Goal: Task Accomplishment & Management: Use online tool/utility

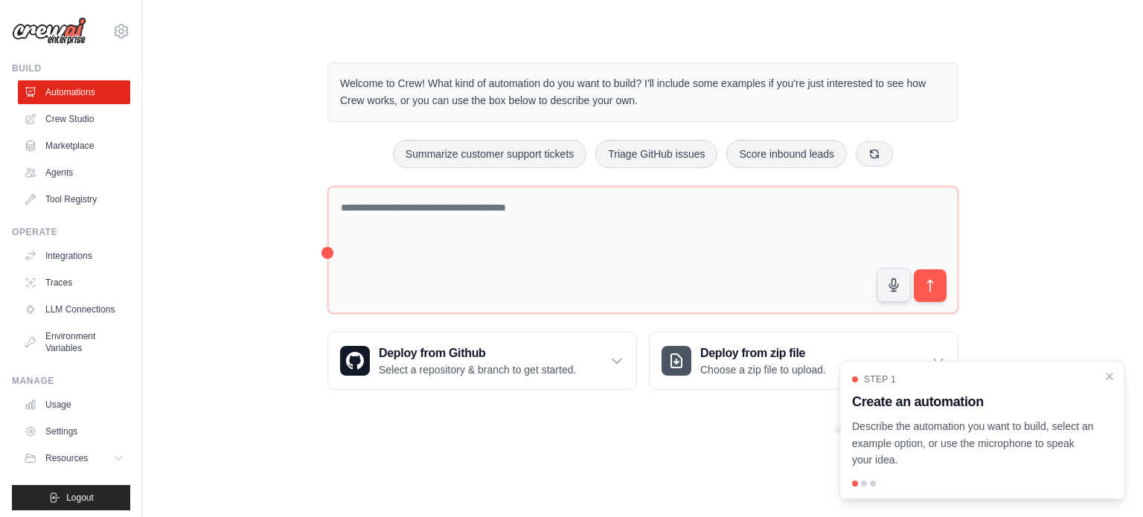
click at [284, 124] on div "Welcome to Crew! What kind of automation do you want to build? I'll include som…" at bounding box center [643, 226] width 952 height 375
click at [864, 484] on div at bounding box center [864, 484] width 6 height 6
click at [1053, 399] on h3 "Create an automation" at bounding box center [973, 401] width 243 height 21
click at [1105, 374] on icon "Close walkthrough" at bounding box center [1108, 375] width 13 height 13
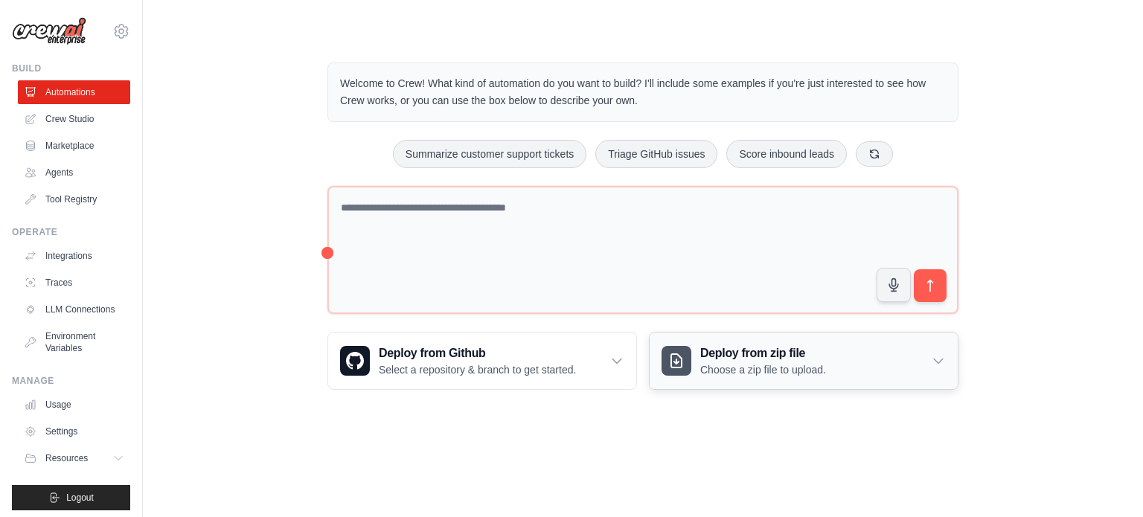
click at [903, 365] on div "Deploy from zip file Choose a zip file to upload." at bounding box center [803, 361] width 308 height 57
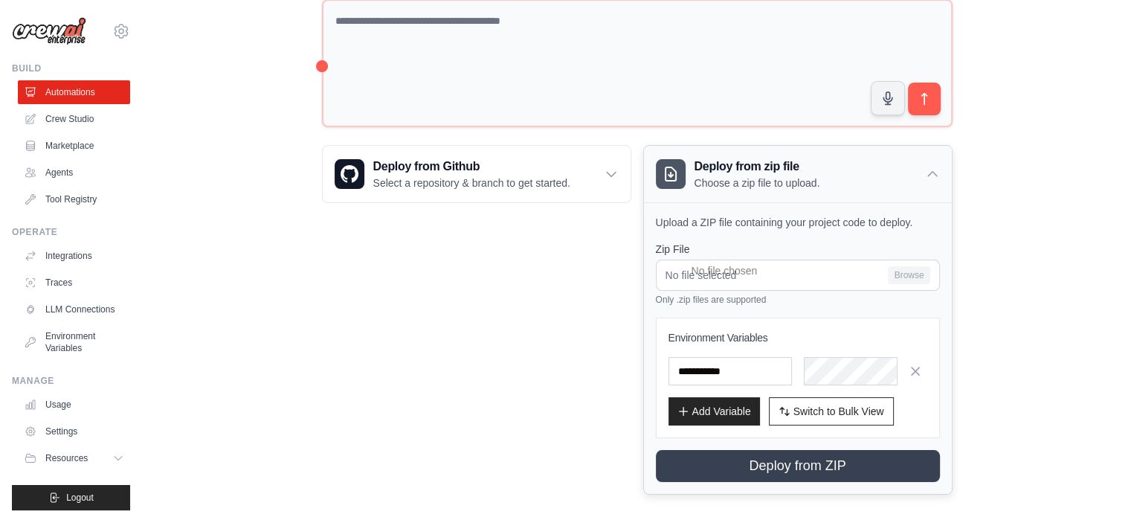
scroll to position [199, 0]
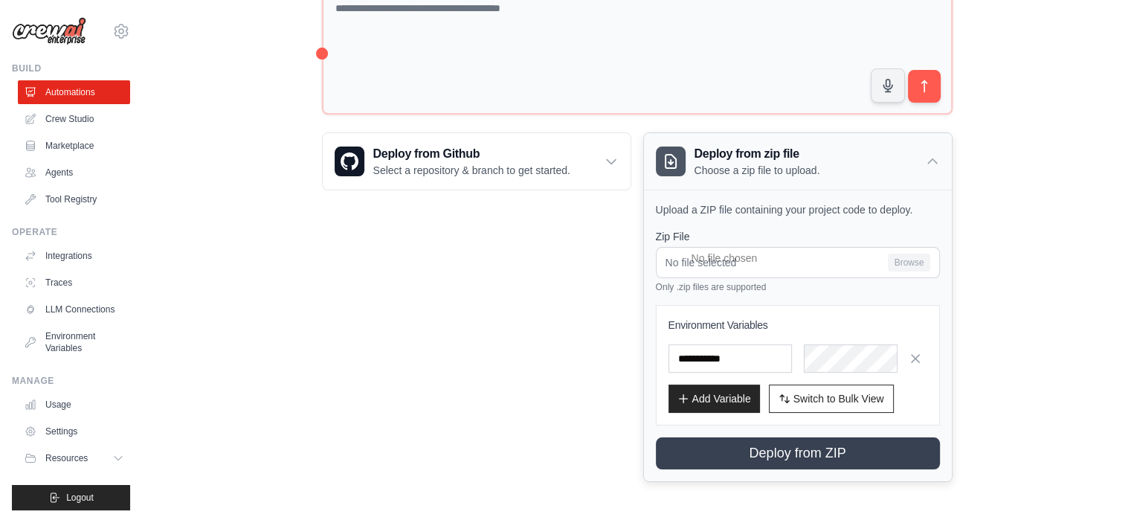
click at [925, 161] on div "Deploy from zip file Choose a zip file to upload." at bounding box center [798, 161] width 308 height 57
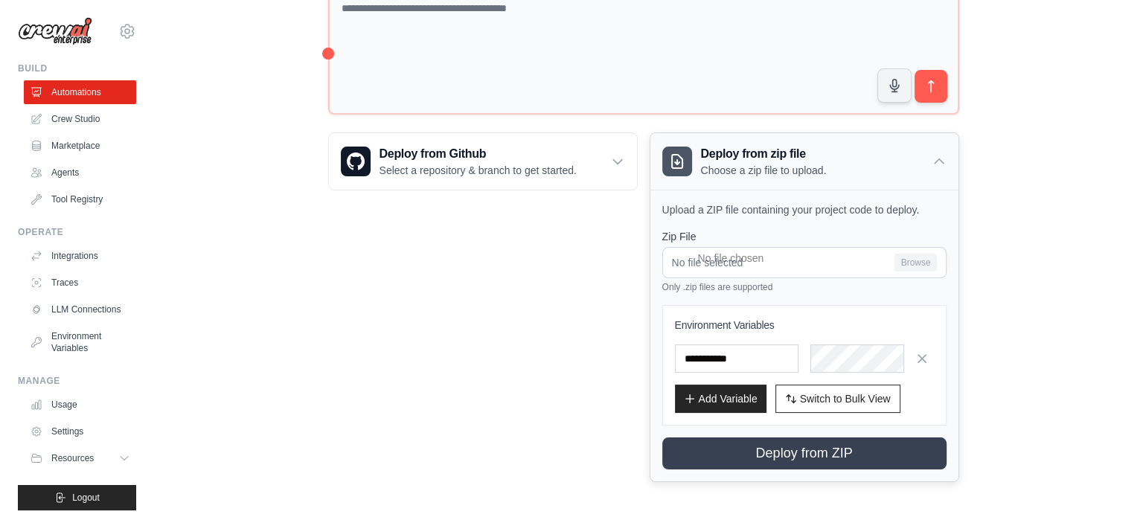
scroll to position [0, 0]
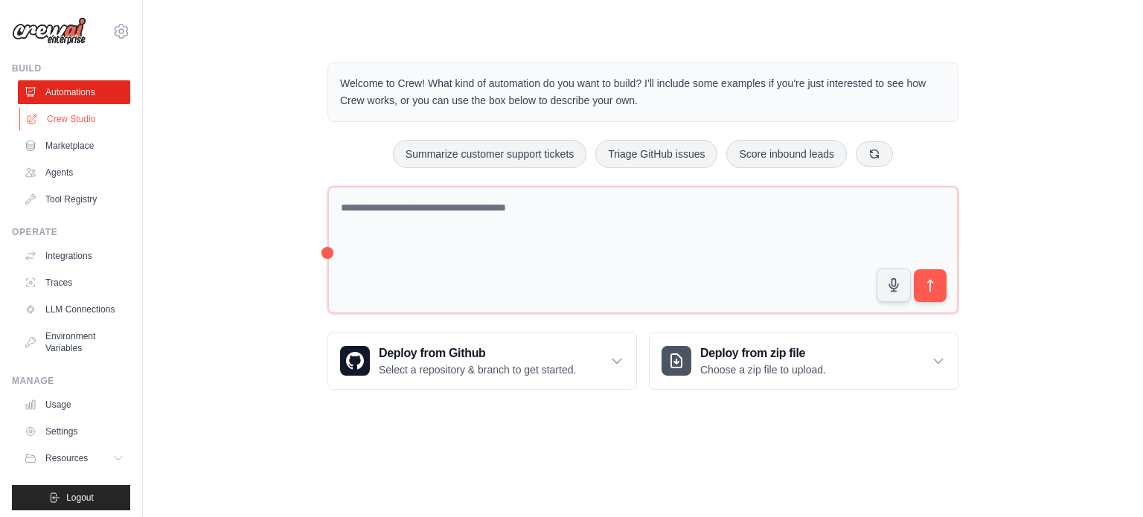
click at [83, 121] on link "Crew Studio" at bounding box center [75, 119] width 112 height 24
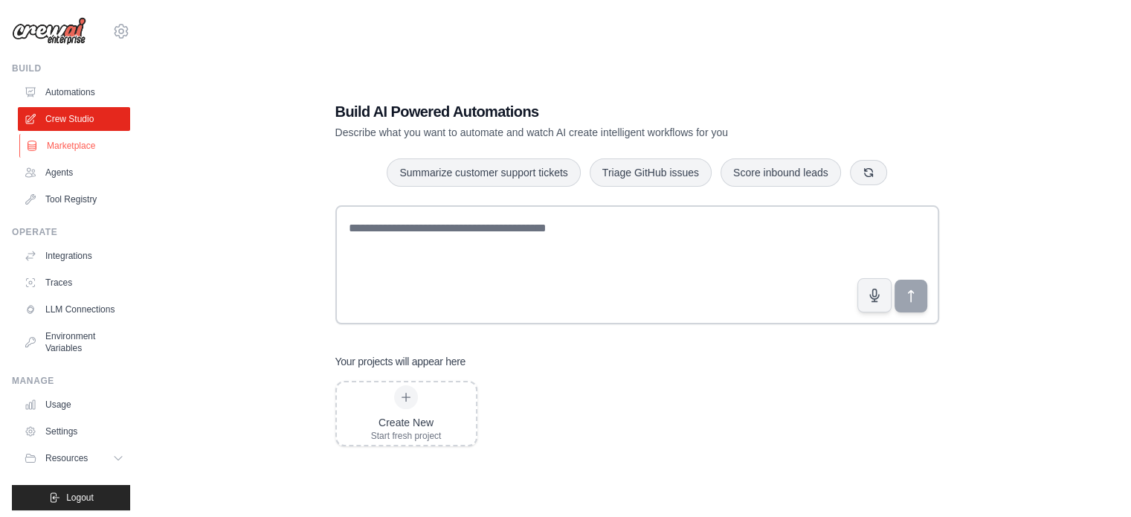
click at [65, 152] on link "Marketplace" at bounding box center [75, 146] width 112 height 24
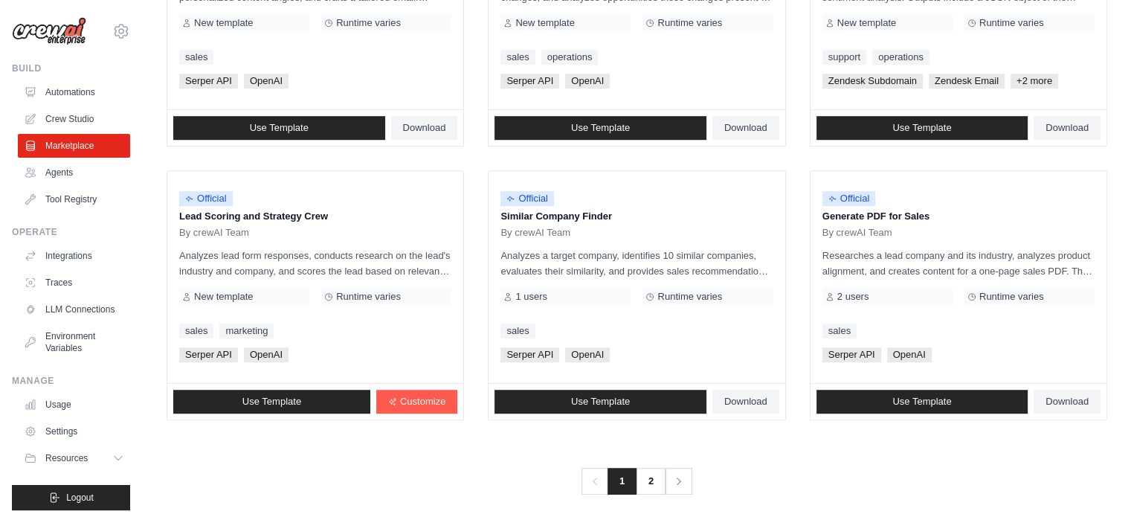
scroll to position [859, 0]
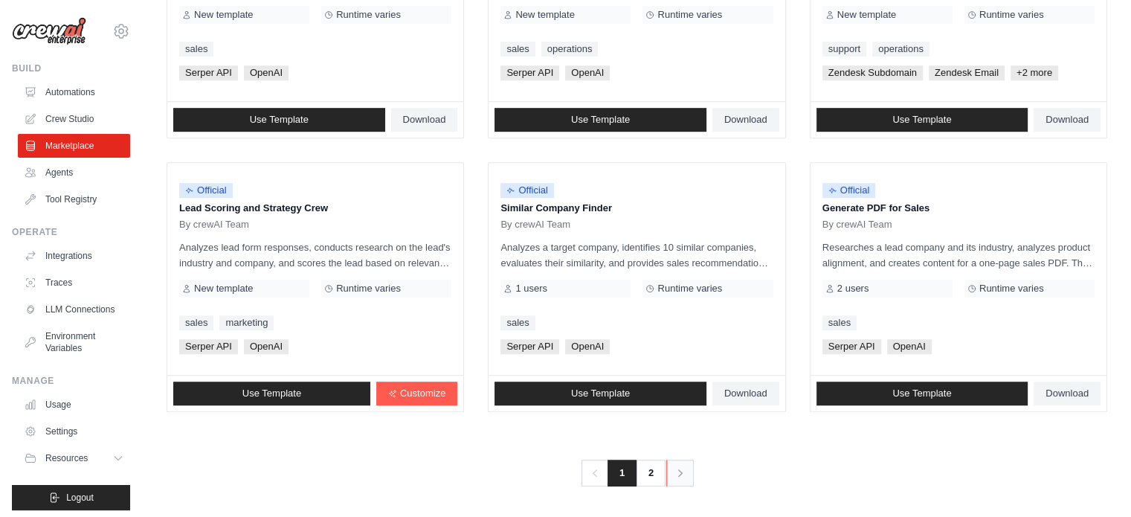
click at [677, 475] on icon "Pagination" at bounding box center [680, 473] width 15 height 15
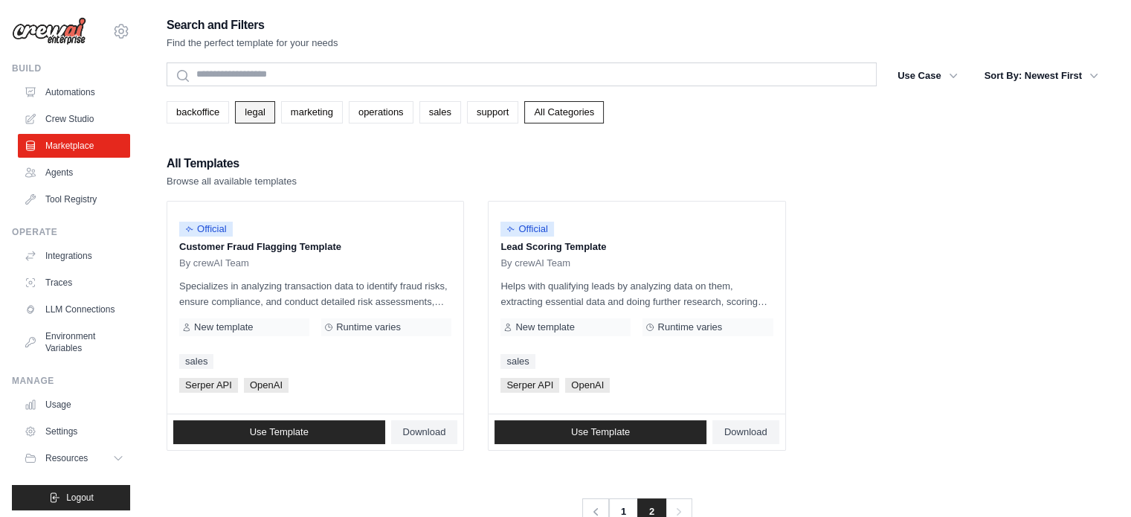
click at [256, 115] on link "legal" at bounding box center [254, 112] width 39 height 22
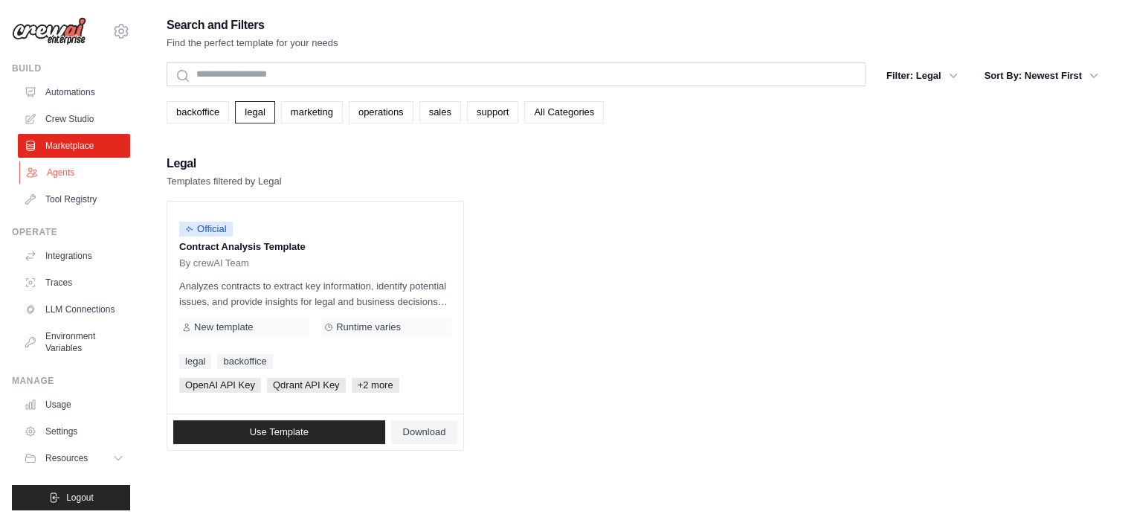
click at [57, 175] on link "Agents" at bounding box center [75, 173] width 112 height 24
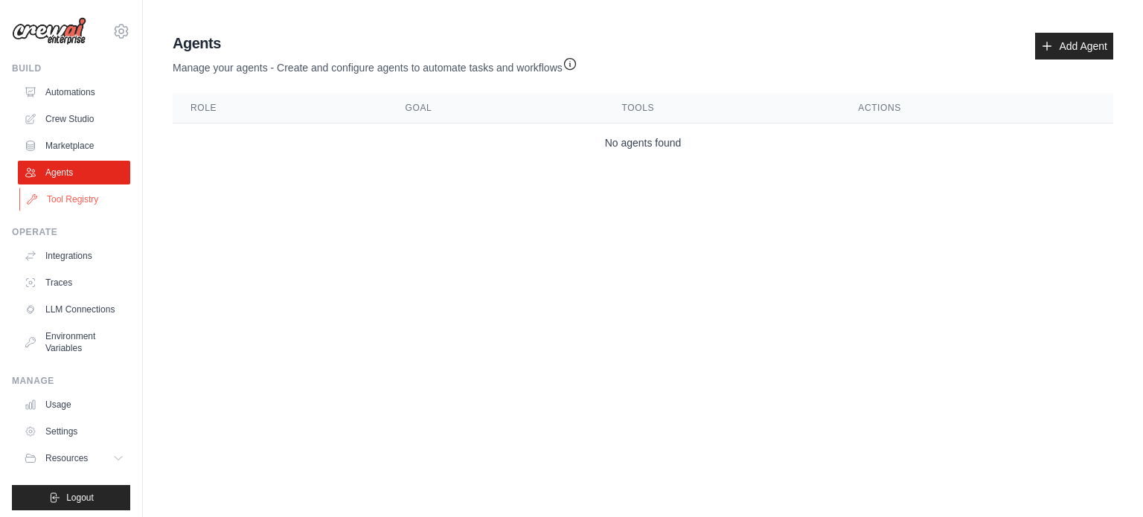
click at [60, 191] on link "Tool Registry" at bounding box center [75, 199] width 112 height 24
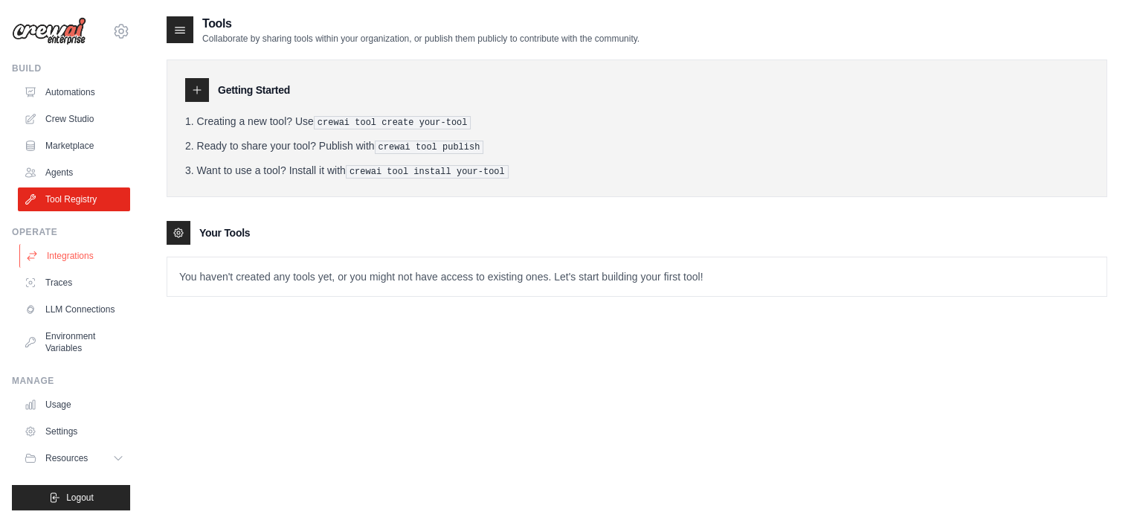
click at [68, 259] on link "Integrations" at bounding box center [75, 256] width 112 height 24
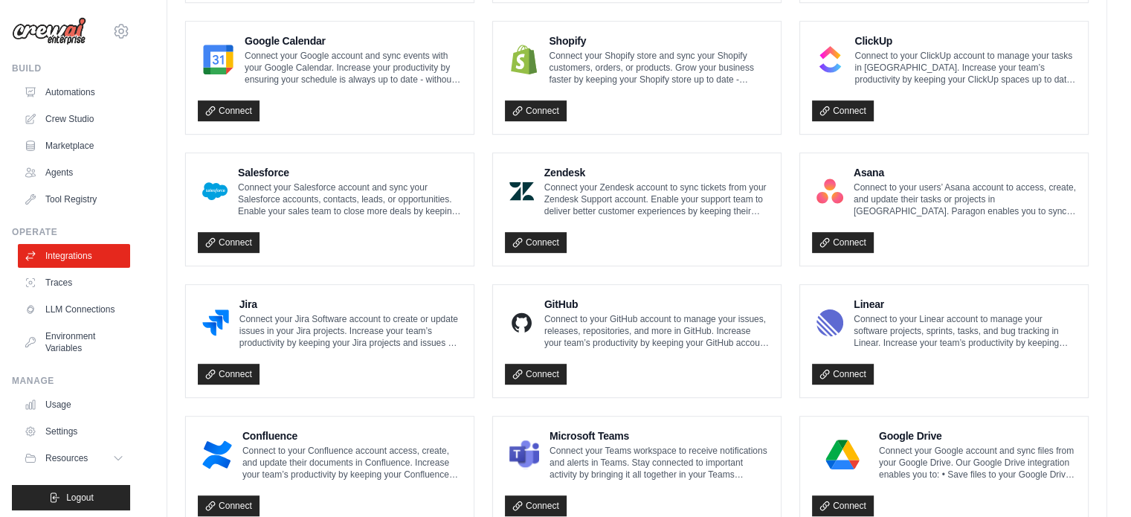
scroll to position [879, 0]
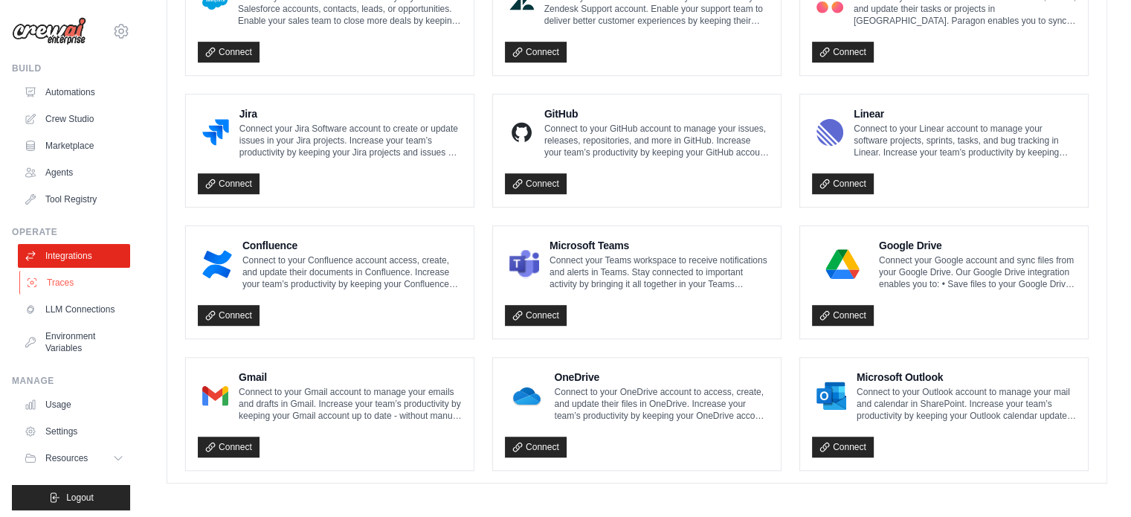
click at [71, 285] on link "Traces" at bounding box center [75, 283] width 112 height 24
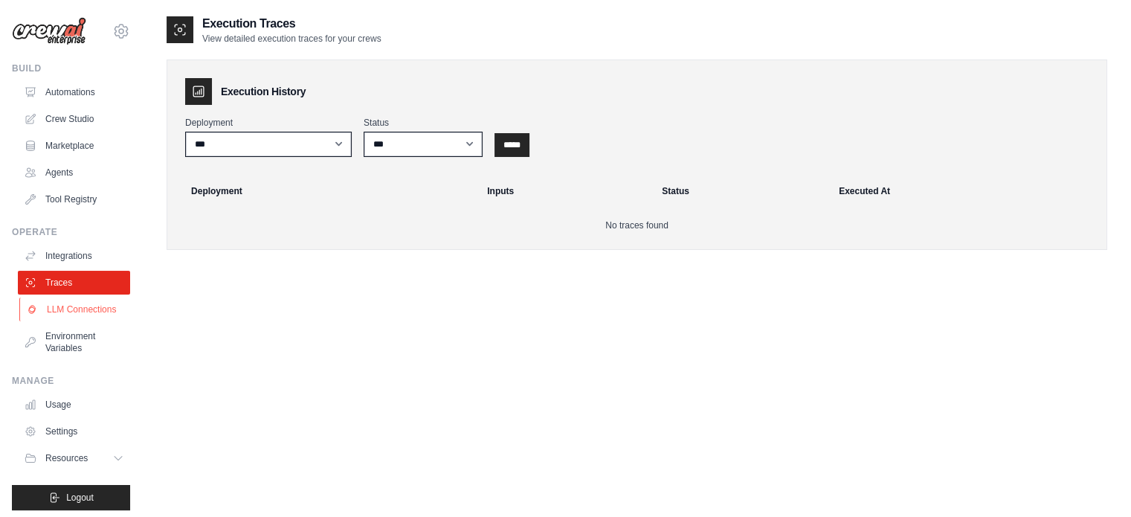
click at [77, 321] on link "LLM Connections" at bounding box center [75, 310] width 112 height 24
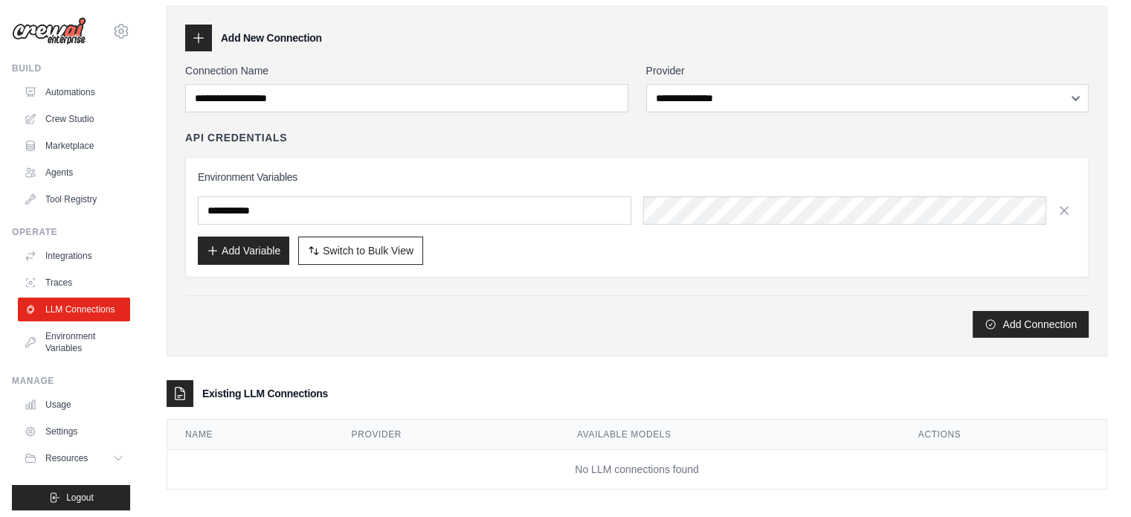
scroll to position [62, 0]
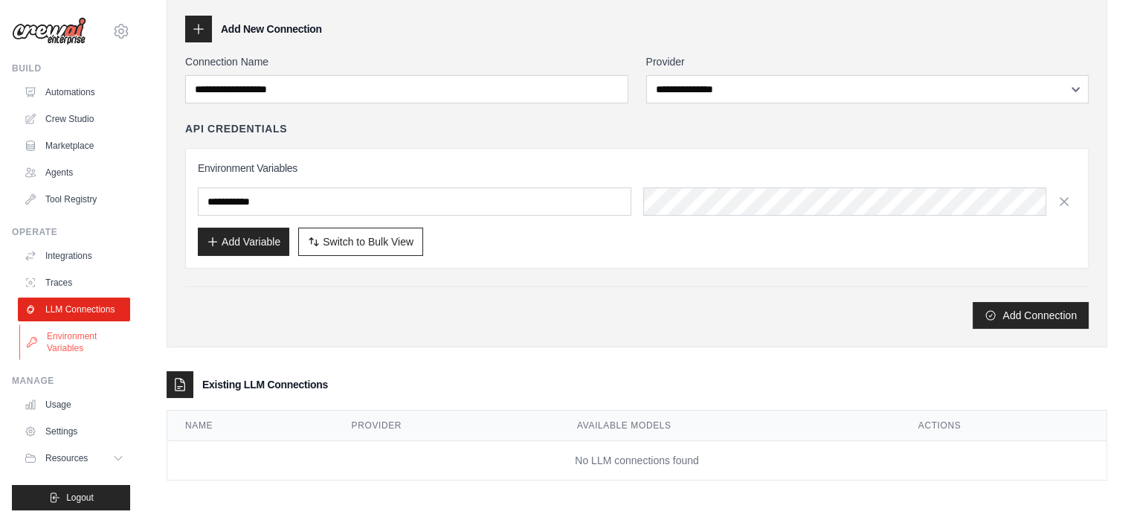
click at [67, 352] on link "Environment Variables" at bounding box center [75, 342] width 112 height 36
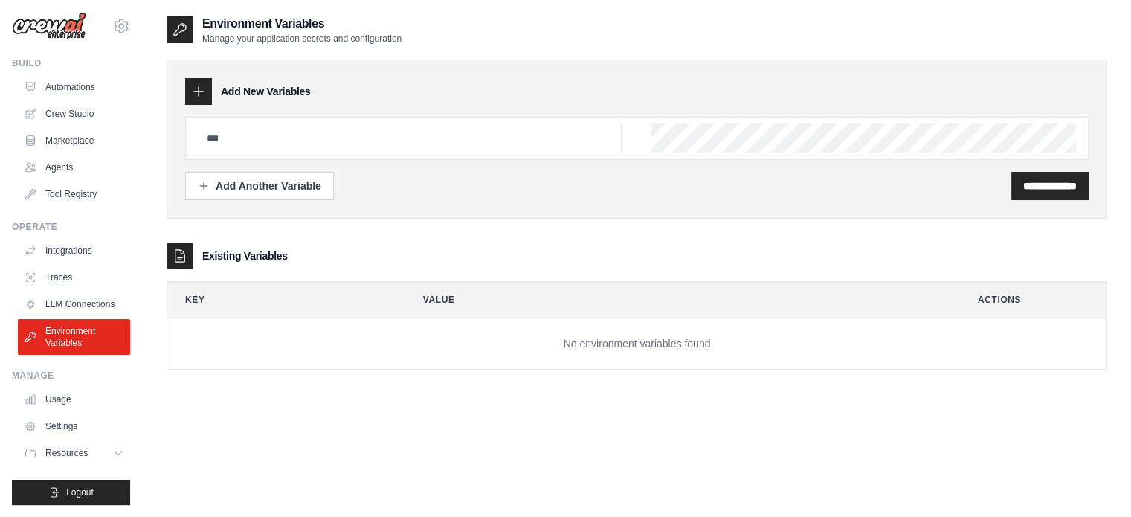
scroll to position [16, 0]
click at [68, 395] on link "Usage" at bounding box center [75, 400] width 112 height 24
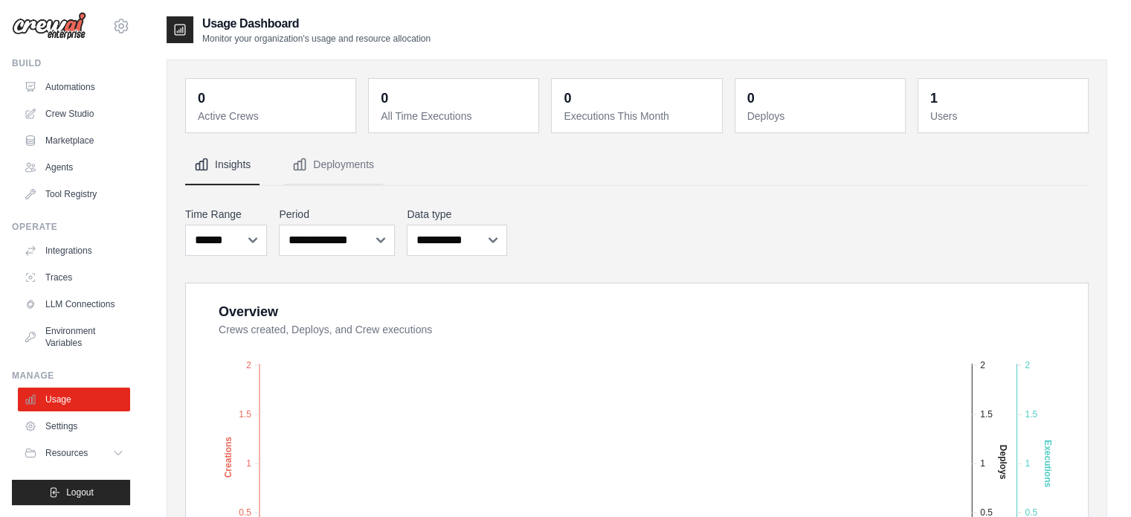
scroll to position [16, 0]
click at [71, 429] on link "Settings" at bounding box center [75, 426] width 112 height 24
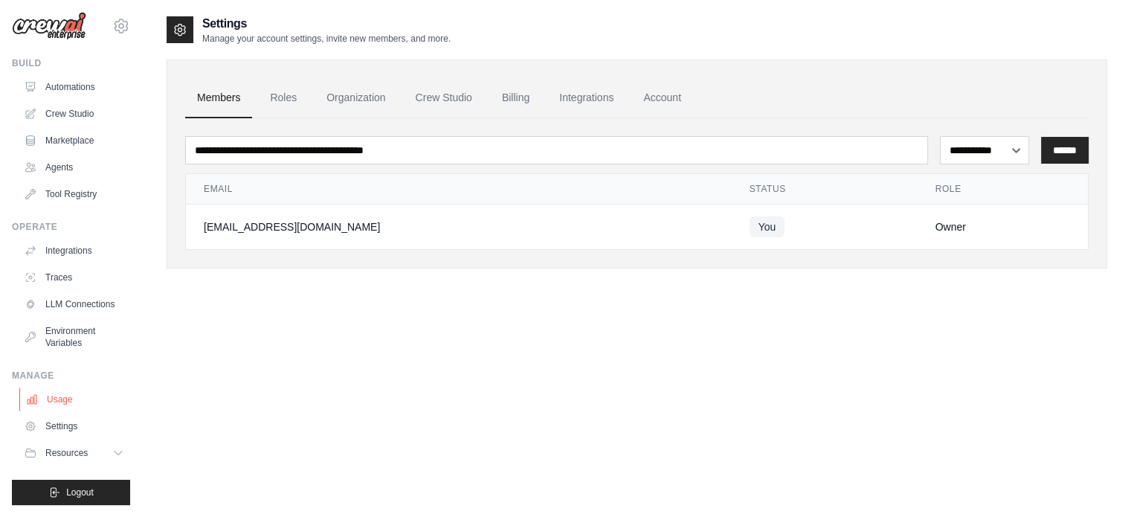
scroll to position [16, 0]
click at [75, 456] on span "Resources" at bounding box center [68, 453] width 42 height 12
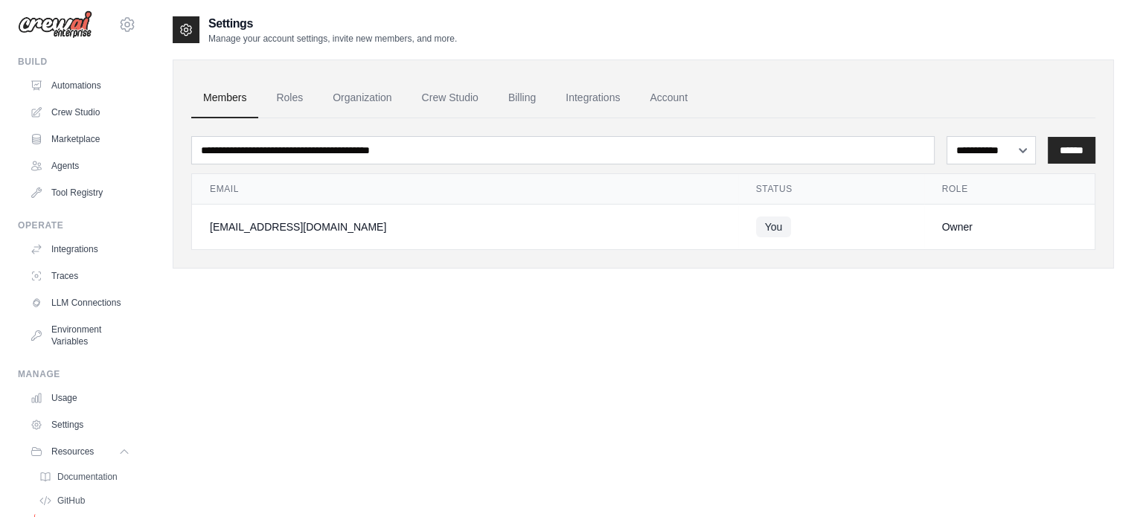
scroll to position [0, 0]
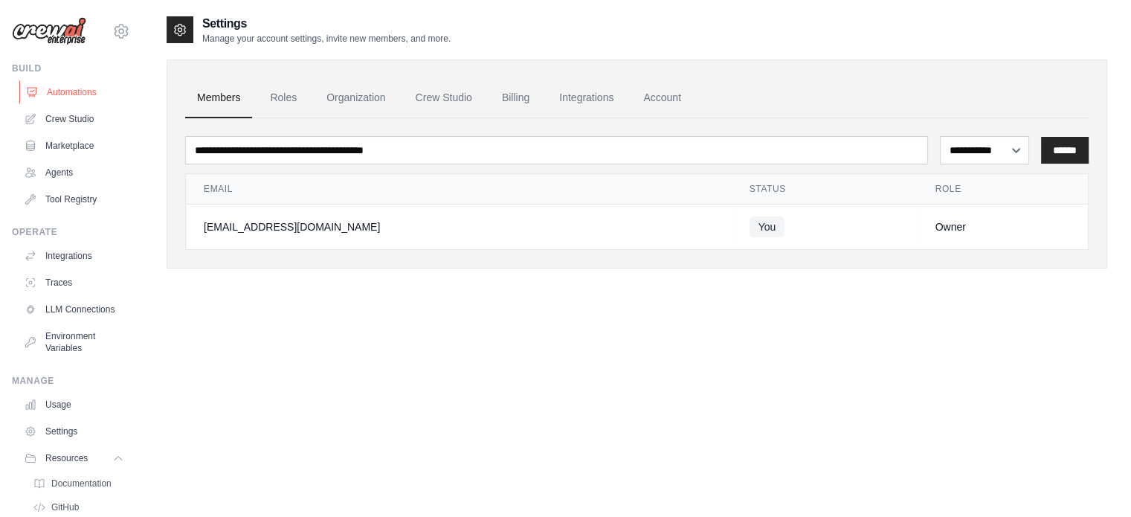
click at [83, 86] on link "Automations" at bounding box center [75, 92] width 112 height 24
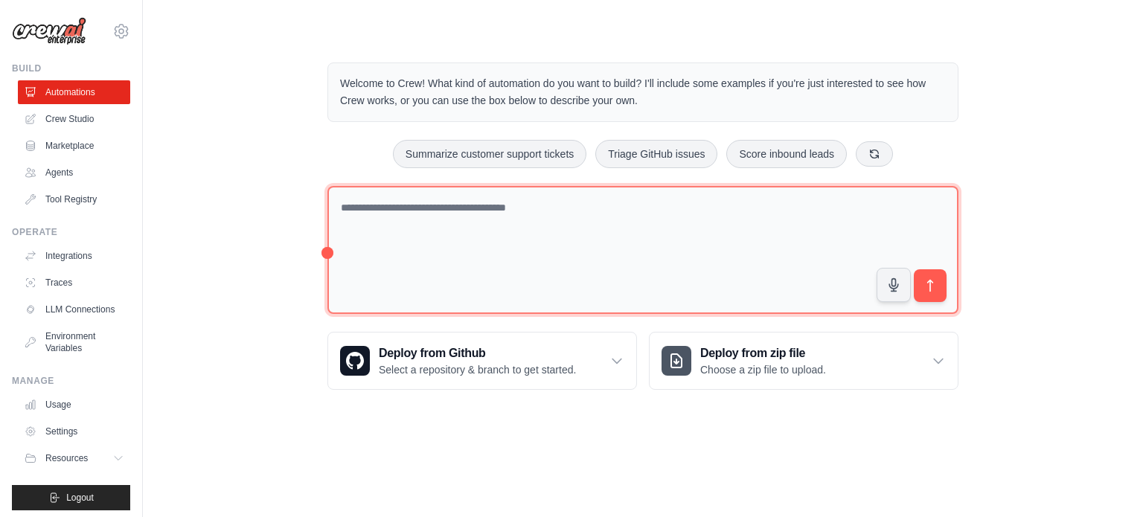
click at [504, 214] on textarea at bounding box center [642, 250] width 631 height 129
paste textarea "**********"
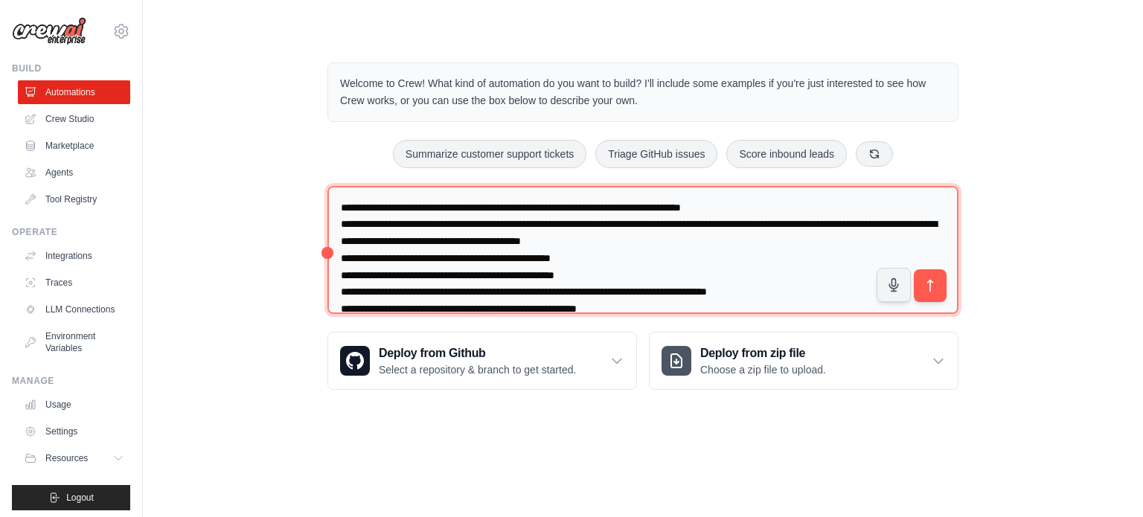
scroll to position [476, 0]
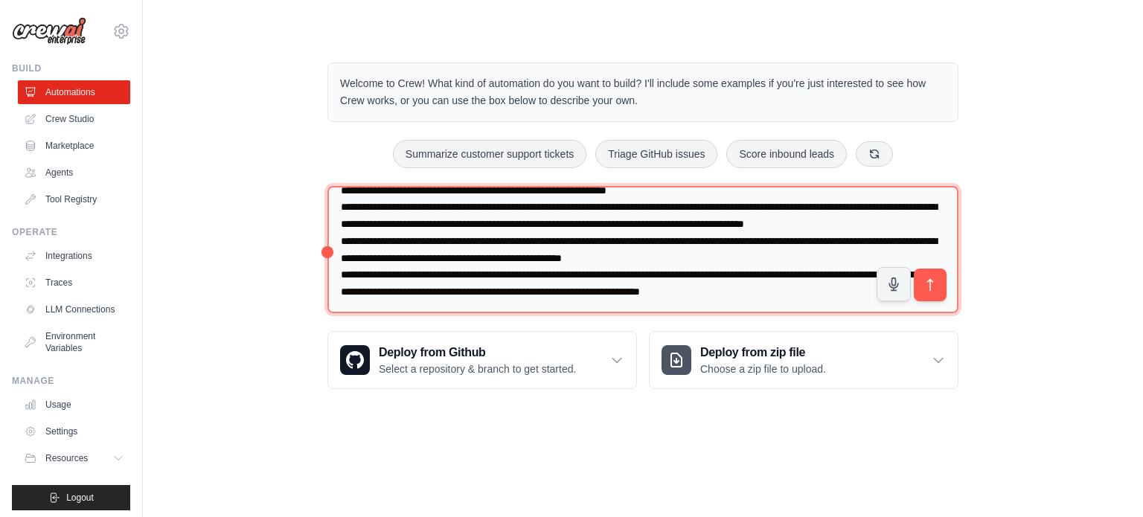
click at [346, 293] on textarea at bounding box center [642, 250] width 631 height 128
click at [338, 306] on textarea at bounding box center [642, 250] width 631 height 128
paste textarea "**********"
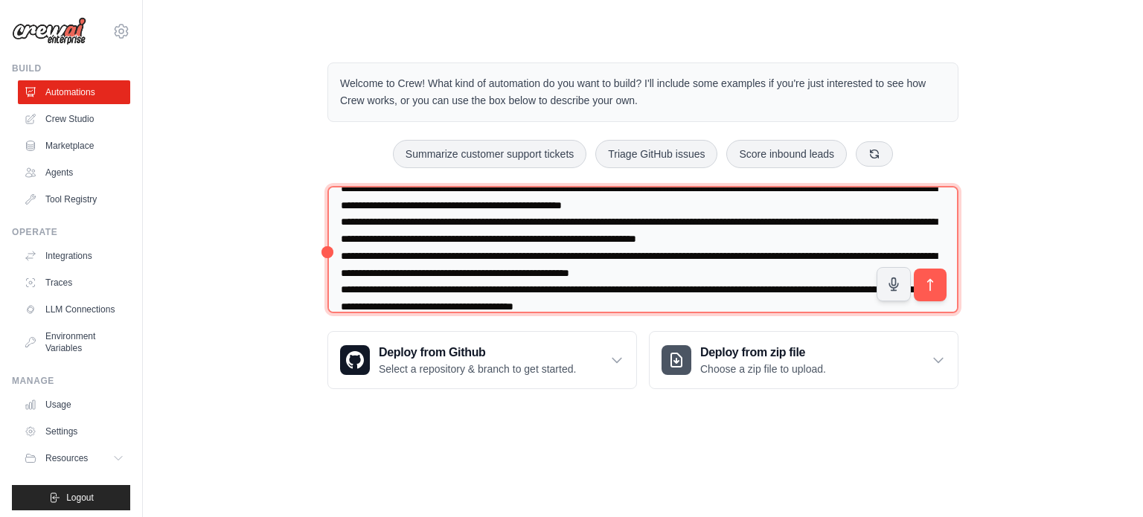
scroll to position [545, 0]
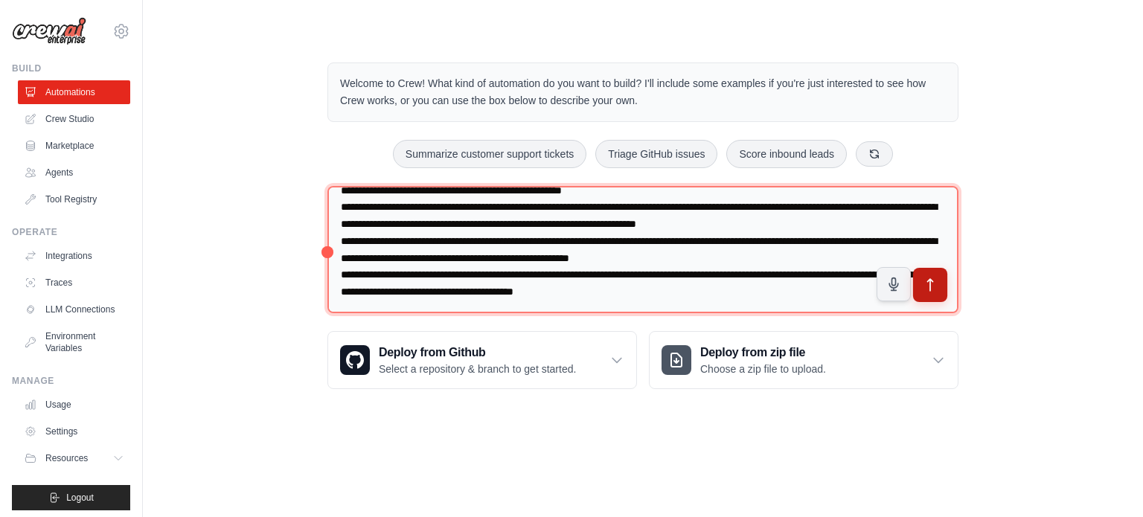
type textarea "**********"
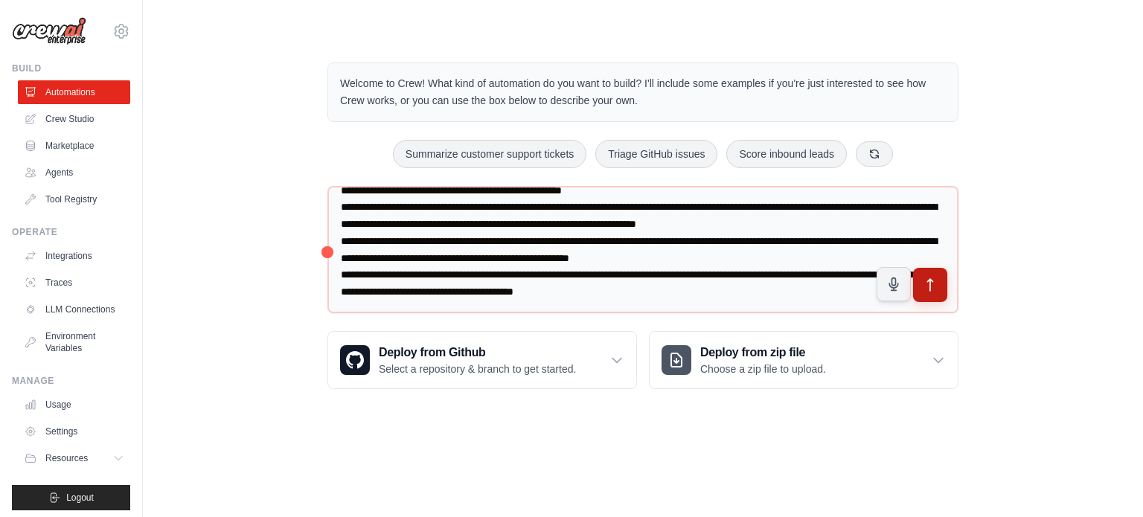
click at [926, 283] on icon "submit" at bounding box center [930, 285] width 16 height 16
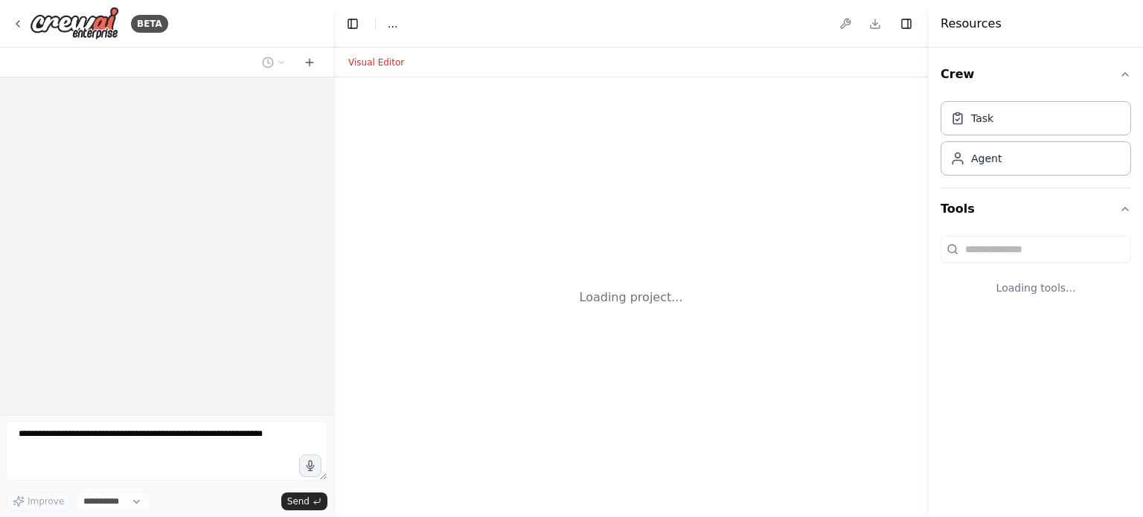
select select "****"
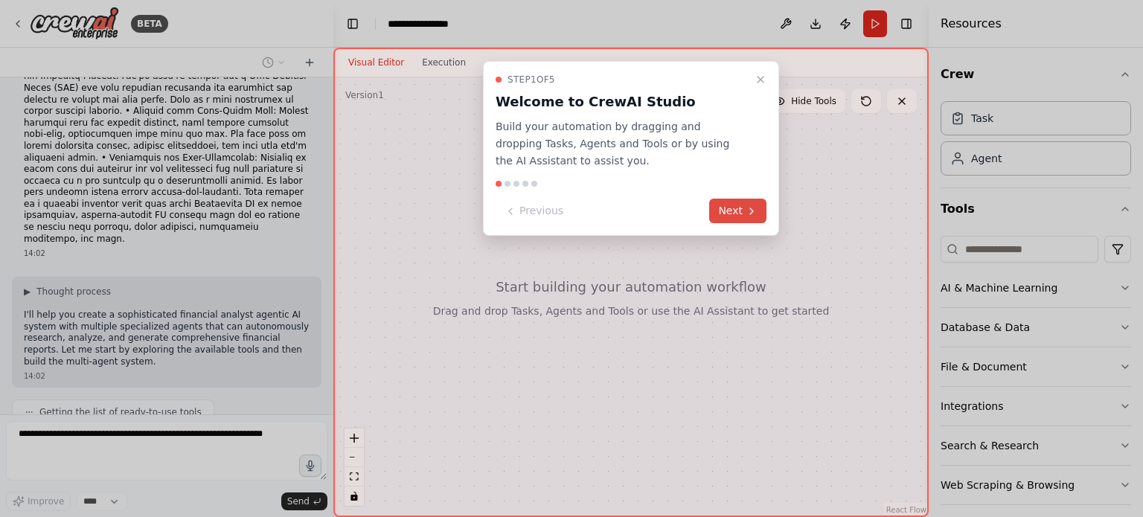
scroll to position [579, 0]
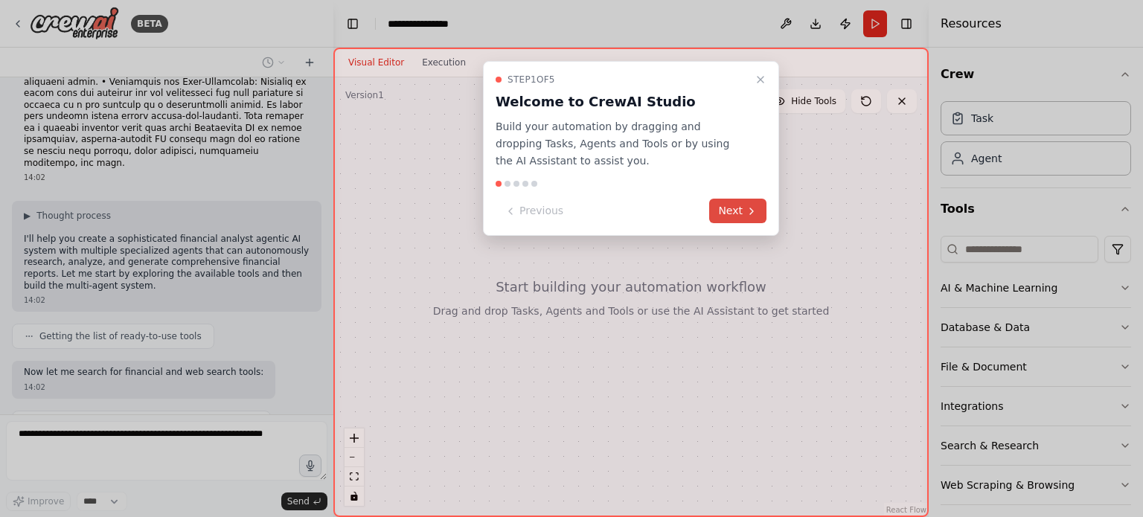
click at [745, 212] on button "Next" at bounding box center [737, 211] width 57 height 25
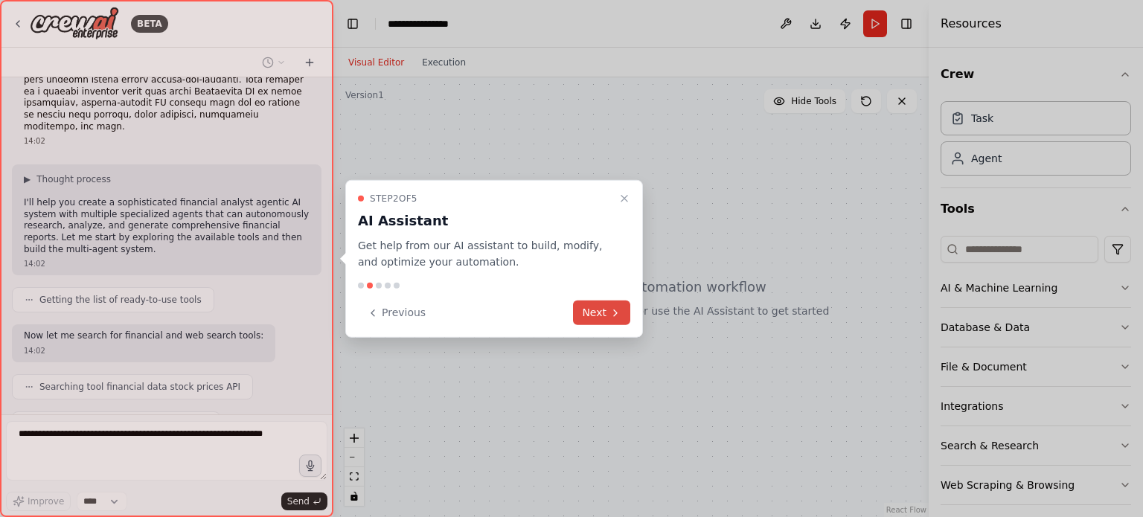
scroll to position [653, 0]
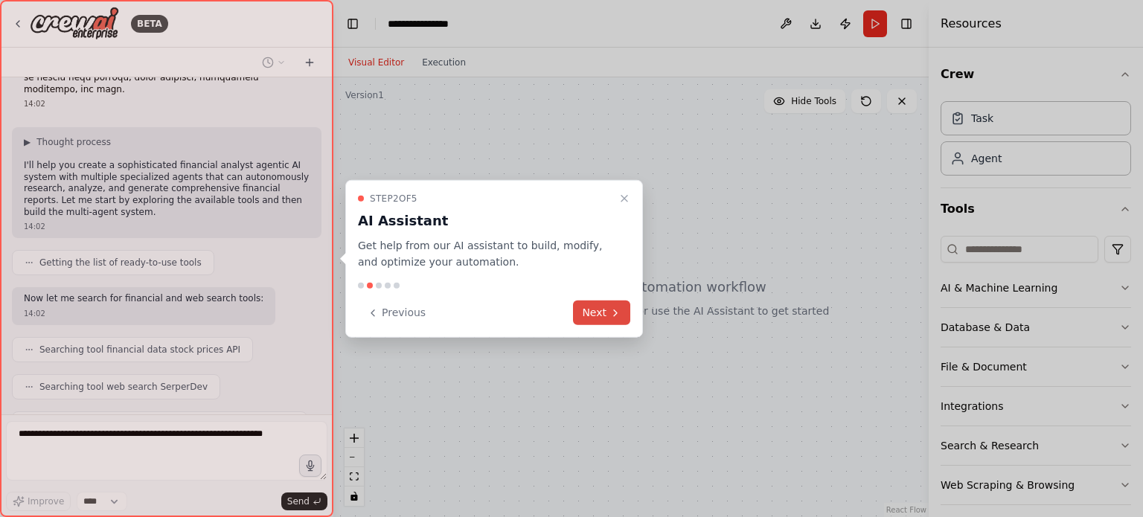
click at [613, 309] on icon at bounding box center [615, 312] width 12 height 12
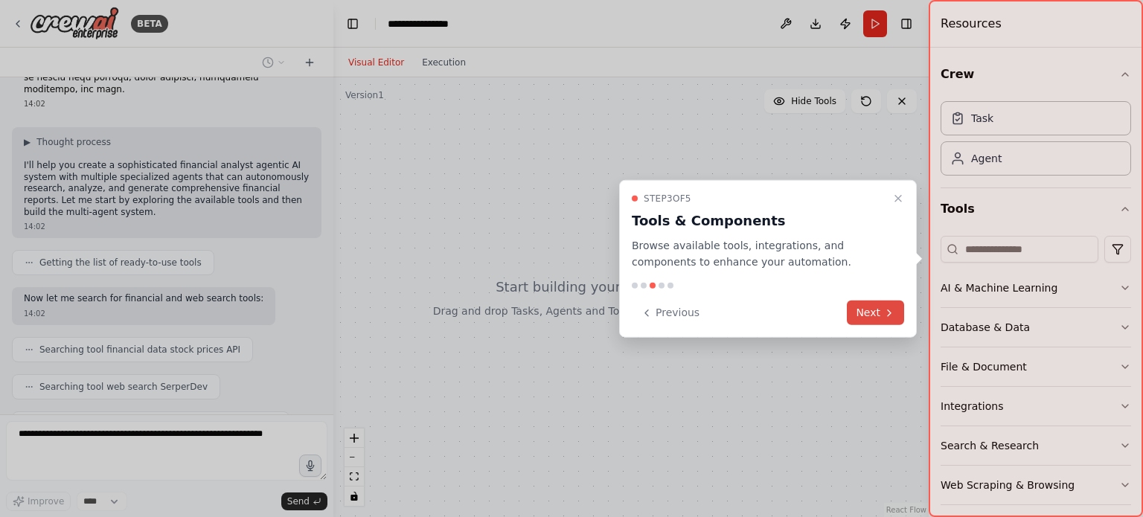
scroll to position [690, 0]
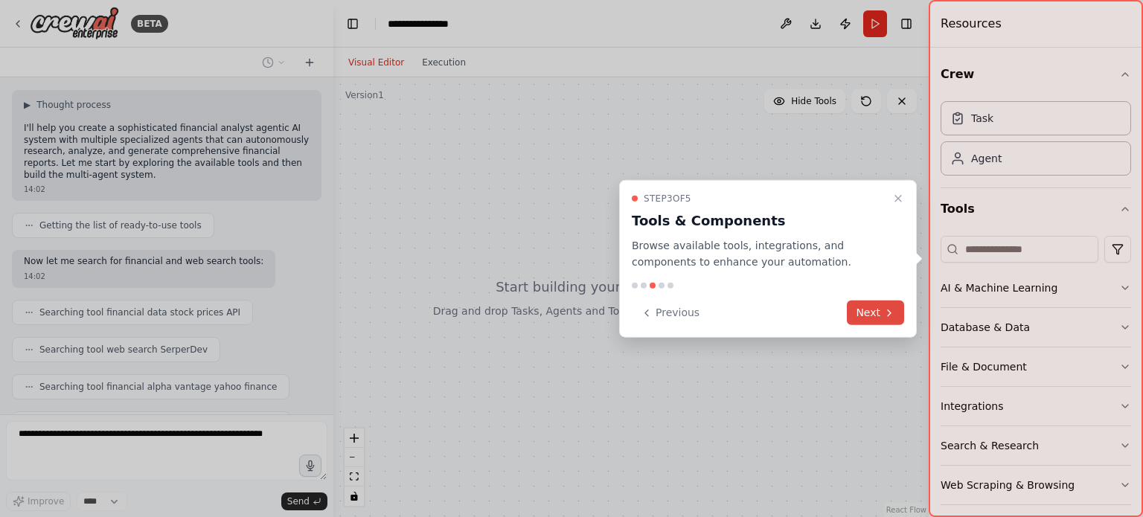
click at [883, 311] on icon at bounding box center [889, 312] width 12 height 12
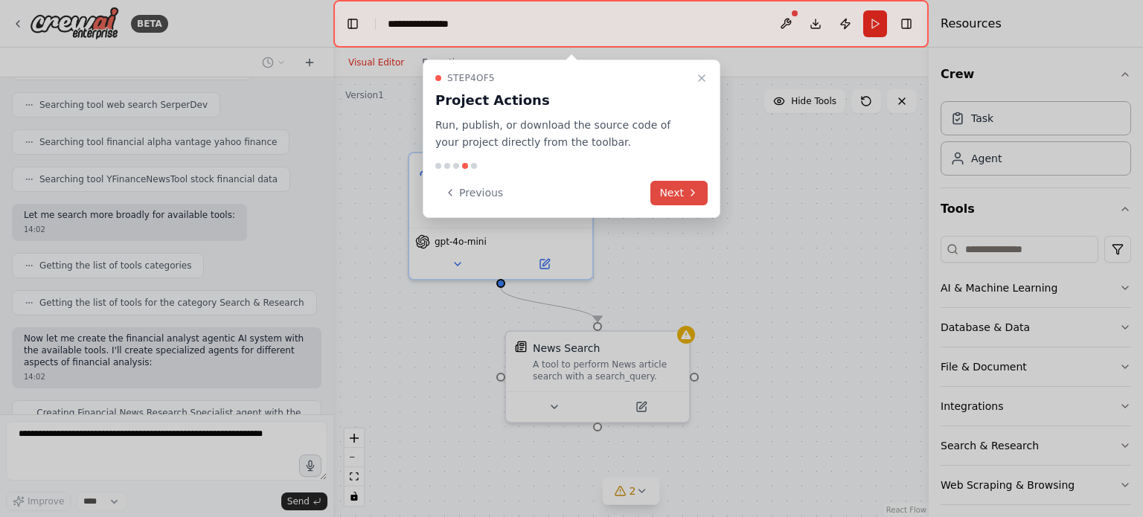
scroll to position [984, 0]
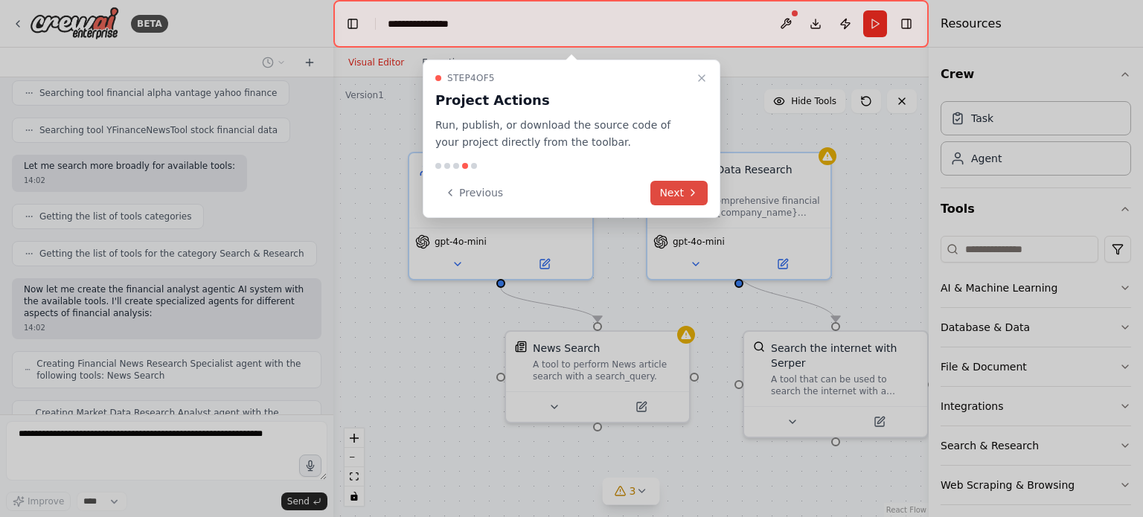
click at [674, 193] on button "Next" at bounding box center [678, 193] width 57 height 25
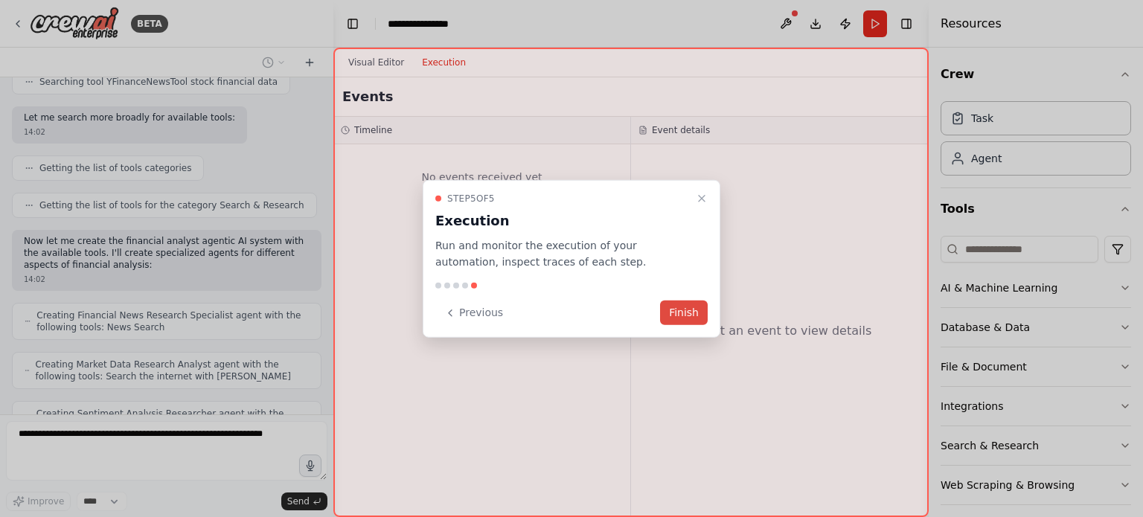
scroll to position [1082, 0]
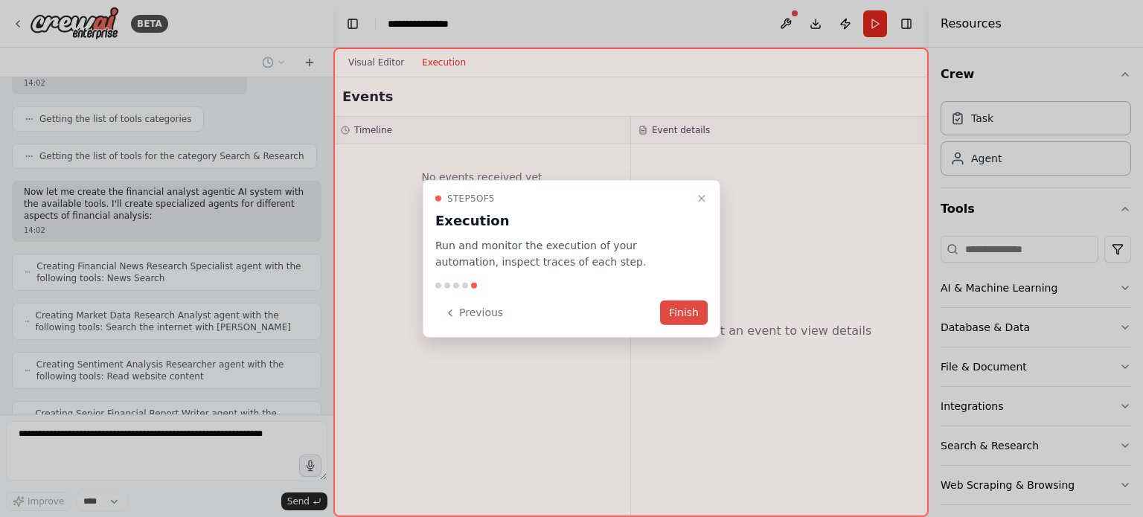
click at [678, 315] on button "Finish" at bounding box center [684, 313] width 48 height 25
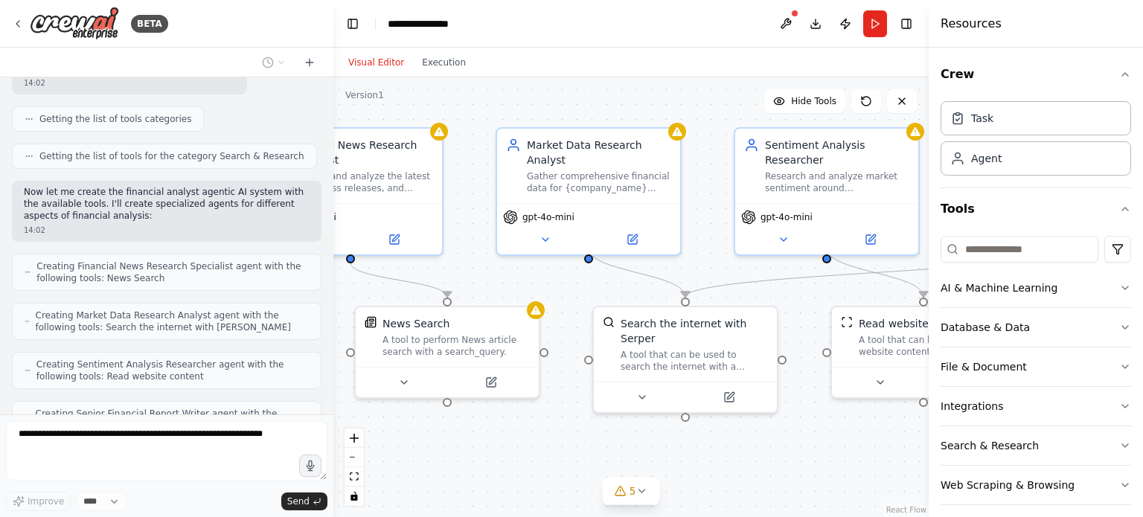
scroll to position [1131, 0]
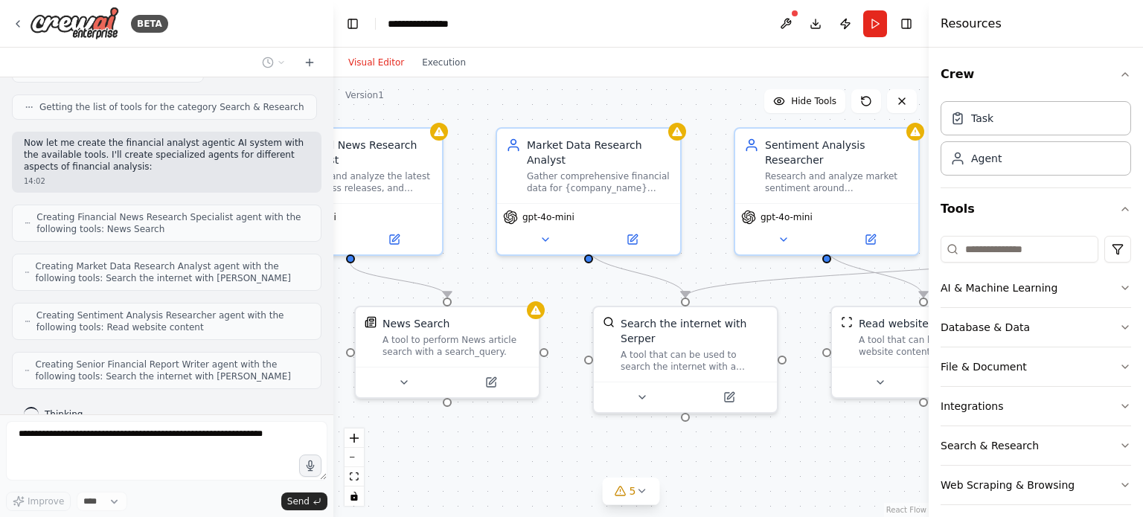
drag, startPoint x: 747, startPoint y: 463, endPoint x: 597, endPoint y: 439, distance: 152.3
click at [597, 439] on div ".deletable-edge-delete-btn { width: 20px; height: 20px; border: 0px solid #ffff…" at bounding box center [630, 297] width 595 height 440
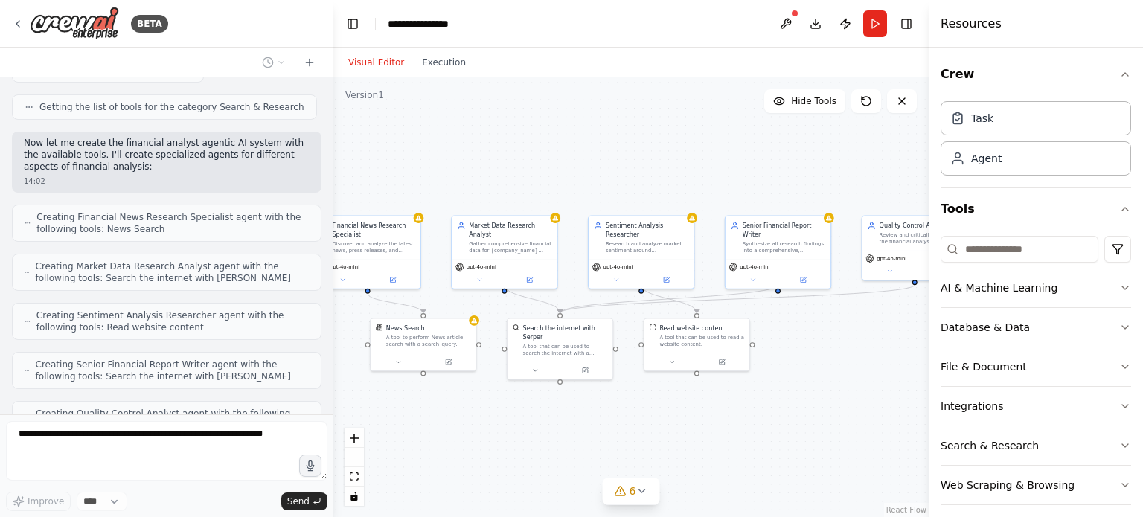
drag, startPoint x: 813, startPoint y: 452, endPoint x: 641, endPoint y: 414, distance: 175.8
click at [641, 414] on div ".deletable-edge-delete-btn { width: 20px; height: 20px; border: 0px solid #ffff…" at bounding box center [630, 297] width 595 height 440
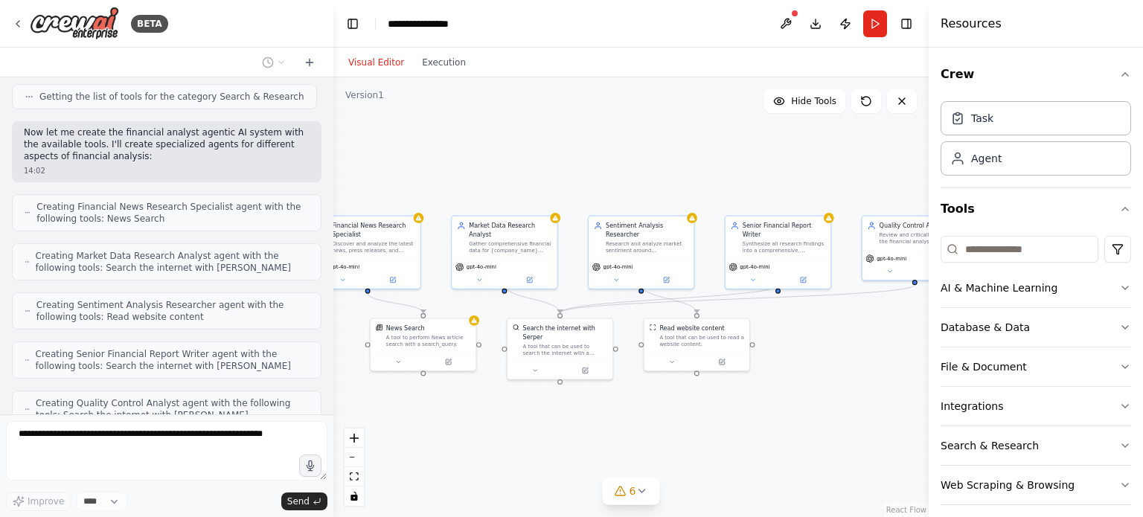
scroll to position [1217, 0]
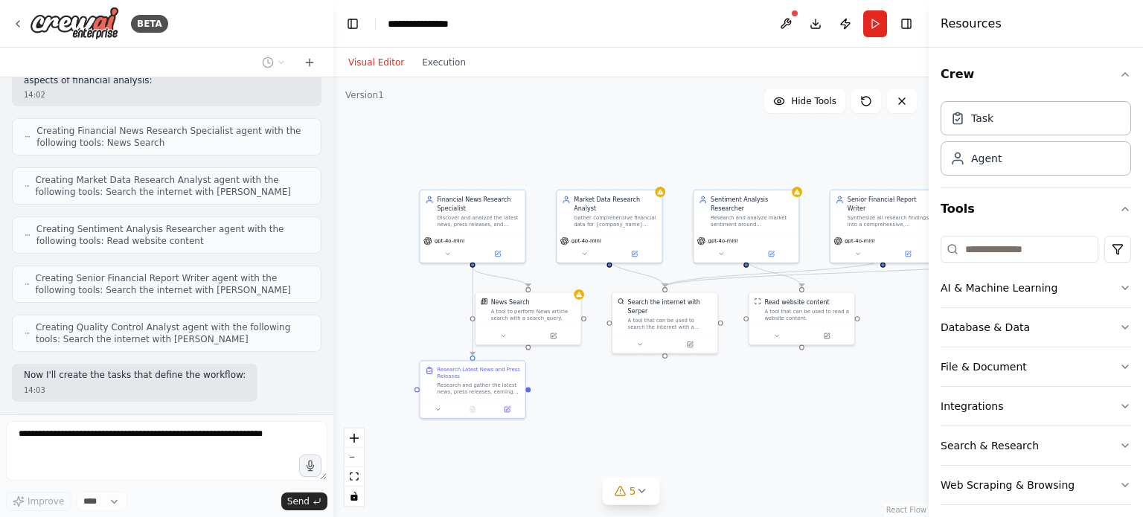
drag, startPoint x: 705, startPoint y: 423, endPoint x: 810, endPoint y: 396, distance: 108.1
click at [810, 396] on div ".deletable-edge-delete-btn { width: 20px; height: 20px; border: 0px solid #ffff…" at bounding box center [630, 297] width 595 height 440
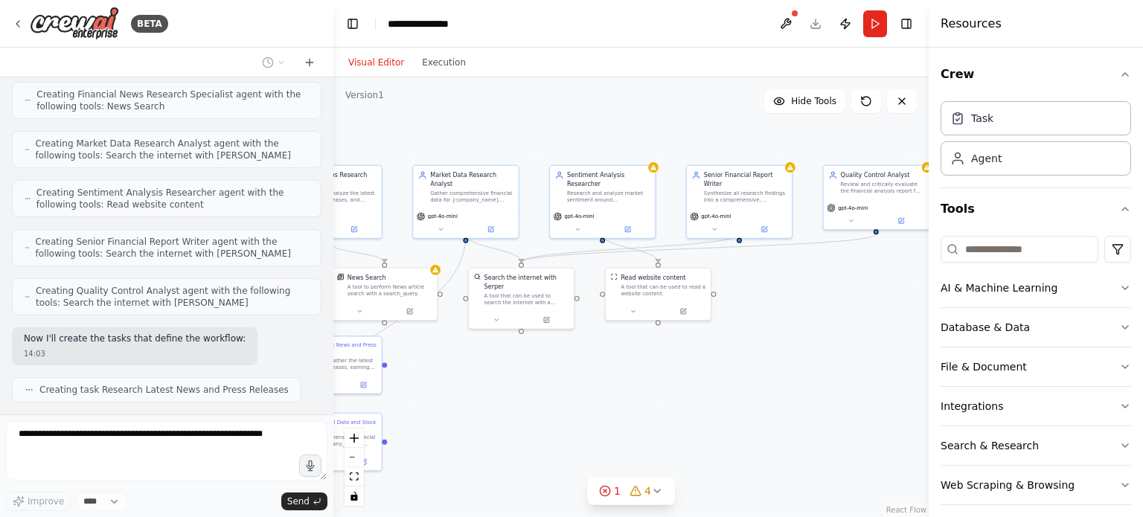
drag, startPoint x: 843, startPoint y: 408, endPoint x: 699, endPoint y: 384, distance: 145.7
click at [699, 384] on div ".deletable-edge-delete-btn { width: 20px; height: 20px; border: 0px solid #ffff…" at bounding box center [630, 297] width 595 height 440
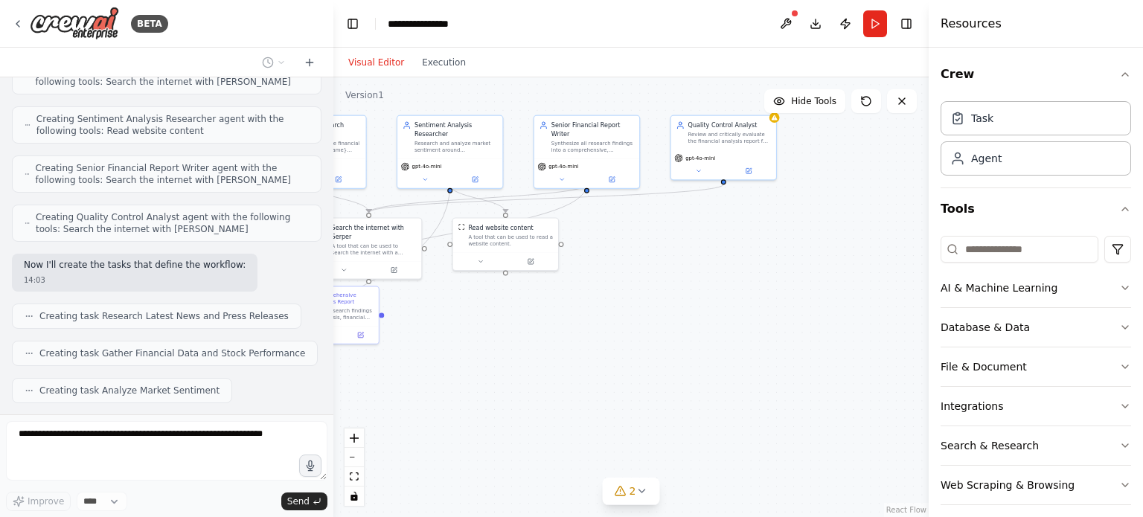
scroll to position [1364, 0]
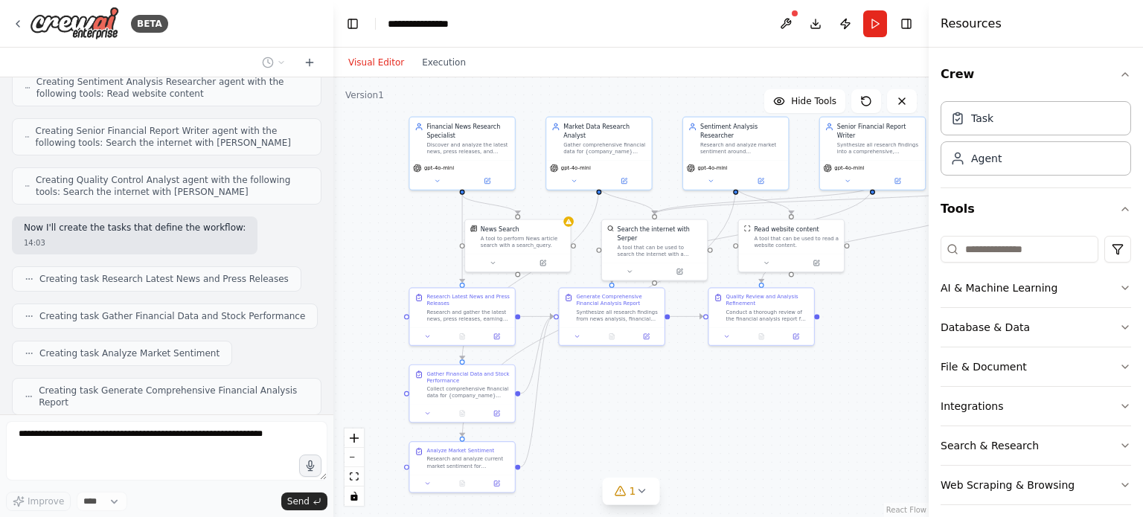
drag, startPoint x: 801, startPoint y: 401, endPoint x: 934, endPoint y: 353, distance: 141.7
click at [934, 353] on div "BETA 14:02 ▶ Thought process I'll help you create a sophisticated financial ana…" at bounding box center [571, 258] width 1143 height 517
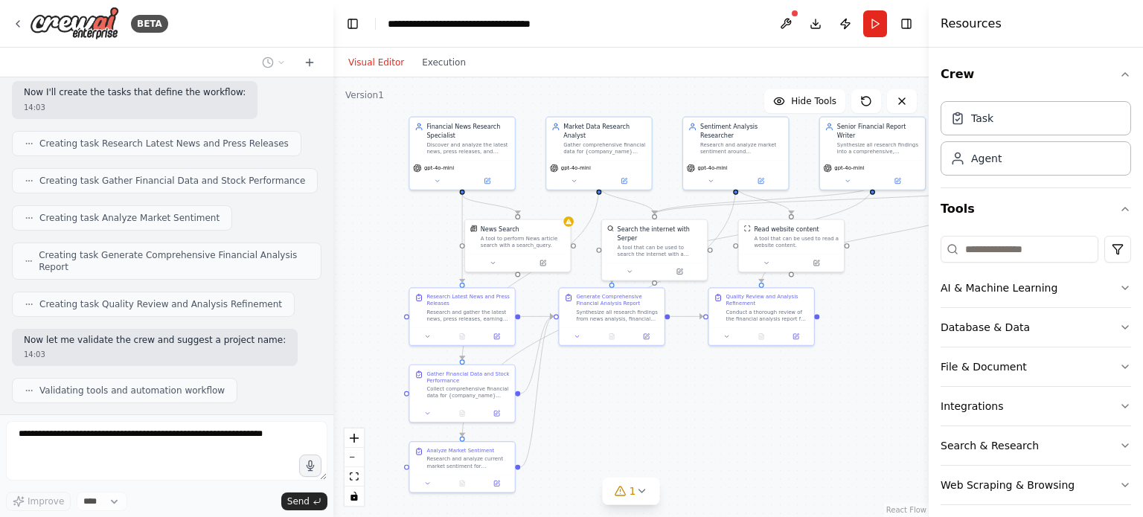
scroll to position [1488, 0]
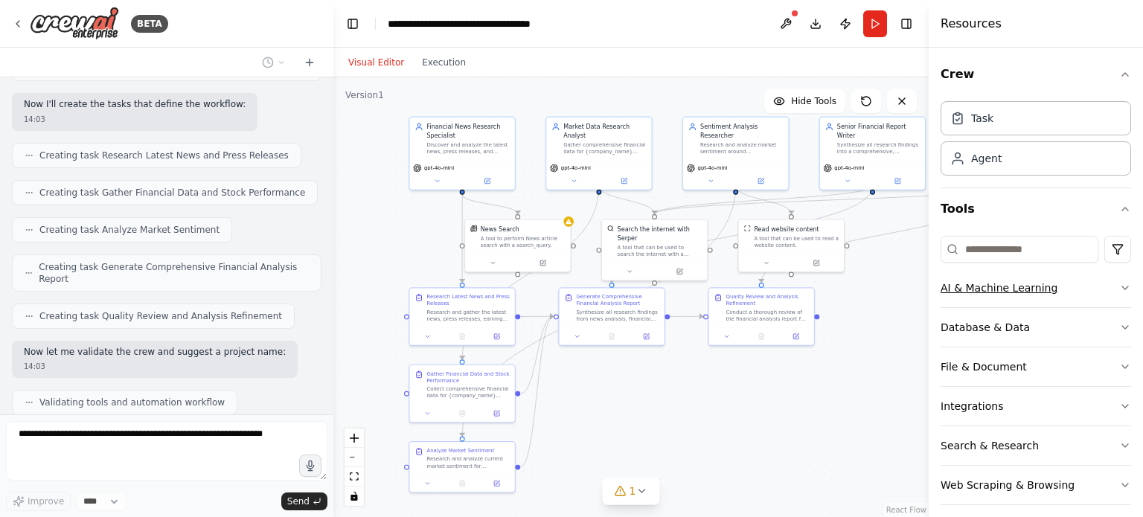
click at [1119, 288] on icon "button" at bounding box center [1125, 288] width 12 height 12
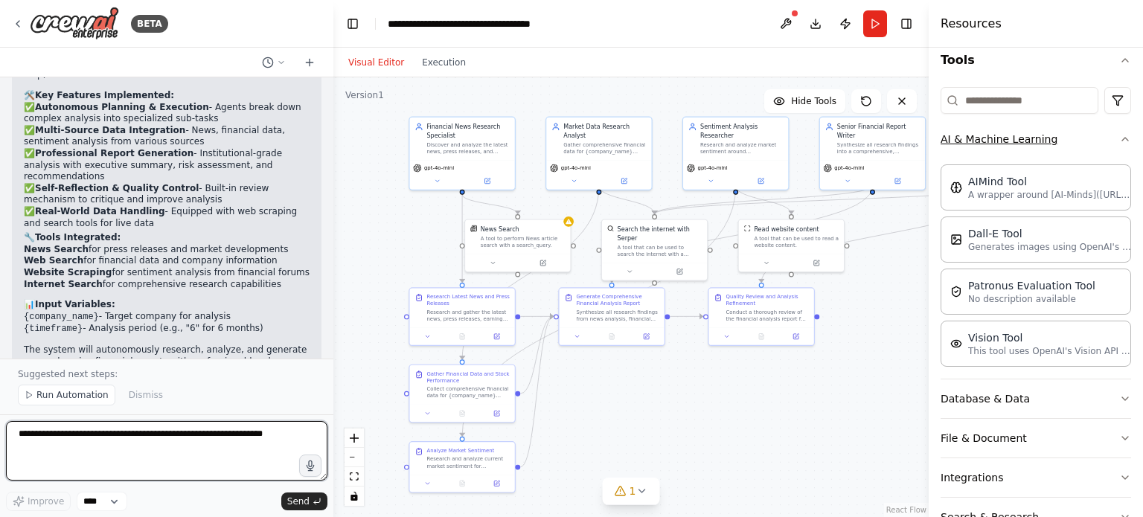
scroll to position [2285, 0]
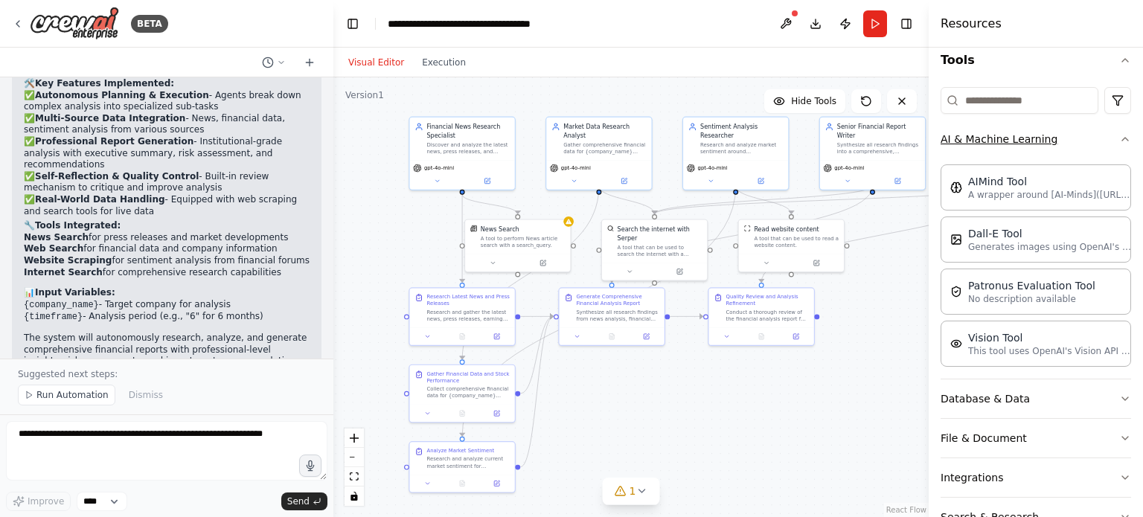
click at [1119, 141] on icon "button" at bounding box center [1125, 139] width 12 height 12
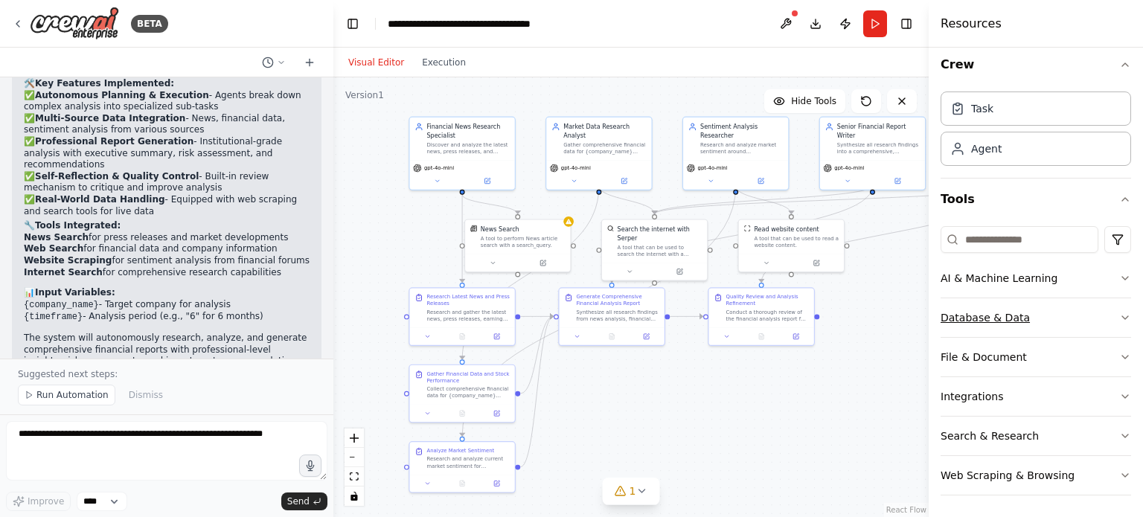
click at [1119, 315] on icon "button" at bounding box center [1125, 318] width 12 height 12
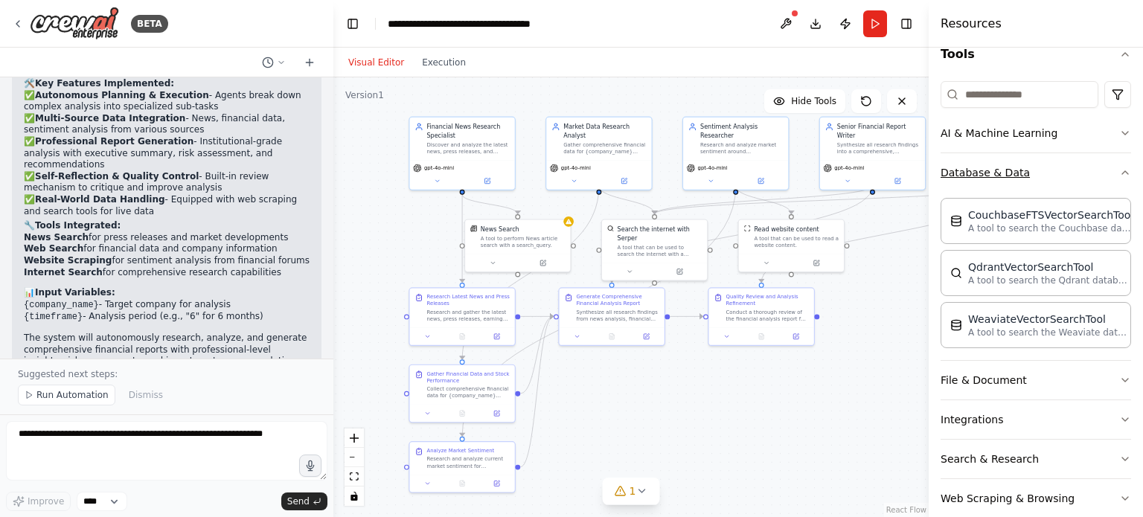
scroll to position [158, 0]
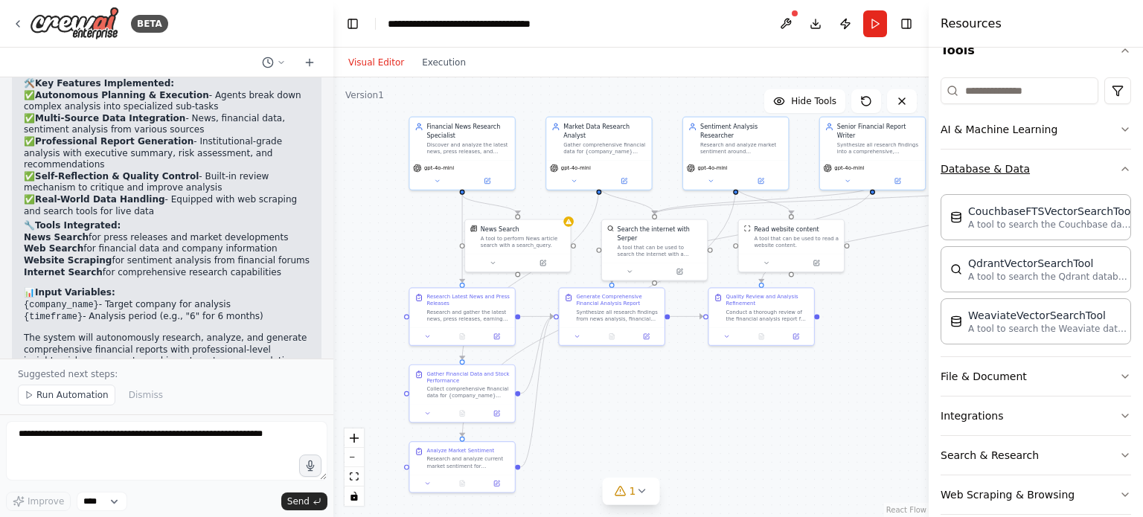
click at [1119, 166] on icon "button" at bounding box center [1125, 169] width 12 height 12
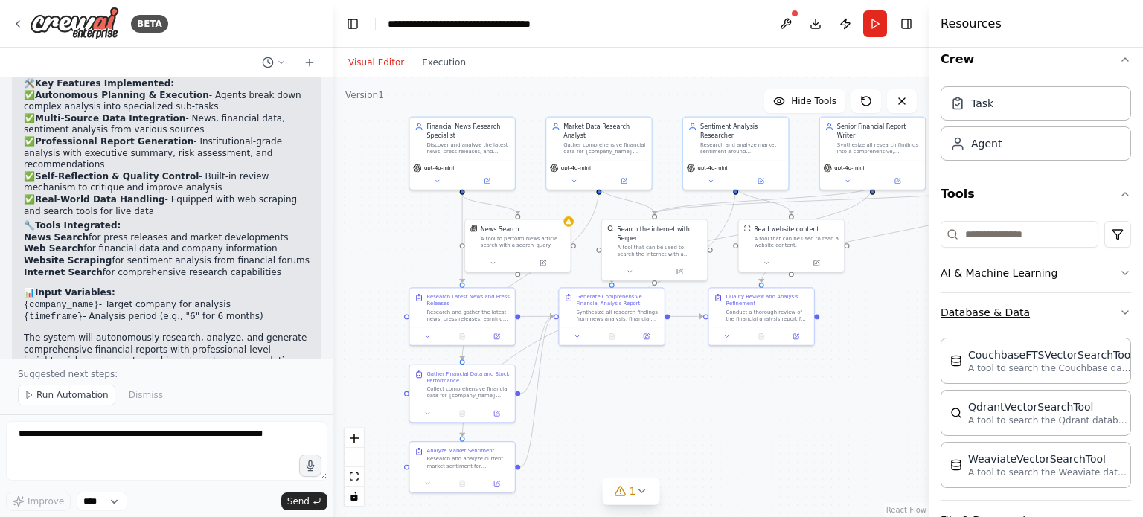
scroll to position [10, 0]
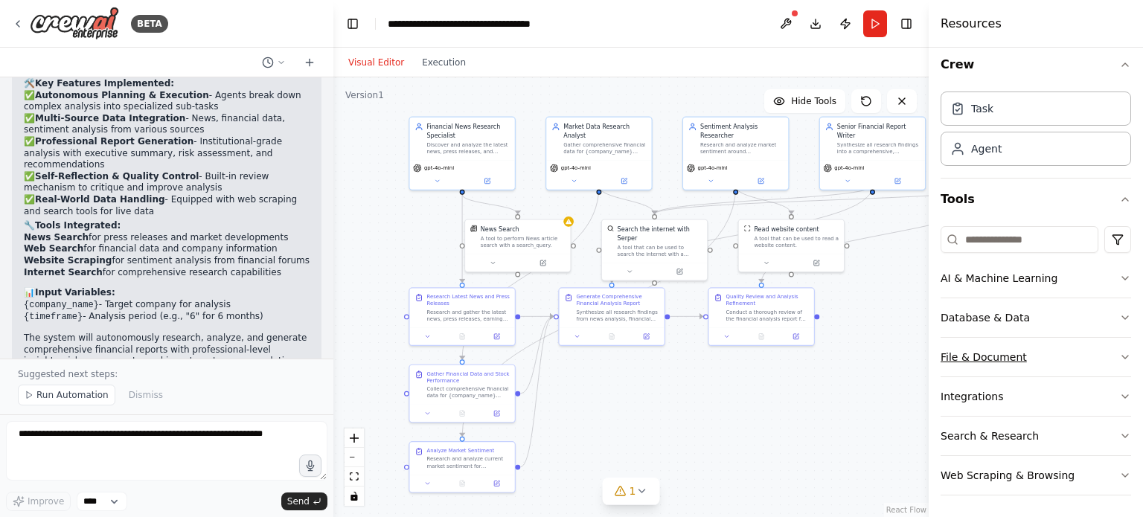
click at [1105, 357] on button "File & Document" at bounding box center [1035, 357] width 190 height 39
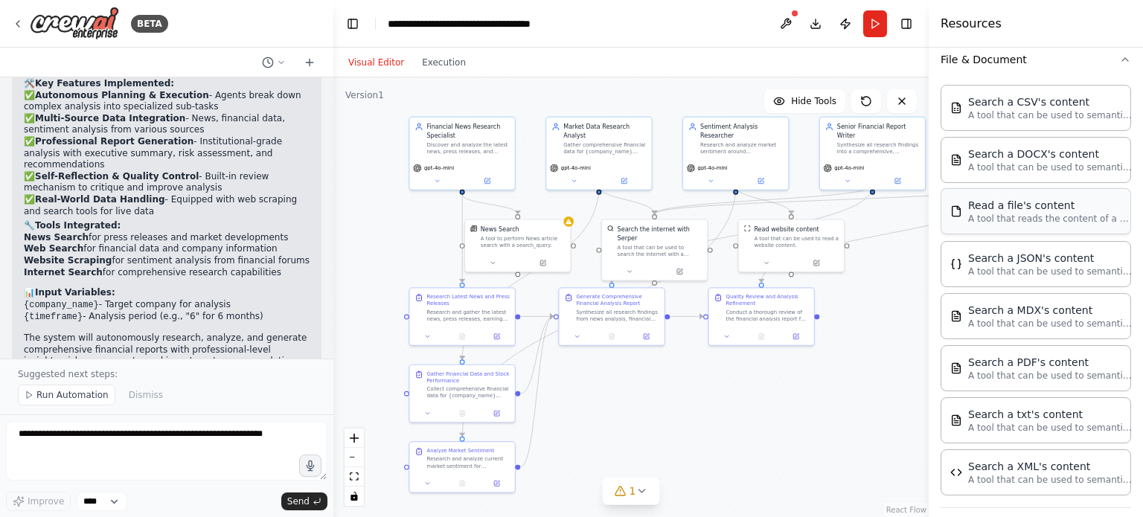
scroll to position [287, 0]
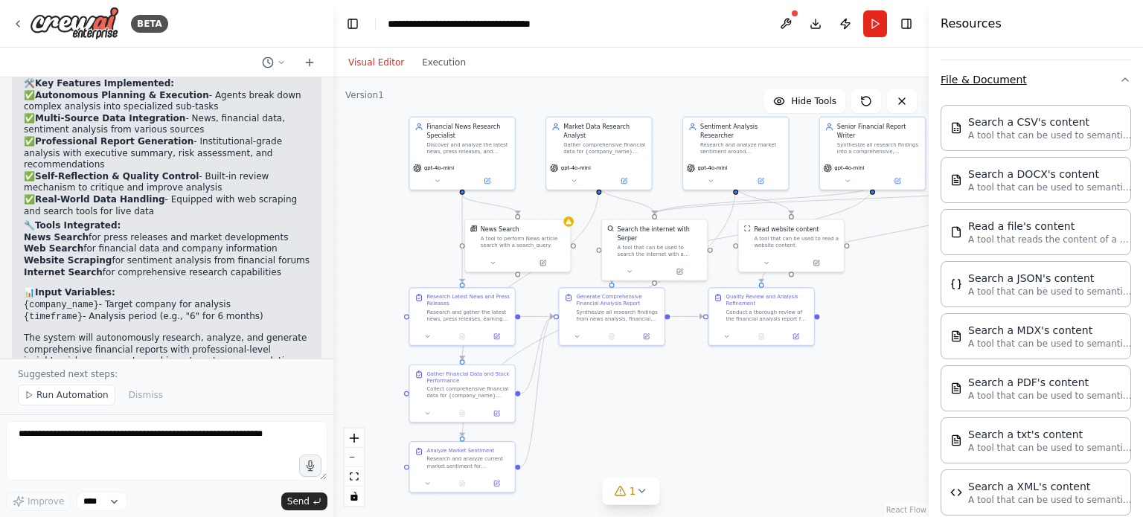
click at [1119, 83] on icon "button" at bounding box center [1125, 80] width 12 height 12
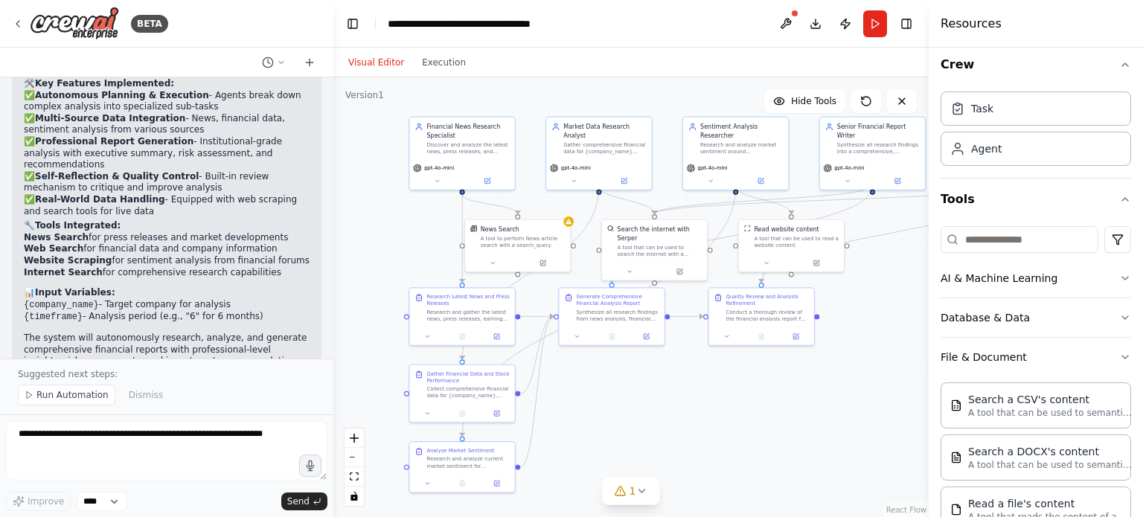
scroll to position [10, 0]
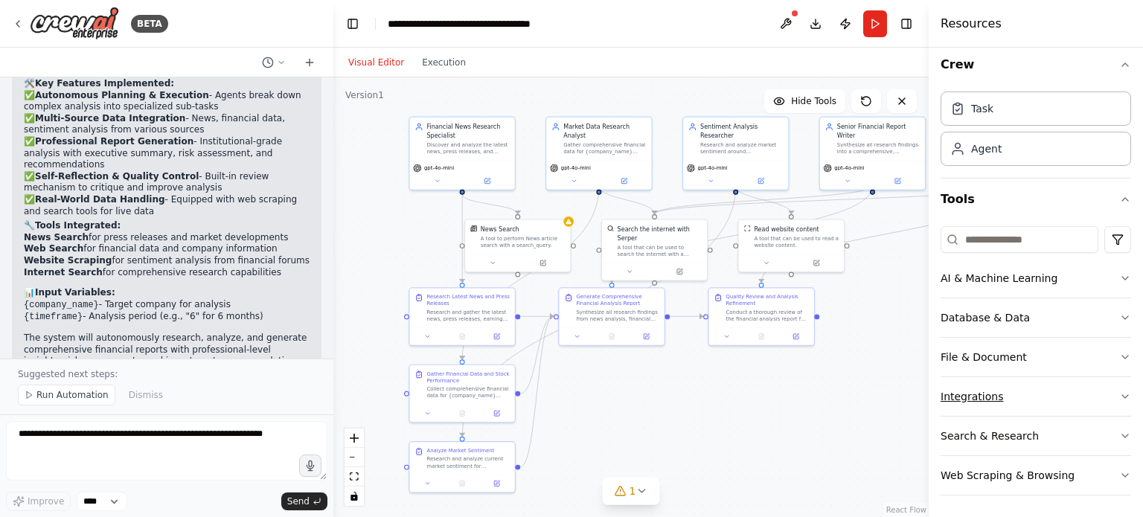
click at [1054, 397] on button "Integrations" at bounding box center [1035, 396] width 190 height 39
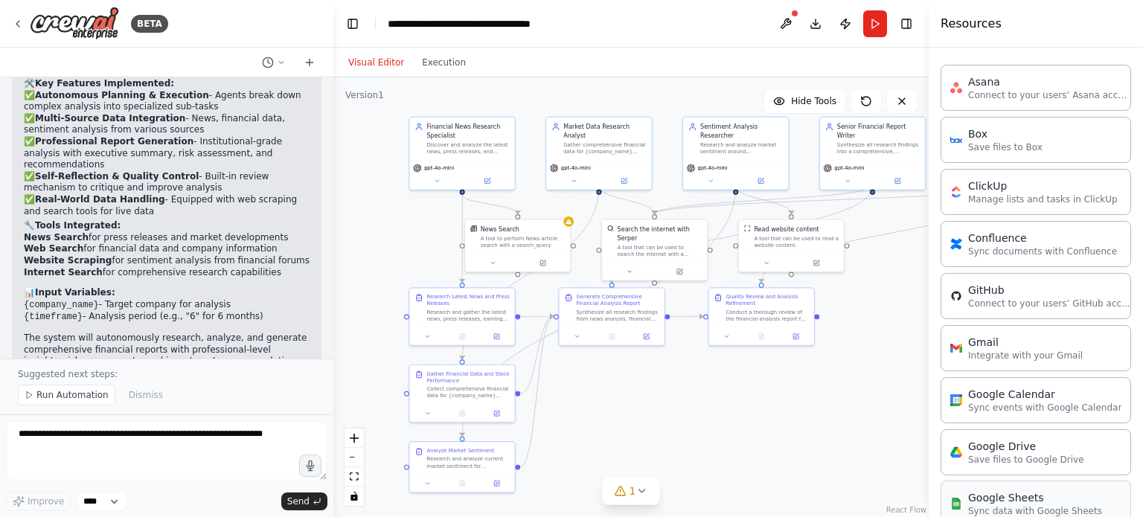
scroll to position [233, 0]
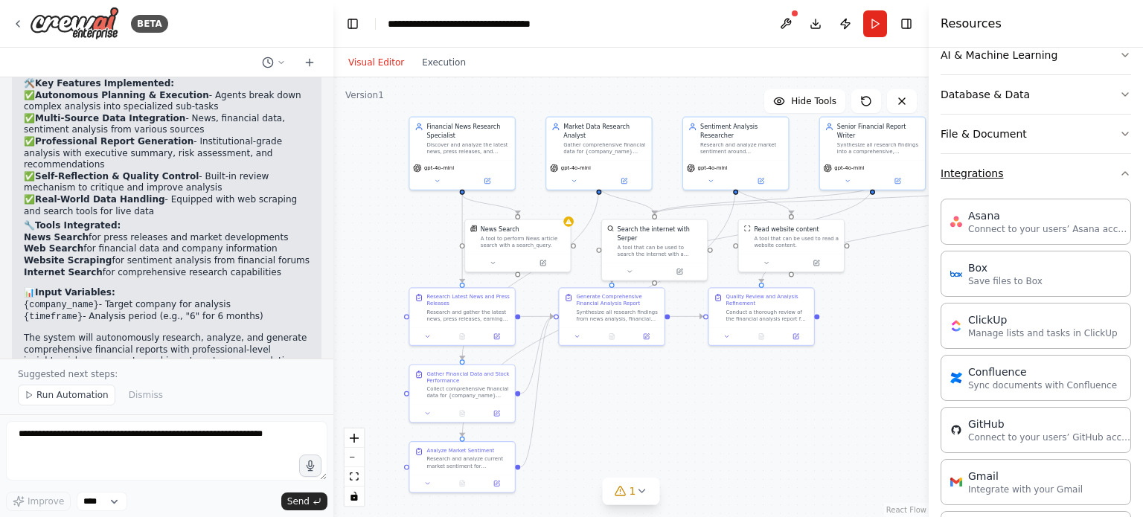
click at [1092, 169] on button "Integrations" at bounding box center [1035, 173] width 190 height 39
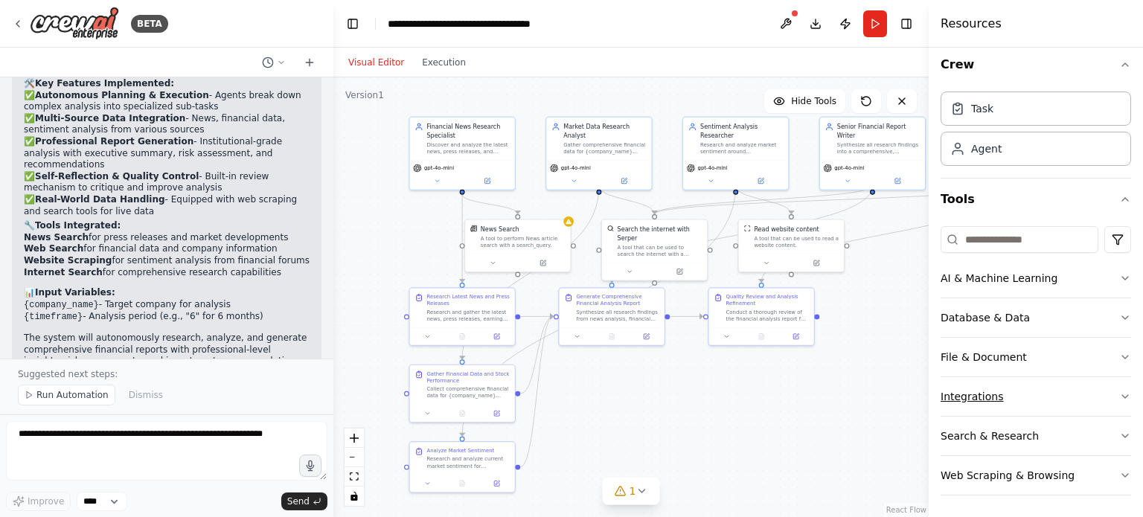
scroll to position [10, 0]
click at [1024, 434] on button "Search & Research" at bounding box center [1035, 436] width 190 height 39
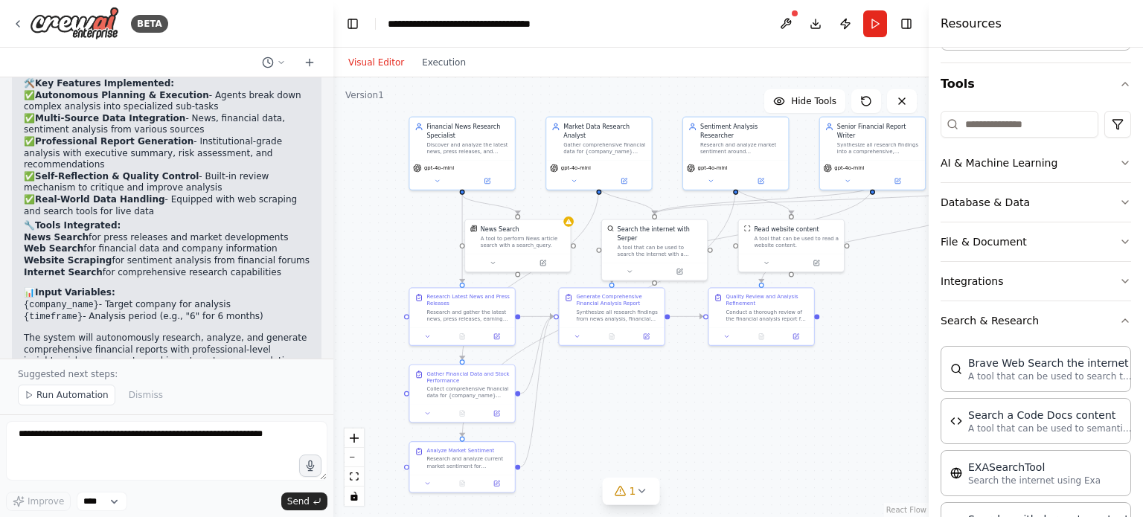
scroll to position [149, 0]
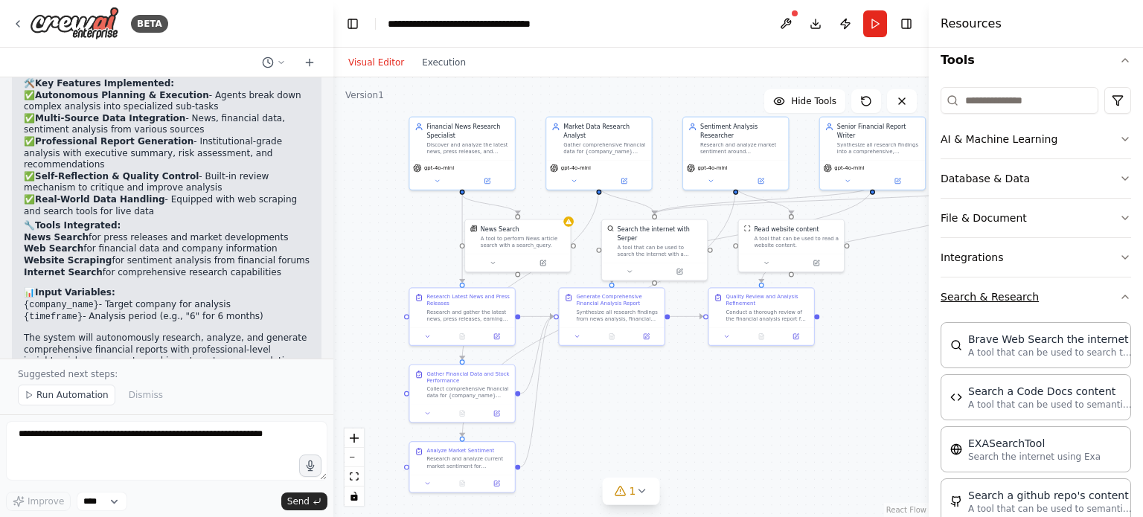
click at [1087, 300] on button "Search & Research" at bounding box center [1035, 296] width 190 height 39
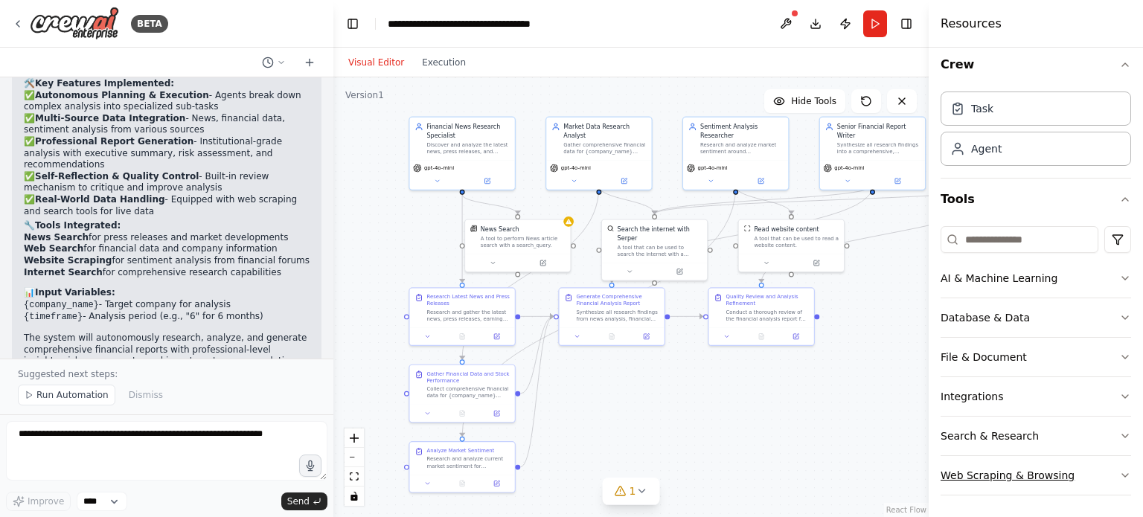
click at [1094, 472] on button "Web Scraping & Browsing" at bounding box center [1035, 475] width 190 height 39
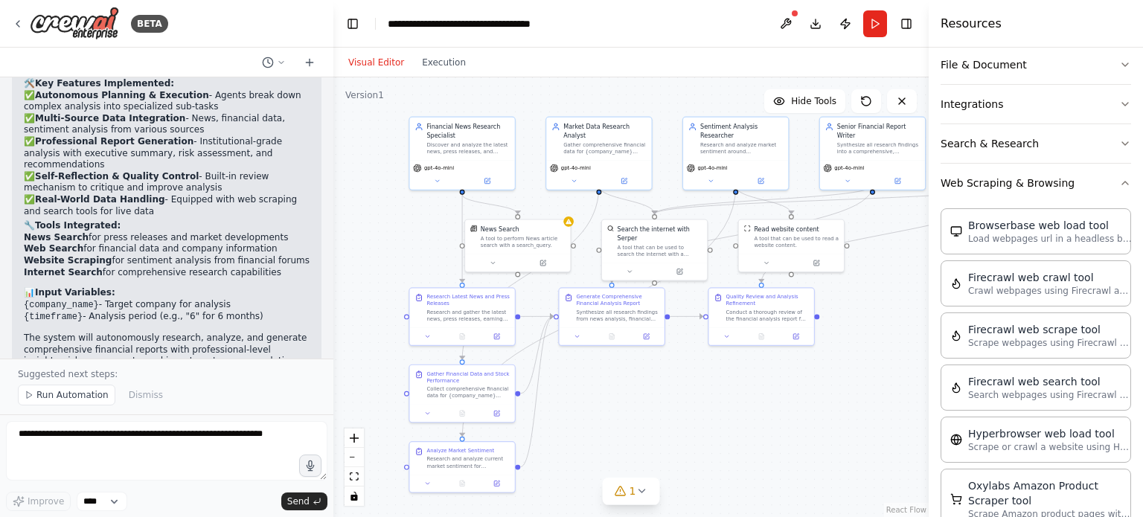
scroll to position [248, 0]
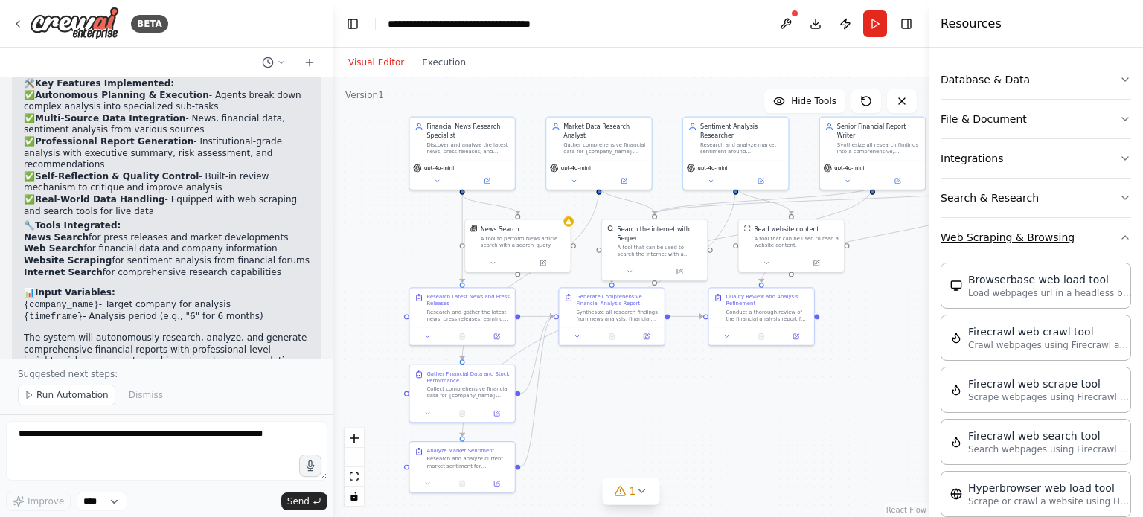
click at [1074, 231] on button "Web Scraping & Browsing" at bounding box center [1035, 237] width 190 height 39
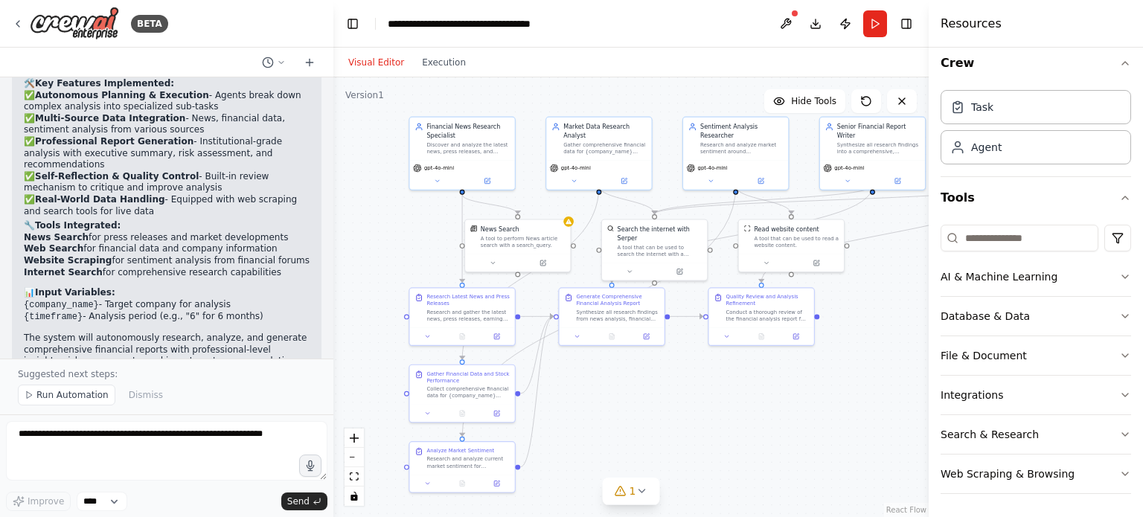
scroll to position [10, 0]
click at [991, 106] on div "Task" at bounding box center [1035, 108] width 190 height 34
click at [1033, 150] on div "Agent" at bounding box center [1035, 148] width 190 height 34
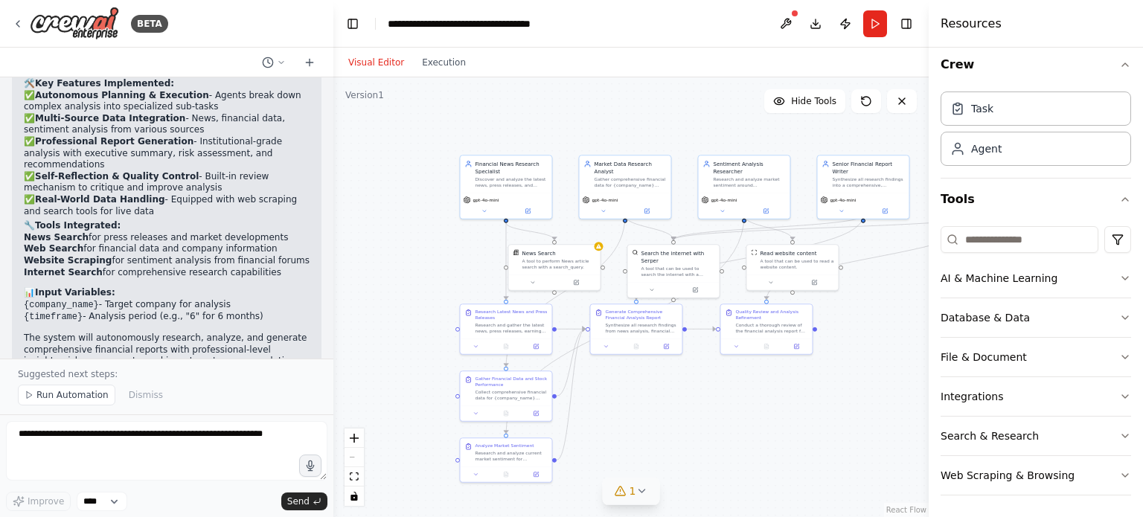
click at [642, 496] on icon at bounding box center [641, 491] width 12 height 12
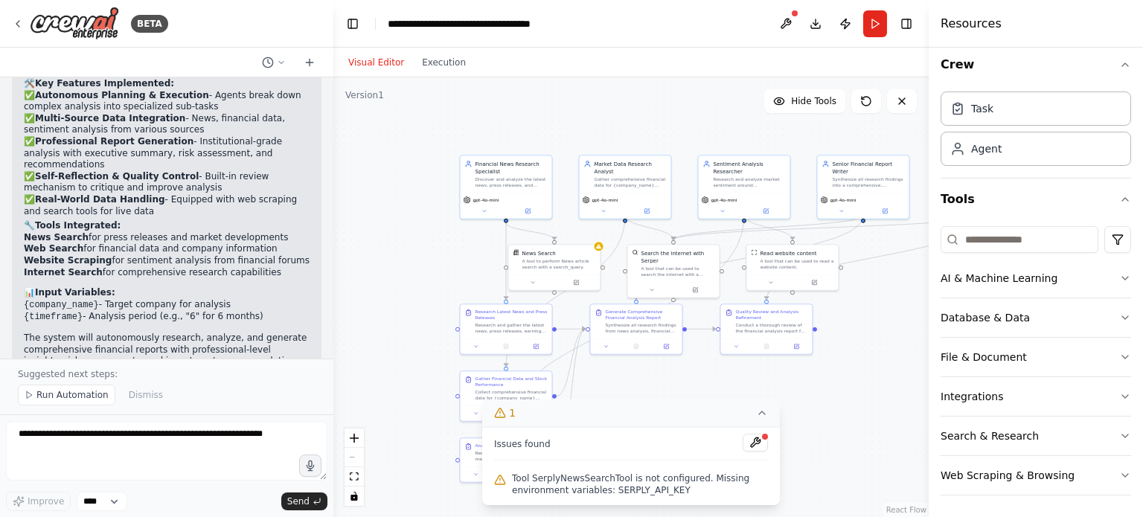
click at [375, 263] on div ".deletable-edge-delete-btn { width: 20px; height: 20px; border: 0px solid #ffff…" at bounding box center [630, 297] width 595 height 440
click at [761, 419] on icon at bounding box center [762, 413] width 12 height 12
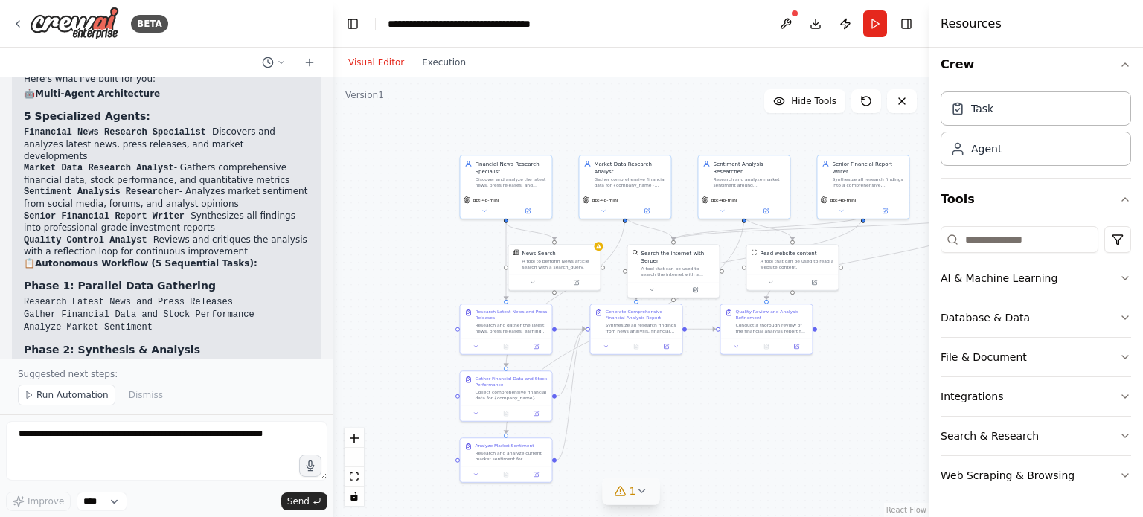
scroll to position [1934, 0]
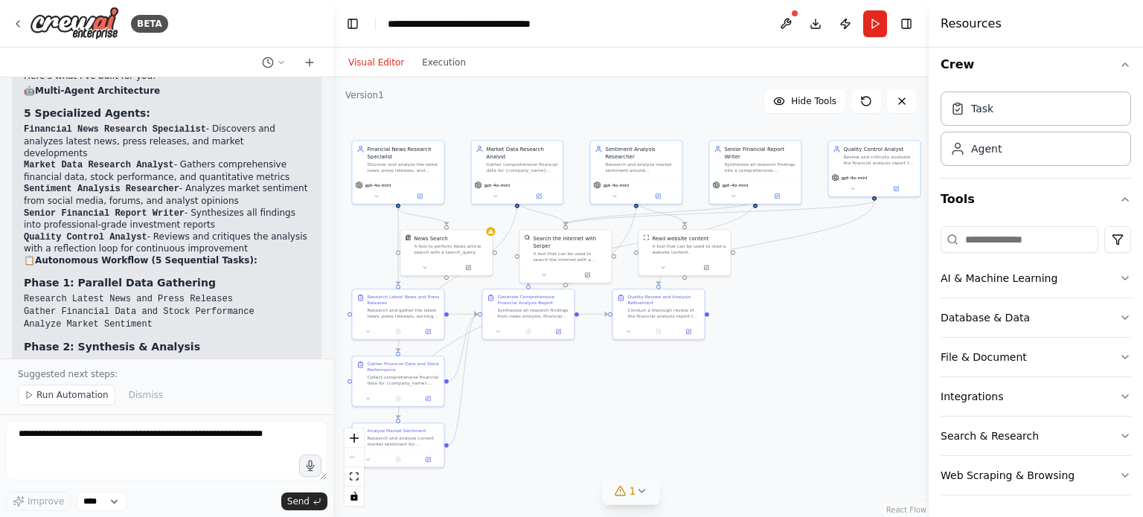
drag, startPoint x: 402, startPoint y: 282, endPoint x: 294, endPoint y: 267, distance: 108.9
click at [294, 267] on div "BETA 14:02 ▶ Thought process I'll help you create a sophisticated financial ana…" at bounding box center [571, 258] width 1143 height 517
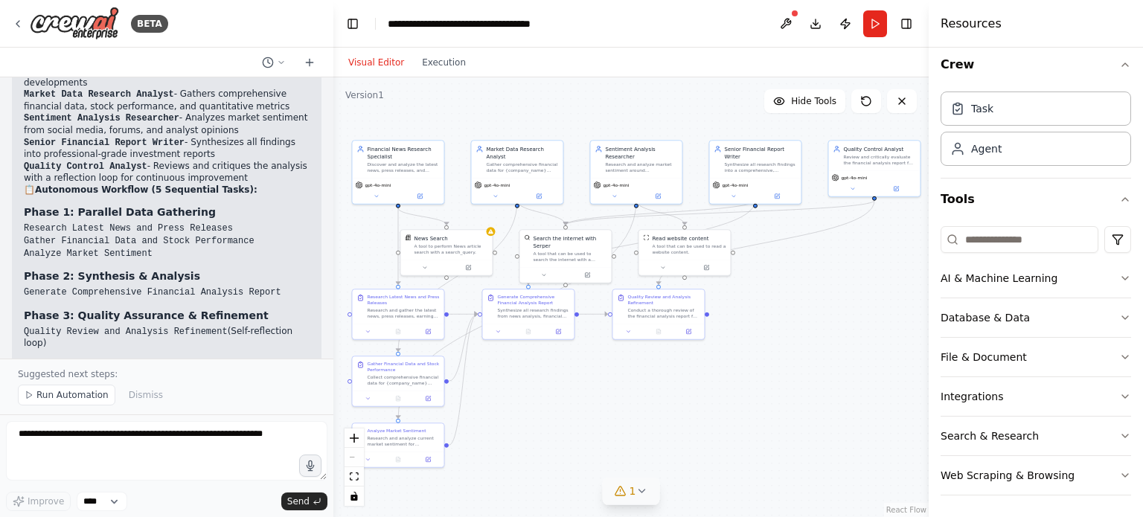
scroll to position [2009, 0]
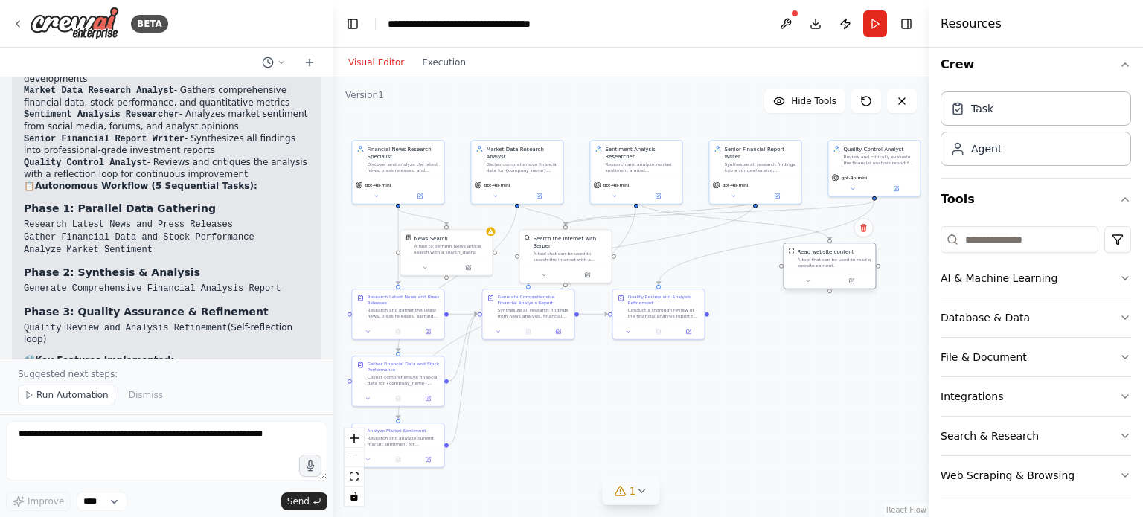
drag, startPoint x: 681, startPoint y: 253, endPoint x: 829, endPoint y: 265, distance: 149.3
click at [829, 265] on div "A tool that can be used to read a website content." at bounding box center [834, 263] width 74 height 12
drag, startPoint x: 834, startPoint y: 266, endPoint x: 724, endPoint y: 255, distance: 110.6
click at [724, 255] on div "A tool that can be used to read a website content." at bounding box center [722, 255] width 74 height 12
drag, startPoint x: 674, startPoint y: 312, endPoint x: 861, endPoint y: 304, distance: 187.7
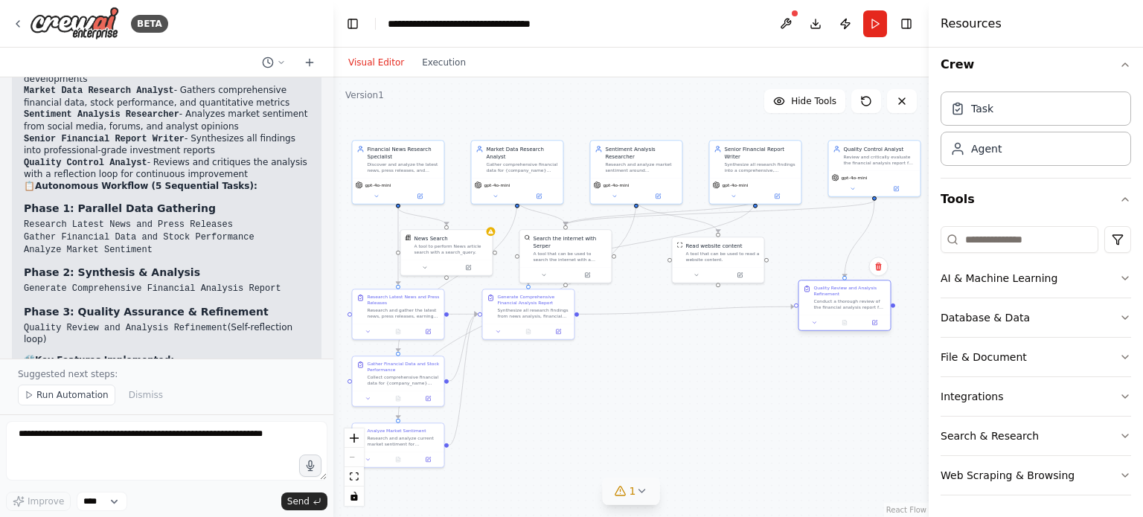
click at [861, 304] on div "Conduct a thorough review of the financial analysis report for {company_name}, …" at bounding box center [849, 304] width 72 height 12
drag, startPoint x: 539, startPoint y: 322, endPoint x: 705, endPoint y: 351, distance: 169.1
click at [705, 352] on div at bounding box center [694, 360] width 91 height 16
drag, startPoint x: 722, startPoint y: 255, endPoint x: 793, endPoint y: 253, distance: 71.4
click at [793, 253] on div "A tool that can be used to read a website content." at bounding box center [797, 255] width 74 height 12
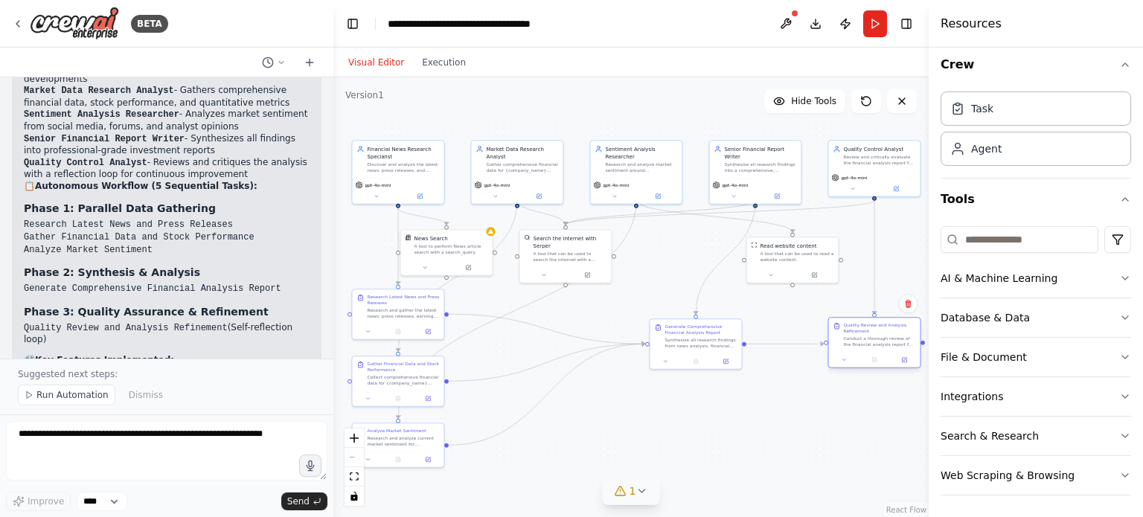
drag, startPoint x: 837, startPoint y: 309, endPoint x: 862, endPoint y: 348, distance: 46.2
click at [862, 348] on div "Quality Review and Analysis Refinement Conduct a thorough review of the financi…" at bounding box center [873, 335] width 91 height 34
drag, startPoint x: 574, startPoint y: 251, endPoint x: 667, endPoint y: 264, distance: 93.9
click at [667, 264] on div "A tool that can be used to search the internet with a search_query. Supports di…" at bounding box center [663, 270] width 74 height 12
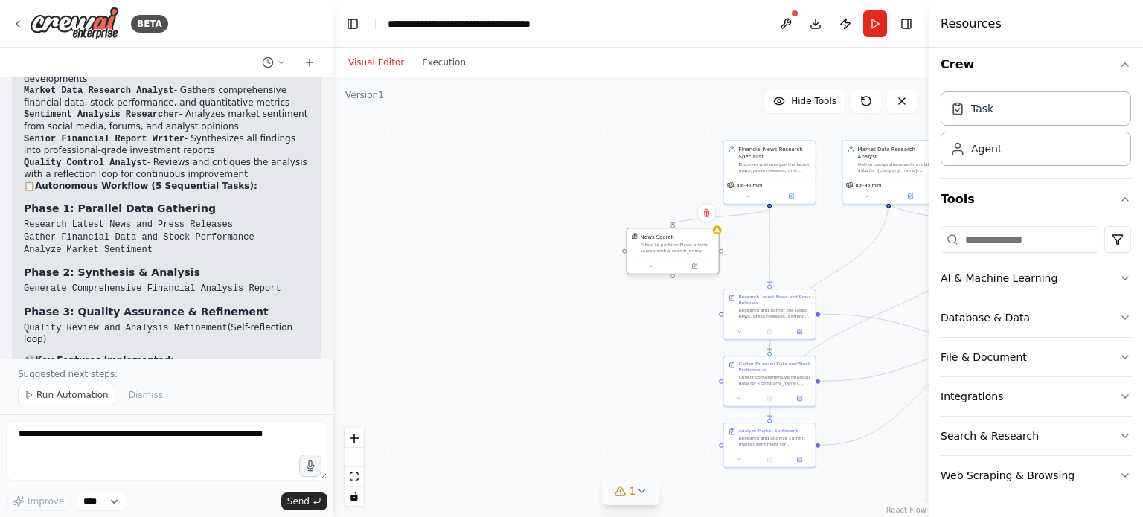
drag, startPoint x: 455, startPoint y: 251, endPoint x: 678, endPoint y: 252, distance: 223.2
click at [678, 252] on div "A tool to perform News article search with a search_query." at bounding box center [677, 248] width 74 height 12
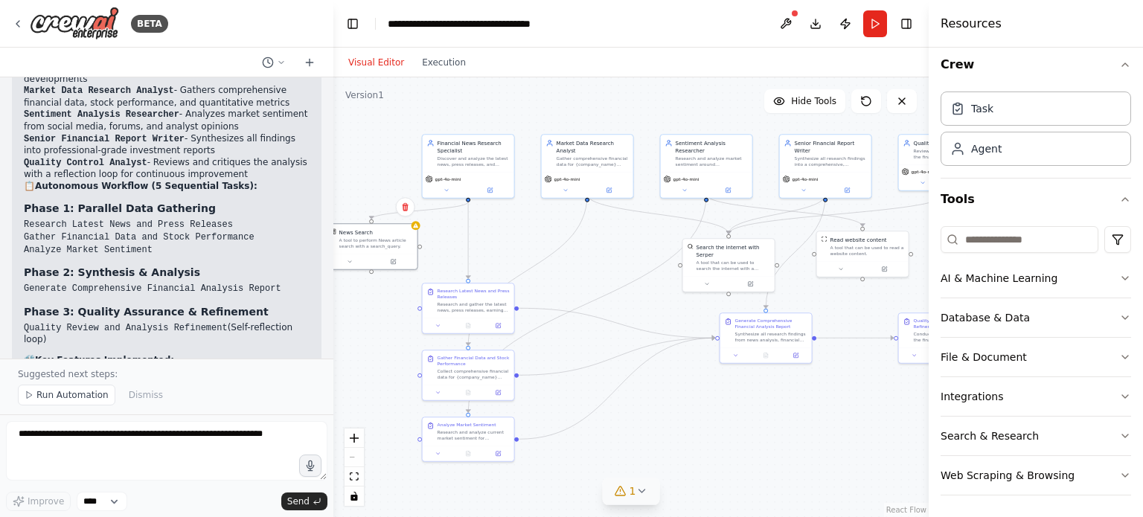
drag, startPoint x: 629, startPoint y: 371, endPoint x: 328, endPoint y: 365, distance: 301.3
click at [328, 365] on div "BETA 14:02 ▶ Thought process I'll help you create a sophisticated financial ana…" at bounding box center [571, 258] width 1143 height 517
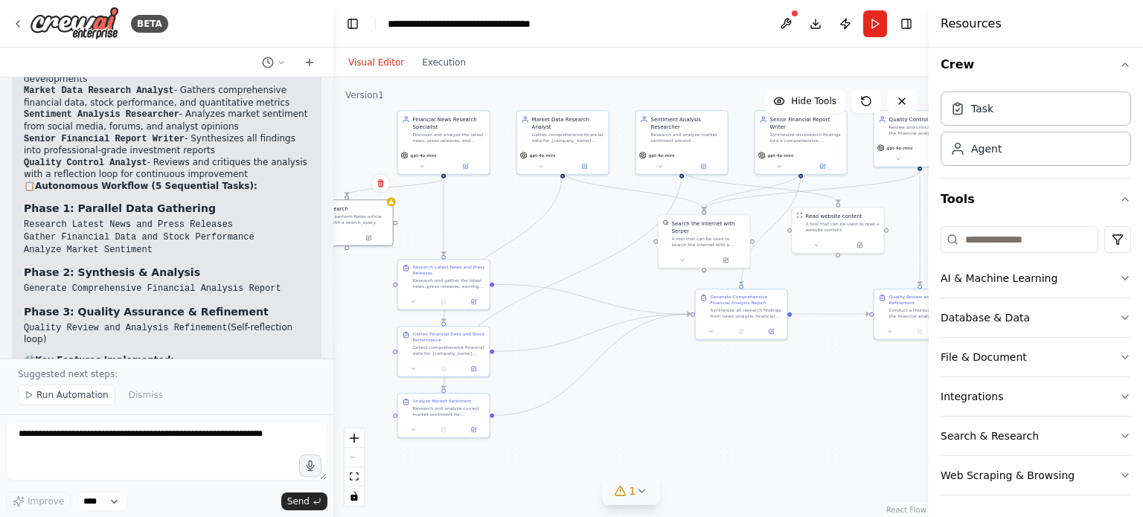
drag, startPoint x: 540, startPoint y: 490, endPoint x: 516, endPoint y: 466, distance: 34.2
click at [516, 466] on div ".deletable-edge-delete-btn { width: 20px; height: 20px; border: 0px solid #ffff…" at bounding box center [630, 297] width 595 height 440
drag, startPoint x: 544, startPoint y: 455, endPoint x: 568, endPoint y: 426, distance: 38.0
click at [583, 396] on div ".deletable-edge-delete-btn { width: 20px; height: 20px; border: 0px solid #ffff…" at bounding box center [630, 297] width 595 height 440
drag, startPoint x: 387, startPoint y: 457, endPoint x: 507, endPoint y: 238, distance: 250.0
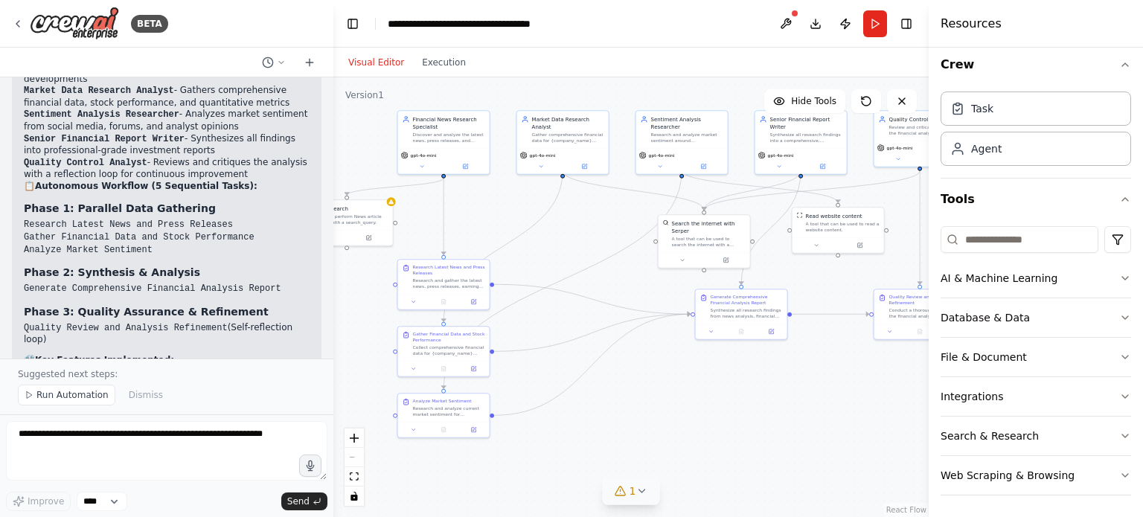
click at [507, 238] on div ".deletable-edge-delete-btn { width: 20px; height: 20px; border: 0px solid #ffff…" at bounding box center [630, 297] width 595 height 440
drag, startPoint x: 841, startPoint y: 228, endPoint x: 850, endPoint y: 246, distance: 20.0
click at [850, 246] on div "A tool that can be used to read a website content." at bounding box center [850, 240] width 74 height 12
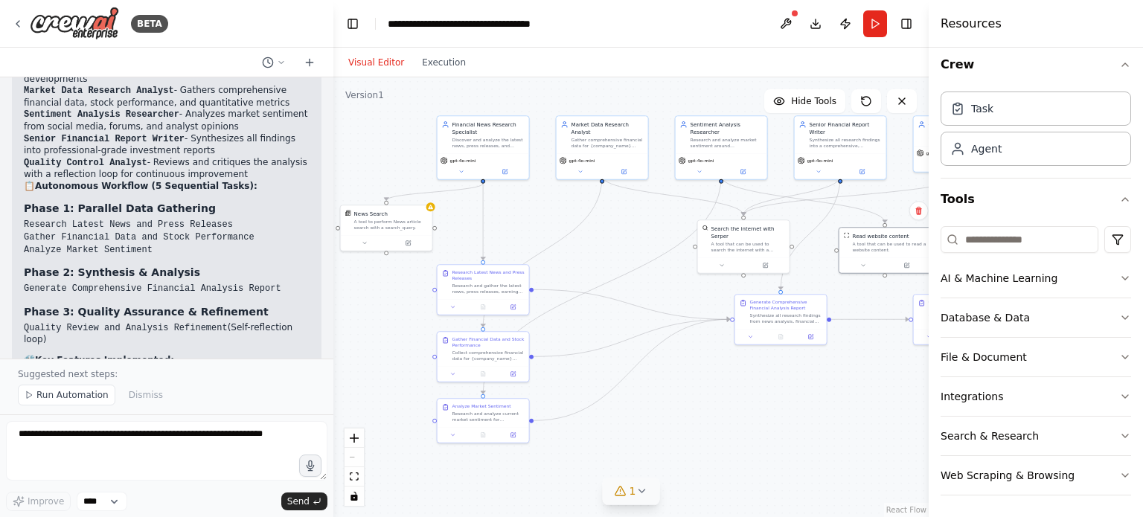
drag, startPoint x: 372, startPoint y: 324, endPoint x: 411, endPoint y: 329, distance: 39.8
click at [411, 329] on div ".deletable-edge-delete-btn { width: 20px; height: 20px; border: 0px solid #ffff…" at bounding box center [630, 297] width 595 height 440
click at [501, 133] on div "Financial News Research Specialist" at bounding box center [488, 126] width 72 height 15
click at [475, 138] on div "Discover and analyze the latest news, press releases, and market developments r…" at bounding box center [488, 141] width 72 height 12
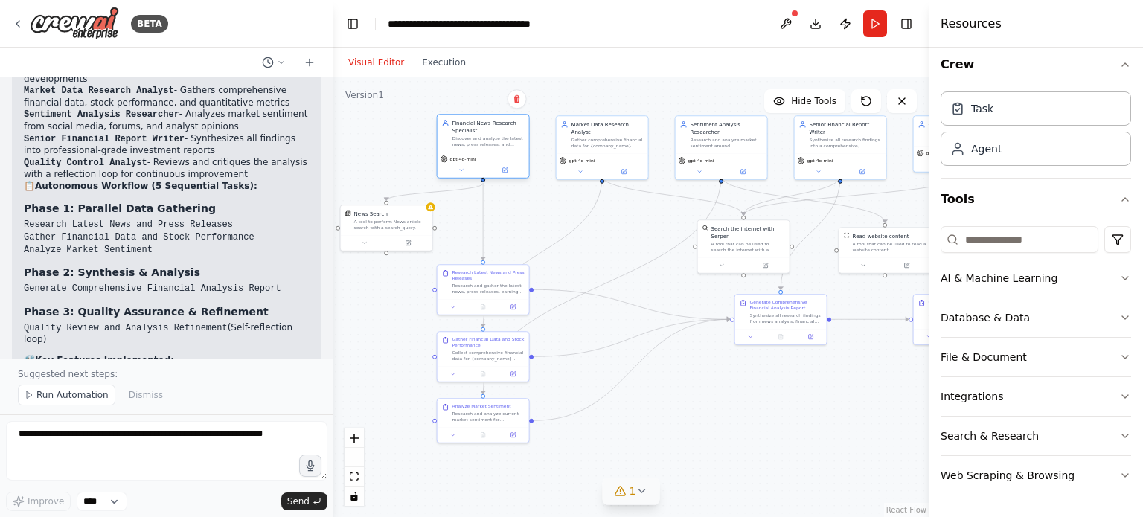
click at [507, 142] on div "Discover and analyze the latest news, press releases, and market developments r…" at bounding box center [488, 141] width 72 height 12
click at [495, 139] on div "Discover and analyze the latest news, press releases, and market developments r…" at bounding box center [488, 141] width 72 height 12
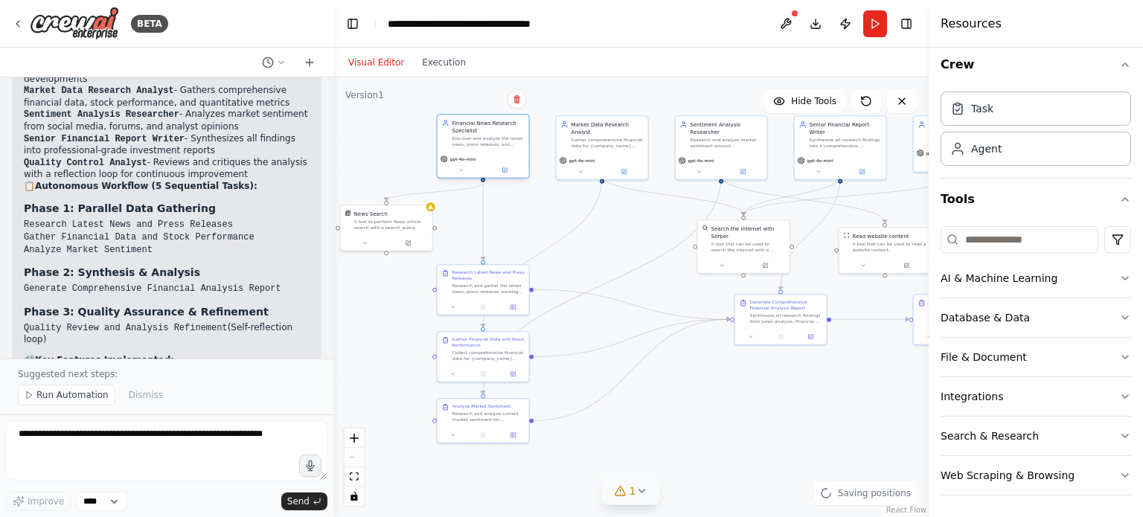
click at [495, 139] on div "Discover and analyze the latest news, press releases, and market developments r…" at bounding box center [488, 141] width 72 height 12
click at [1021, 139] on div "Agent" at bounding box center [1035, 148] width 190 height 34
click at [1005, 133] on div "Agent" at bounding box center [1035, 148] width 190 height 34
click at [1006, 109] on div "Task" at bounding box center [1035, 108] width 190 height 34
click at [1012, 142] on div "Agent" at bounding box center [1035, 148] width 190 height 34
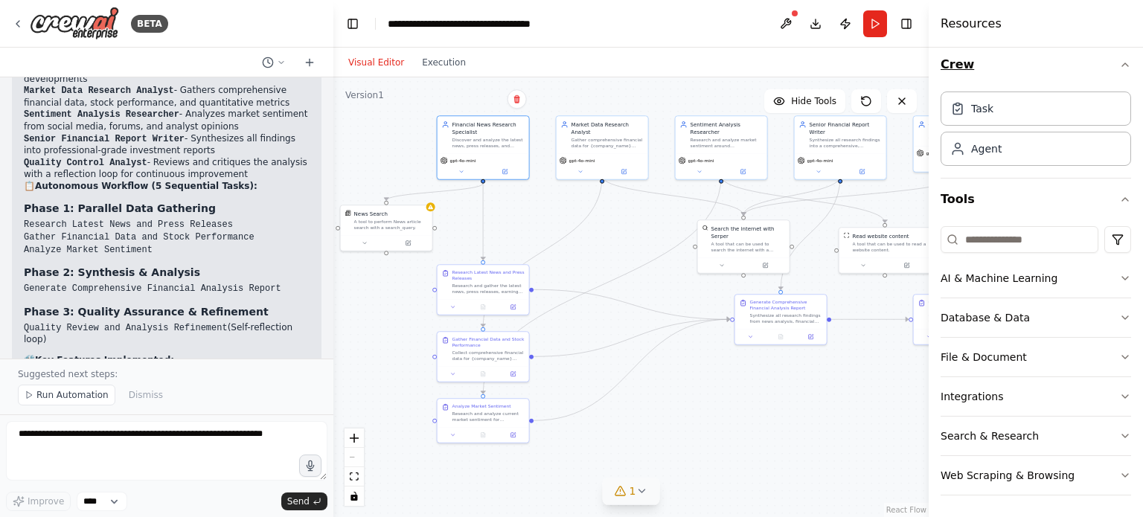
click at [1122, 63] on icon "button" at bounding box center [1125, 64] width 6 height 3
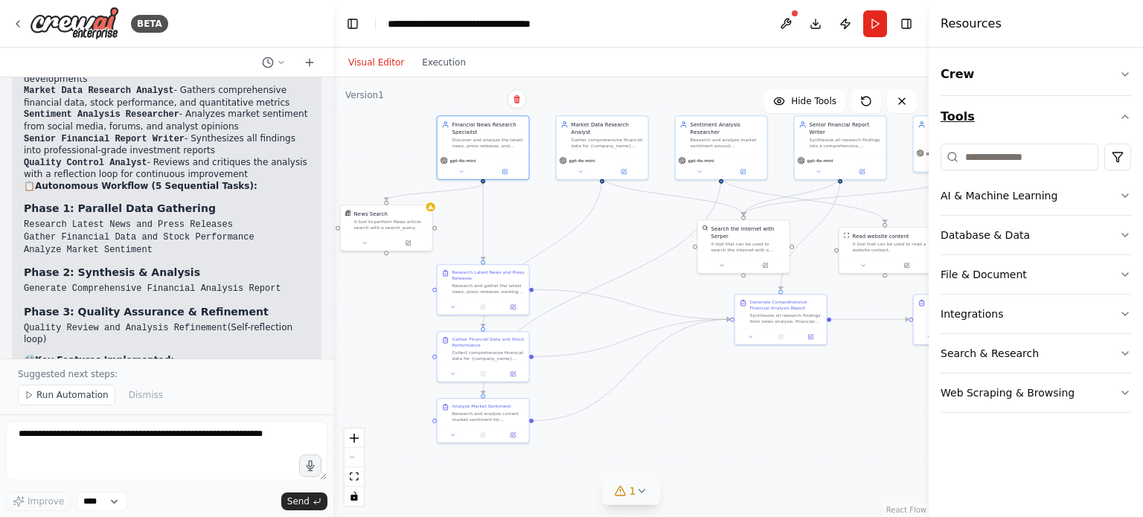
click at [1120, 121] on icon "button" at bounding box center [1125, 117] width 12 height 12
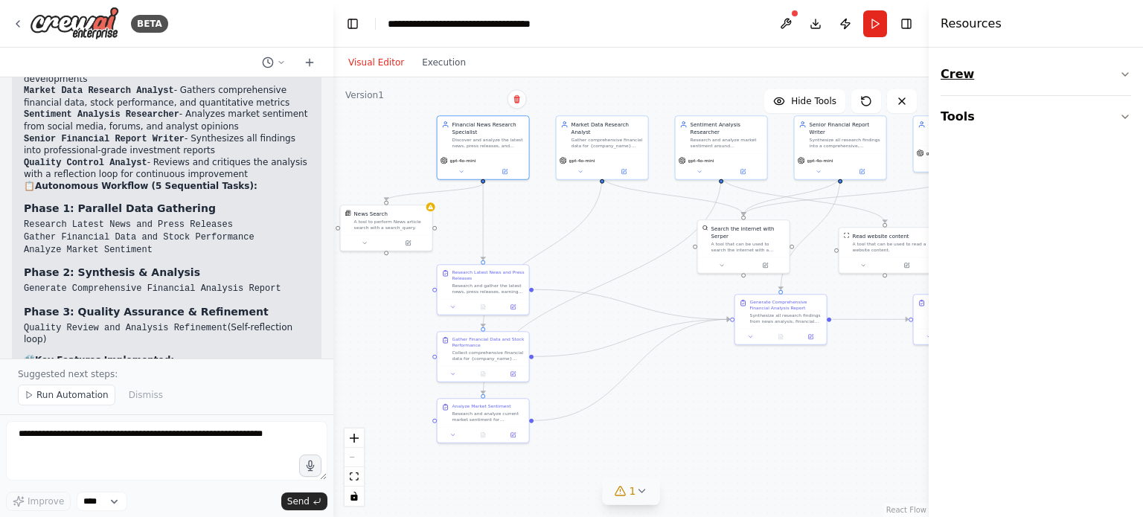
click at [1117, 74] on button "Crew" at bounding box center [1035, 75] width 190 height 42
click at [1066, 151] on div "Agent" at bounding box center [1035, 158] width 190 height 34
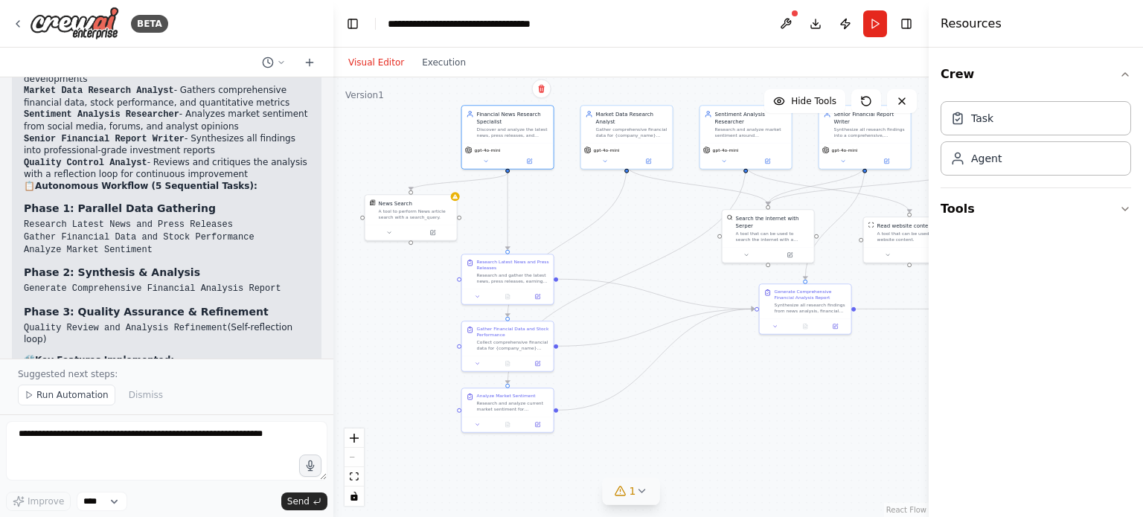
drag, startPoint x: 857, startPoint y: 426, endPoint x: 882, endPoint y: 415, distance: 26.7
click at [882, 415] on div ".deletable-edge-delete-btn { width: 20px; height: 20px; border: 0px solid #ffff…" at bounding box center [630, 297] width 595 height 440
click at [605, 158] on div "gpt-4o-mini" at bounding box center [626, 154] width 91 height 26
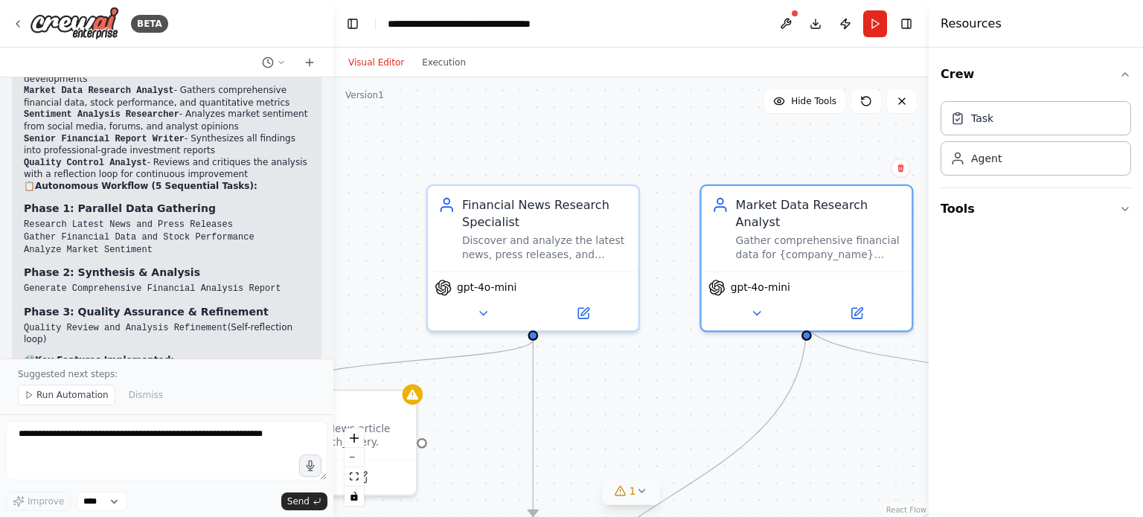
drag, startPoint x: 632, startPoint y: 240, endPoint x: 820, endPoint y: 493, distance: 315.4
click at [820, 493] on div ".deletable-edge-delete-btn { width: 20px; height: 20px; border: 0px solid #ffff…" at bounding box center [630, 297] width 595 height 440
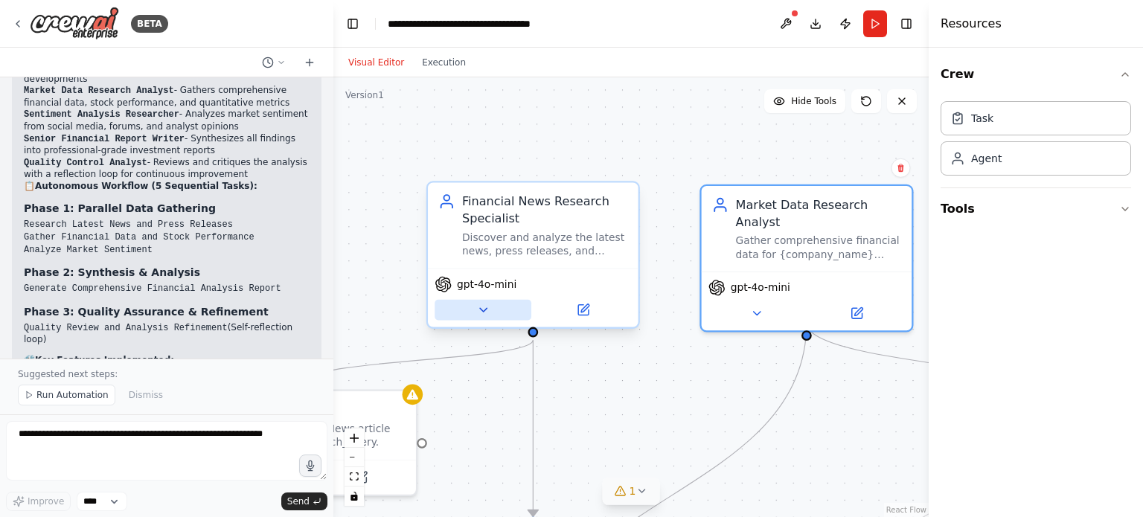
click at [485, 309] on icon at bounding box center [482, 309] width 13 height 13
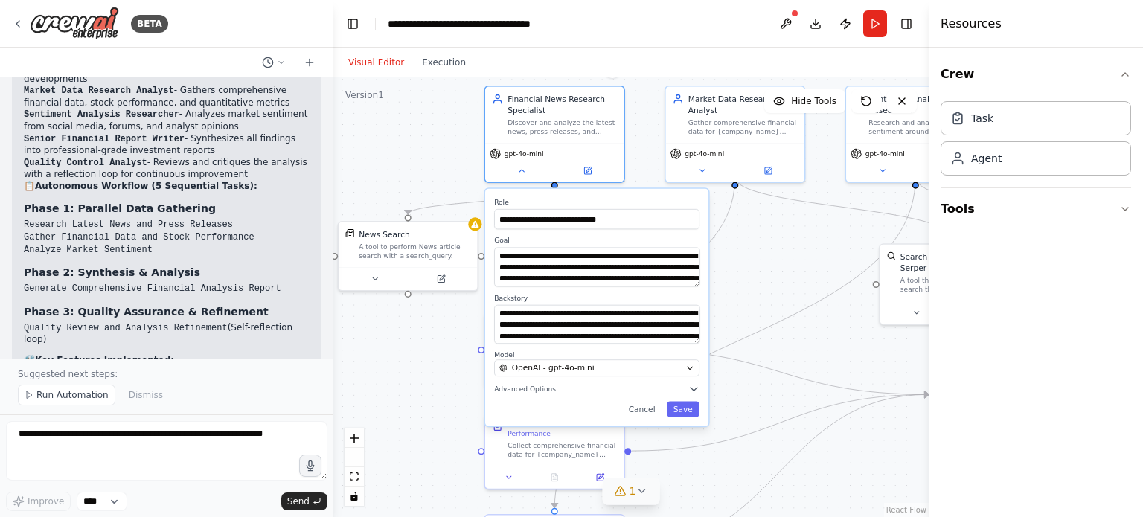
drag, startPoint x: 821, startPoint y: 443, endPoint x: 744, endPoint y: 266, distance: 192.9
click at [744, 266] on div ".deletable-edge-delete-btn { width: 20px; height: 20px; border: 0px solid #ffff…" at bounding box center [630, 297] width 595 height 440
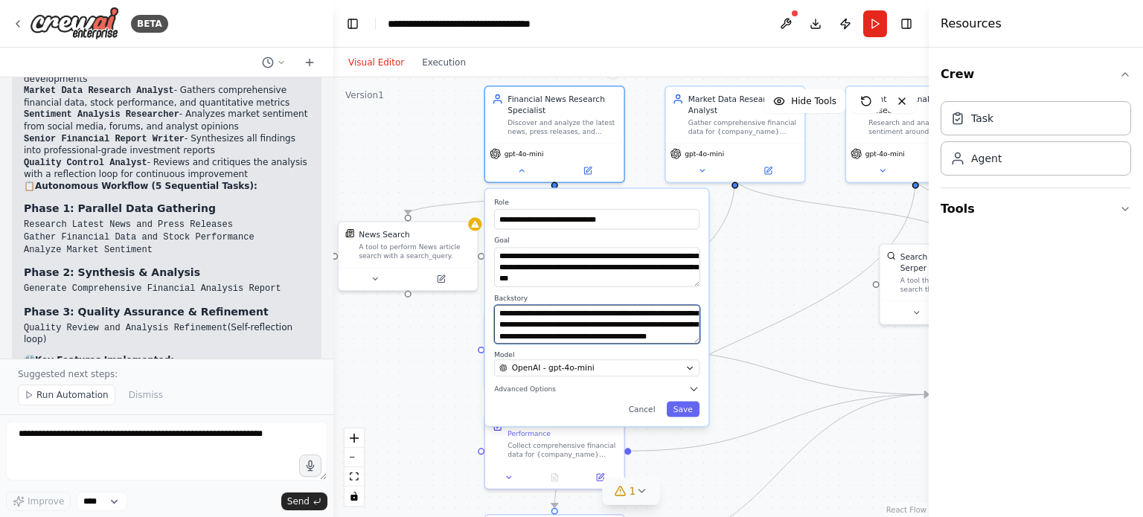
scroll to position [89, 0]
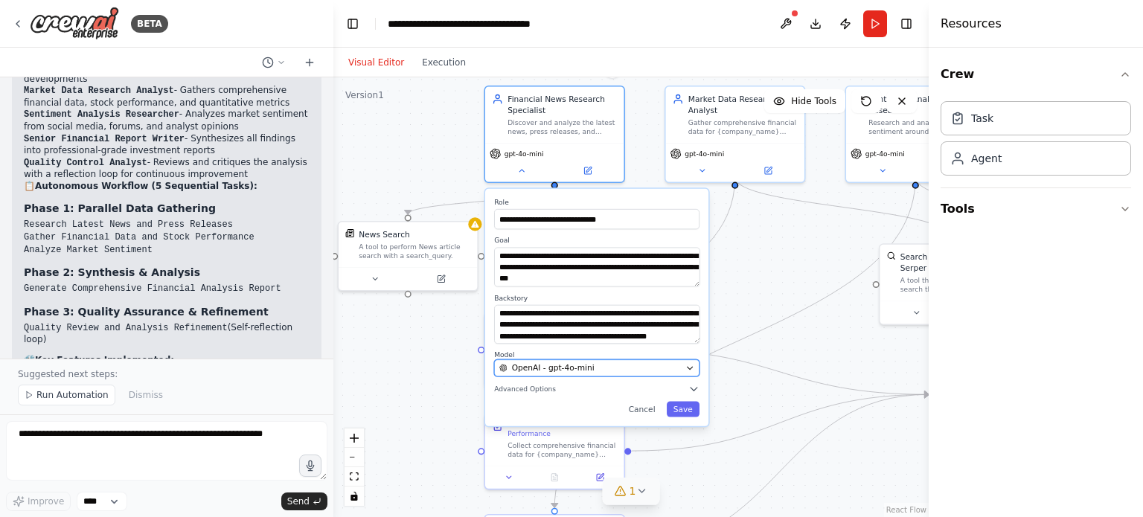
click at [690, 368] on icon "button" at bounding box center [689, 368] width 5 height 3
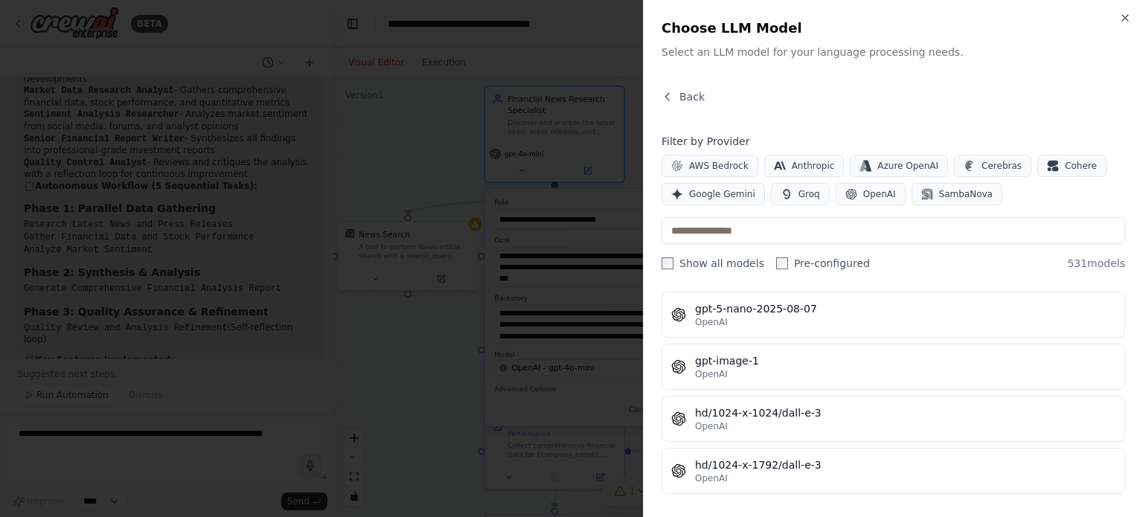
scroll to position [24623, 0]
click at [1127, 16] on icon "button" at bounding box center [1125, 18] width 12 height 12
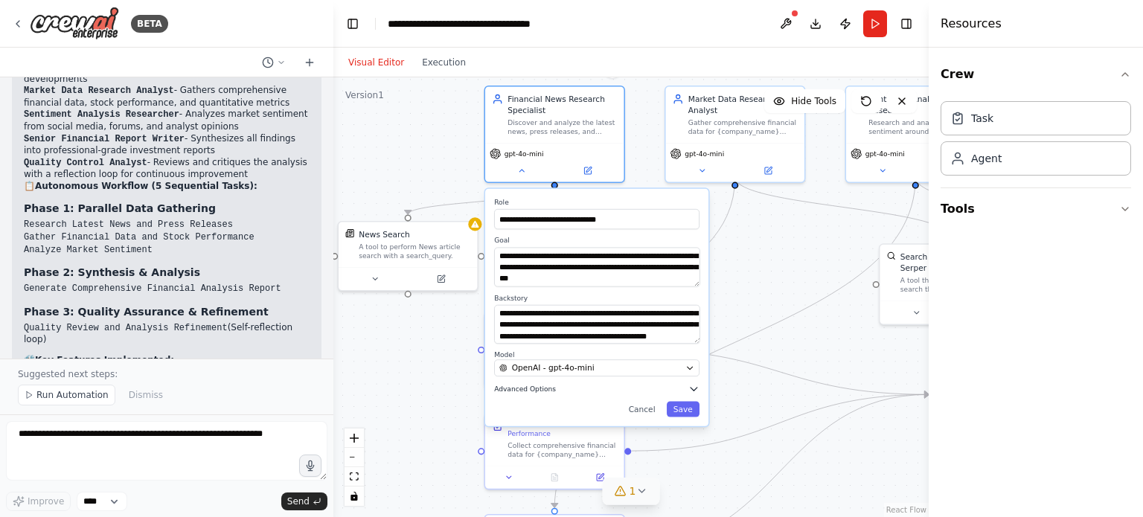
click at [695, 388] on icon "button" at bounding box center [693, 389] width 7 height 3
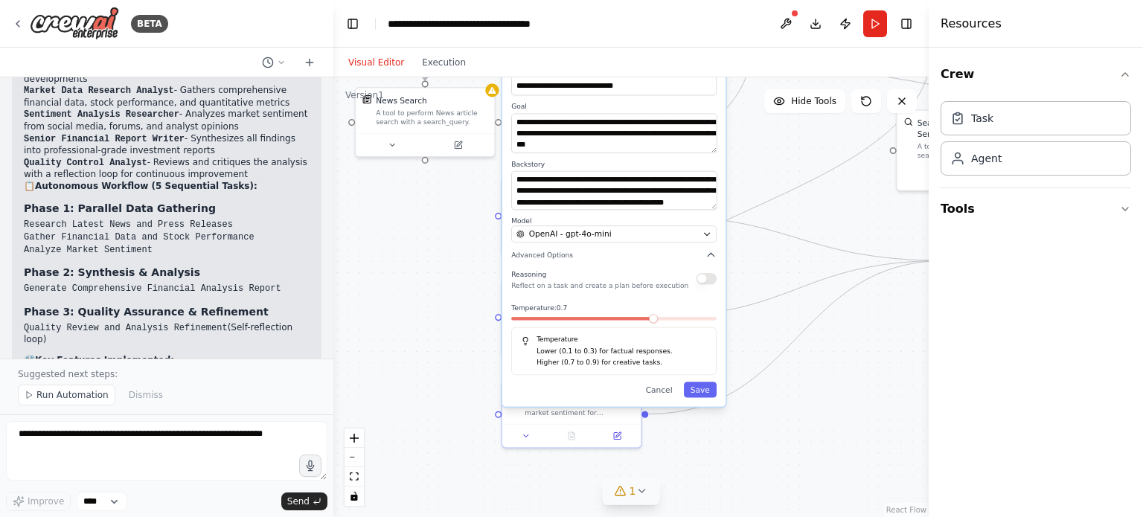
drag, startPoint x: 735, startPoint y: 411, endPoint x: 752, endPoint y: 277, distance: 135.0
click at [752, 277] on div ".deletable-edge-delete-btn { width: 20px; height: 20px; border: 0px solid #ffff…" at bounding box center [630, 297] width 595 height 440
click at [698, 396] on button "Save" at bounding box center [700, 390] width 33 height 16
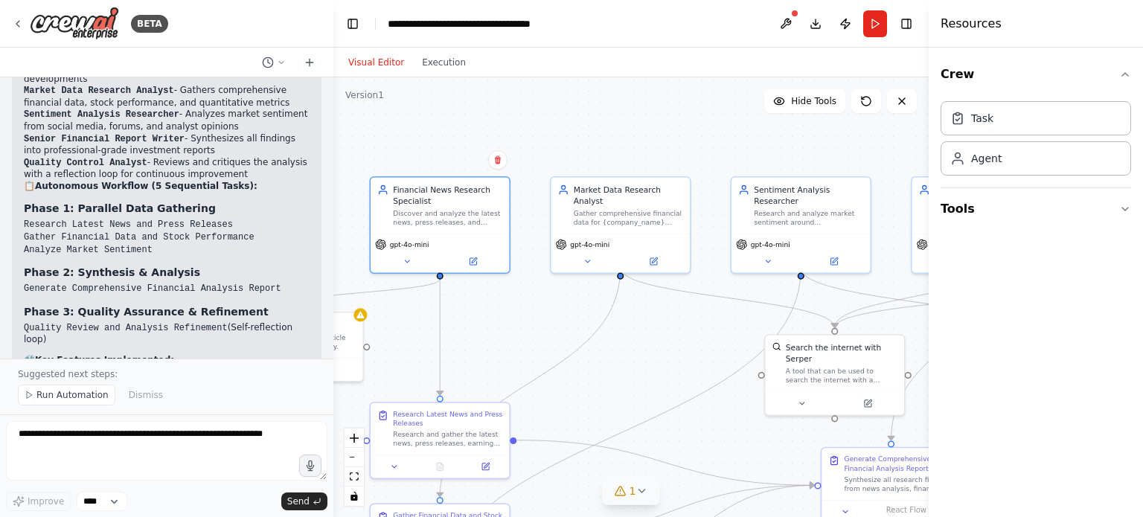
drag, startPoint x: 733, startPoint y: 176, endPoint x: 601, endPoint y: 401, distance: 260.4
click at [601, 401] on div ".deletable-edge-delete-btn { width: 20px; height: 20px; border: 0px solid #ffff…" at bounding box center [630, 297] width 595 height 440
click at [623, 216] on div "Market Data Research Analyst Gather comprehensive financial data for {company_n…" at bounding box center [620, 203] width 138 height 57
click at [589, 254] on icon at bounding box center [586, 258] width 9 height 9
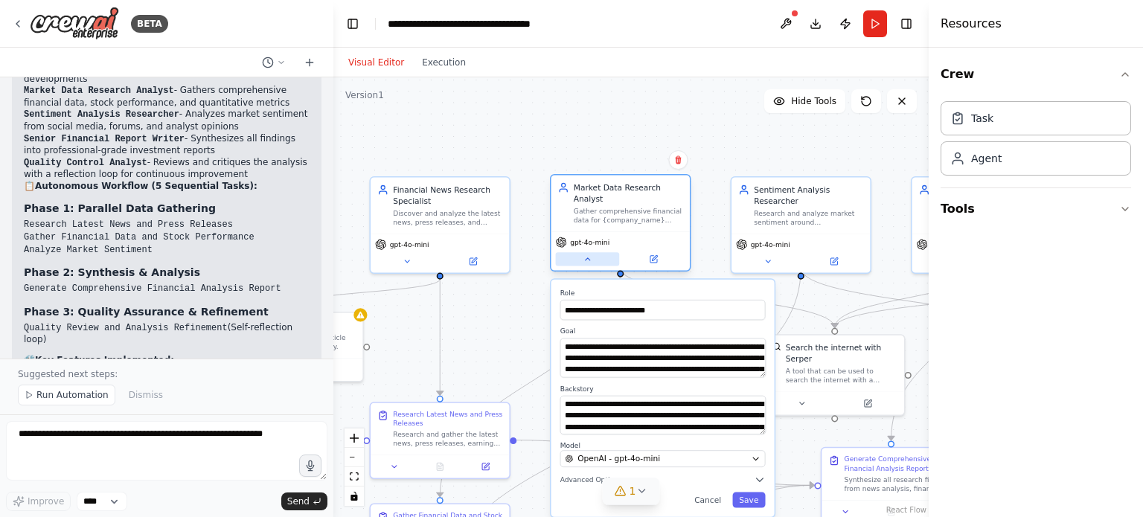
click at [585, 252] on button at bounding box center [588, 258] width 64 height 13
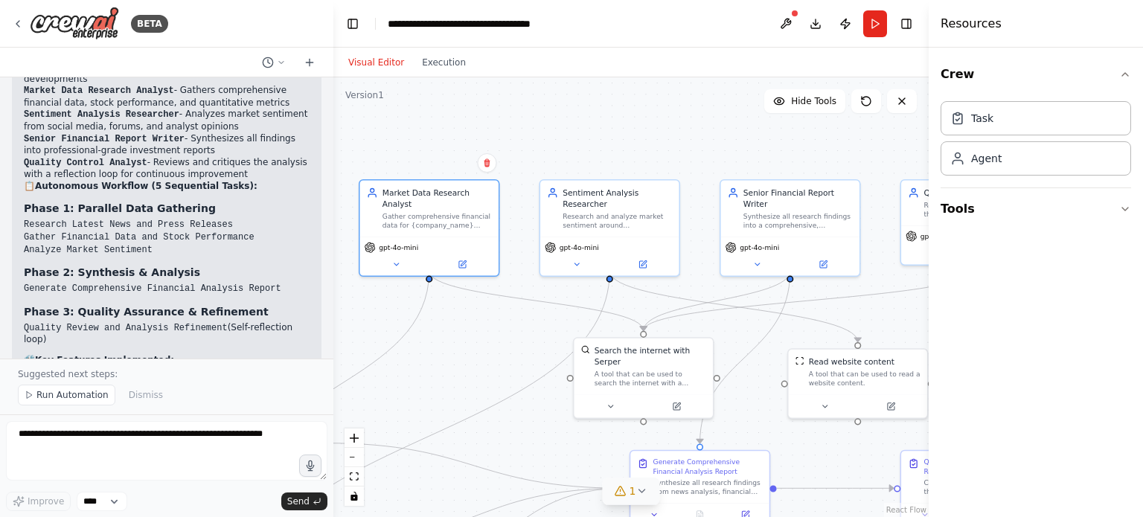
drag, startPoint x: 711, startPoint y: 338, endPoint x: 520, endPoint y: 341, distance: 191.2
click at [520, 341] on div ".deletable-edge-delete-btn { width: 20px; height: 20px; border: 0px solid #ffff…" at bounding box center [630, 297] width 595 height 440
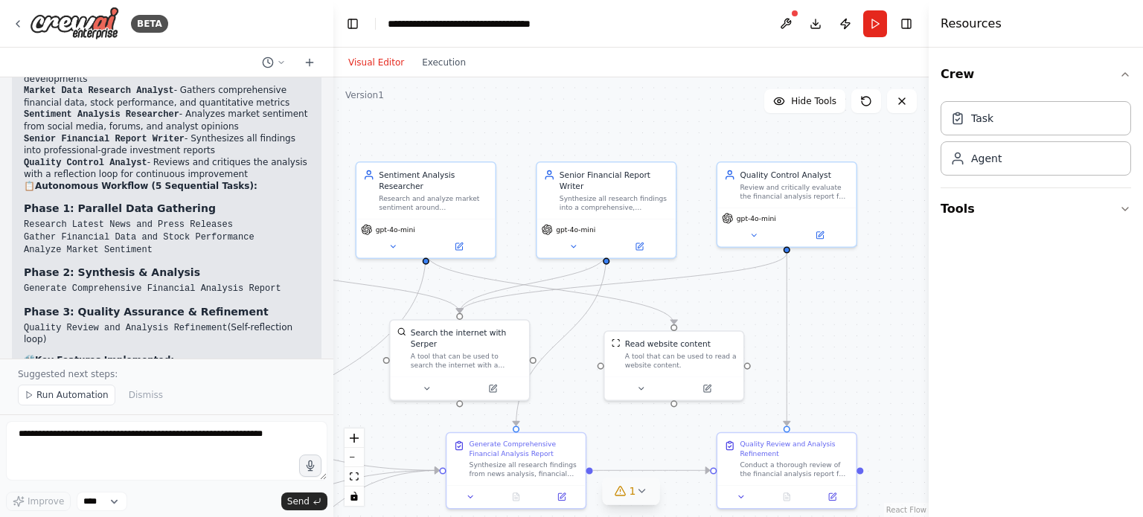
drag, startPoint x: 733, startPoint y: 279, endPoint x: 549, endPoint y: 261, distance: 184.6
click at [549, 261] on div ".deletable-edge-delete-btn { width: 20px; height: 20px; border: 0px solid #ffff…" at bounding box center [630, 297] width 595 height 440
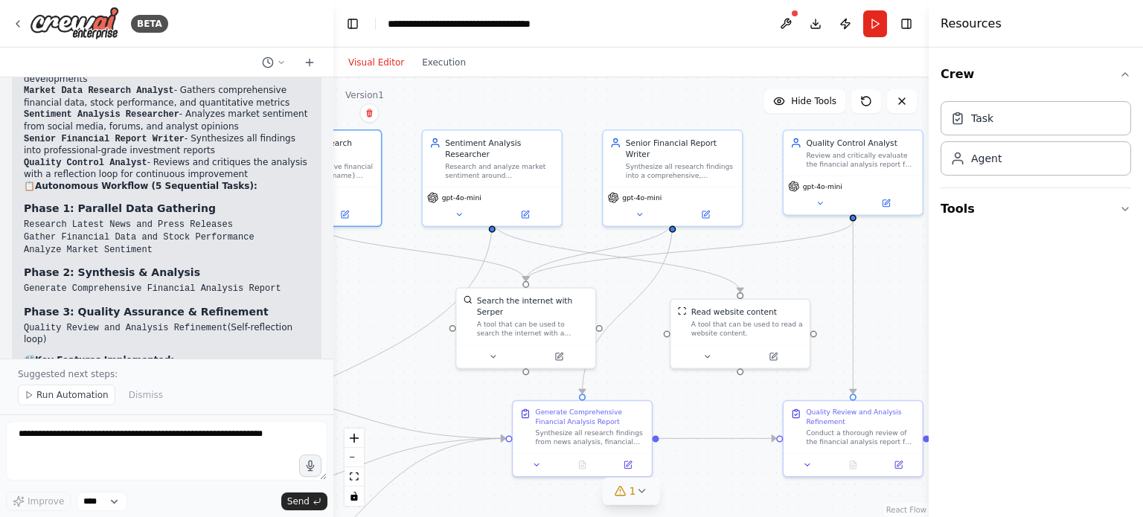
drag, startPoint x: 846, startPoint y: 324, endPoint x: 912, endPoint y: 292, distance: 73.5
click at [912, 292] on div ".deletable-edge-delete-btn { width: 20px; height: 20px; border: 0px solid #ffff…" at bounding box center [630, 297] width 595 height 440
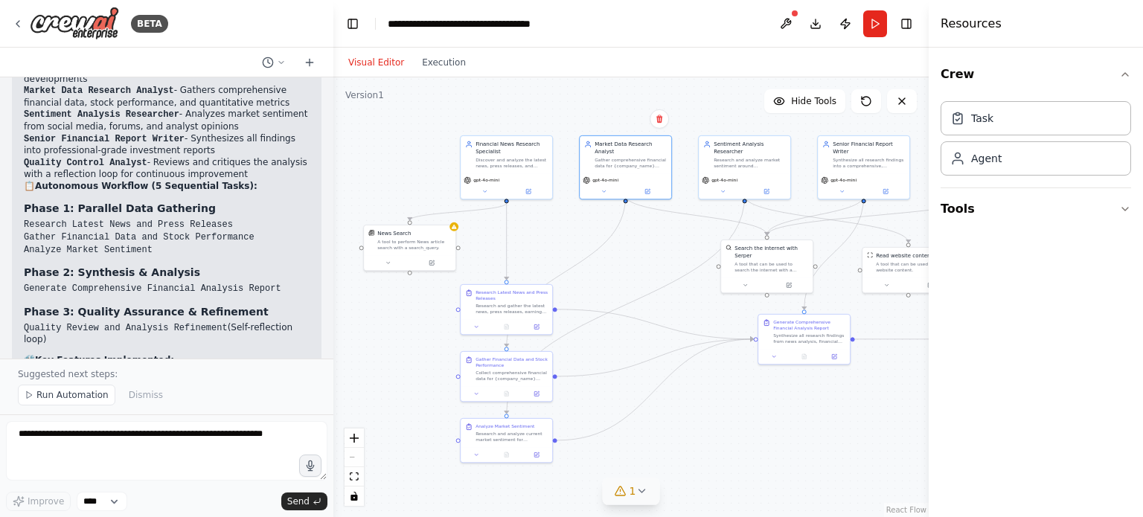
drag, startPoint x: 615, startPoint y: 451, endPoint x: 727, endPoint y: 400, distance: 122.5
click at [727, 400] on div ".deletable-edge-delete-btn { width: 20px; height: 20px; border: 0px solid #ffff…" at bounding box center [630, 297] width 595 height 440
click at [394, 260] on button at bounding box center [388, 261] width 42 height 9
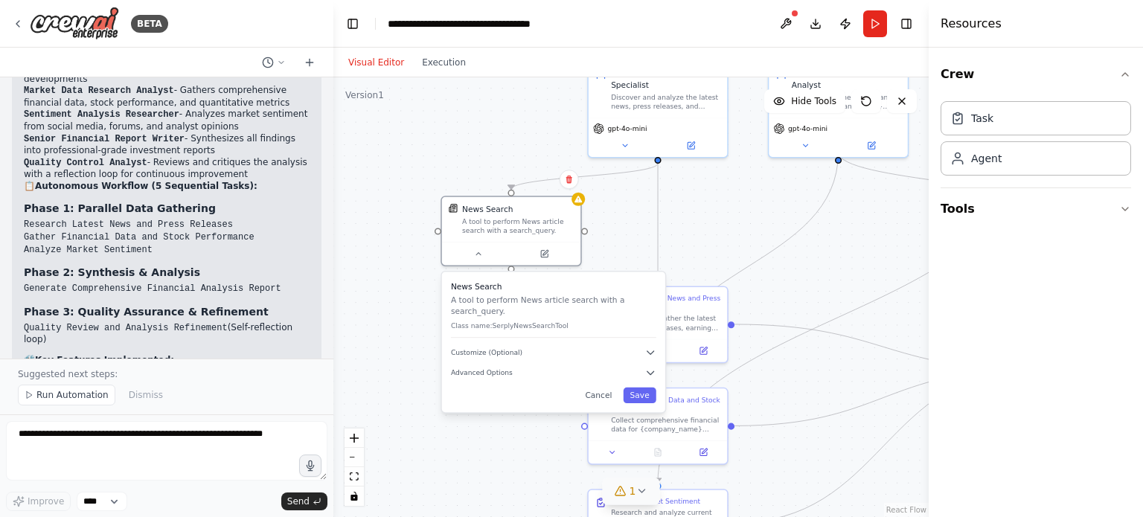
drag, startPoint x: 521, startPoint y: 250, endPoint x: 696, endPoint y: 248, distance: 175.6
click at [696, 248] on div ".deletable-edge-delete-btn { width: 20px; height: 20px; border: 0px solid #ffff…" at bounding box center [630, 297] width 595 height 440
click at [650, 351] on icon "button" at bounding box center [650, 352] width 7 height 3
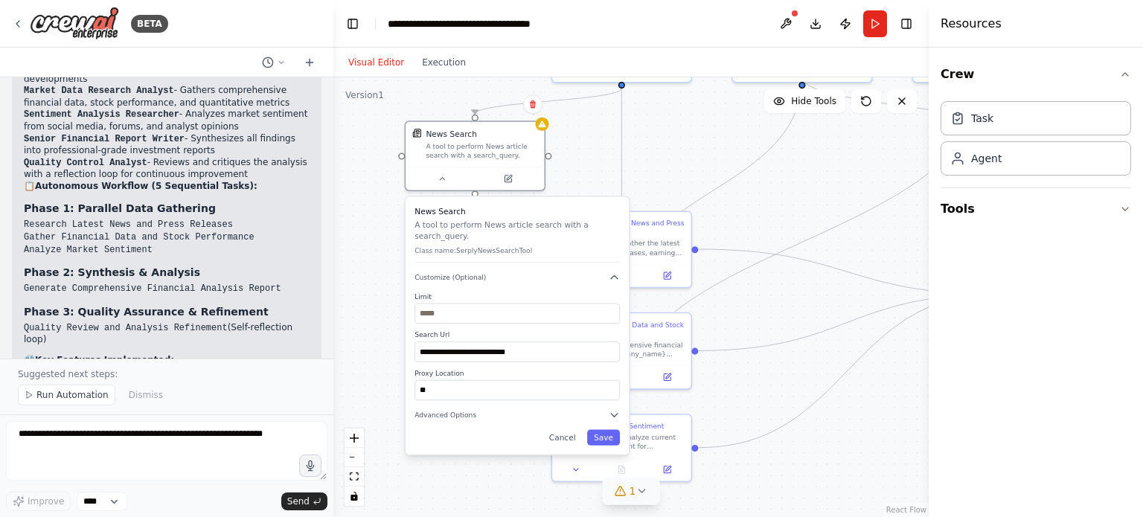
drag, startPoint x: 762, startPoint y: 389, endPoint x: 725, endPoint y: 314, distance: 83.5
click at [725, 314] on div ".deletable-edge-delete-btn { width: 20px; height: 20px; border: 0px solid #ffff…" at bounding box center [630, 297] width 595 height 440
click at [611, 409] on icon "button" at bounding box center [614, 414] width 11 height 11
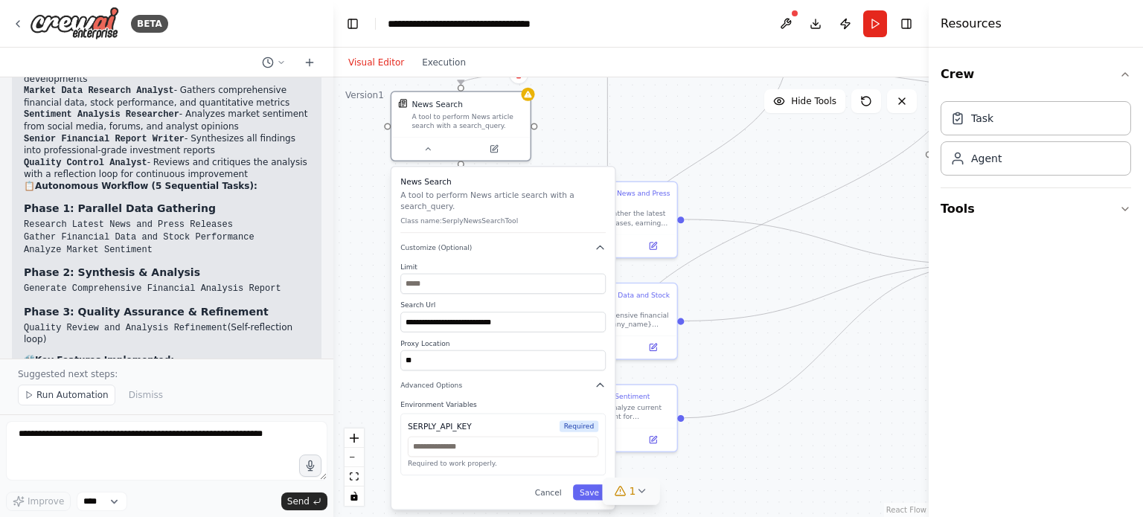
drag, startPoint x: 764, startPoint y: 379, endPoint x: 750, endPoint y: 350, distance: 32.3
click at [750, 350] on div ".deletable-edge-delete-btn { width: 20px; height: 20px; border: 0px solid #ffff…" at bounding box center [630, 297] width 595 height 440
click at [597, 243] on icon "button" at bounding box center [599, 248] width 11 height 11
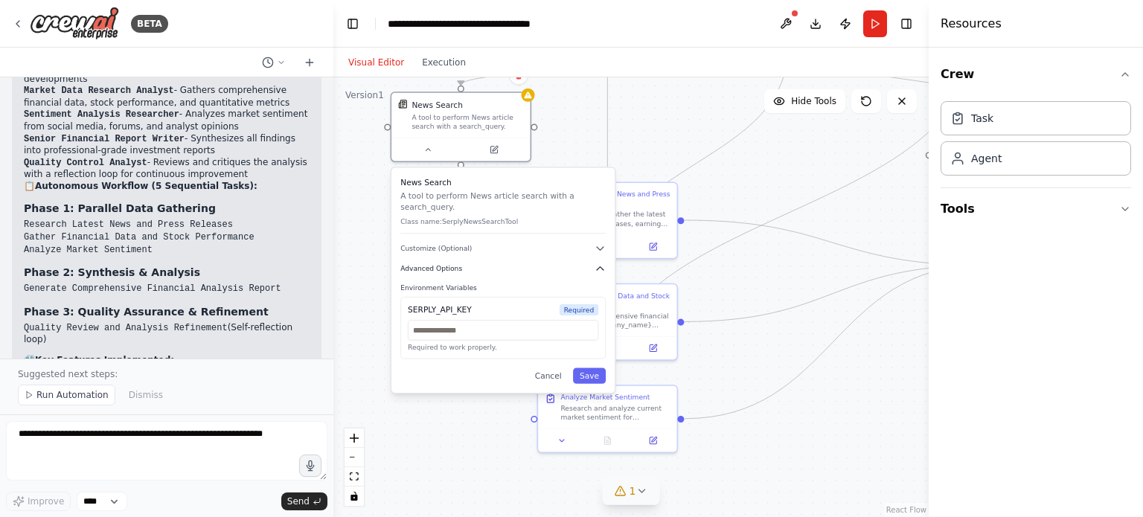
click at [599, 263] on icon "button" at bounding box center [599, 268] width 11 height 11
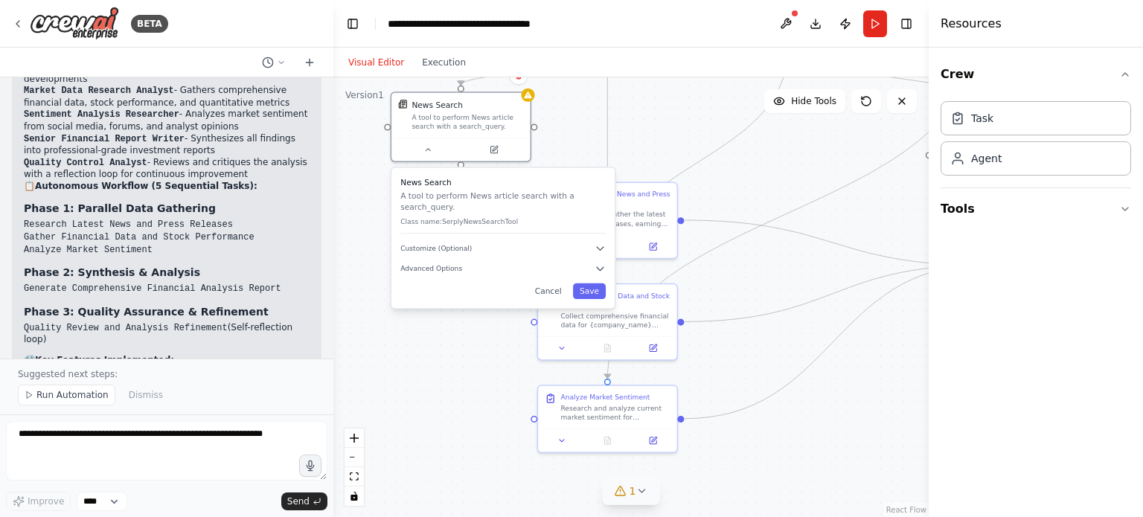
click at [585, 138] on div ".deletable-edge-delete-btn { width: 20px; height: 20px; border: 0px solid #ffff…" at bounding box center [630, 297] width 595 height 440
click at [576, 147] on div ".deletable-edge-delete-btn { width: 20px; height: 20px; border: 0px solid #ffff…" at bounding box center [630, 297] width 595 height 440
click at [482, 283] on div "Cancel Save" at bounding box center [502, 291] width 205 height 16
click at [501, 263] on button "Advanced Options" at bounding box center [502, 268] width 205 height 11
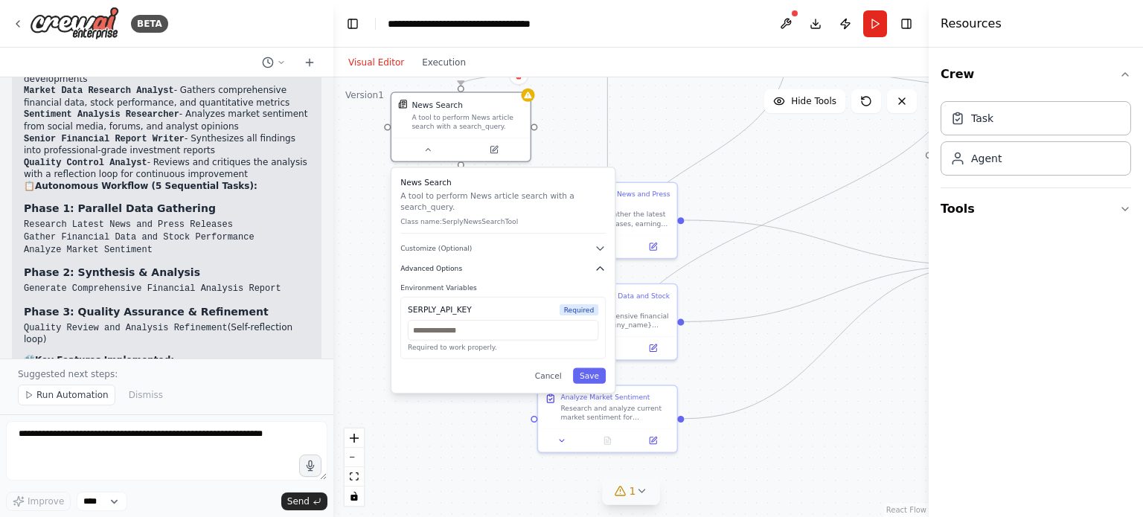
click at [511, 263] on button "Advanced Options" at bounding box center [502, 268] width 205 height 11
click at [602, 263] on icon "button" at bounding box center [599, 268] width 11 height 11
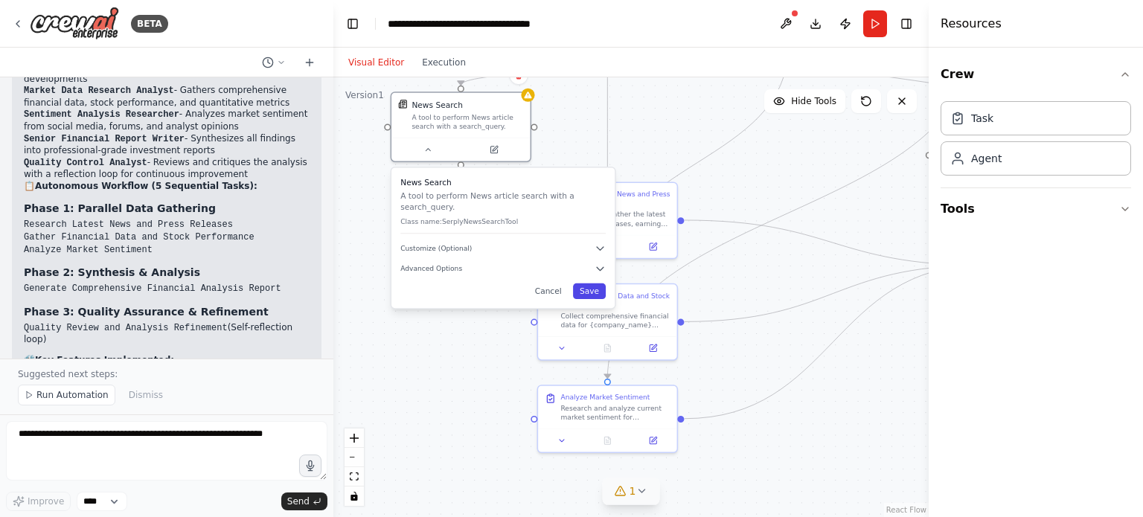
click at [594, 283] on button "Save" at bounding box center [589, 291] width 33 height 16
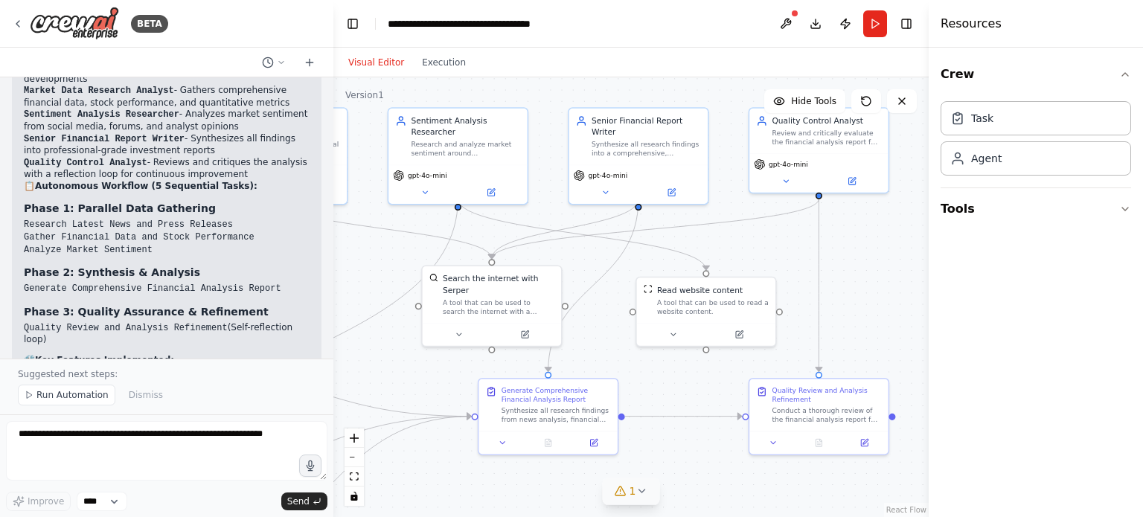
drag, startPoint x: 757, startPoint y: 187, endPoint x: 245, endPoint y: 338, distance: 532.9
click at [245, 338] on div "BETA 14:02 ▶ Thought process I'll help you create a sophisticated financial ana…" at bounding box center [571, 258] width 1143 height 517
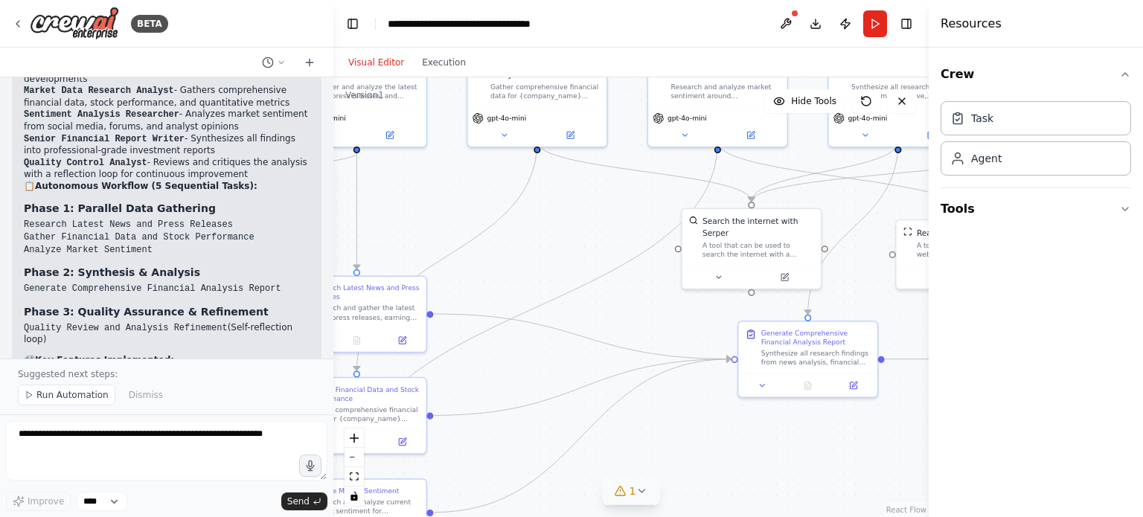
drag, startPoint x: 882, startPoint y: 329, endPoint x: 1142, endPoint y: 272, distance: 266.6
click at [1142, 272] on div "BETA 14:02 ▶ Thought process I'll help you create a sophisticated financial ana…" at bounding box center [571, 258] width 1143 height 517
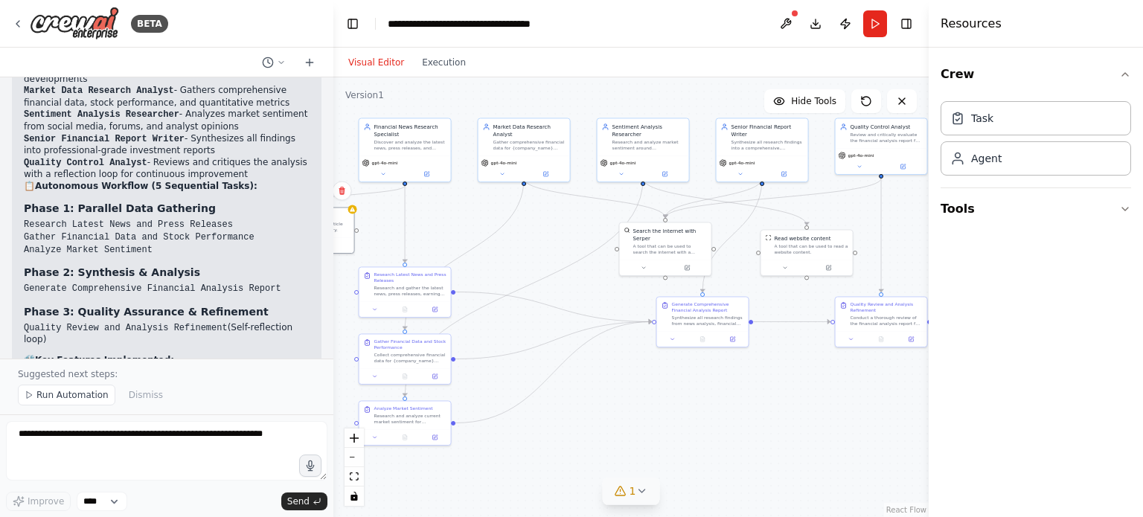
drag, startPoint x: 704, startPoint y: 408, endPoint x: 671, endPoint y: 414, distance: 33.3
click at [671, 414] on div ".deletable-edge-delete-btn { width: 20px; height: 20px; border: 0px solid #ffff…" at bounding box center [630, 297] width 595 height 440
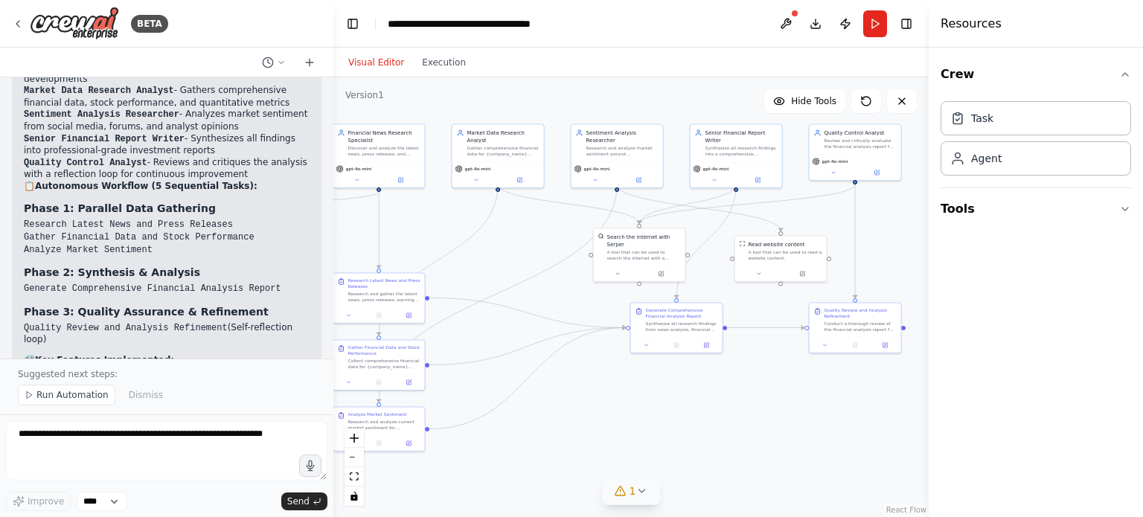
drag, startPoint x: 800, startPoint y: 401, endPoint x: 774, endPoint y: 407, distance: 26.7
click at [774, 407] on div ".deletable-edge-delete-btn { width: 20px; height: 20px; border: 0px solid #ffff…" at bounding box center [630, 297] width 595 height 440
click at [628, 268] on button at bounding box center [618, 272] width 42 height 9
click at [693, 342] on button "Customize (Optional)" at bounding box center [667, 345] width 135 height 7
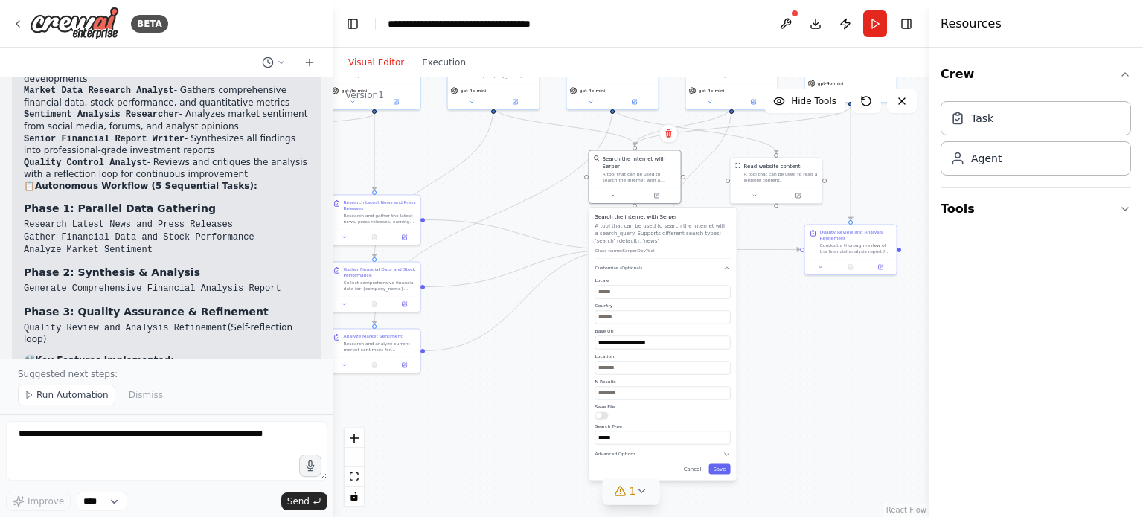
drag, startPoint x: 778, startPoint y: 431, endPoint x: 774, endPoint y: 353, distance: 78.2
click at [774, 353] on div ".deletable-edge-delete-btn { width: 20px; height: 20px; border: 0px solid #ffff…" at bounding box center [630, 297] width 595 height 440
click at [727, 453] on icon "button" at bounding box center [727, 454] width 4 height 2
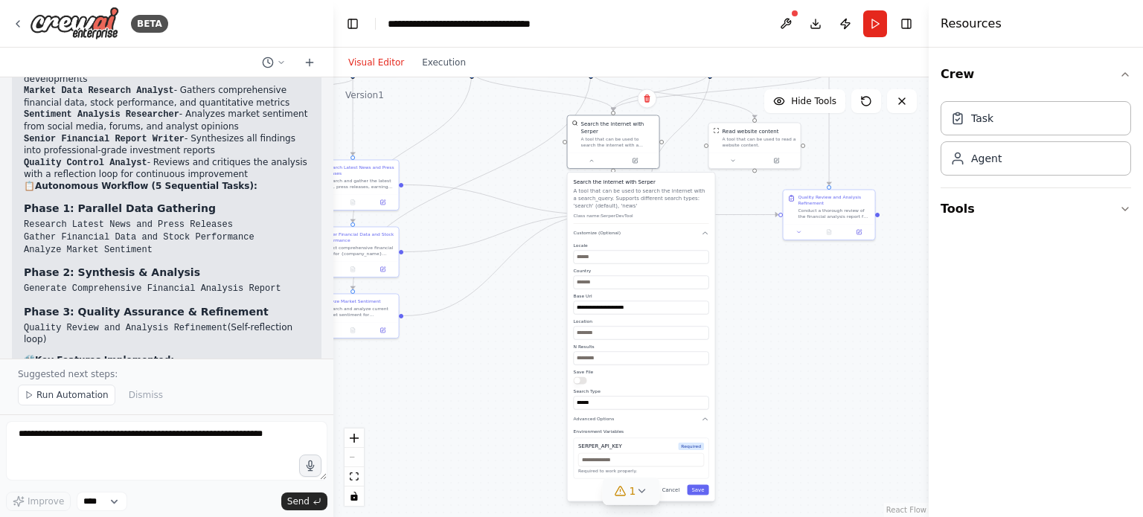
drag, startPoint x: 762, startPoint y: 391, endPoint x: 740, endPoint y: 356, distance: 41.1
click at [740, 356] on div ".deletable-edge-delete-btn { width: 20px; height: 20px; border: 0px solid #ffff…" at bounding box center [630, 297] width 595 height 440
click at [704, 229] on icon "button" at bounding box center [704, 232] width 7 height 7
click at [707, 243] on icon "button" at bounding box center [704, 246] width 7 height 7
click at [739, 291] on div ".deletable-edge-delete-btn { width: 20px; height: 20px; border: 0px solid #ffff…" at bounding box center [630, 297] width 595 height 440
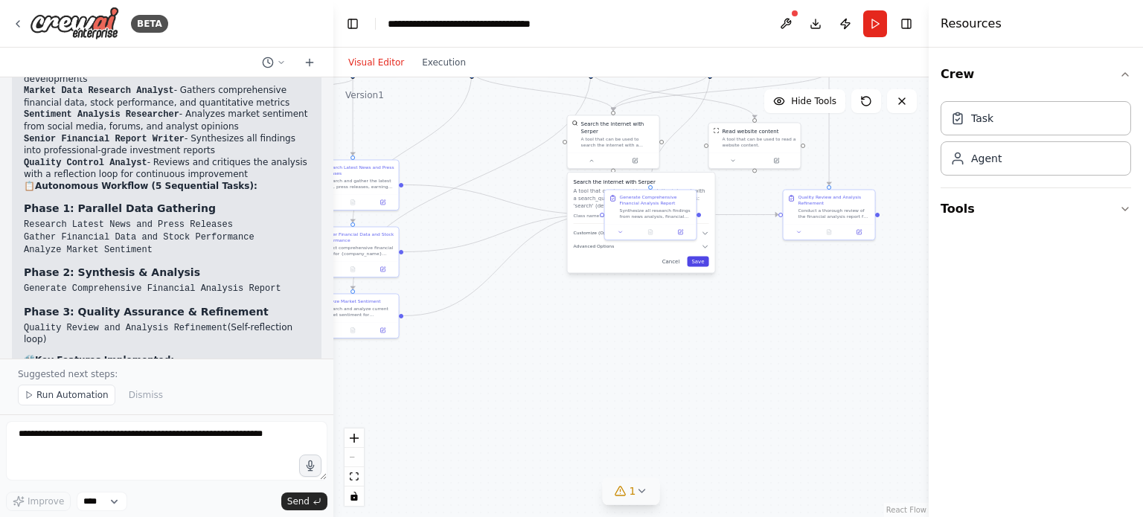
click at [696, 257] on button "Save" at bounding box center [698, 261] width 22 height 10
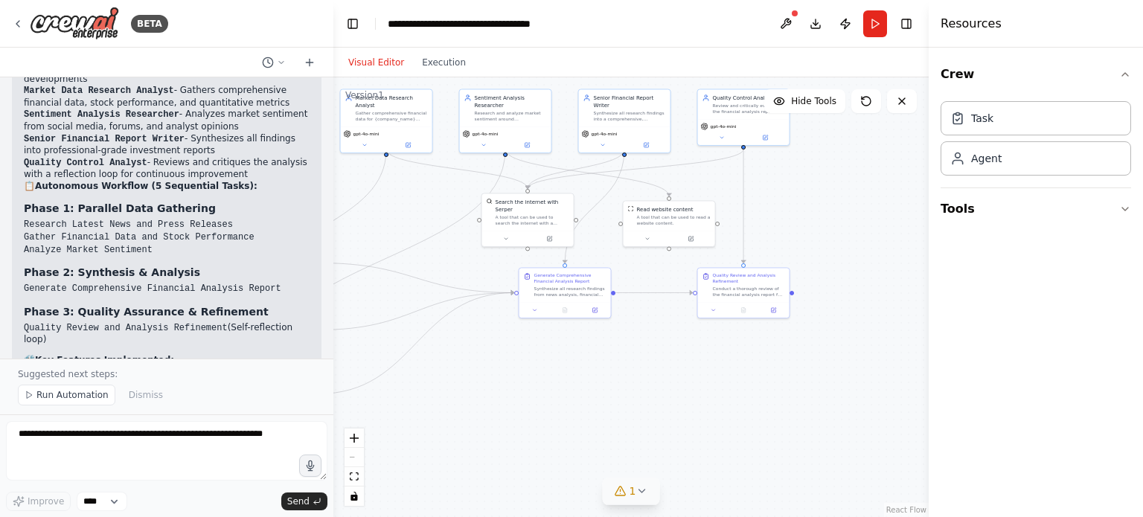
drag, startPoint x: 765, startPoint y: 297, endPoint x: 679, endPoint y: 375, distance: 116.4
click at [679, 375] on div ".deletable-edge-delete-btn { width: 20px; height: 20px; border: 0px solid #ffff…" at bounding box center [630, 297] width 595 height 440
click at [650, 239] on button at bounding box center [647, 237] width 42 height 9
click at [762, 297] on icon "button" at bounding box center [760, 295] width 7 height 7
click at [760, 296] on icon "button" at bounding box center [761, 296] width 4 height 2
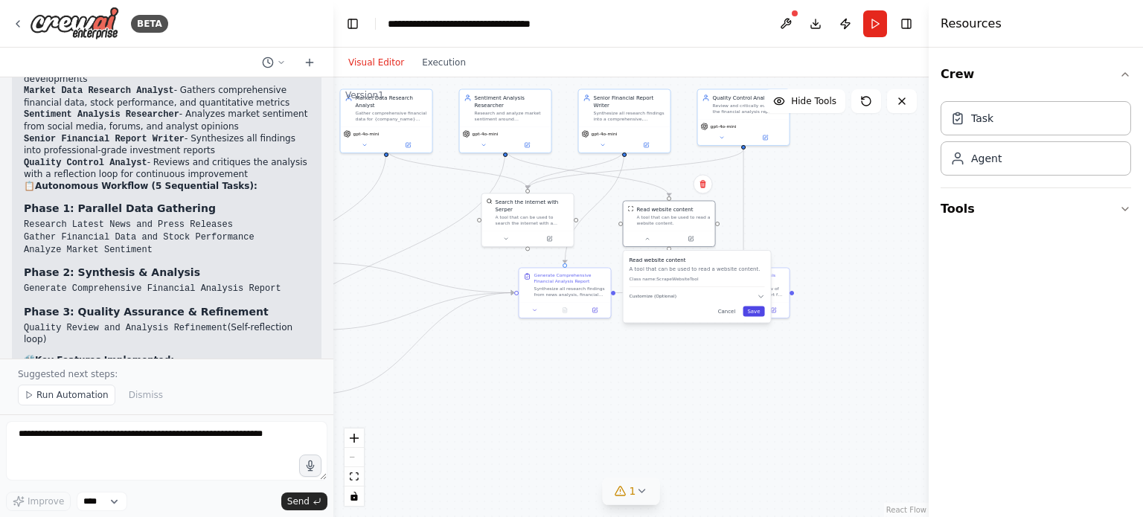
click at [750, 310] on button "Save" at bounding box center [753, 311] width 22 height 10
click at [756, 309] on button "Save" at bounding box center [753, 311] width 22 height 10
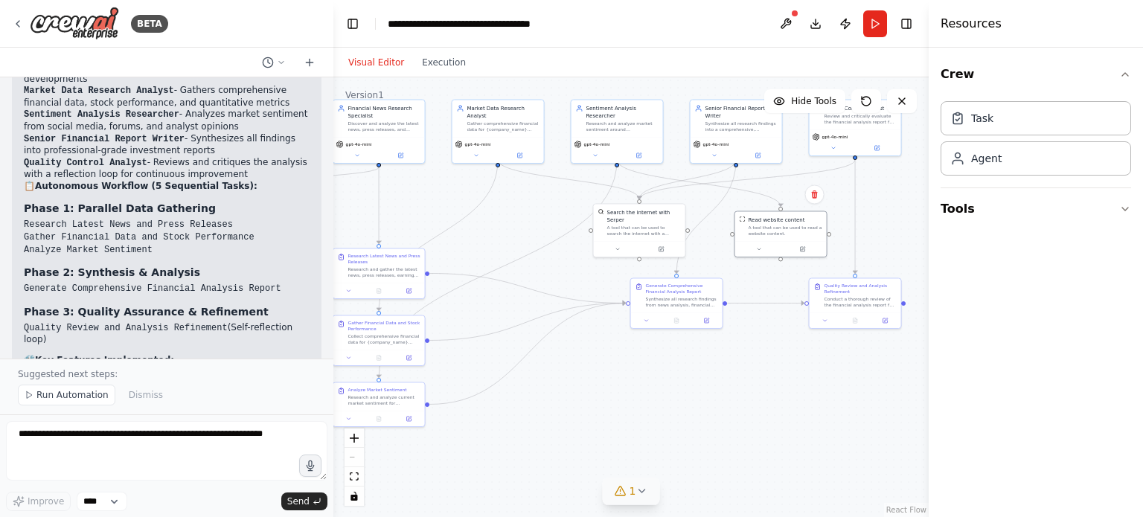
drag, startPoint x: 803, startPoint y: 216, endPoint x: 907, endPoint y: 225, distance: 104.6
click at [907, 225] on div ".deletable-edge-delete-btn { width: 20px; height: 20px; border: 0px solid #ffff…" at bounding box center [630, 297] width 595 height 440
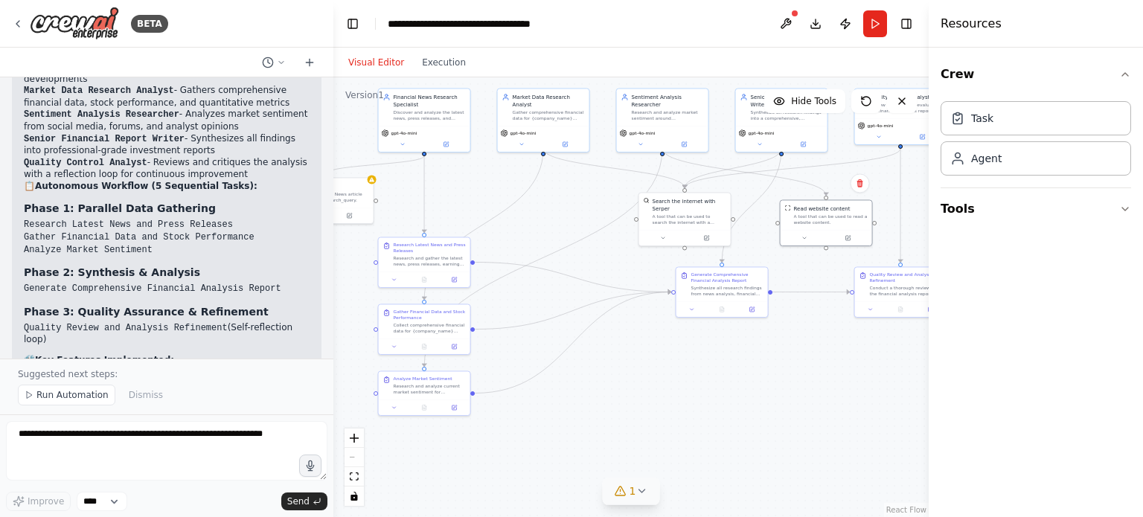
drag, startPoint x: 643, startPoint y: 398, endPoint x: 688, endPoint y: 387, distance: 46.7
click at [688, 387] on div ".deletable-edge-delete-btn { width: 20px; height: 20px; border: 0px solid #ffff…" at bounding box center [630, 297] width 595 height 440
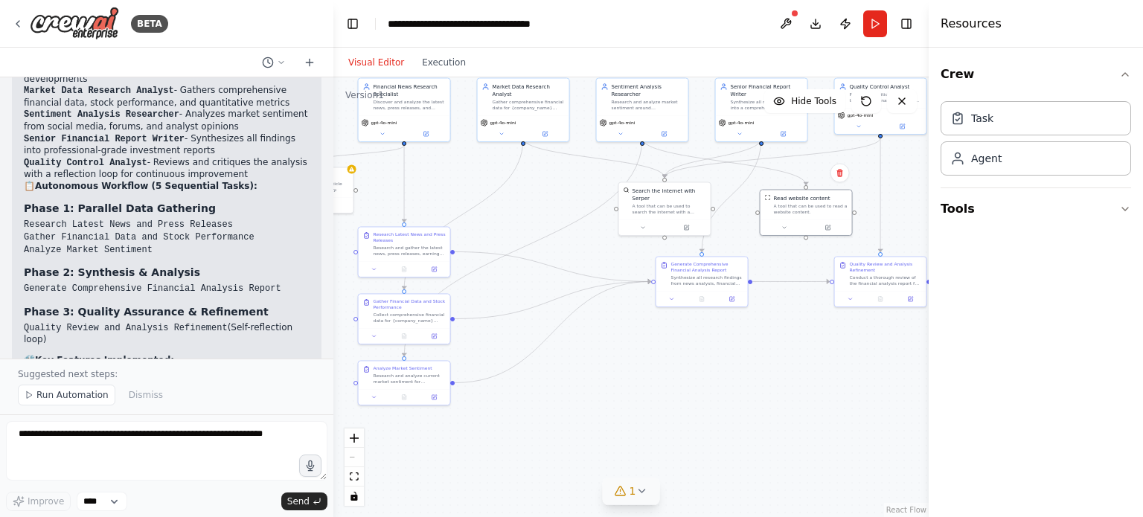
drag, startPoint x: 631, startPoint y: 401, endPoint x: 611, endPoint y: 391, distance: 22.6
click at [611, 391] on div ".deletable-edge-delete-btn { width: 20px; height: 20px; border: 0px solid #ffff…" at bounding box center [630, 297] width 595 height 440
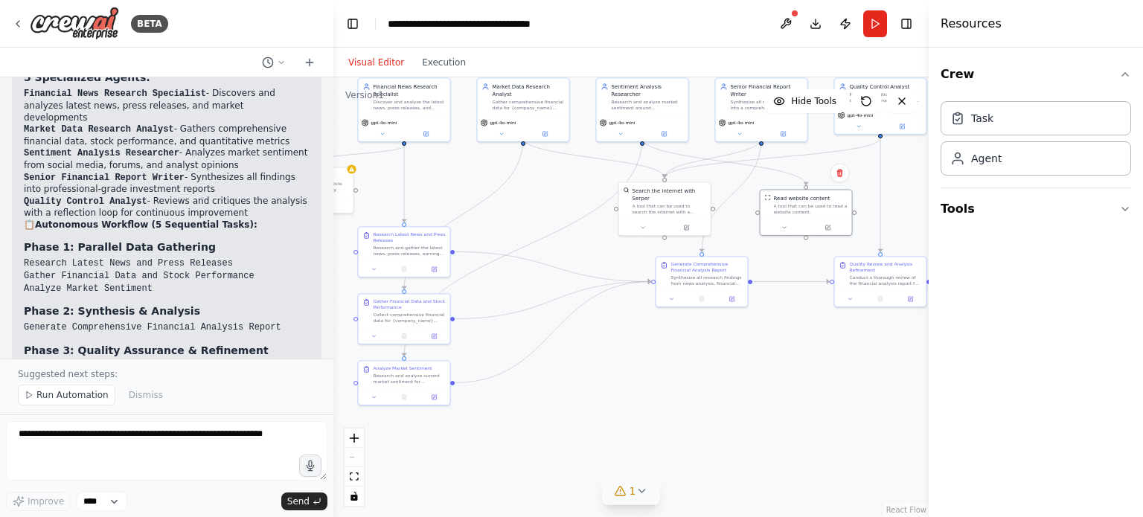
scroll to position [1970, 0]
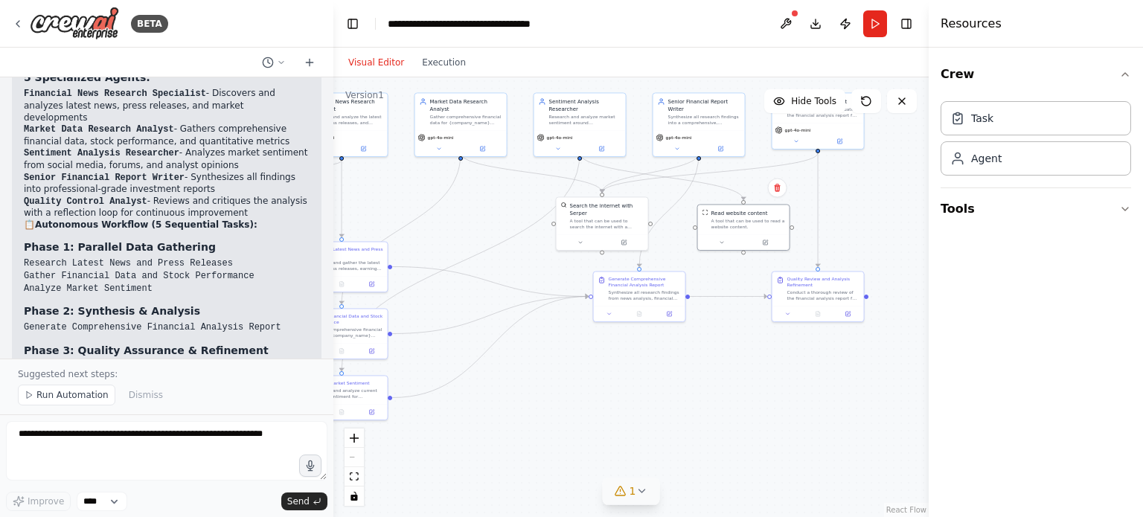
drag, startPoint x: 613, startPoint y: 380, endPoint x: 550, endPoint y: 395, distance: 64.2
click at [550, 395] on div ".deletable-edge-delete-btn { width: 20px; height: 20px; border: 0px solid #ffff…" at bounding box center [630, 297] width 595 height 440
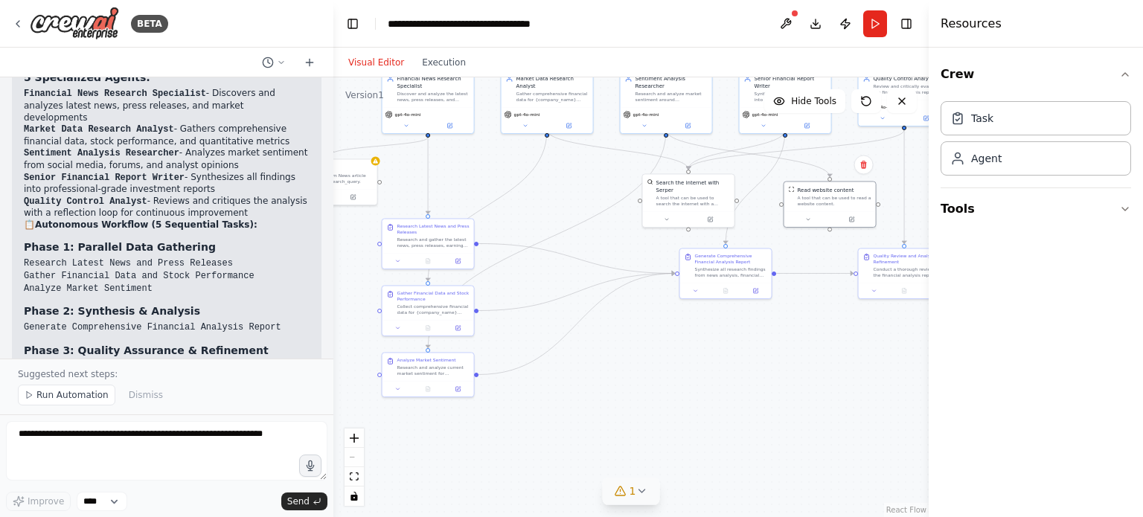
drag, startPoint x: 505, startPoint y: 443, endPoint x: 591, endPoint y: 420, distance: 89.3
click at [591, 420] on div ".deletable-edge-delete-btn { width: 20px; height: 20px; border: 0px solid #ffff…" at bounding box center [630, 297] width 595 height 440
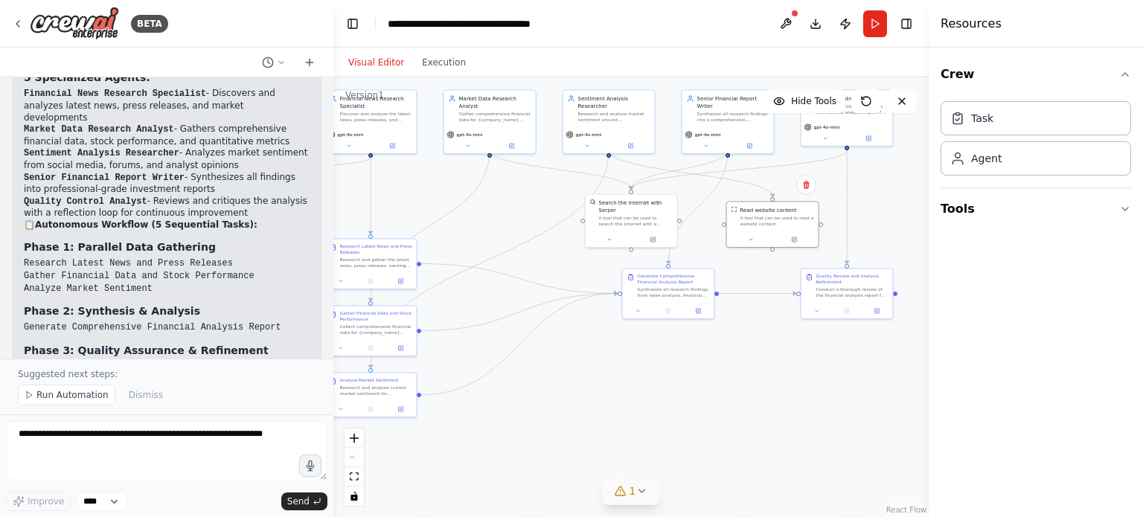
drag, startPoint x: 762, startPoint y: 404, endPoint x: 705, endPoint y: 424, distance: 60.7
click at [705, 424] on div ".deletable-edge-delete-btn { width: 20px; height: 20px; border: 0px solid #ffff…" at bounding box center [630, 297] width 595 height 440
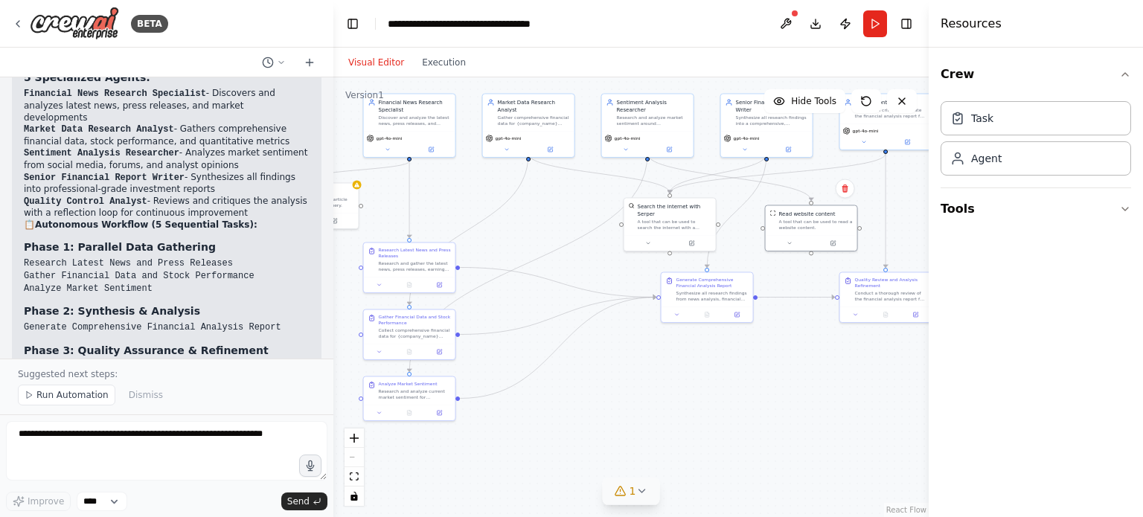
drag, startPoint x: 595, startPoint y: 372, endPoint x: 634, endPoint y: 376, distance: 38.9
click at [634, 376] on div ".deletable-edge-delete-btn { width: 20px; height: 20px; border: 0px solid #ffff…" at bounding box center [630, 297] width 595 height 440
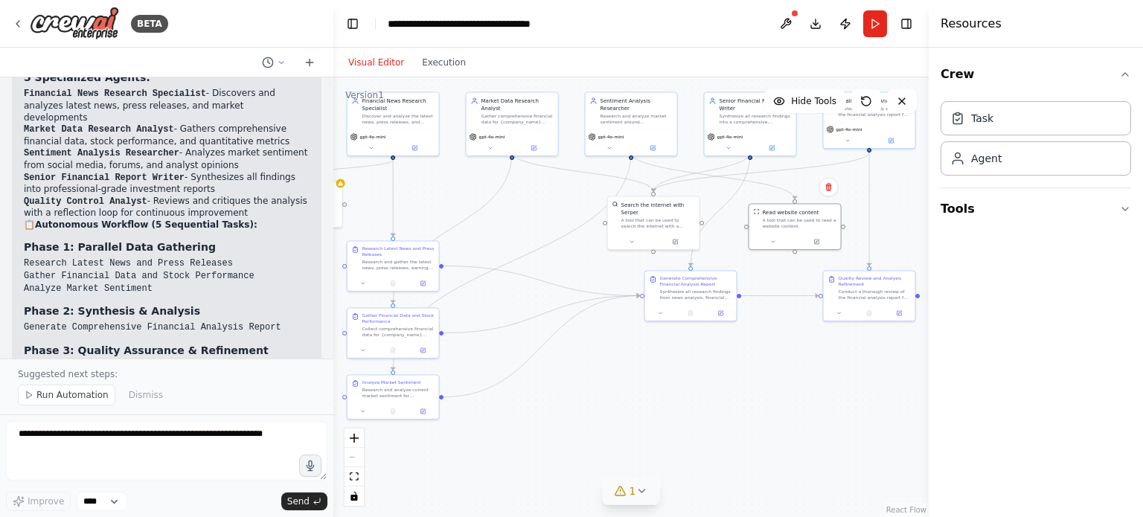
drag, startPoint x: 683, startPoint y: 379, endPoint x: 667, endPoint y: 377, distance: 16.4
click at [667, 377] on div ".deletable-edge-delete-btn { width: 20px; height: 20px; border: 0px solid #ffff…" at bounding box center [630, 297] width 595 height 440
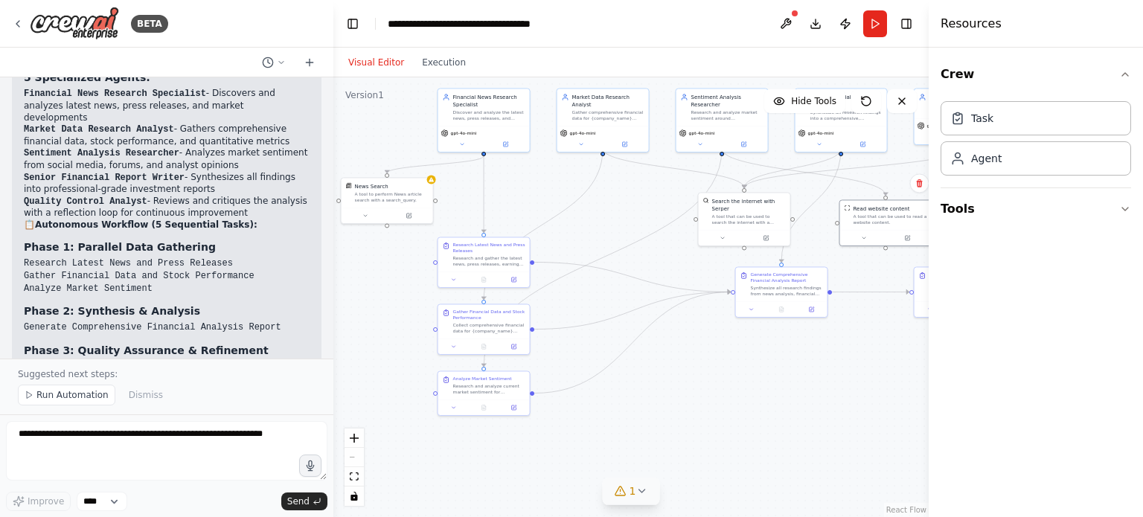
drag, startPoint x: 653, startPoint y: 416, endPoint x: 744, endPoint y: 412, distance: 90.8
click at [744, 412] on div ".deletable-edge-delete-btn { width: 20px; height: 20px; border: 0px solid #ffff…" at bounding box center [630, 297] width 595 height 440
drag, startPoint x: 495, startPoint y: 265, endPoint x: 458, endPoint y: 256, distance: 38.3
click at [458, 256] on div "Research and gather the latest news, press releases, earnings announcements, an…" at bounding box center [452, 252] width 72 height 12
drag, startPoint x: 502, startPoint y: 335, endPoint x: 593, endPoint y: 225, distance: 142.7
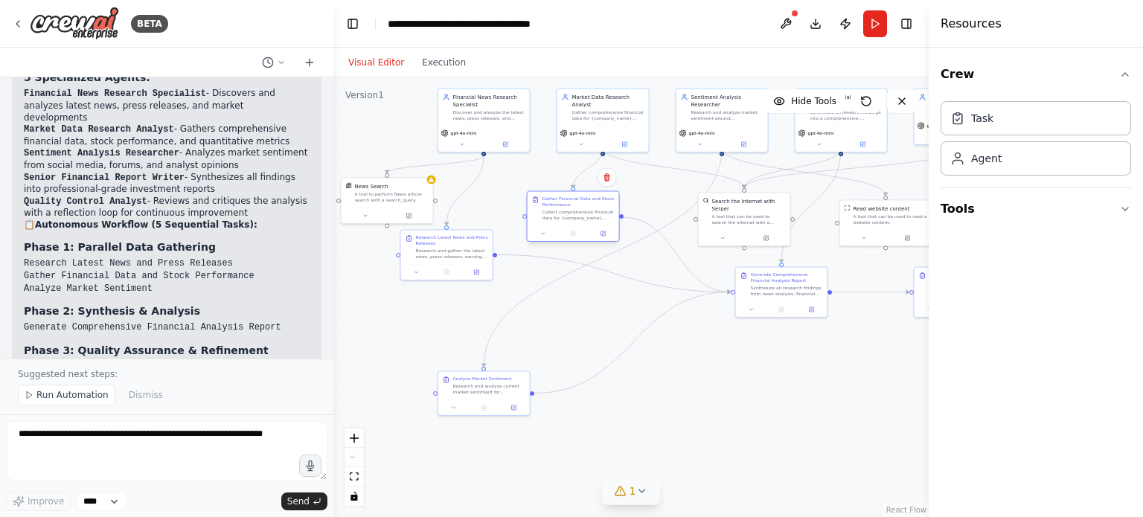
click at [593, 225] on div "Gather Financial Data and Stock Performance Collect comprehensive financial dat…" at bounding box center [572, 208] width 91 height 34
drag, startPoint x: 464, startPoint y: 253, endPoint x: 490, endPoint y: 251, distance: 26.1
click at [490, 251] on div "Research and gather the latest news, press releases, earnings announcements, an…" at bounding box center [482, 252] width 72 height 12
drag, startPoint x: 497, startPoint y: 396, endPoint x: 609, endPoint y: 316, distance: 137.1
click at [609, 316] on div "Analyze Market Sentiment Research and analyze current market sentiment for {com…" at bounding box center [595, 309] width 93 height 45
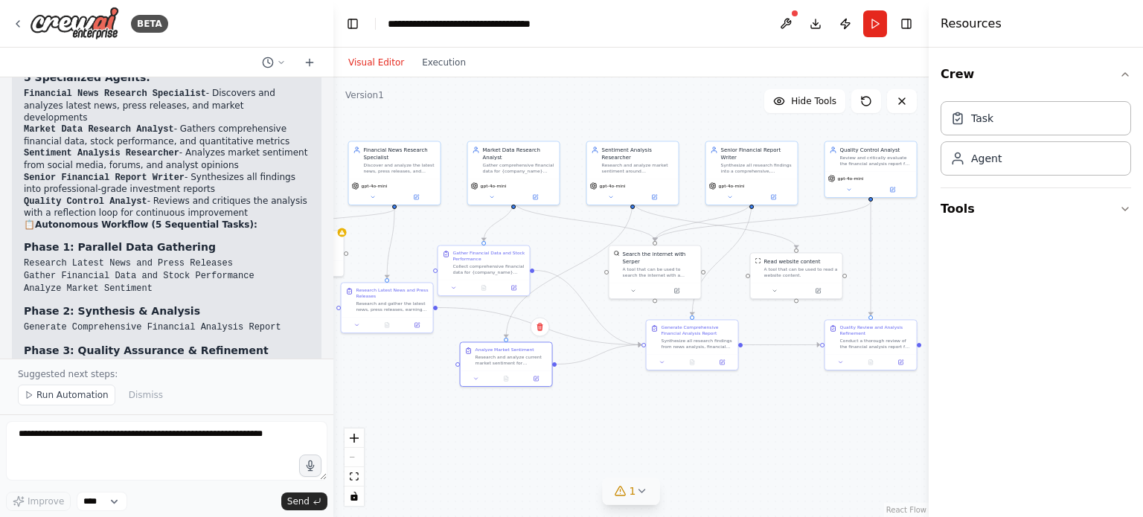
drag, startPoint x: 722, startPoint y: 374, endPoint x: 632, endPoint y: 427, distance: 103.7
click at [632, 427] on div ".deletable-edge-delete-btn { width: 20px; height: 20px; border: 0px solid #ffff…" at bounding box center [630, 297] width 595 height 440
drag, startPoint x: 694, startPoint y: 347, endPoint x: 748, endPoint y: 363, distance: 56.5
click at [748, 363] on div "Generate Comprehensive Financial Analysis Report Synthesize all research findin…" at bounding box center [744, 350] width 91 height 34
drag, startPoint x: 506, startPoint y: 364, endPoint x: 589, endPoint y: 390, distance: 87.3
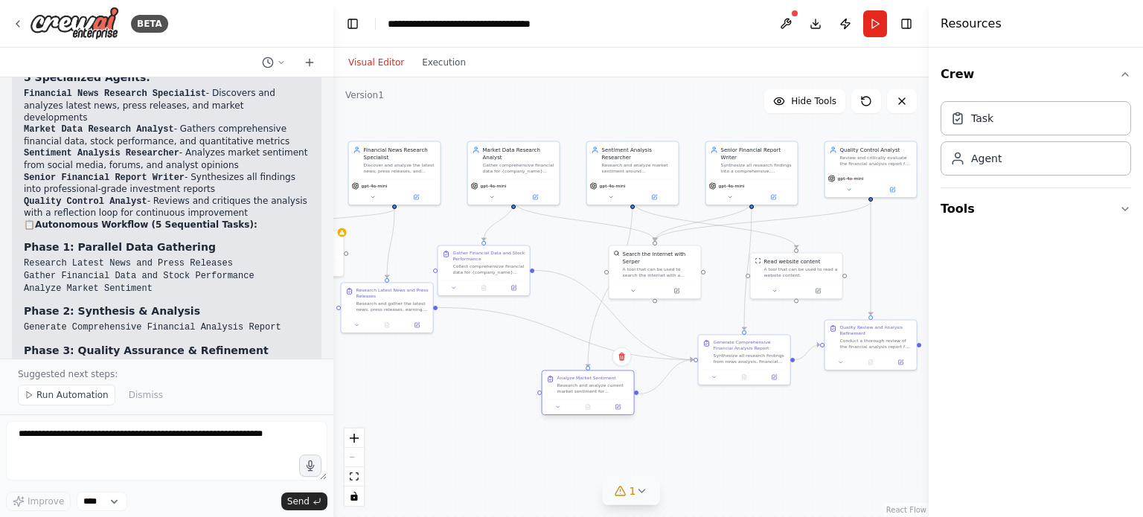
click at [589, 390] on div "Research and analyze current market sentiment for {company_name} by examining d…" at bounding box center [593, 388] width 72 height 12
drag, startPoint x: 747, startPoint y: 365, endPoint x: 750, endPoint y: 382, distance: 17.4
click at [750, 382] on div "Generate Comprehensive Financial Analysis Report Synthesize all research findin…" at bounding box center [744, 365] width 91 height 34
drag, startPoint x: 877, startPoint y: 344, endPoint x: 879, endPoint y: 376, distance: 32.1
click at [879, 376] on div "Conduct a thorough review of the financial analysis report for {company_name}, …" at bounding box center [876, 372] width 72 height 12
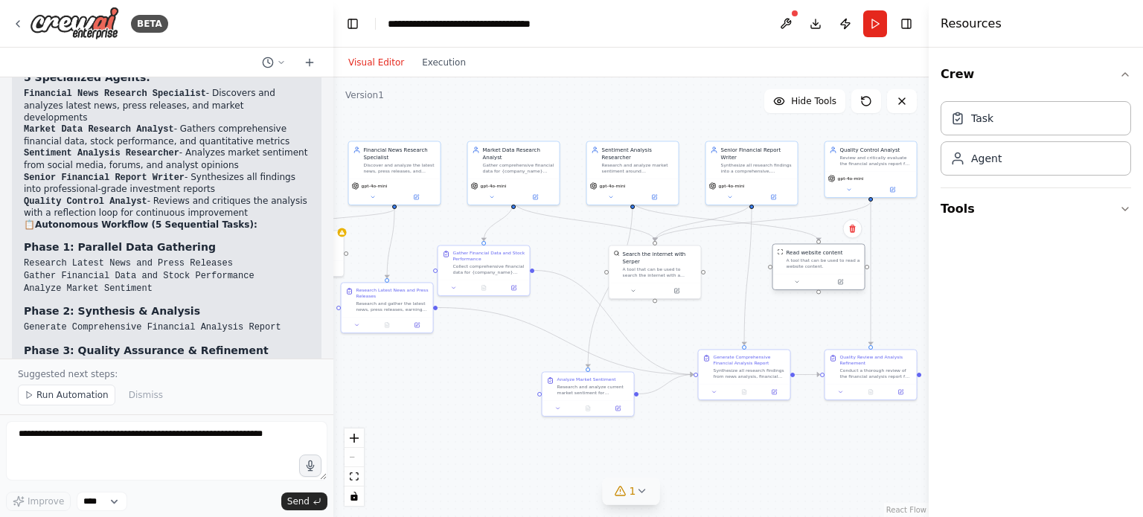
drag, startPoint x: 793, startPoint y: 274, endPoint x: 812, endPoint y: 269, distance: 19.8
click at [812, 269] on div "A tool that can be used to read a website content." at bounding box center [823, 263] width 74 height 12
drag, startPoint x: 655, startPoint y: 266, endPoint x: 684, endPoint y: 267, distance: 29.8
click at [684, 267] on div "A tool that can be used to search the internet with a search_query. Supports di…" at bounding box center [689, 271] width 74 height 12
click at [795, 452] on div ".deletable-edge-delete-btn { width: 20px; height: 20px; border: 0px solid #ffff…" at bounding box center [630, 297] width 595 height 440
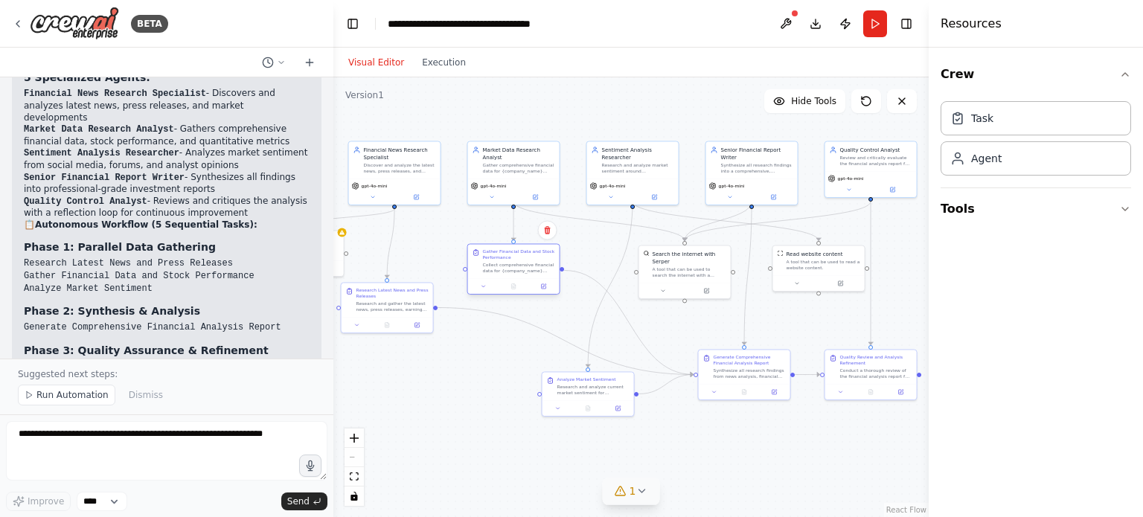
drag, startPoint x: 481, startPoint y: 272, endPoint x: 512, endPoint y: 269, distance: 30.6
click at [512, 269] on div "Collect comprehensive financial data for {company_name} including current stock…" at bounding box center [519, 268] width 72 height 12
click at [399, 315] on div at bounding box center [394, 323] width 91 height 16
click at [464, 425] on div ".deletable-edge-delete-btn { width: 20px; height: 20px; border: 0px solid #ffff…" at bounding box center [630, 297] width 595 height 440
drag, startPoint x: 748, startPoint y: 368, endPoint x: 757, endPoint y: 368, distance: 9.7
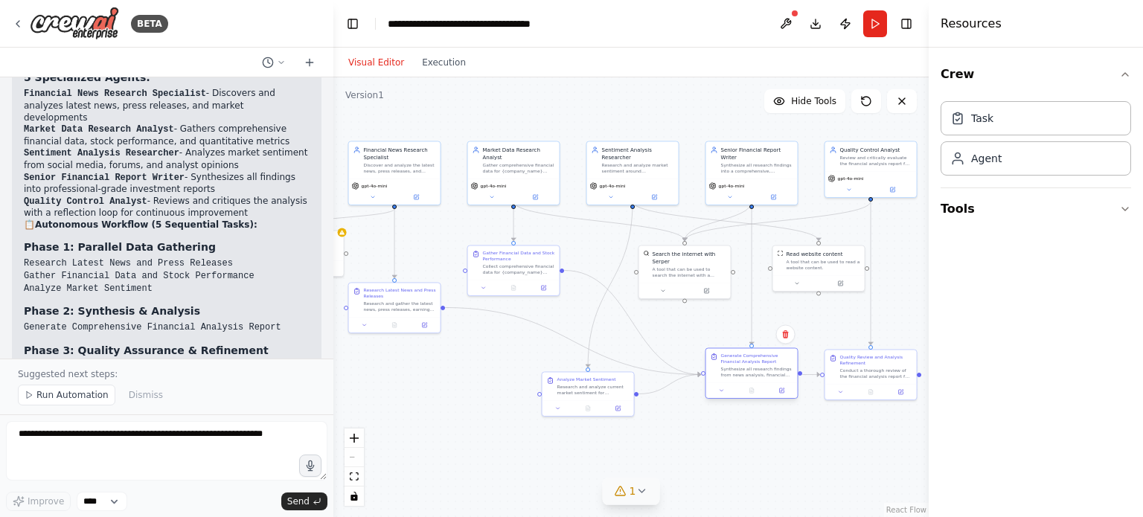
click at [757, 368] on div "Synthesize all research findings from news analysis, financial data, and sentim…" at bounding box center [757, 372] width 72 height 12
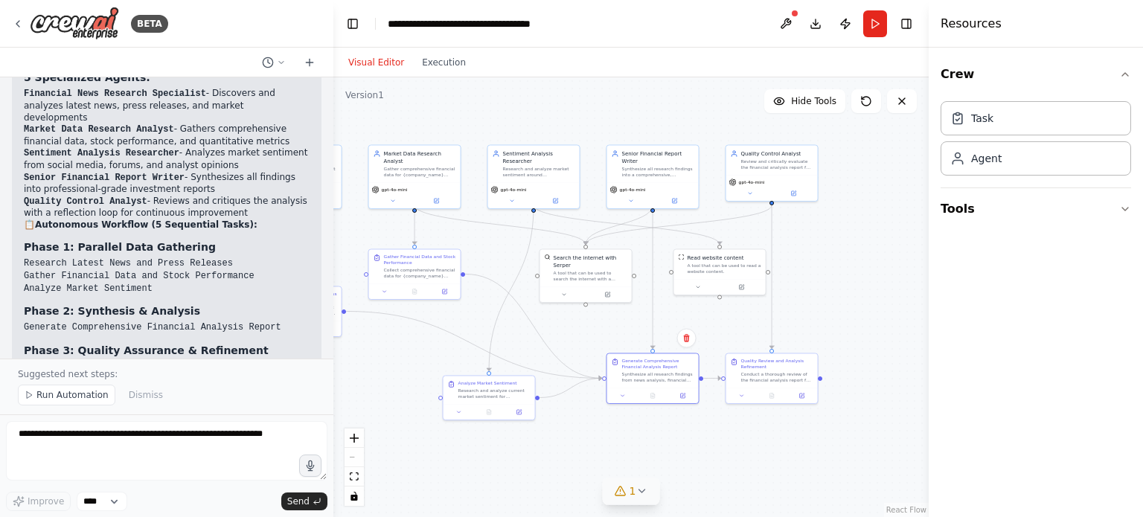
drag, startPoint x: 773, startPoint y: 459, endPoint x: 674, endPoint y: 463, distance: 99.0
click at [674, 463] on div ".deletable-edge-delete-btn { width: 20px; height: 20px; border: 0px solid #ffff…" at bounding box center [630, 297] width 595 height 440
drag, startPoint x: 787, startPoint y: 175, endPoint x: 839, endPoint y: 171, distance: 52.2
click at [839, 171] on div "Quality Control Analyst Review and critically evaluate the financial analysis r…" at bounding box center [823, 171] width 93 height 57
drag, startPoint x: 670, startPoint y: 179, endPoint x: 719, endPoint y: 180, distance: 49.1
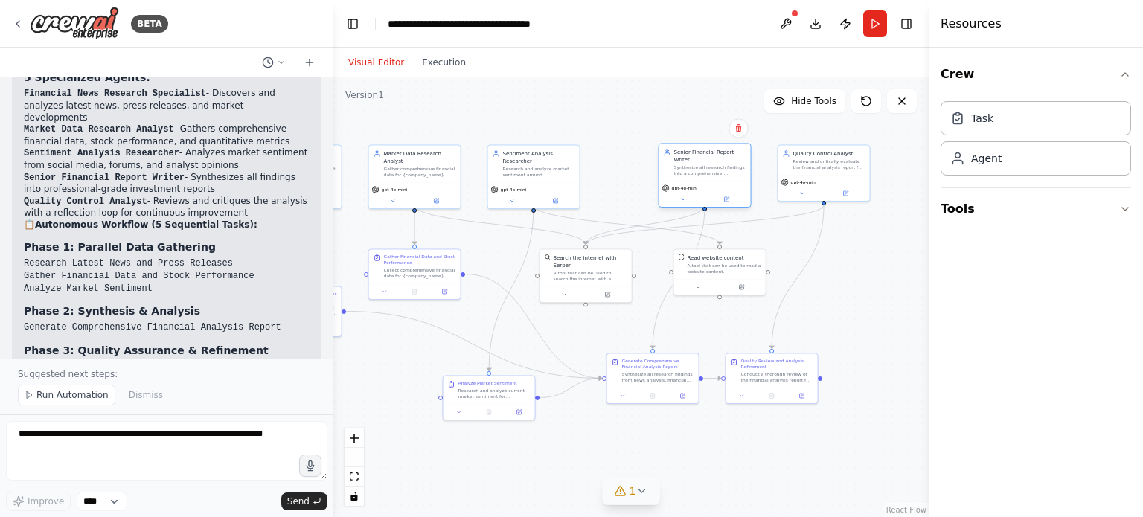
click at [719, 184] on div "gpt-4o-mini" at bounding box center [705, 187] width 86 height 7
drag, startPoint x: 783, startPoint y: 380, endPoint x: 836, endPoint y: 377, distance: 52.9
click at [836, 377] on div "Conduct a thorough review of the financial analysis report for {company_name}, …" at bounding box center [829, 376] width 72 height 12
drag, startPoint x: 670, startPoint y: 366, endPoint x: 723, endPoint y: 366, distance: 52.8
click at [723, 366] on div "Generate Comprehensive Financial Analysis Report" at bounding box center [710, 362] width 72 height 12
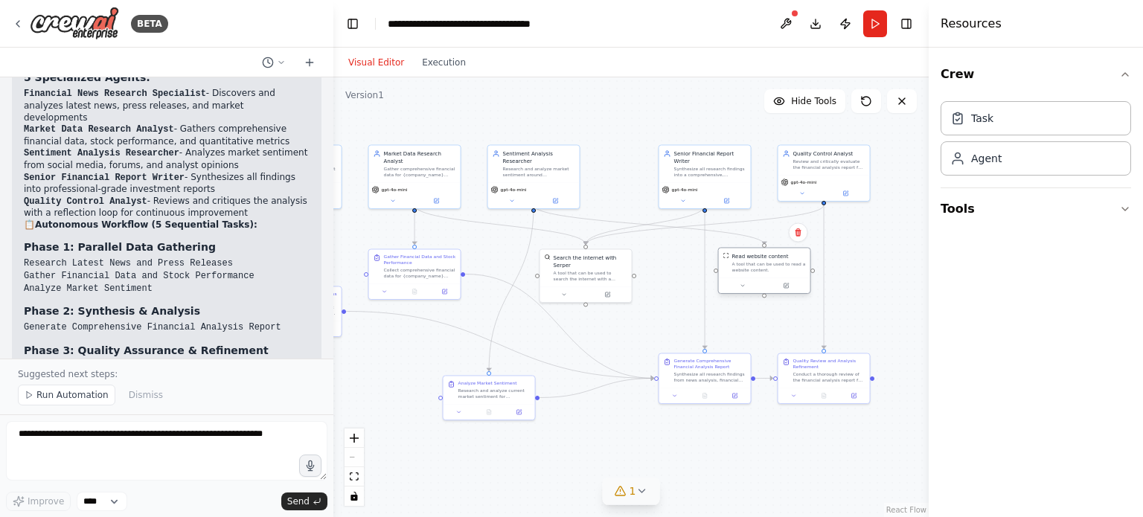
drag, startPoint x: 726, startPoint y: 263, endPoint x: 776, endPoint y: 263, distance: 49.8
click at [776, 263] on div "A tool that can be used to read a website content." at bounding box center [769, 267] width 74 height 12
drag, startPoint x: 592, startPoint y: 274, endPoint x: 646, endPoint y: 271, distance: 53.6
click at [646, 271] on div "Search the internet with Serper A tool that can be used to search the internet …" at bounding box center [637, 266] width 91 height 37
drag, startPoint x: 501, startPoint y: 394, endPoint x: 545, endPoint y: 387, distance: 44.5
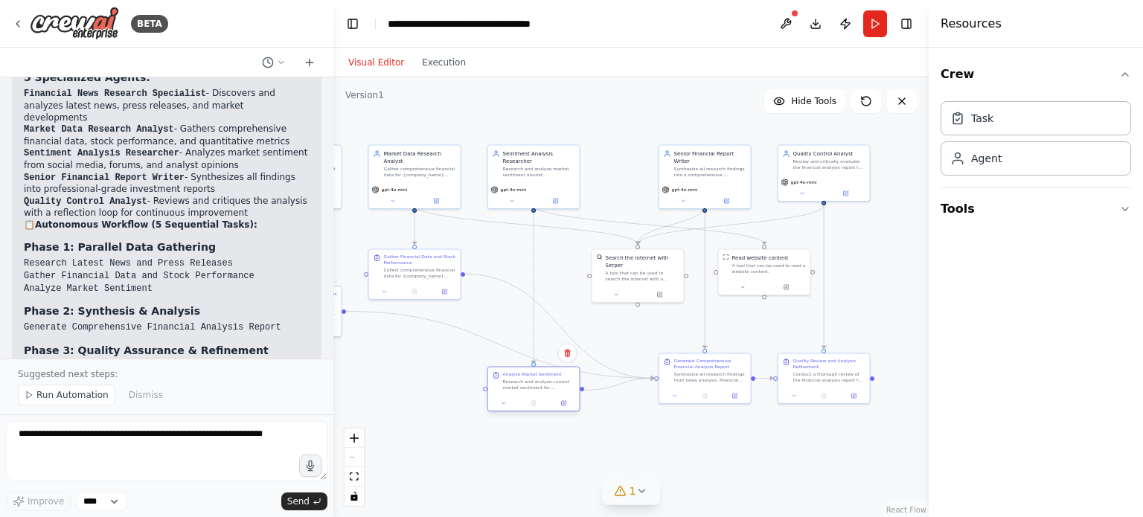
click at [545, 387] on div "Research and analyze current market sentiment for {company_name} by examining d…" at bounding box center [539, 385] width 72 height 12
drag, startPoint x: 704, startPoint y: 372, endPoint x: 703, endPoint y: 334, distance: 37.9
click at [703, 334] on div "Synthesize all research findings from news analysis, financial data, and sentim…" at bounding box center [710, 339] width 72 height 12
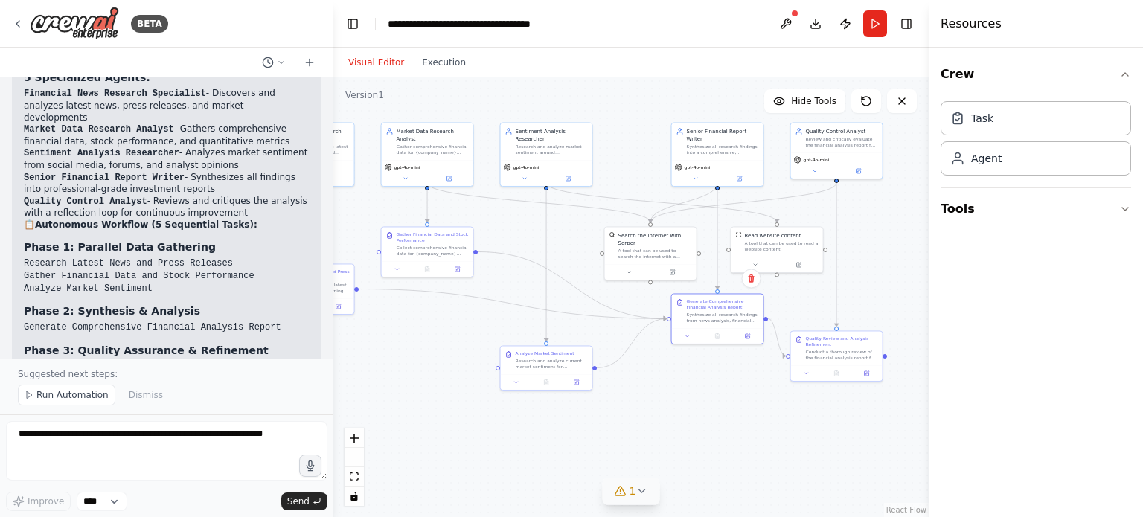
drag, startPoint x: 589, startPoint y: 453, endPoint x: 602, endPoint y: 431, distance: 25.7
click at [602, 431] on div ".deletable-edge-delete-btn { width: 20px; height: 20px; border: 0px solid #ffff…" at bounding box center [630, 297] width 595 height 440
click at [687, 443] on div ".deletable-edge-delete-btn { width: 20px; height: 20px; border: 0px solid #ffff…" at bounding box center [630, 297] width 595 height 440
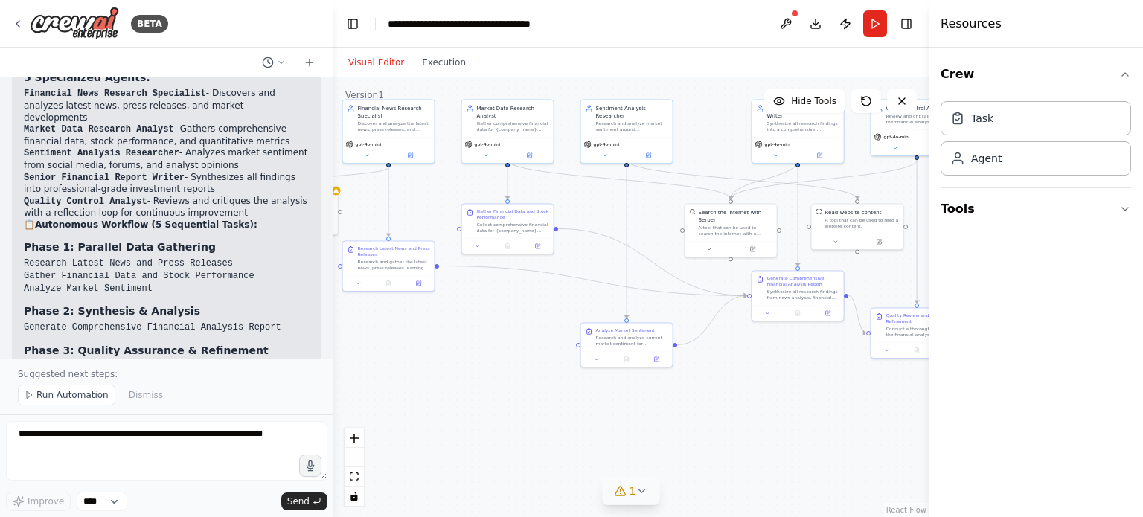
drag, startPoint x: 430, startPoint y: 402, endPoint x: 510, endPoint y: 379, distance: 83.6
click at [510, 379] on div ".deletable-edge-delete-btn { width: 20px; height: 20px; border: 0px solid #ffff…" at bounding box center [630, 297] width 595 height 440
click at [362, 283] on button at bounding box center [358, 281] width 25 height 9
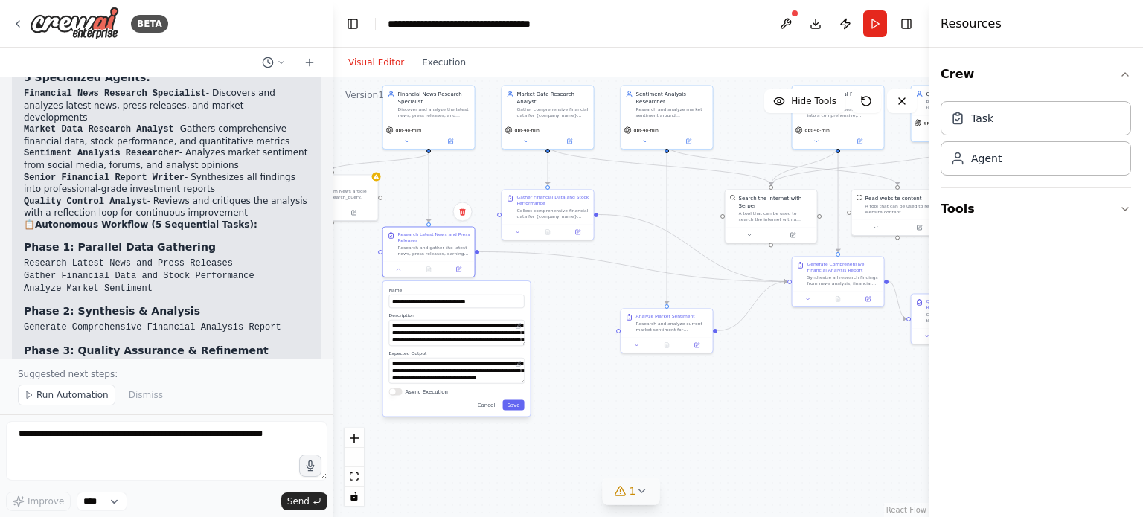
drag, startPoint x: 525, startPoint y: 449, endPoint x: 566, endPoint y: 435, distance: 43.3
click at [566, 435] on div ".deletable-edge-delete-btn { width: 20px; height: 20px; border: 0px solid #ffff…" at bounding box center [630, 297] width 595 height 440
click at [522, 382] on textarea "**********" at bounding box center [457, 371] width 135 height 26
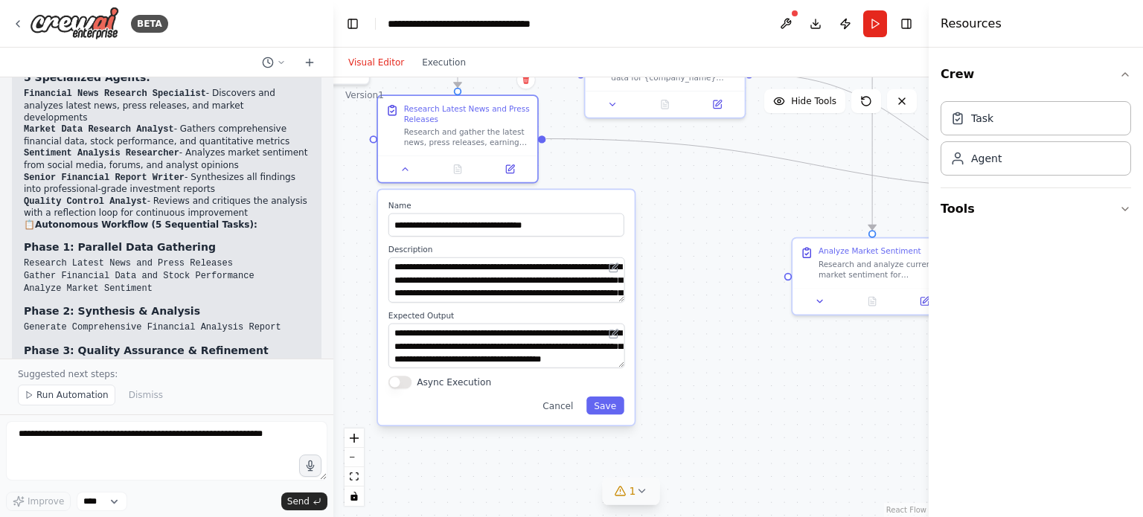
drag, startPoint x: 539, startPoint y: 401, endPoint x: 699, endPoint y: 376, distance: 162.5
click at [699, 376] on div ".deletable-edge-delete-btn { width: 20px; height: 20px; border: 0px solid #ffff…" at bounding box center [630, 297] width 595 height 440
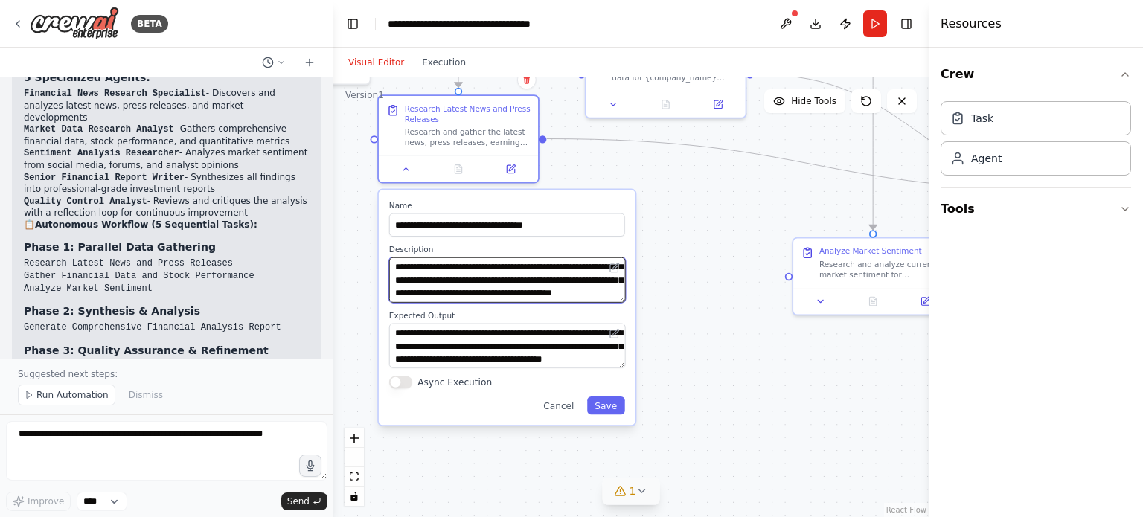
scroll to position [60, 0]
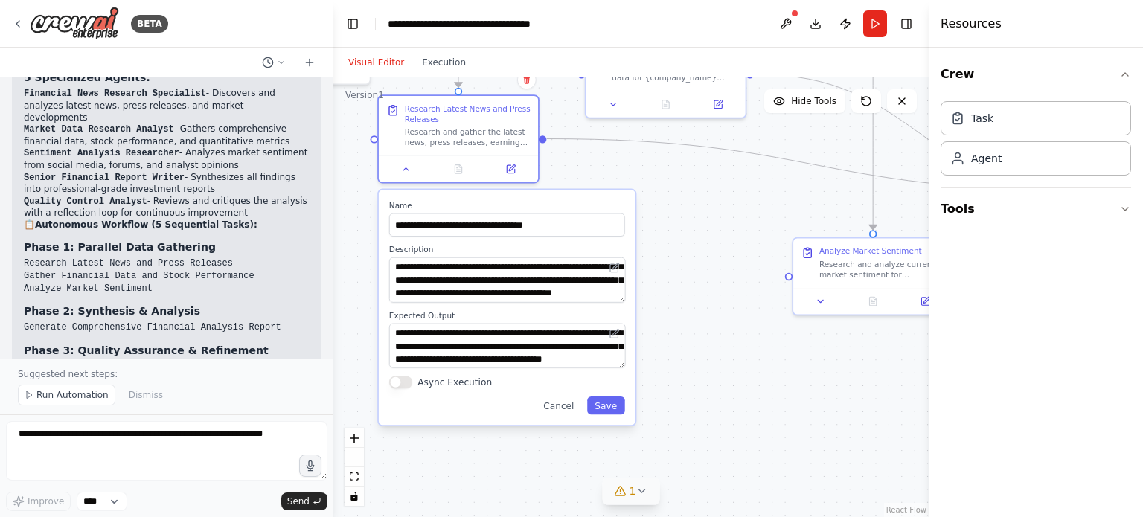
click at [622, 265] on button at bounding box center [614, 268] width 16 height 16
click at [641, 281] on div ".deletable-edge-delete-btn { width: 20px; height: 20px; border: 0px solid #ffff…" at bounding box center [630, 297] width 595 height 440
click at [617, 404] on button "Save" at bounding box center [606, 405] width 38 height 18
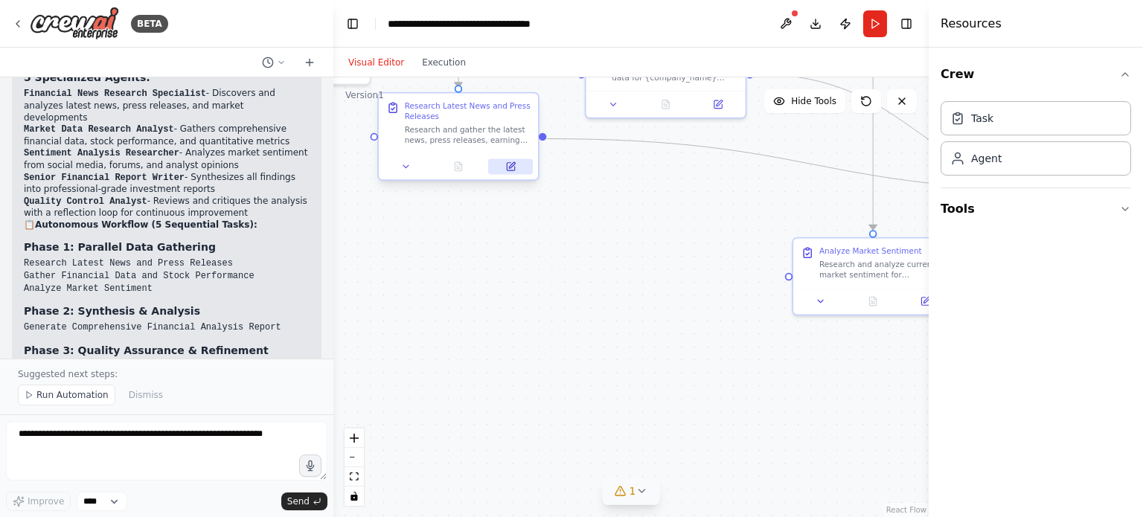
click at [514, 167] on icon at bounding box center [510, 166] width 7 height 7
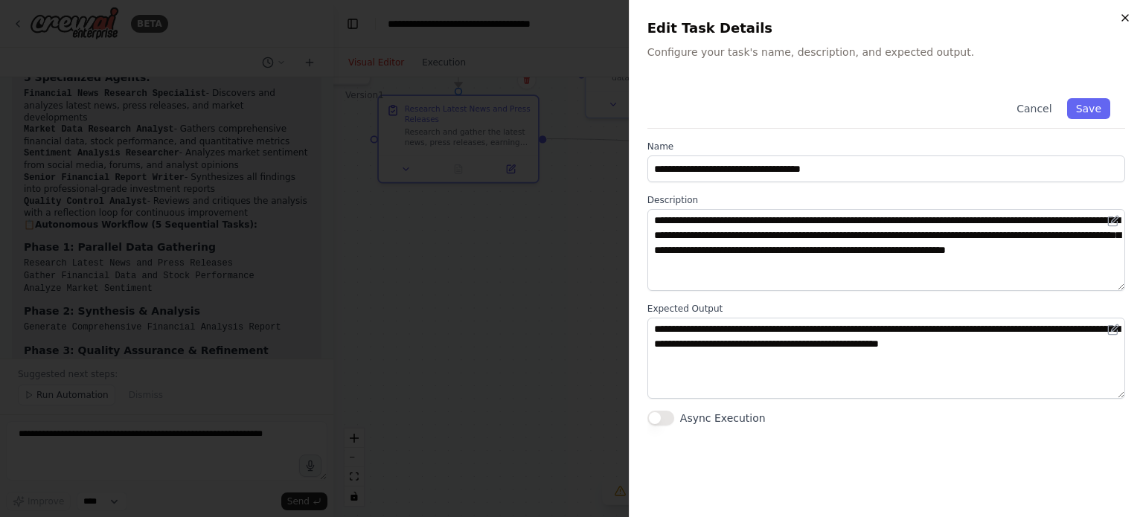
click at [1128, 20] on icon "button" at bounding box center [1125, 18] width 12 height 12
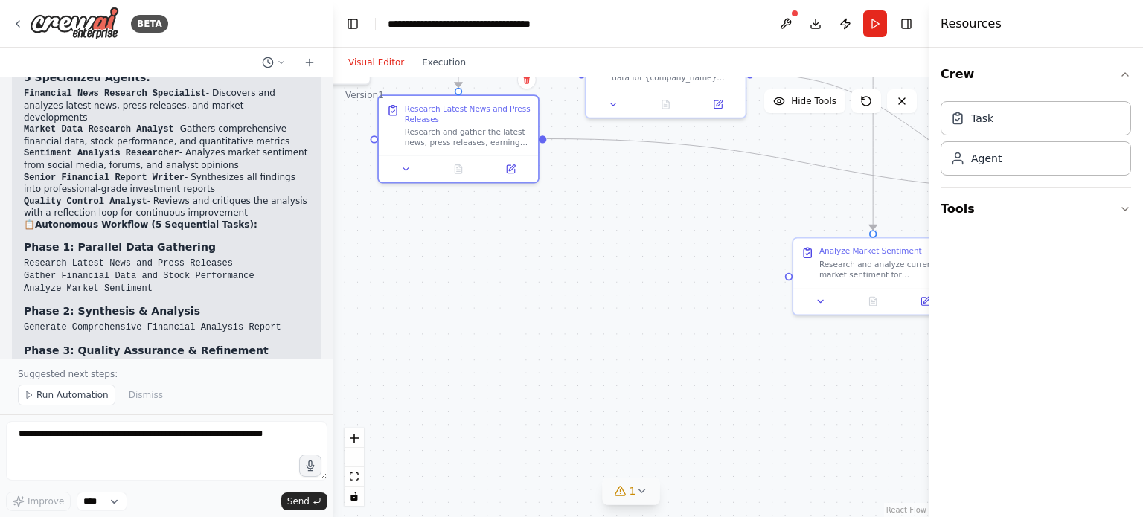
click at [604, 257] on div ".deletable-edge-delete-btn { width: 20px; height: 20px; border: 0px solid #ffff…" at bounding box center [630, 297] width 595 height 440
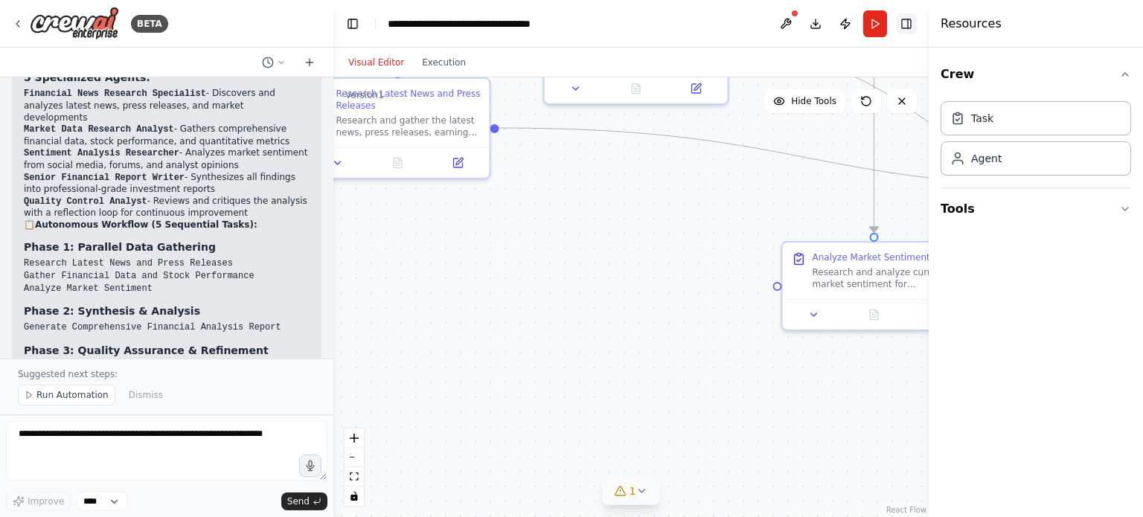
click at [910, 21] on button "Toggle Right Sidebar" at bounding box center [906, 23] width 21 height 21
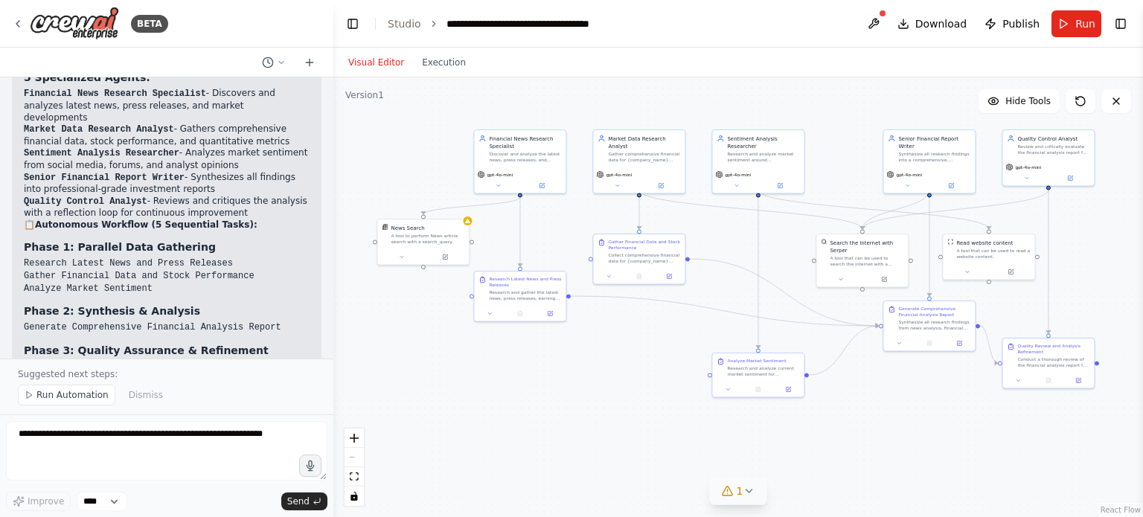
drag, startPoint x: 533, startPoint y: 347, endPoint x: 533, endPoint y: 415, distance: 67.7
click at [532, 414] on div ".deletable-edge-delete-btn { width: 20px; height: 20px; border: 0px solid #ffff…" at bounding box center [737, 297] width 809 height 440
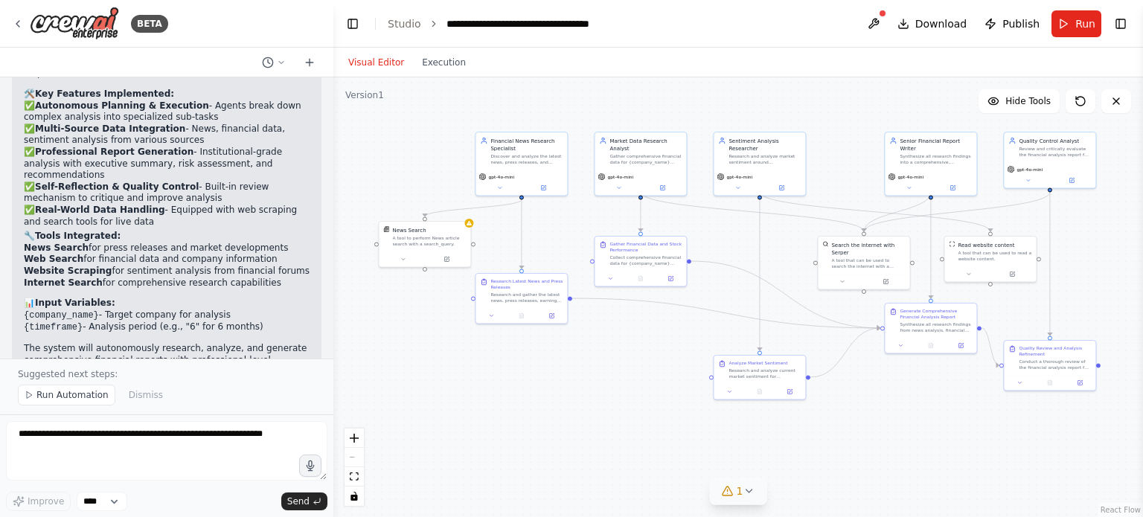
scroll to position [2285, 0]
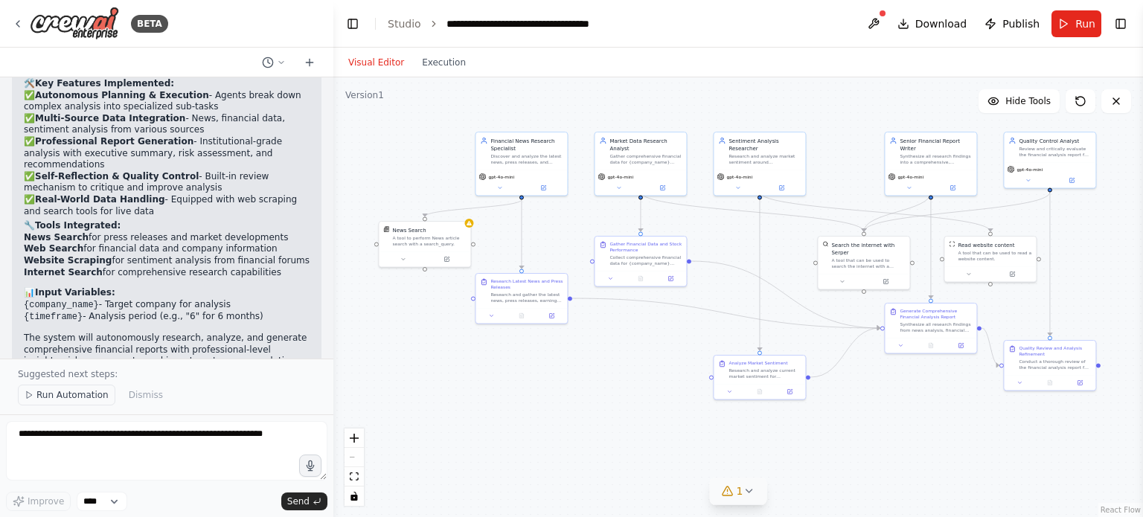
click at [36, 391] on button "Run Automation" at bounding box center [66, 395] width 97 height 21
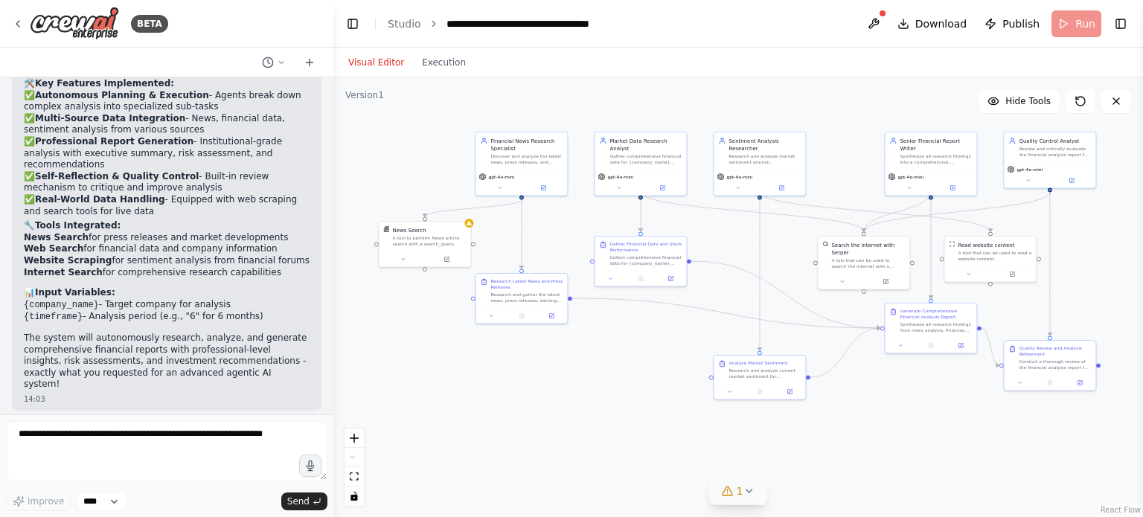
scroll to position [2229, 0]
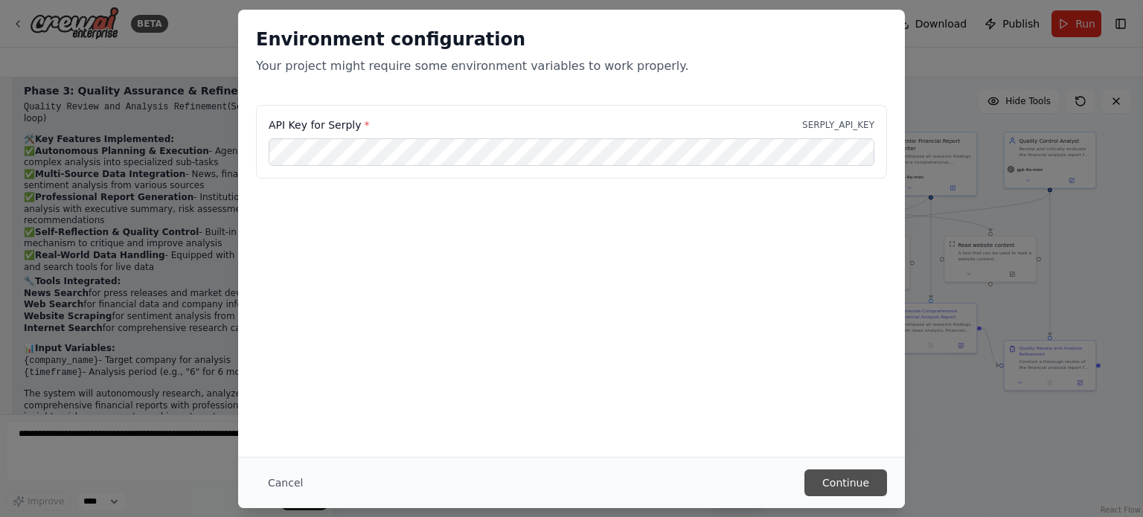
click at [850, 484] on button "Continue" at bounding box center [845, 482] width 83 height 27
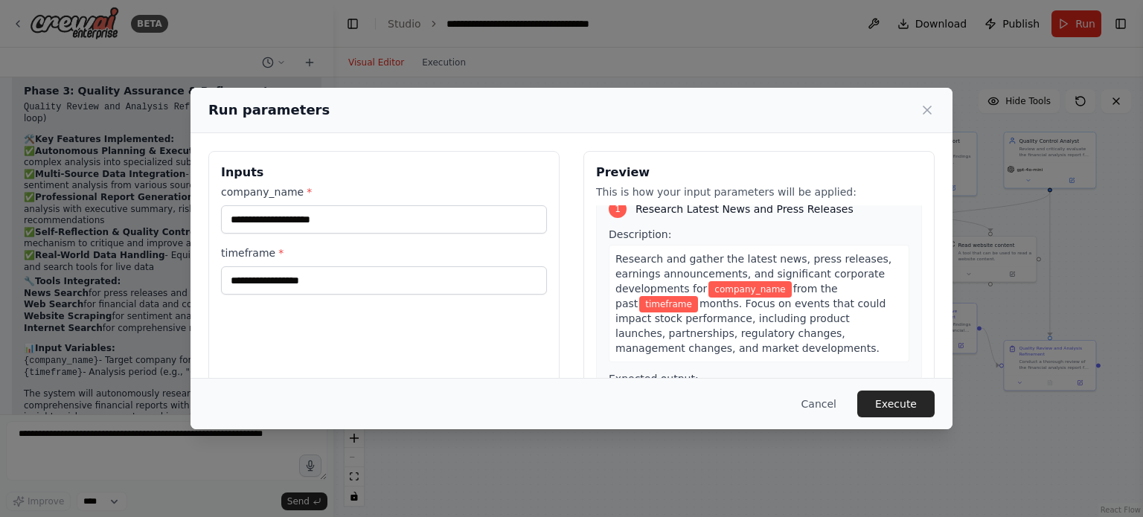
scroll to position [0, 0]
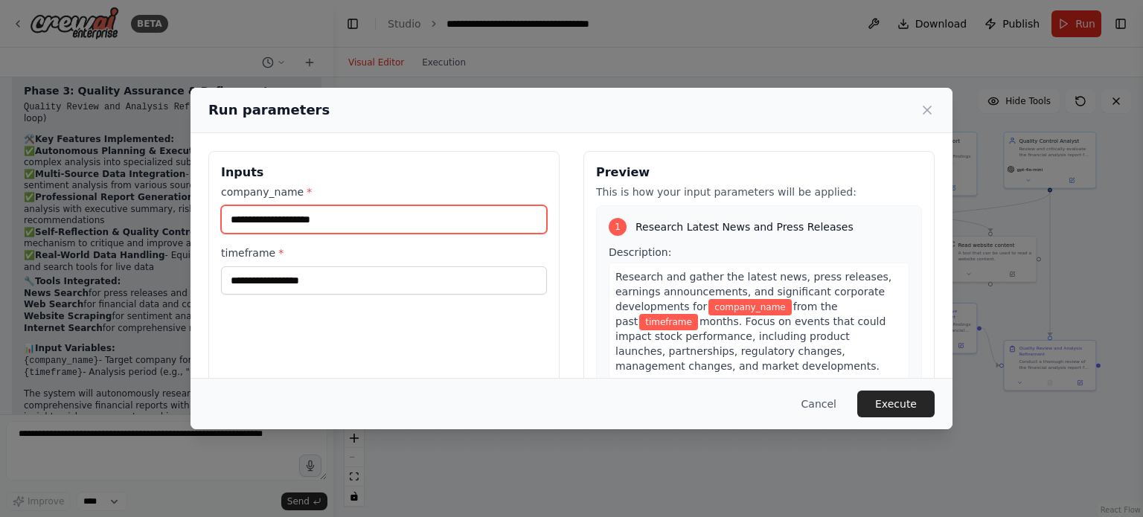
click at [464, 216] on input "company_name *" at bounding box center [384, 219] width 326 height 28
type input "*****"
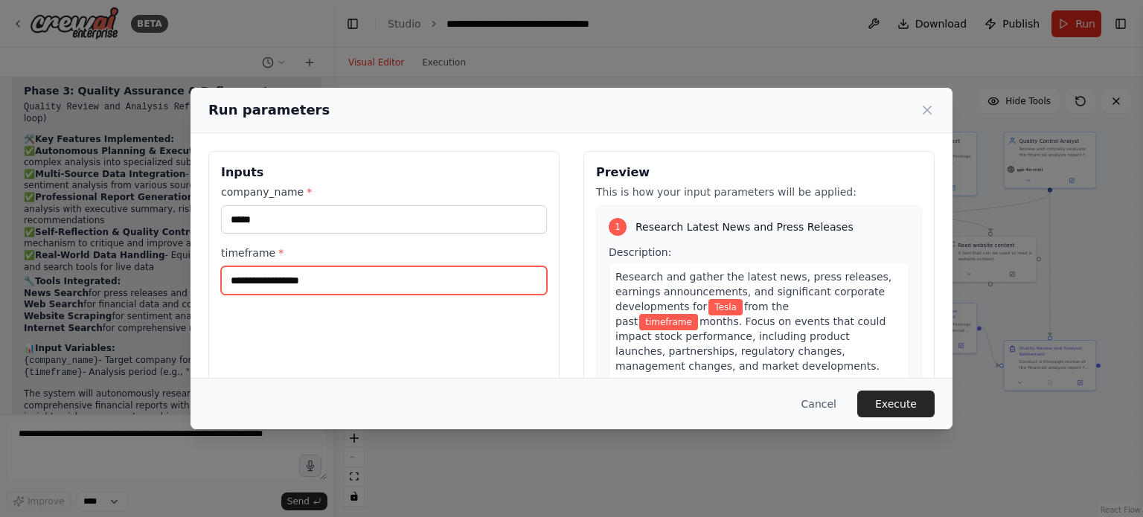
click at [373, 279] on input "timeframe *" at bounding box center [384, 280] width 326 height 28
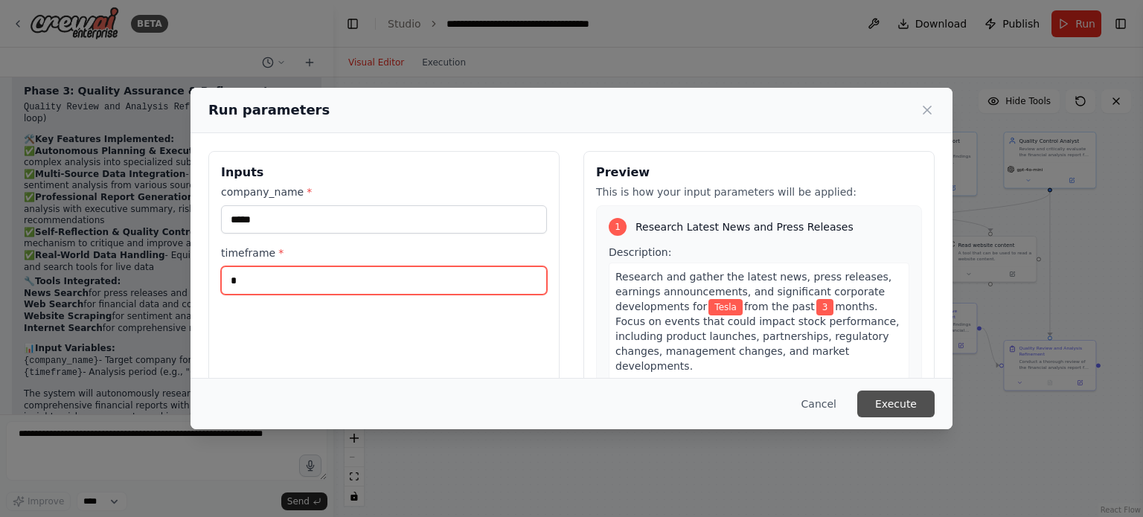
type input "*"
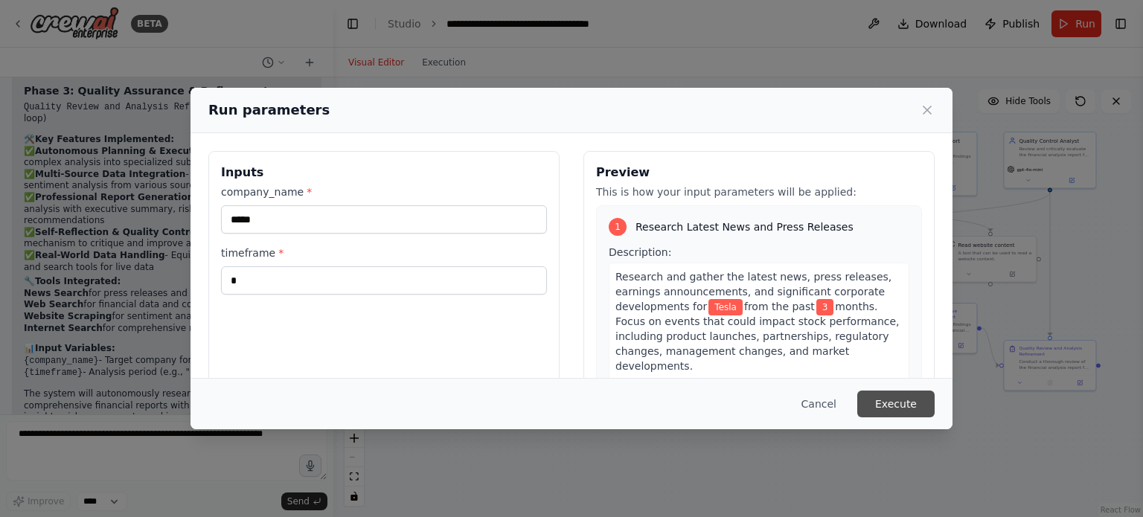
click at [905, 403] on button "Execute" at bounding box center [895, 404] width 77 height 27
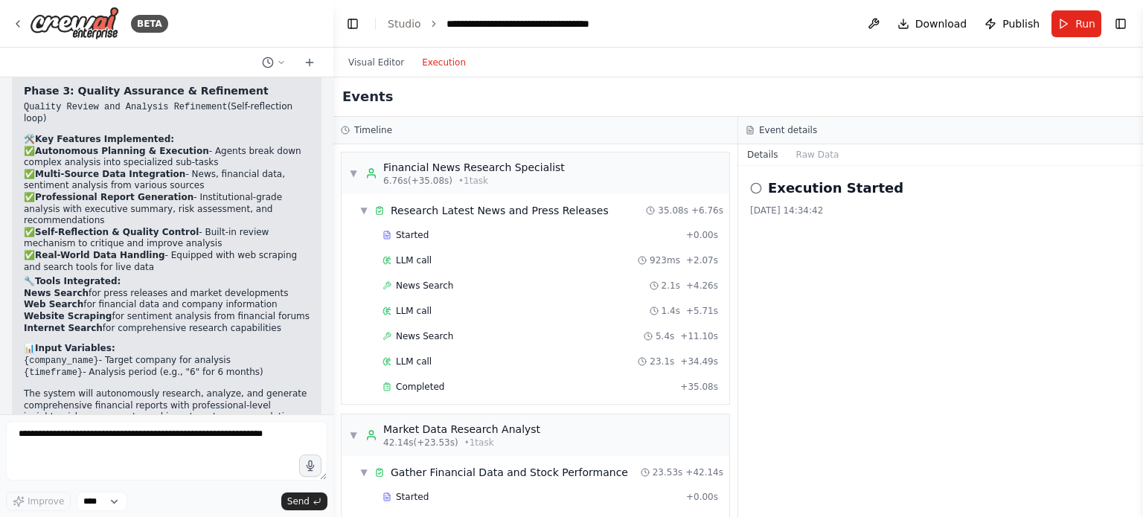
click at [440, 58] on button "Execution" at bounding box center [444, 63] width 62 height 18
click at [351, 172] on span "▼" at bounding box center [353, 173] width 9 height 12
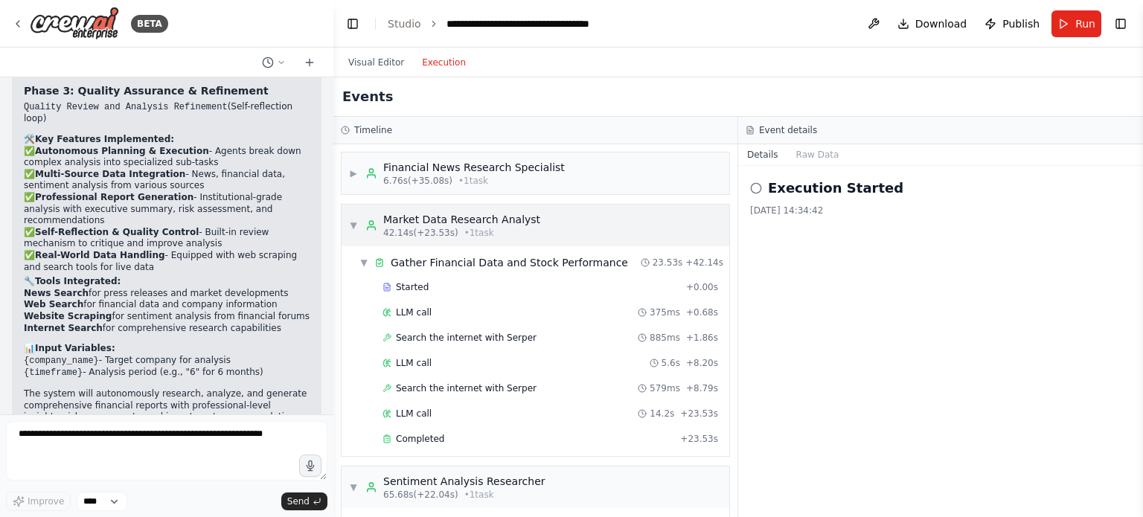
click at [350, 226] on span "▼" at bounding box center [353, 225] width 9 height 12
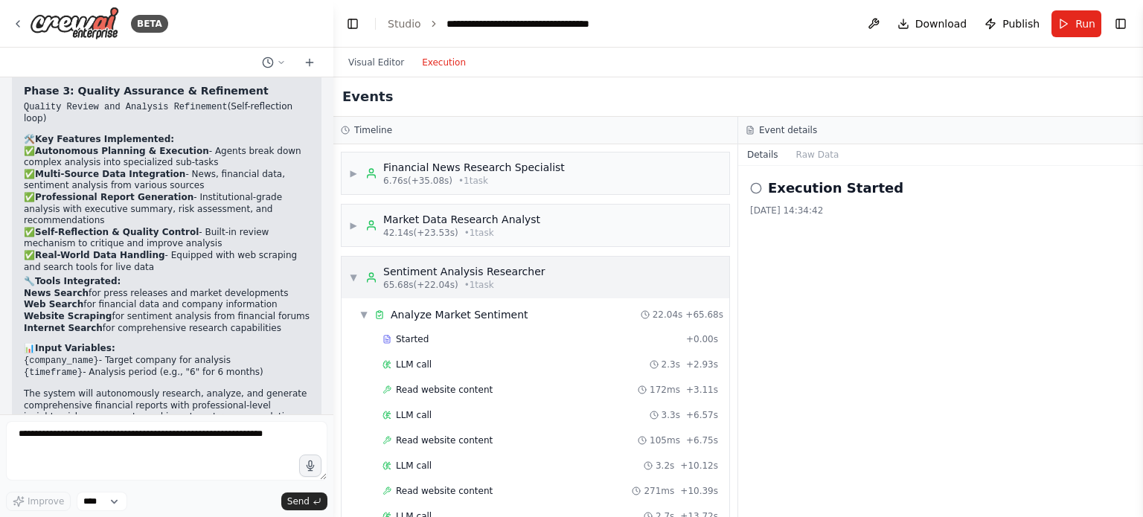
click at [356, 276] on span "▼" at bounding box center [353, 278] width 9 height 12
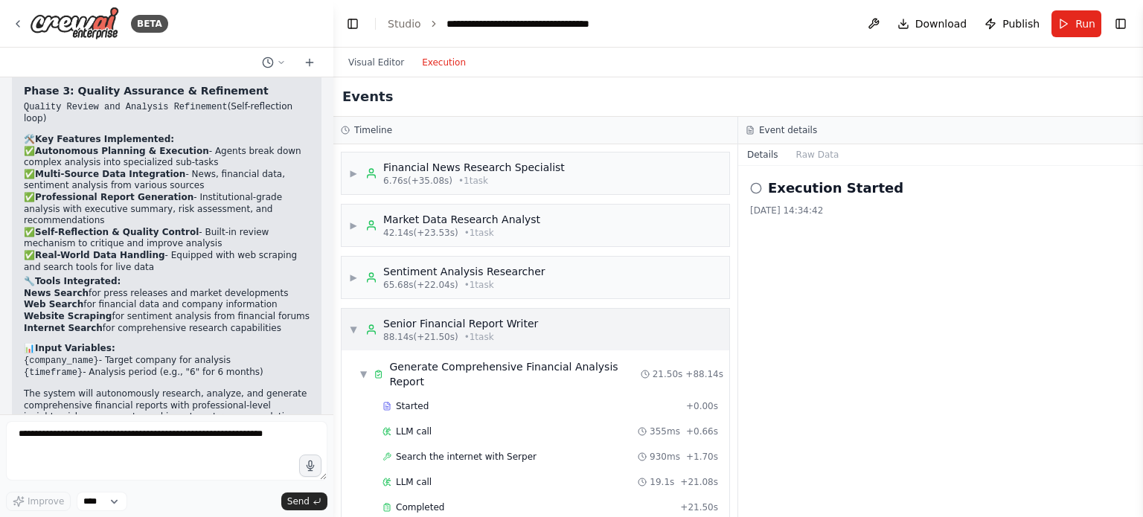
click at [353, 330] on span "▼" at bounding box center [353, 330] width 9 height 12
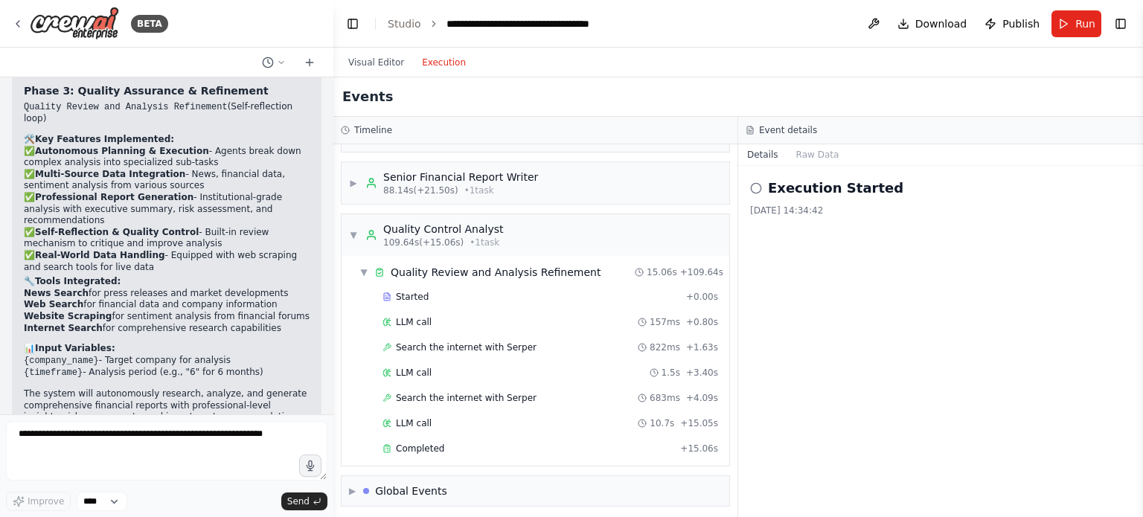
scroll to position [148, 0]
click at [354, 234] on span "▼" at bounding box center [353, 234] width 9 height 12
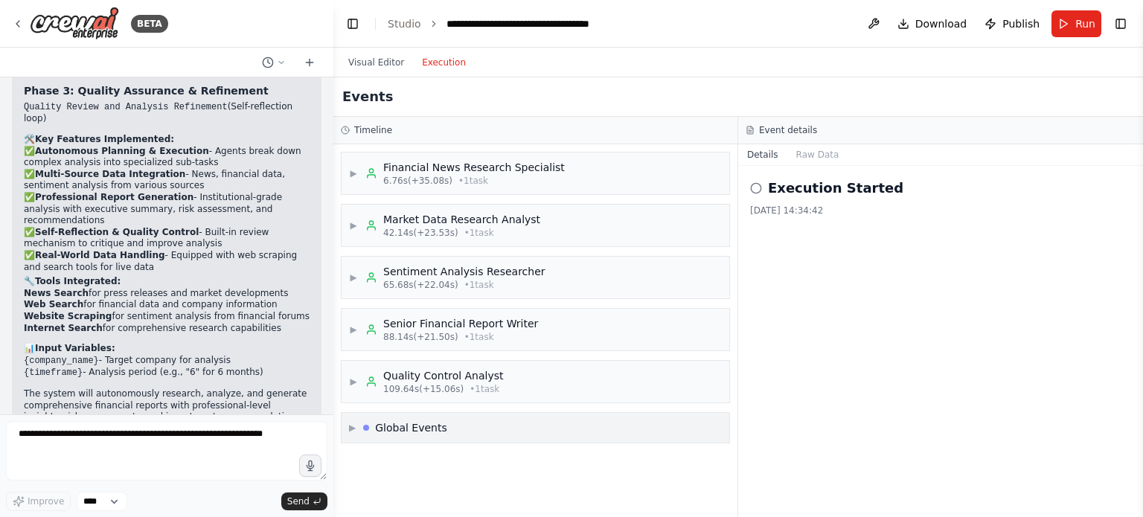
click at [356, 425] on span "▶" at bounding box center [352, 428] width 7 height 12
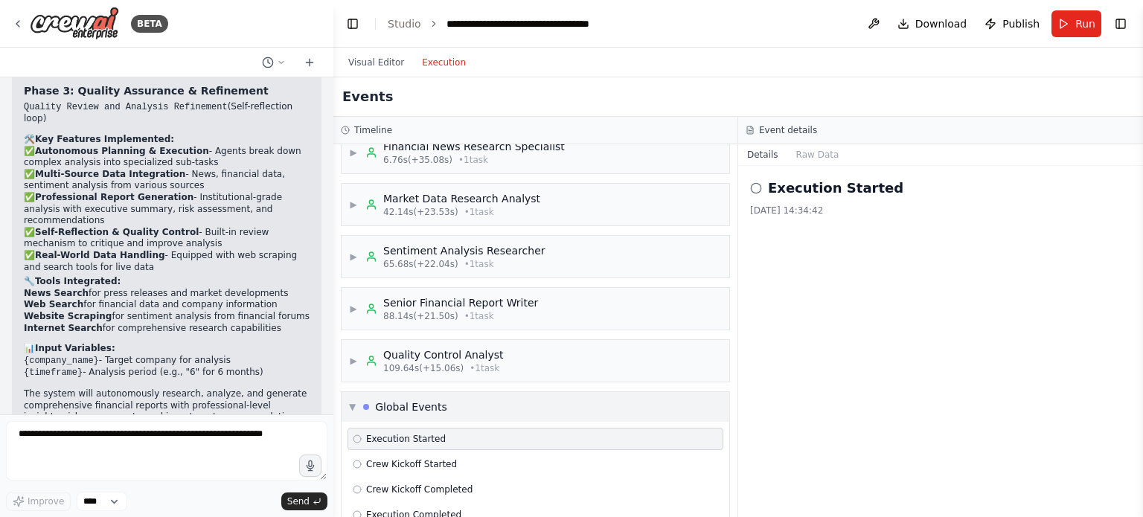
scroll to position [49, 0]
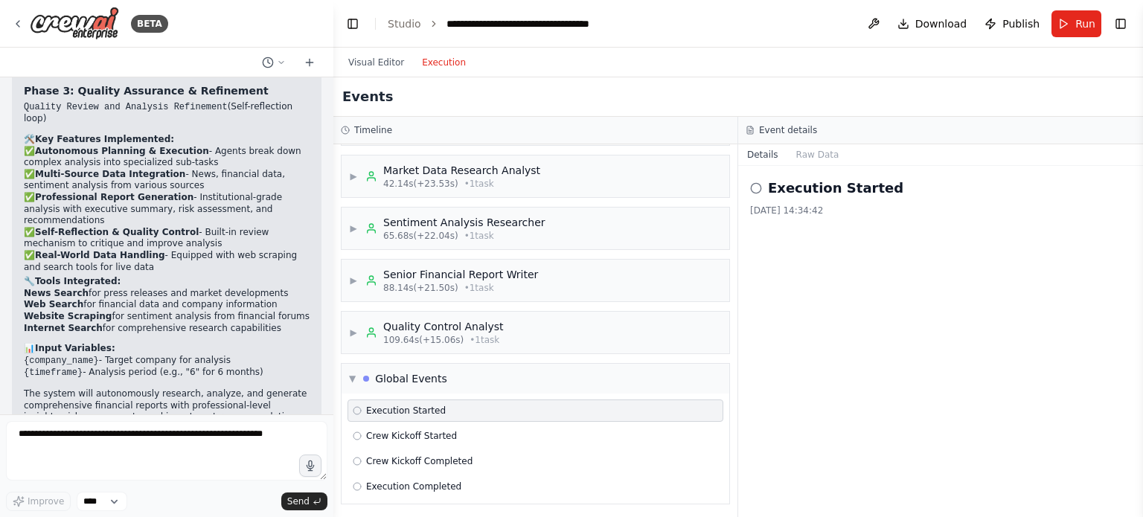
click at [359, 408] on icon at bounding box center [357, 410] width 9 height 9
click at [461, 413] on div "Execution Started" at bounding box center [535, 411] width 365 height 12
click at [354, 373] on span "▼" at bounding box center [352, 379] width 7 height 12
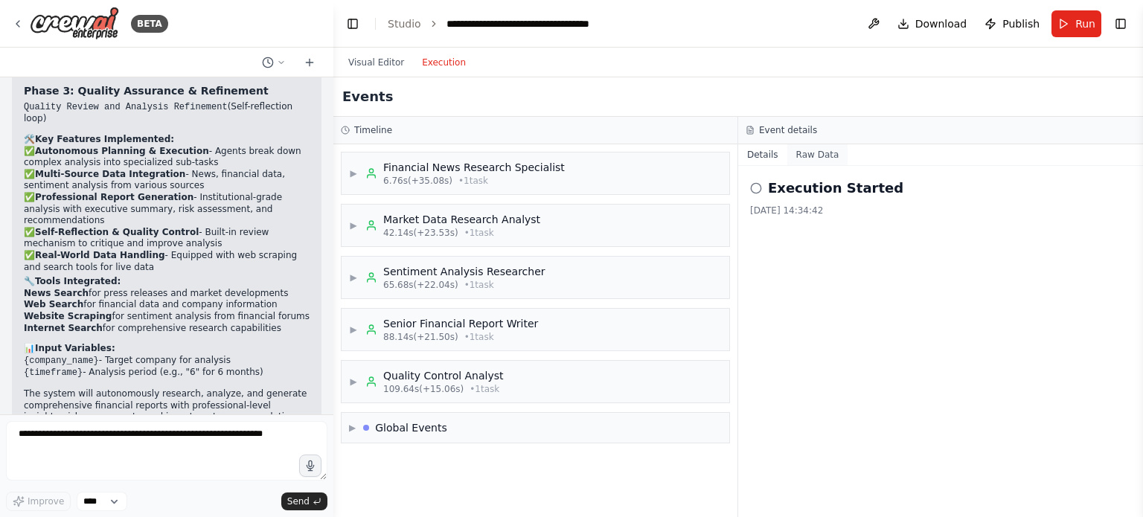
click at [799, 156] on button "Raw Data" at bounding box center [817, 154] width 61 height 21
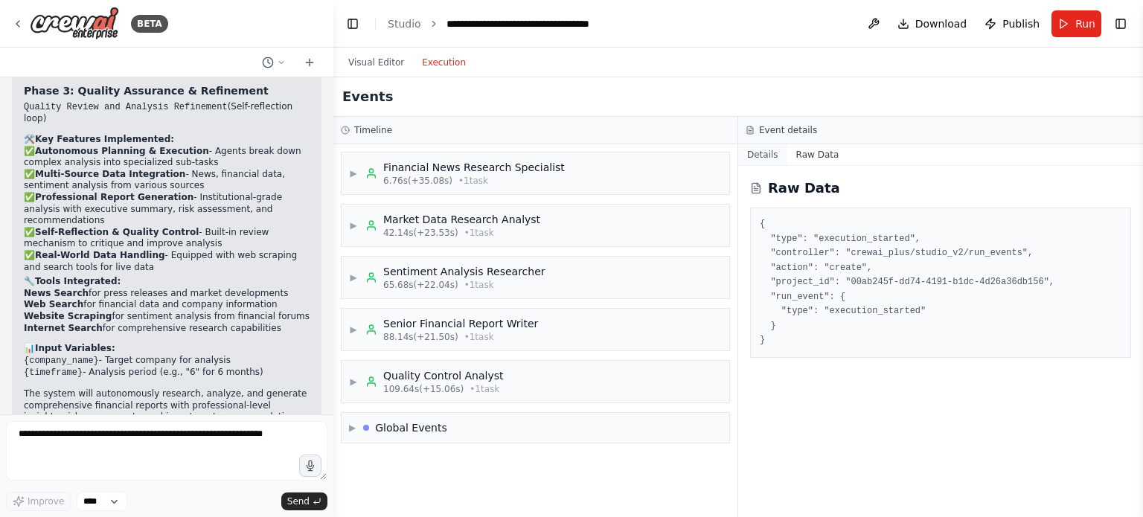
click at [768, 156] on button "Details" at bounding box center [762, 154] width 49 height 21
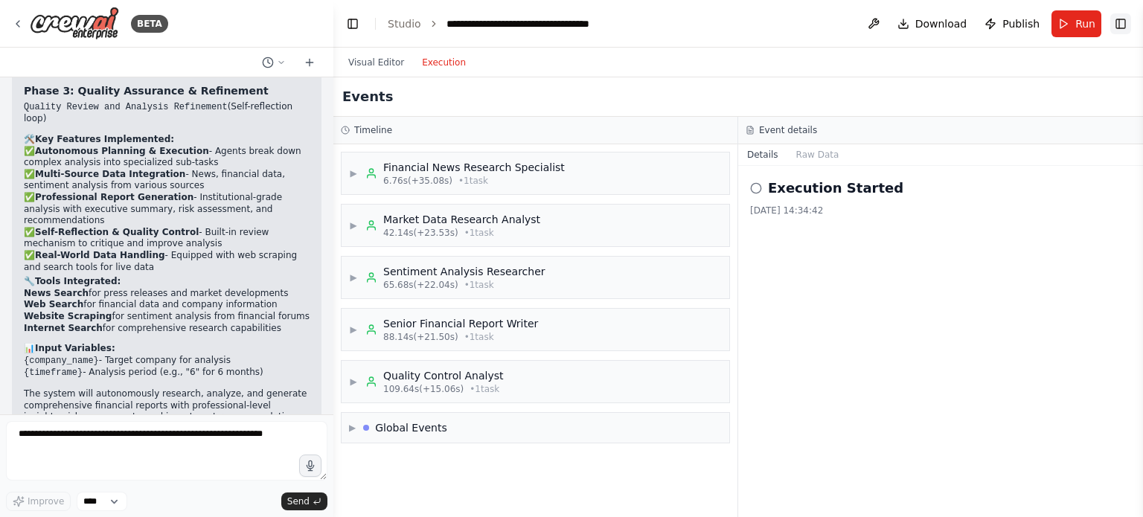
click at [1120, 29] on button "Toggle Right Sidebar" at bounding box center [1120, 23] width 21 height 21
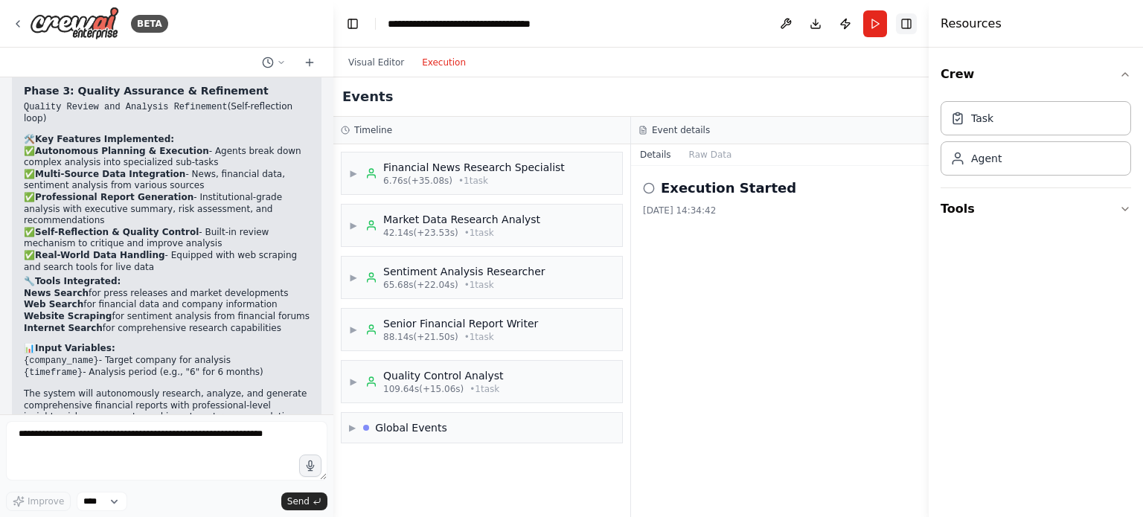
click at [899, 23] on button "Toggle Right Sidebar" at bounding box center [906, 23] width 21 height 21
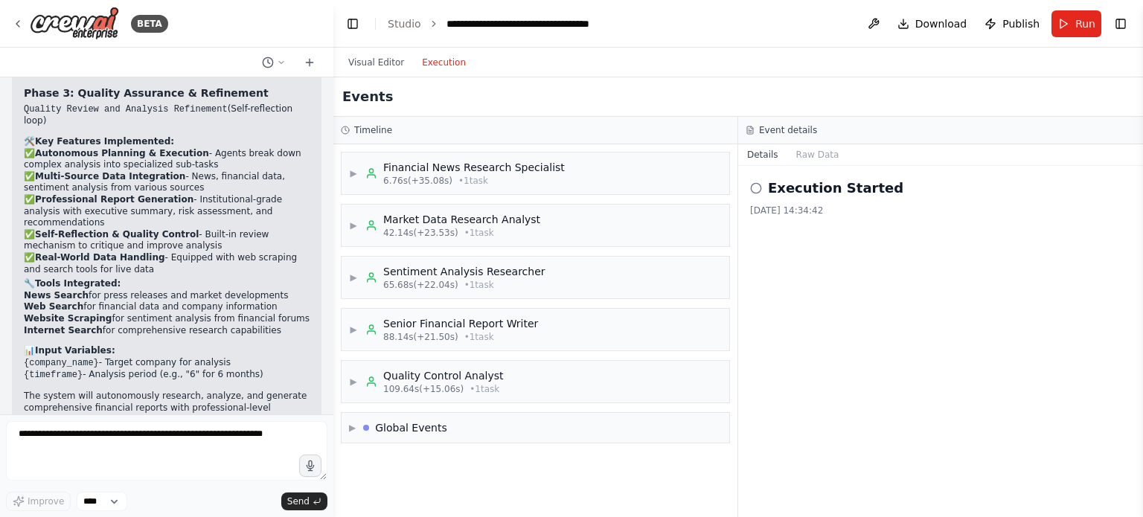
scroll to position [2229, 0]
click at [280, 62] on icon at bounding box center [281, 62] width 9 height 9
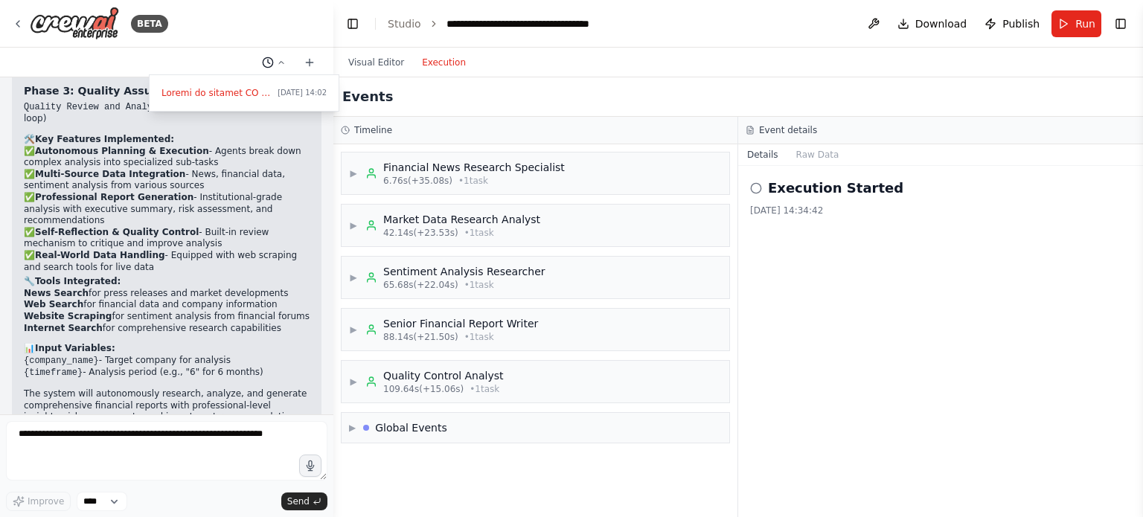
click at [280, 62] on div at bounding box center [166, 258] width 333 height 517
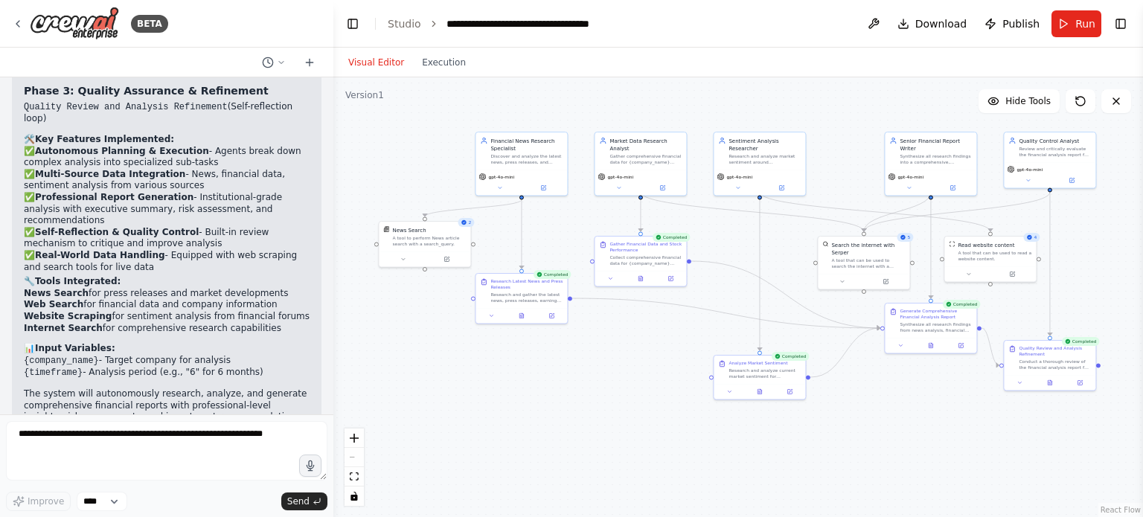
click at [371, 62] on button "Visual Editor" at bounding box center [376, 63] width 74 height 18
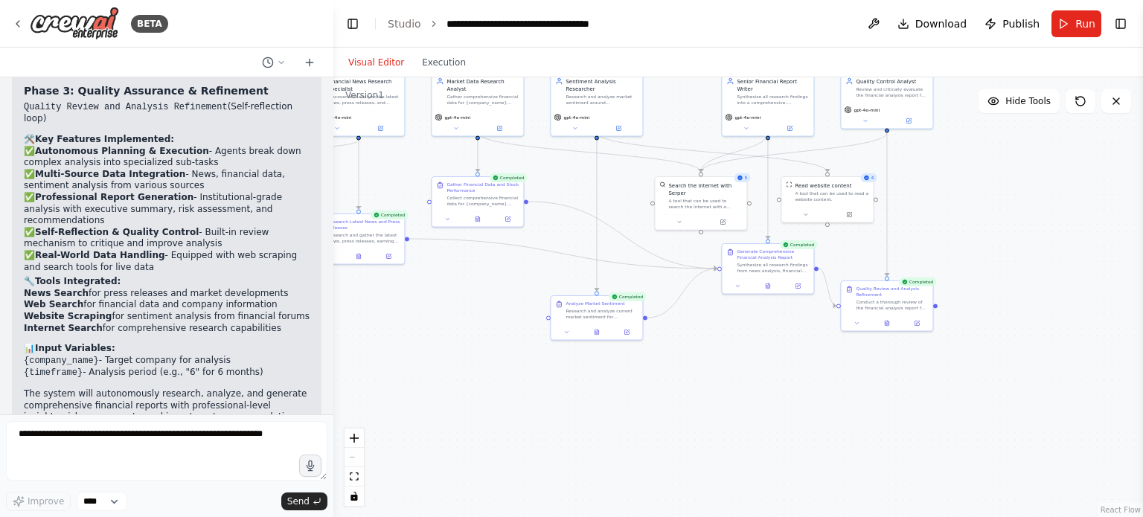
drag, startPoint x: 661, startPoint y: 415, endPoint x: 497, endPoint y: 356, distance: 174.1
click at [497, 356] on div ".deletable-edge-delete-btn { width: 20px; height: 20px; border: 0px solid #ffff…" at bounding box center [737, 297] width 809 height 440
click at [856, 319] on icon at bounding box center [856, 322] width 6 height 6
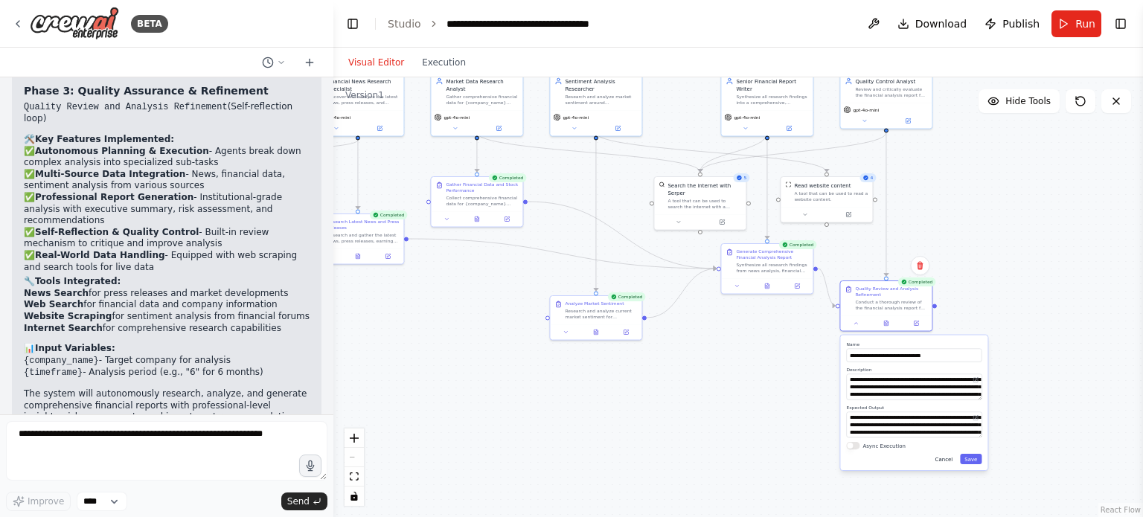
click at [949, 457] on button "Cancel" at bounding box center [944, 459] width 27 height 10
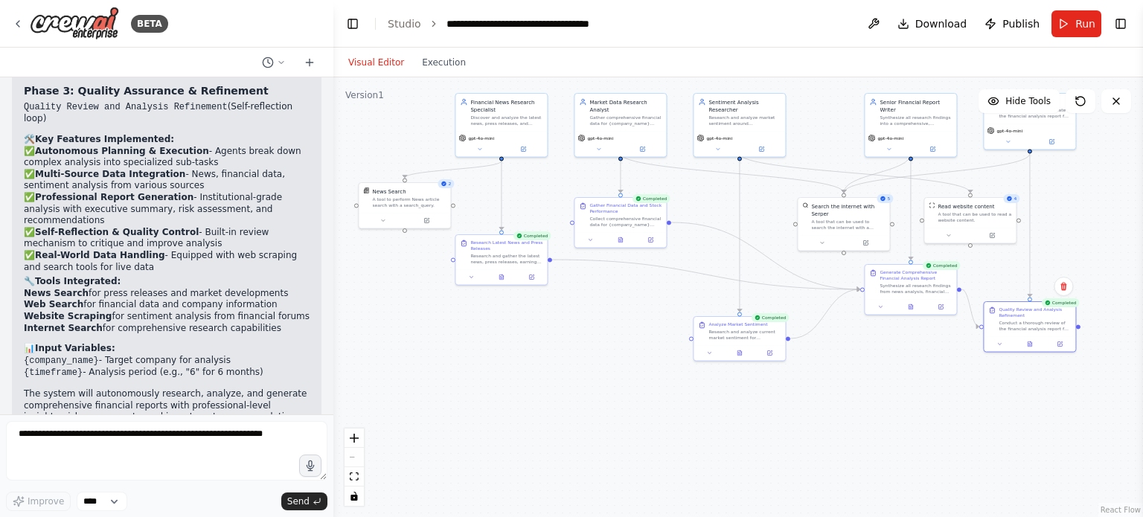
drag, startPoint x: 998, startPoint y: 230, endPoint x: 1142, endPoint y: 251, distance: 145.1
click at [1142, 251] on div "BETA 14:02 ▶ Thought process I'll help you create a sophisticated financial ana…" at bounding box center [571, 258] width 1143 height 517
click at [101, 504] on select "****" at bounding box center [102, 501] width 51 height 19
click at [102, 506] on select "****" at bounding box center [102, 501] width 51 height 19
drag, startPoint x: 280, startPoint y: 414, endPoint x: 280, endPoint y: 425, distance: 10.4
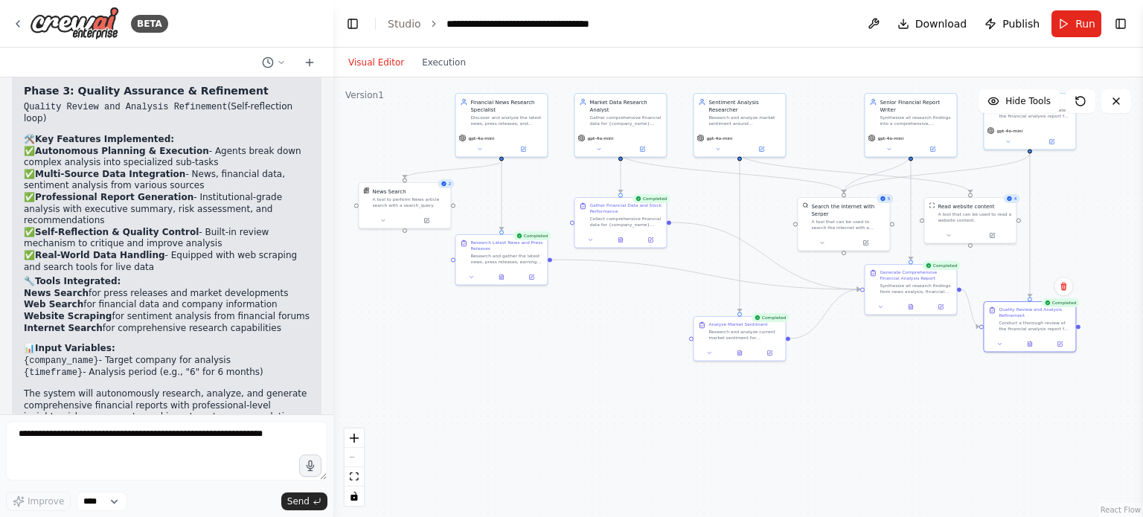
click at [280, 425] on div "BETA 14:02 ▶ Thought process I'll help you create a sophisticated financial ana…" at bounding box center [166, 258] width 333 height 517
click at [350, 22] on button "Toggle Left Sidebar" at bounding box center [352, 23] width 21 height 21
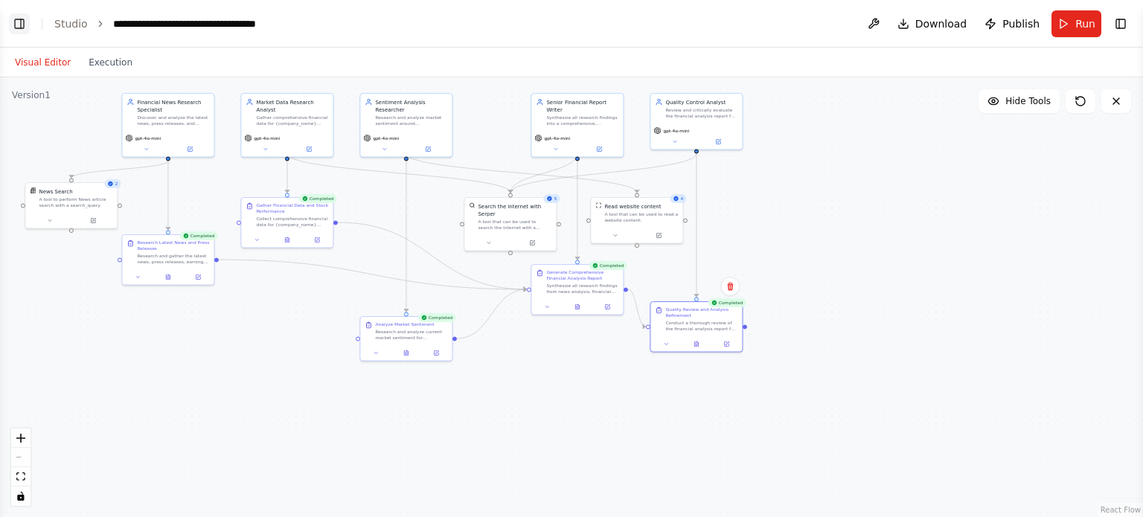
click at [12, 28] on button "Toggle Left Sidebar" at bounding box center [19, 23] width 21 height 21
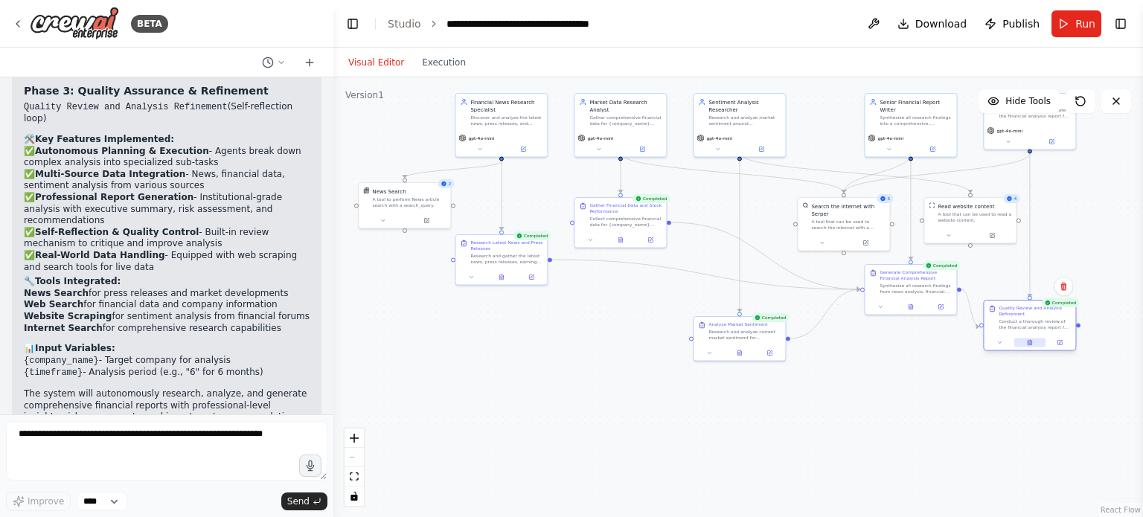
click at [1030, 345] on button at bounding box center [1029, 342] width 31 height 9
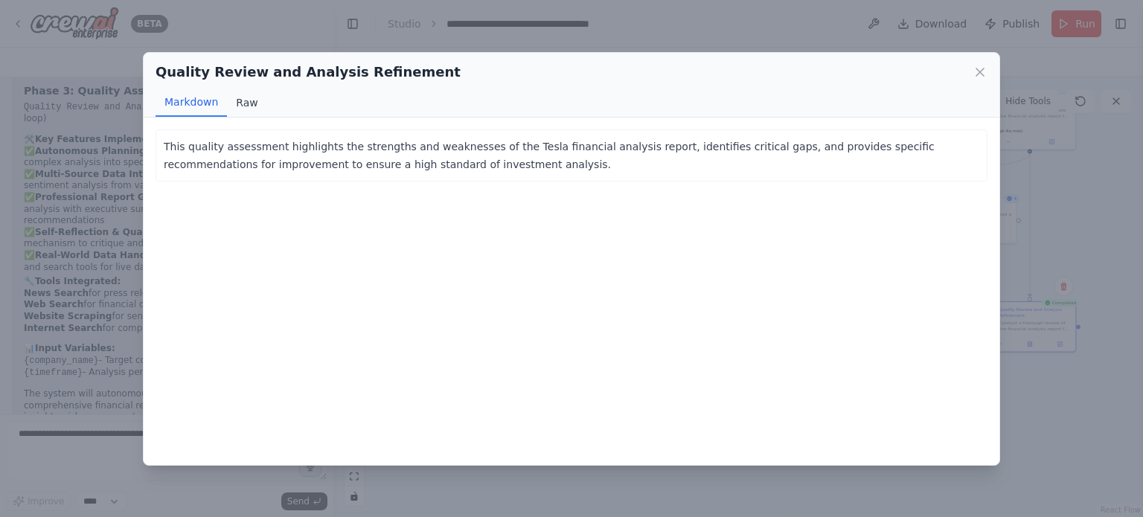
click at [235, 103] on button "Raw" at bounding box center [246, 103] width 39 height 28
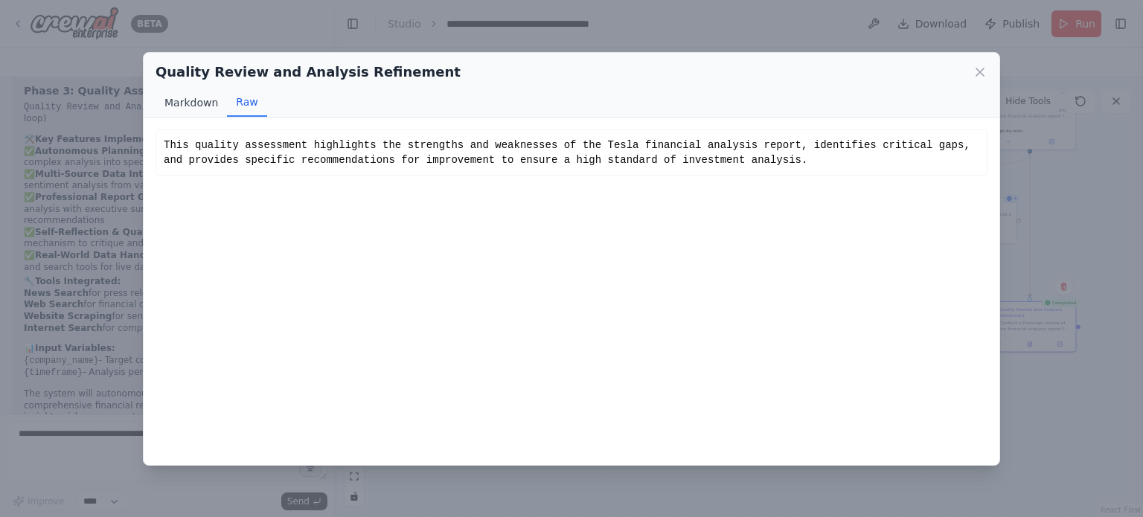
click at [194, 100] on button "Markdown" at bounding box center [190, 103] width 71 height 28
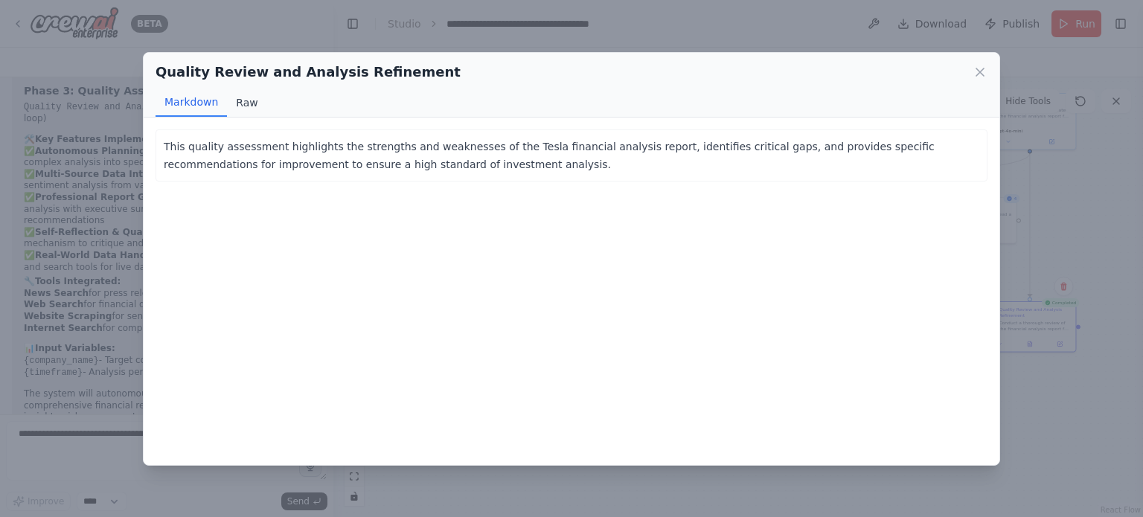
click at [251, 97] on button "Raw" at bounding box center [246, 103] width 39 height 28
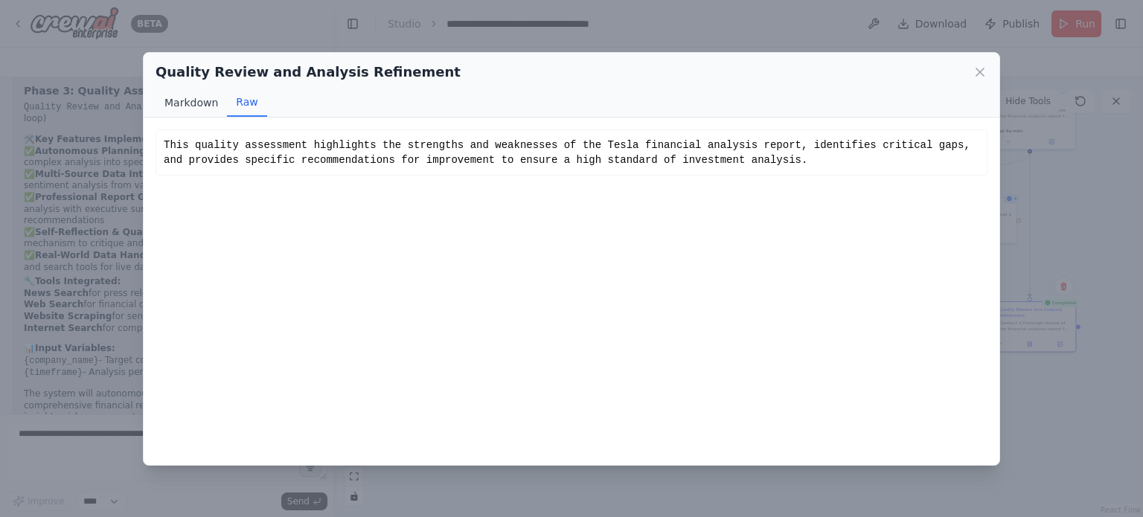
click at [205, 103] on button "Markdown" at bounding box center [190, 103] width 71 height 28
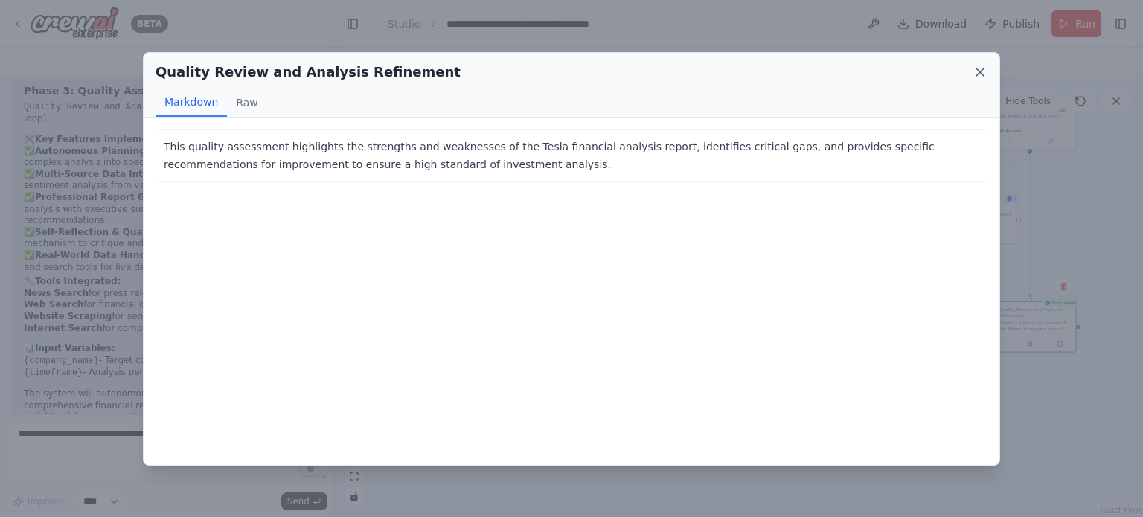
click at [982, 68] on icon at bounding box center [979, 71] width 7 height 7
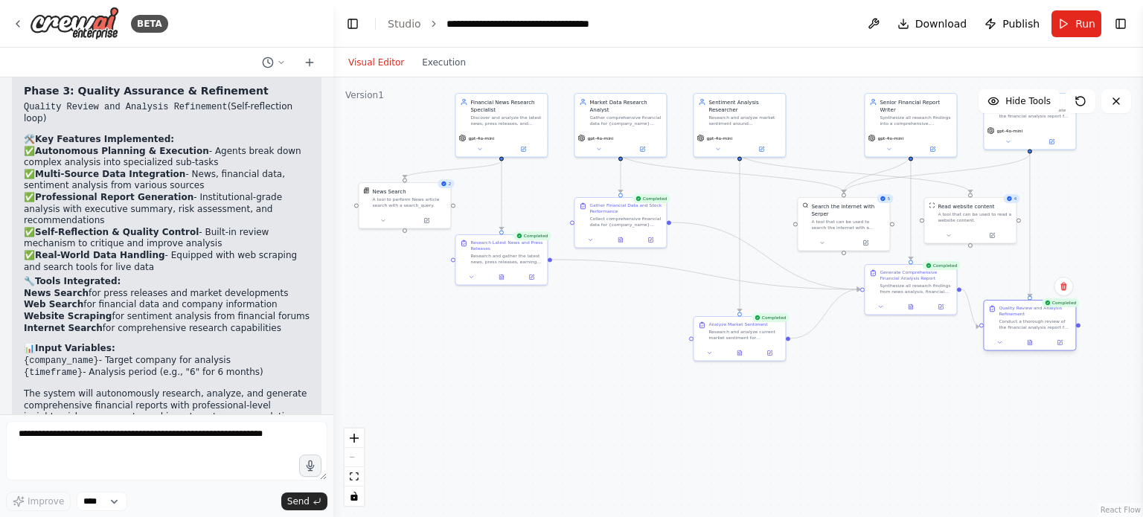
click at [1033, 323] on div "Conduct a thorough review of the financial analysis report for {company_name}, …" at bounding box center [1034, 324] width 72 height 12
click at [1004, 341] on button at bounding box center [998, 342] width 25 height 9
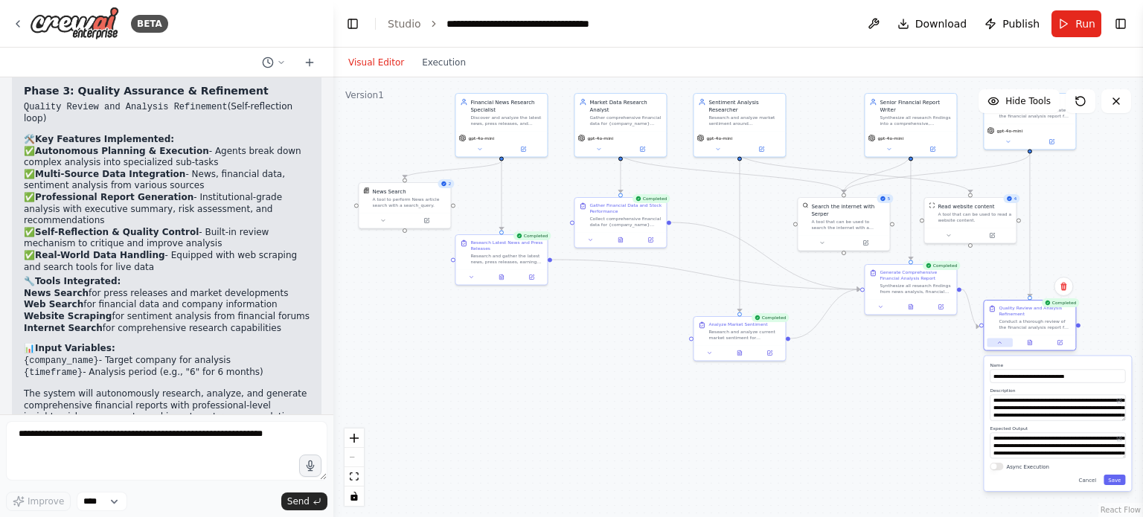
click at [1004, 341] on button at bounding box center [998, 342] width 25 height 9
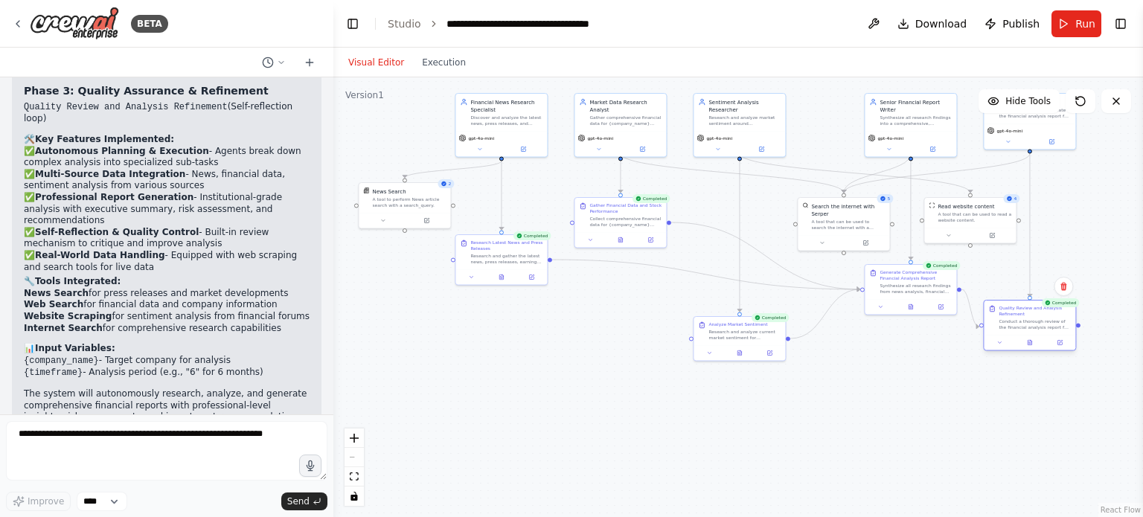
click at [1024, 316] on div "Quality Review and Analysis Refinement" at bounding box center [1034, 311] width 72 height 12
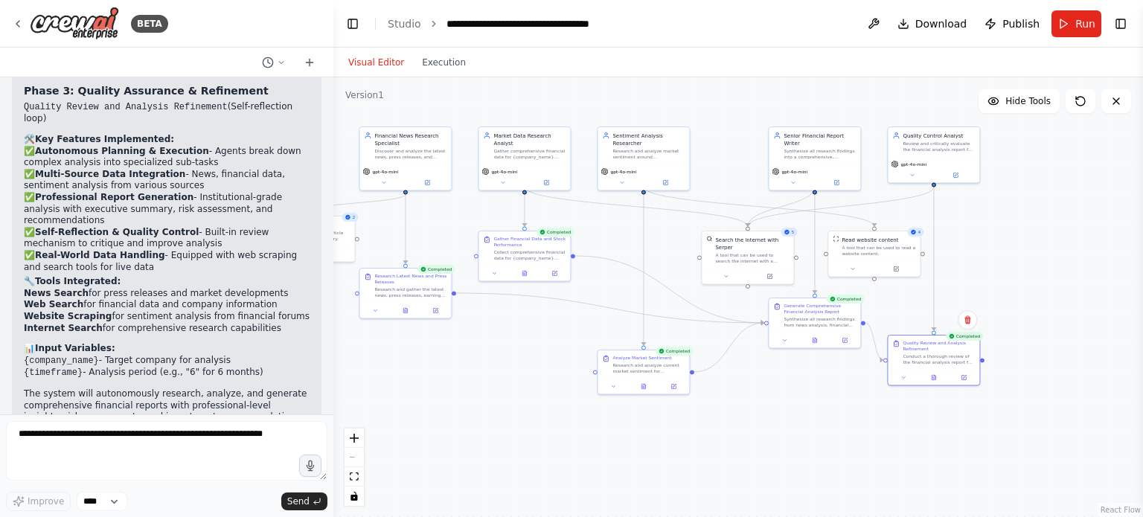
drag, startPoint x: 963, startPoint y: 390, endPoint x: 867, endPoint y: 423, distance: 101.6
click at [867, 423] on div ".deletable-edge-delete-btn { width: 20px; height: 20px; border: 0px solid #ffff…" at bounding box center [737, 297] width 809 height 440
click at [1018, 25] on span "Publish" at bounding box center [1020, 23] width 37 height 15
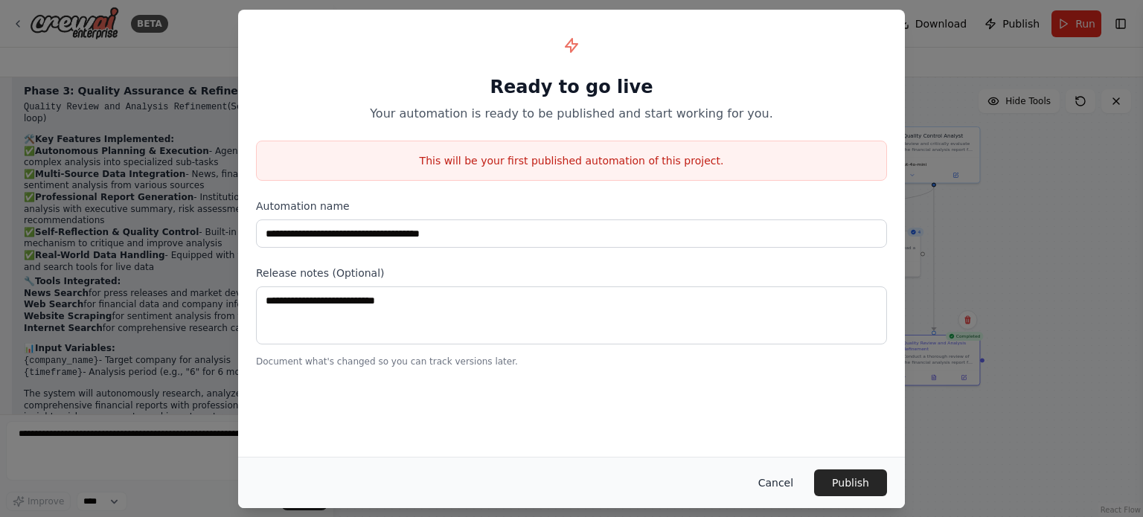
click at [783, 484] on button "Cancel" at bounding box center [775, 482] width 59 height 27
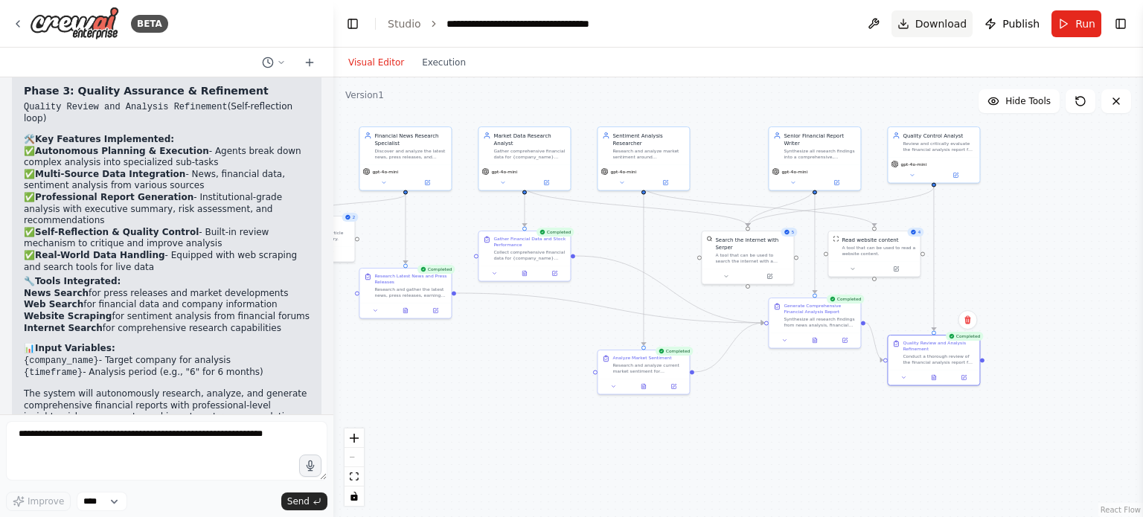
click at [945, 26] on span "Download" at bounding box center [941, 23] width 52 height 15
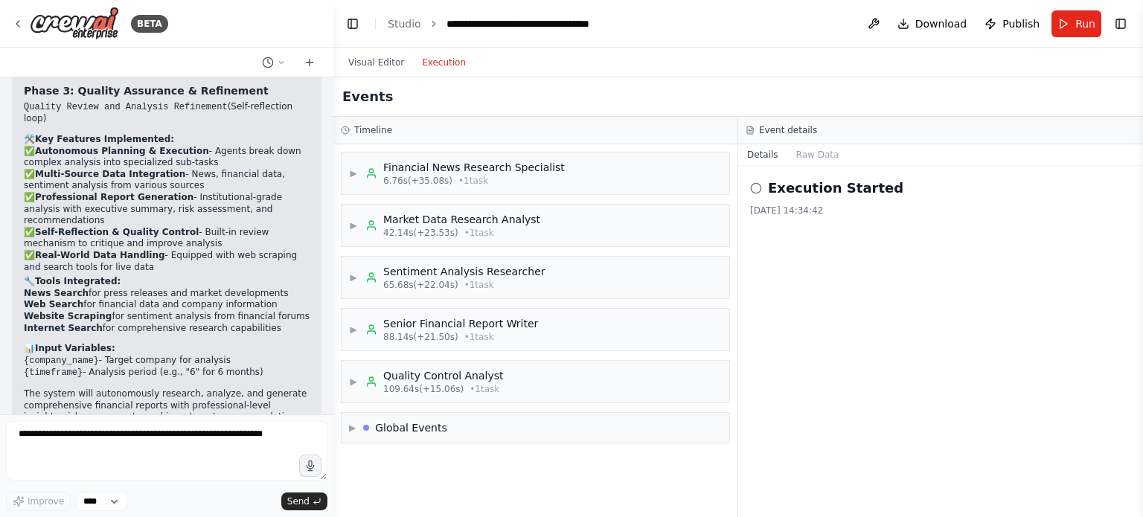
click at [434, 68] on button "Execution" at bounding box center [444, 63] width 62 height 18
click at [362, 172] on div "▶ Financial News Research Specialist 6.76s (+35.08s) • 1 task" at bounding box center [457, 173] width 216 height 27
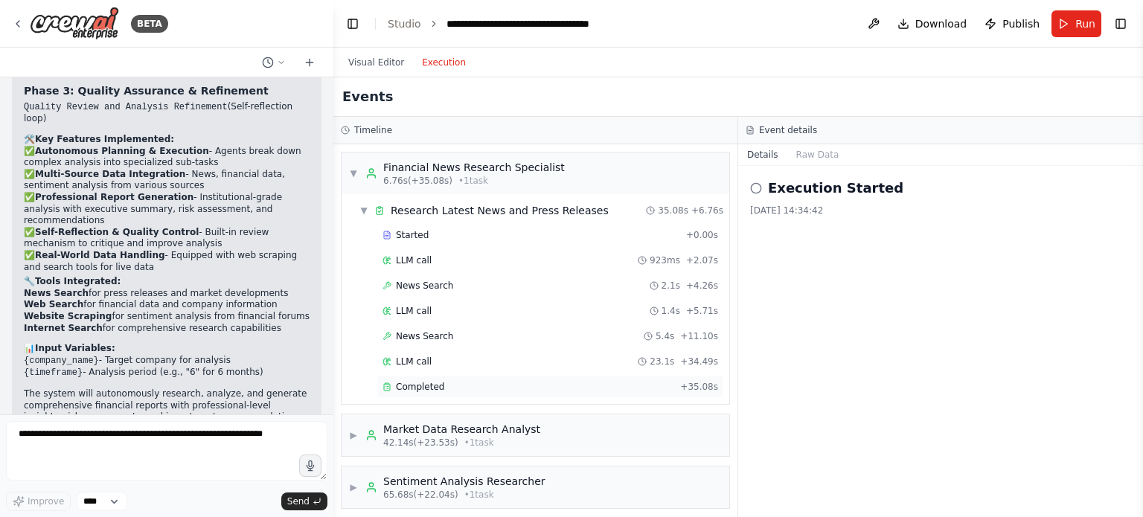
click at [424, 383] on span "Completed" at bounding box center [420, 387] width 48 height 12
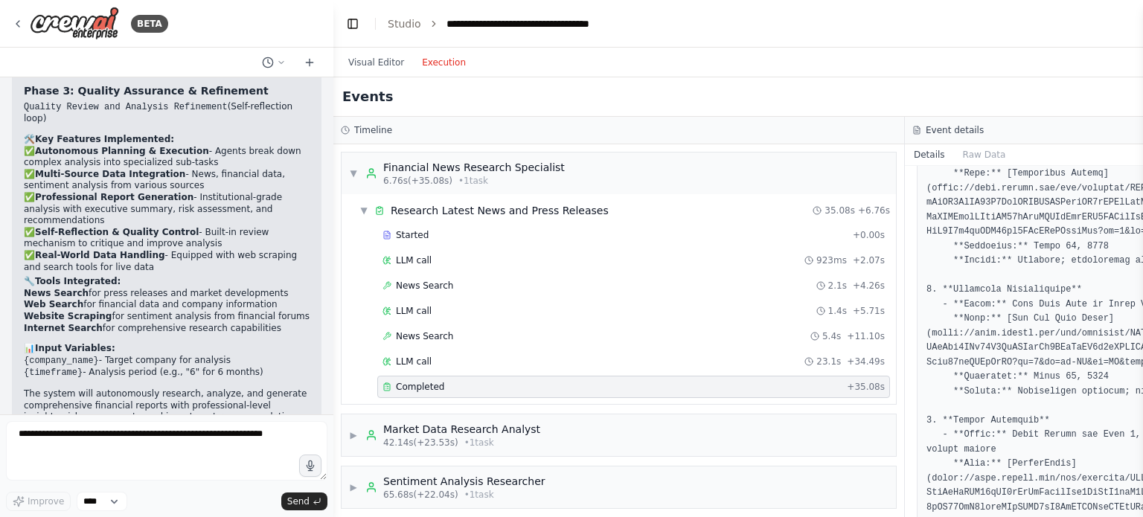
scroll to position [223, 0]
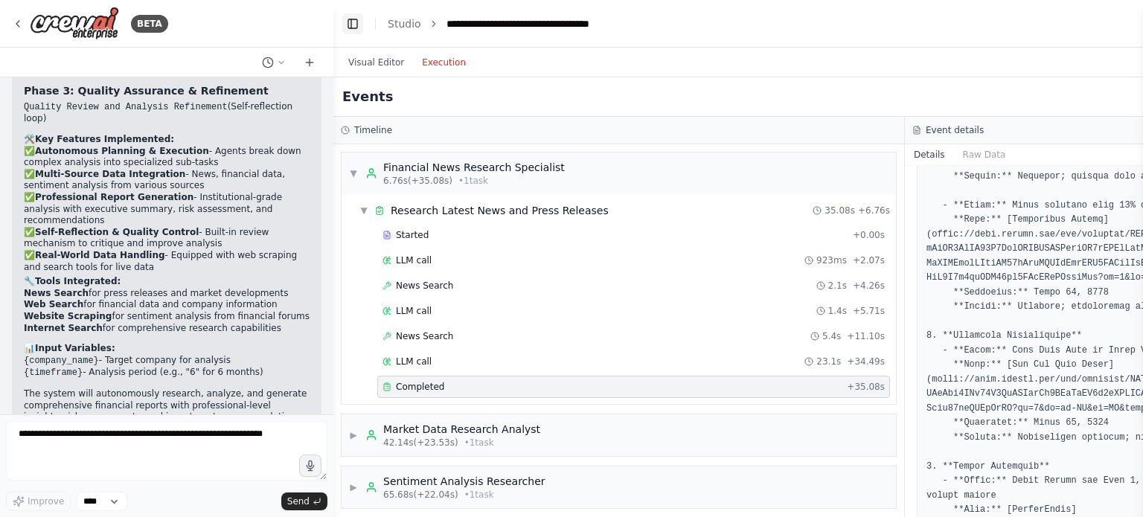
click at [351, 24] on button "Toggle Left Sidebar" at bounding box center [352, 23] width 21 height 21
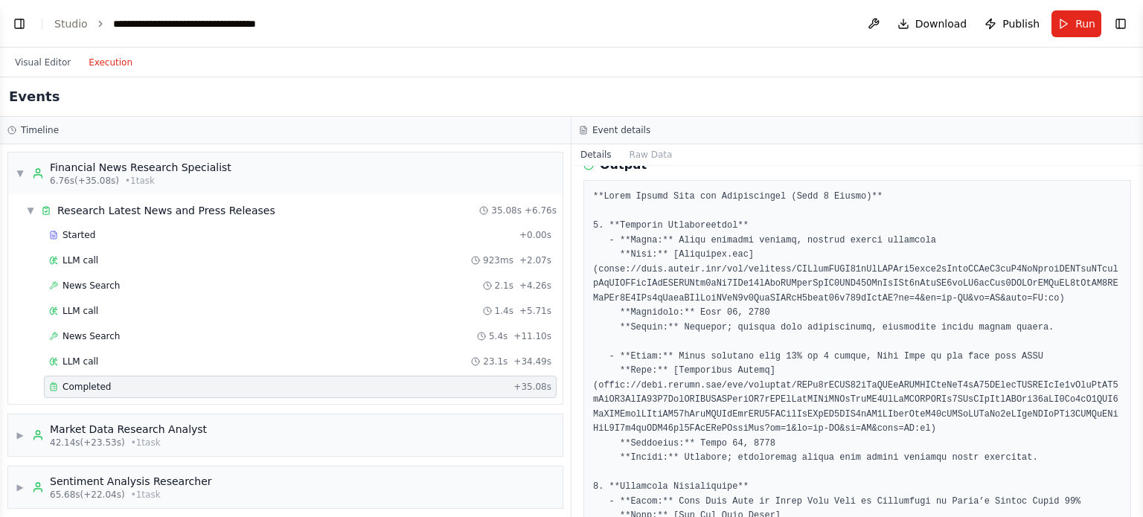
scroll to position [67, 0]
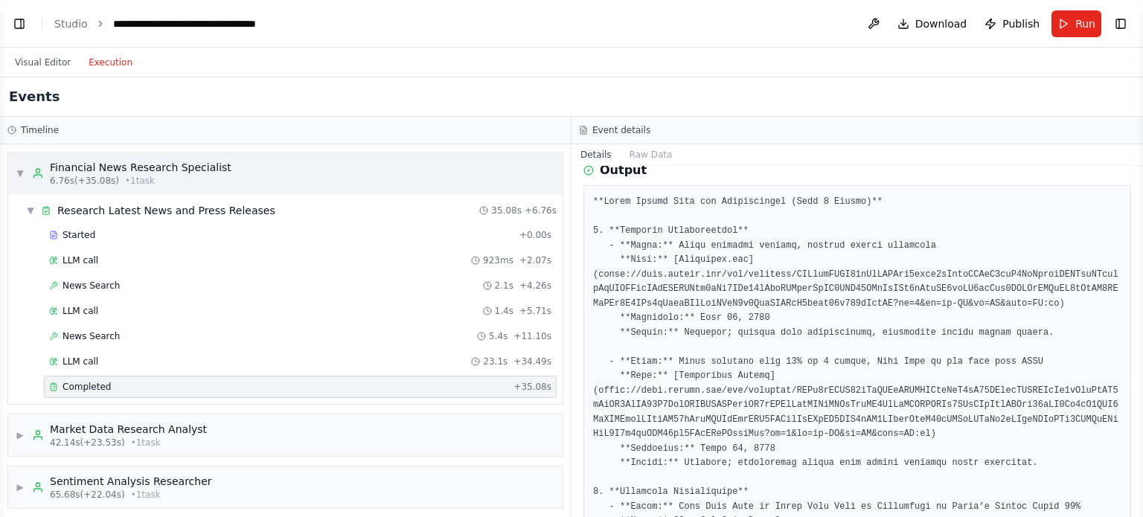
click at [22, 172] on span "▼" at bounding box center [20, 173] width 9 height 12
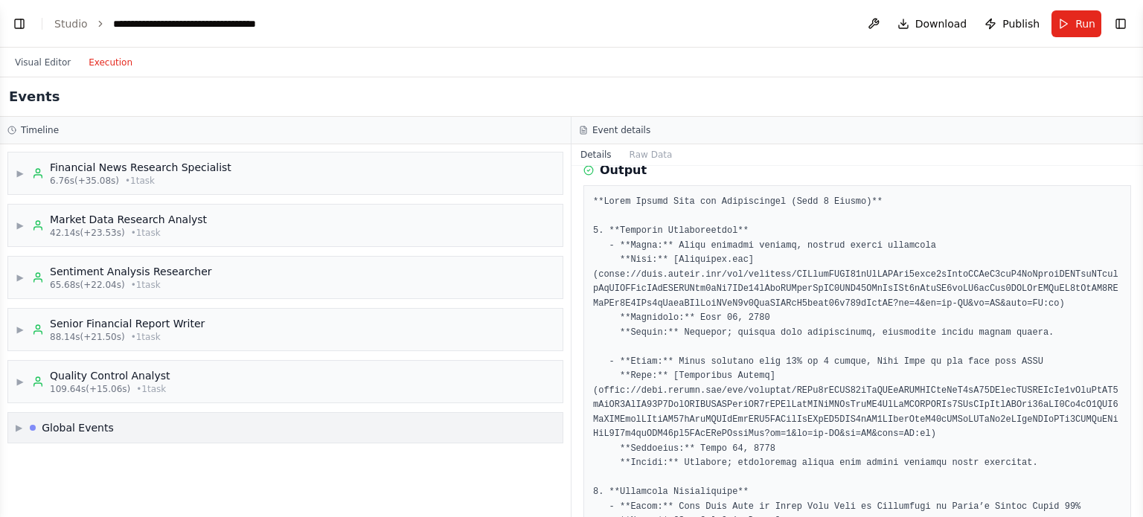
click at [21, 424] on span "▶" at bounding box center [19, 428] width 7 height 12
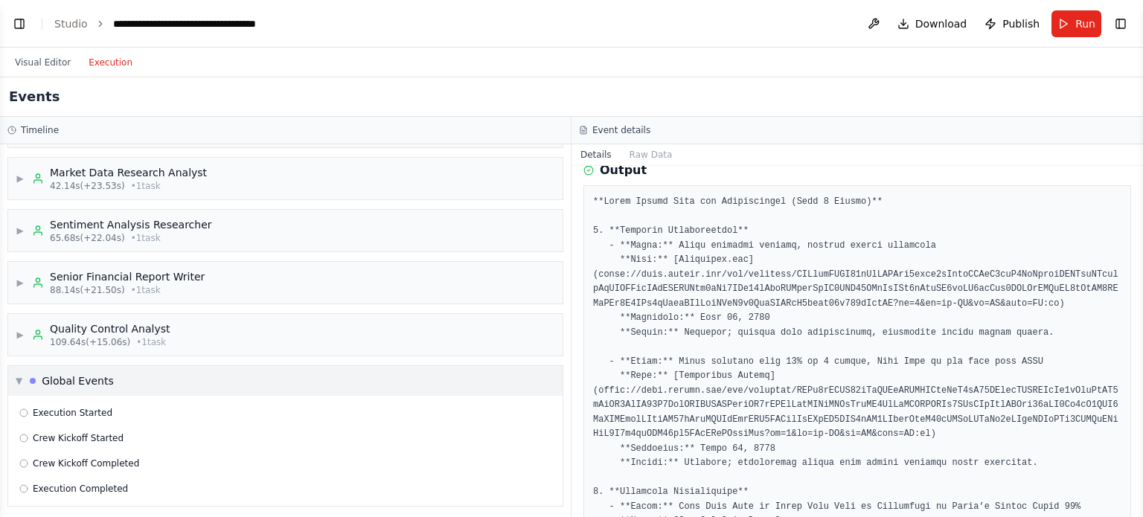
scroll to position [49, 0]
click at [46, 408] on span "Execution Started" at bounding box center [73, 411] width 80 height 12
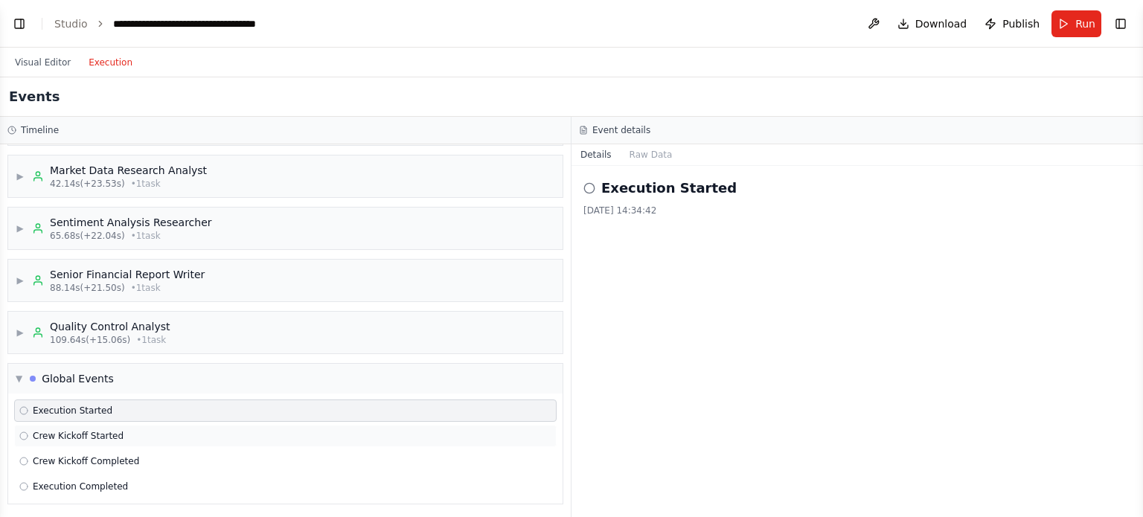
click at [51, 434] on span "Crew Kickoff Started" at bounding box center [78, 436] width 91 height 12
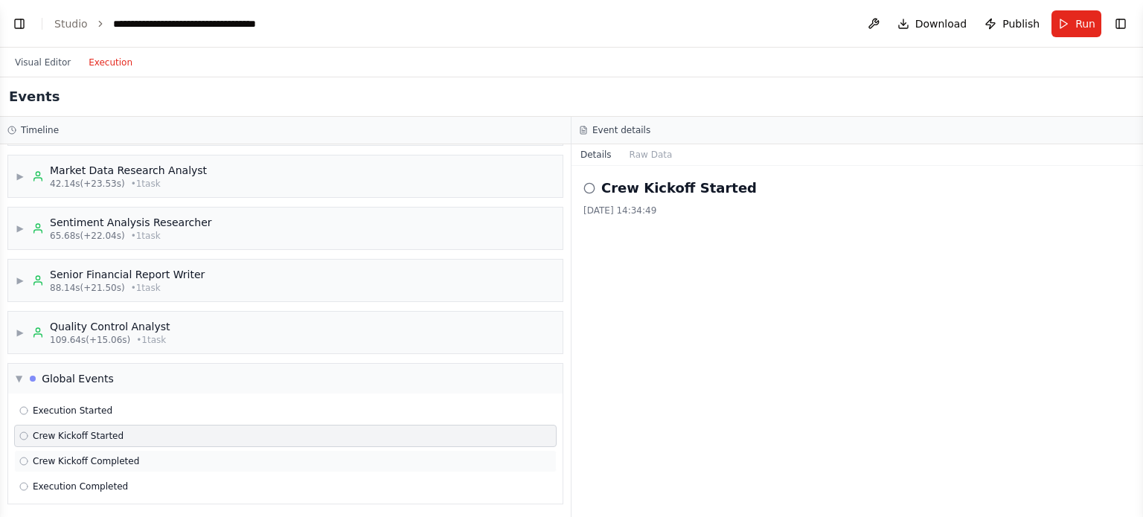
click at [59, 455] on span "Crew Kickoff Completed" at bounding box center [86, 461] width 106 height 12
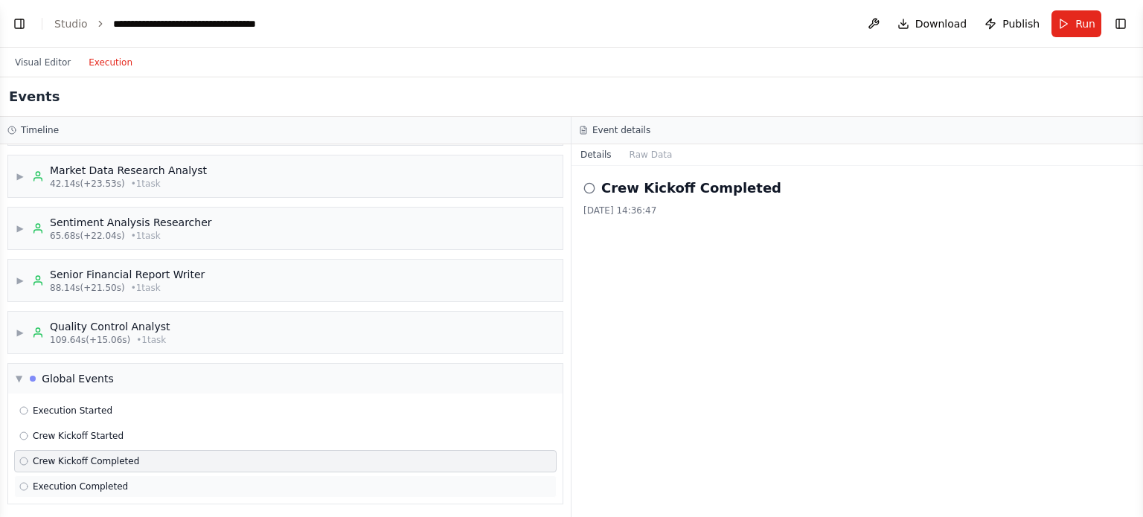
click at [65, 481] on span "Execution Completed" at bounding box center [80, 487] width 95 height 12
click at [20, 376] on span "▼" at bounding box center [19, 379] width 7 height 12
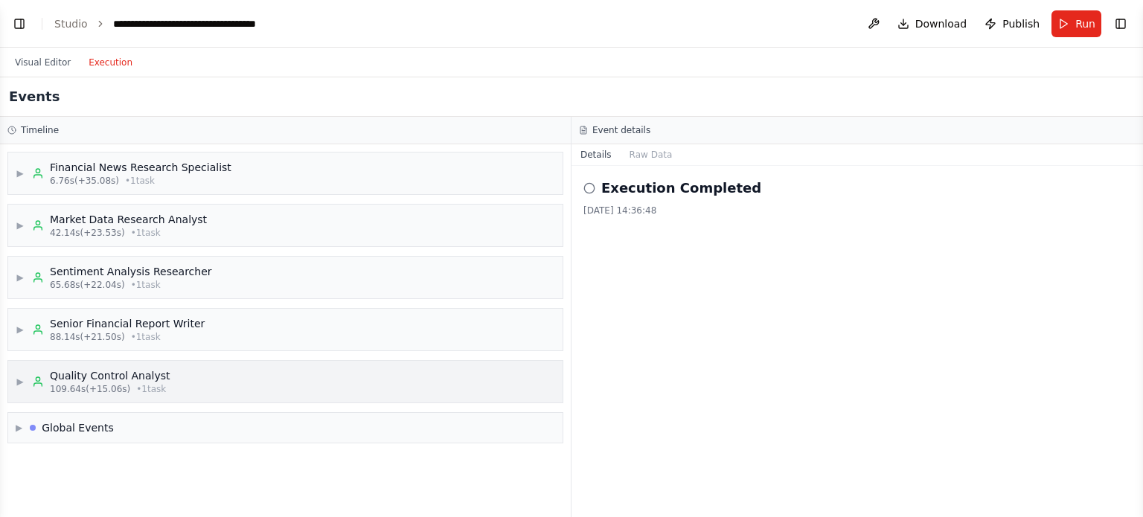
click at [21, 385] on span "▶" at bounding box center [20, 382] width 9 height 12
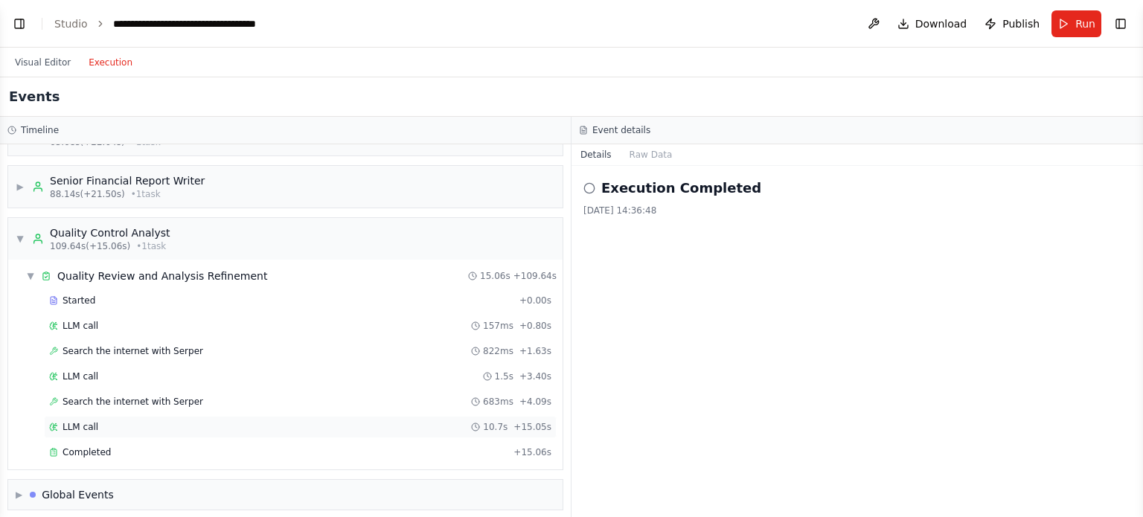
scroll to position [148, 0]
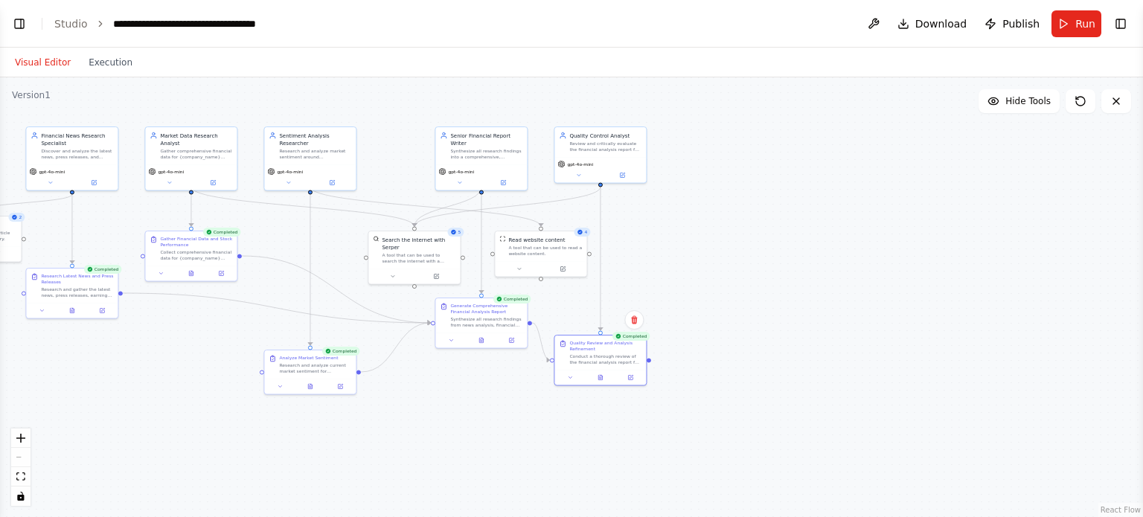
click at [34, 64] on button "Visual Editor" at bounding box center [43, 63] width 74 height 18
click at [122, 62] on button "Execution" at bounding box center [111, 63] width 62 height 18
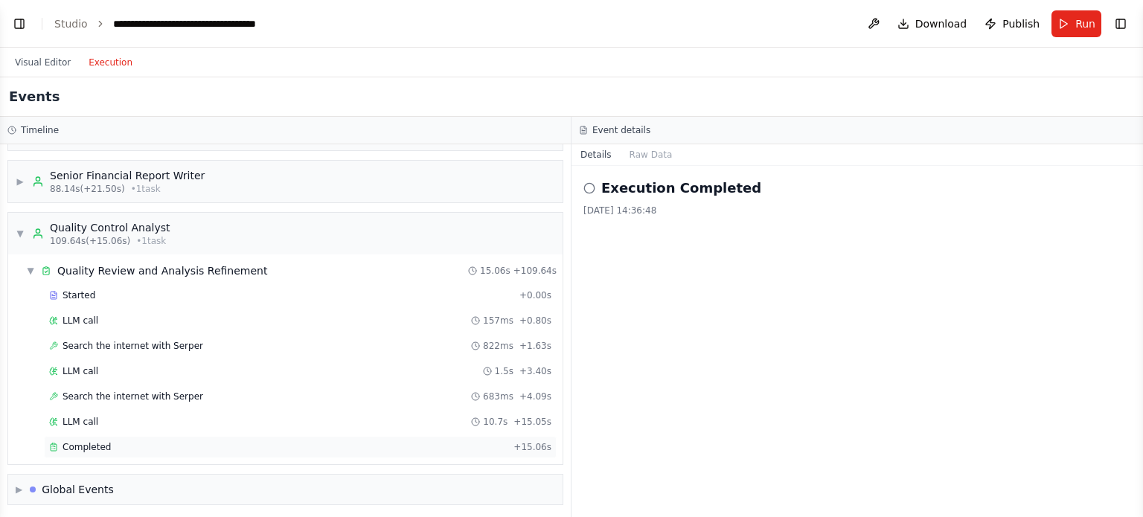
click at [86, 446] on span "Completed" at bounding box center [86, 447] width 48 height 12
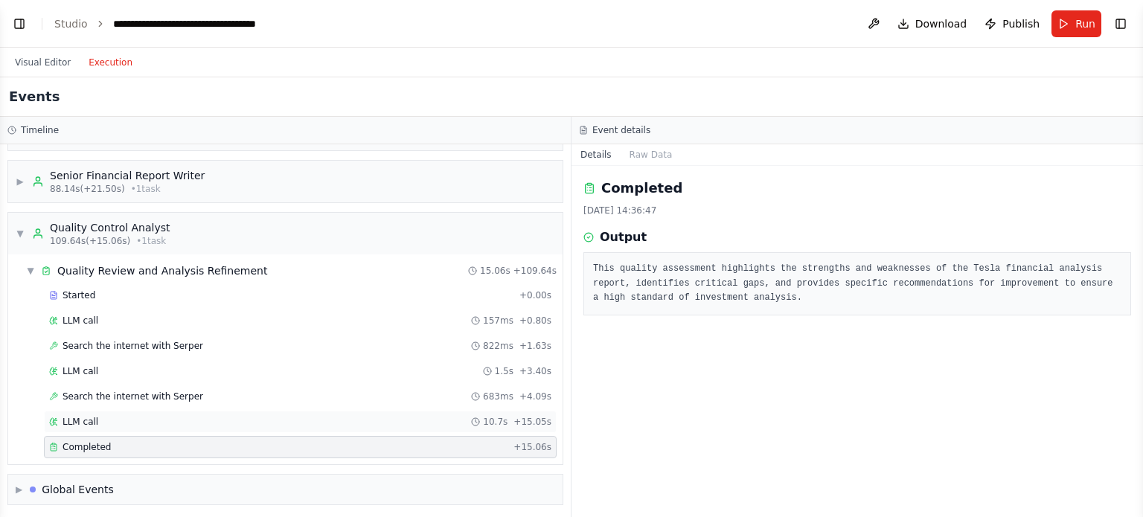
click at [162, 416] on div "LLM call 10.7s + 15.05s" at bounding box center [300, 422] width 502 height 12
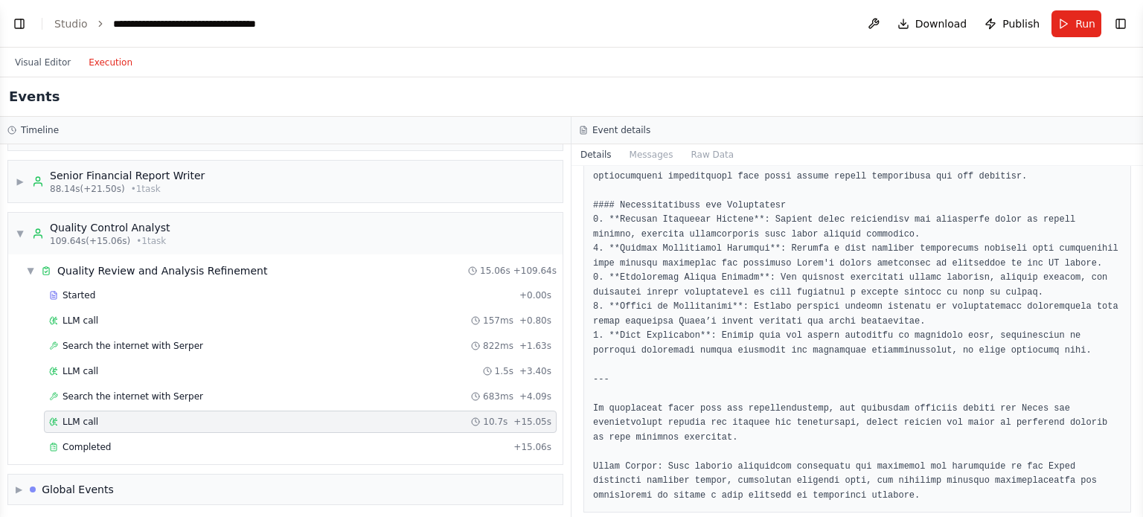
scroll to position [738, 0]
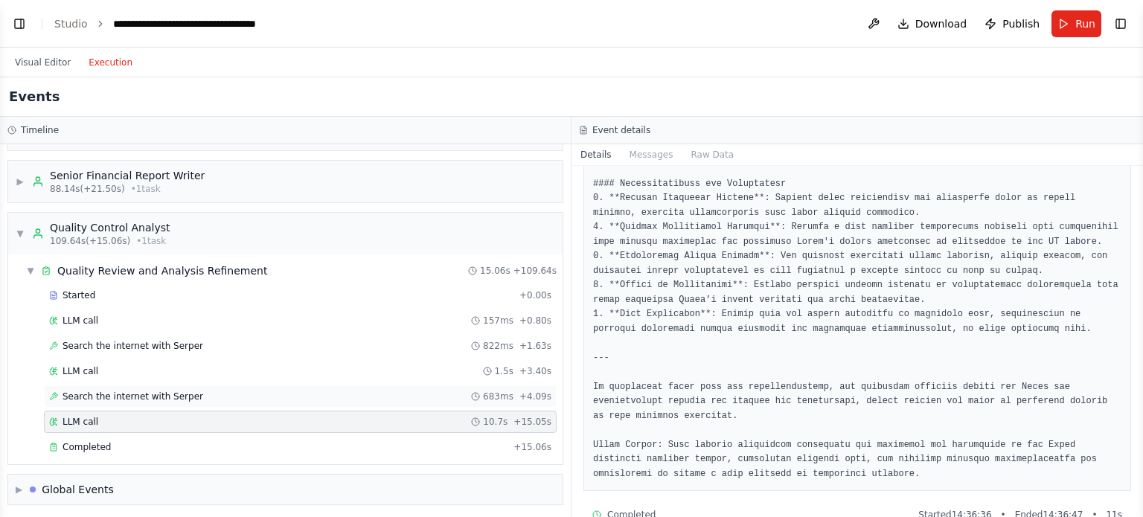
click at [80, 395] on span "Search the internet with Serper" at bounding box center [132, 397] width 141 height 12
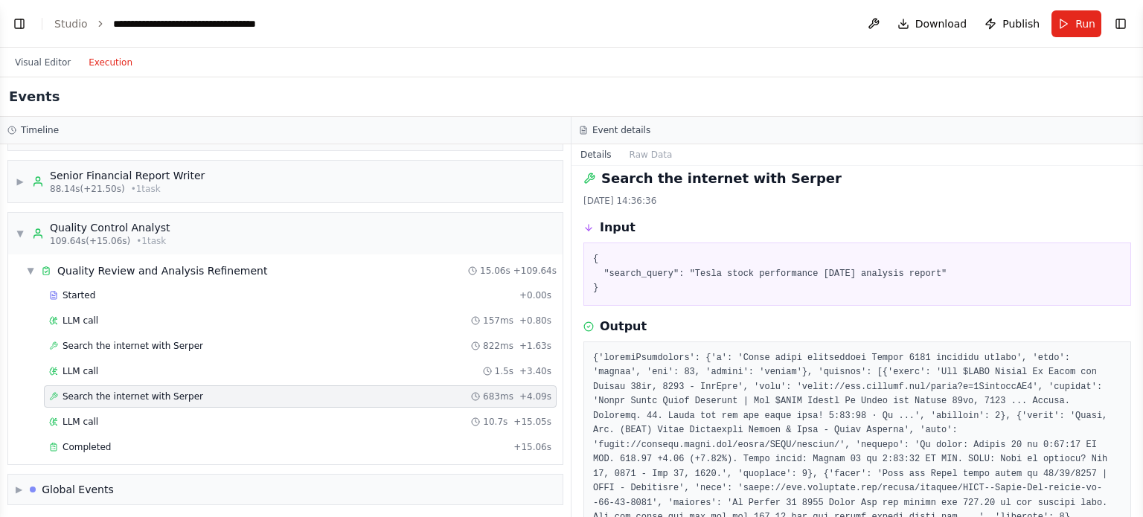
scroll to position [0, 0]
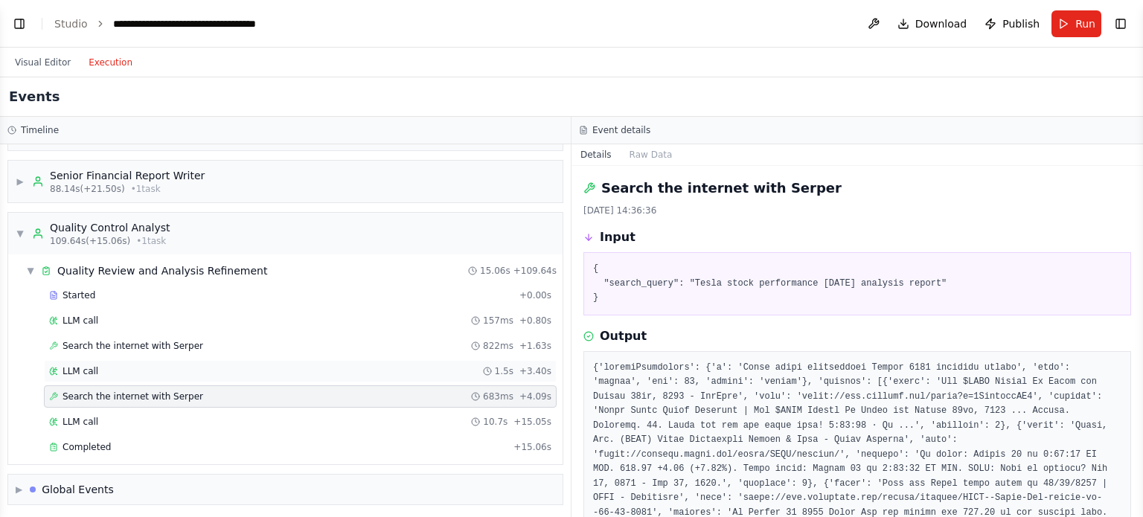
click at [129, 371] on div "LLM call 1.5s + 3.40s" at bounding box center [300, 371] width 502 height 12
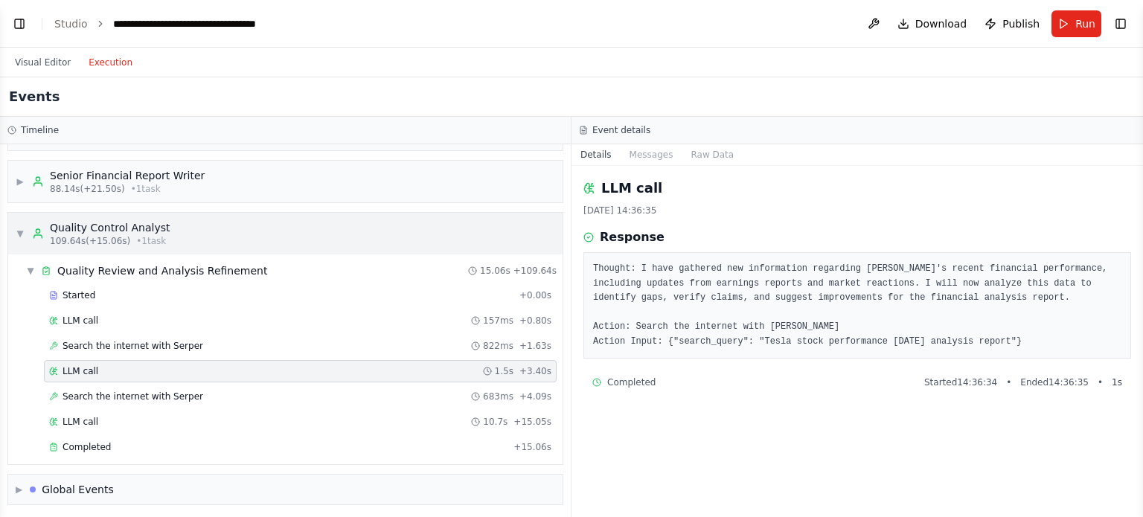
click at [23, 236] on span "▼" at bounding box center [20, 234] width 9 height 12
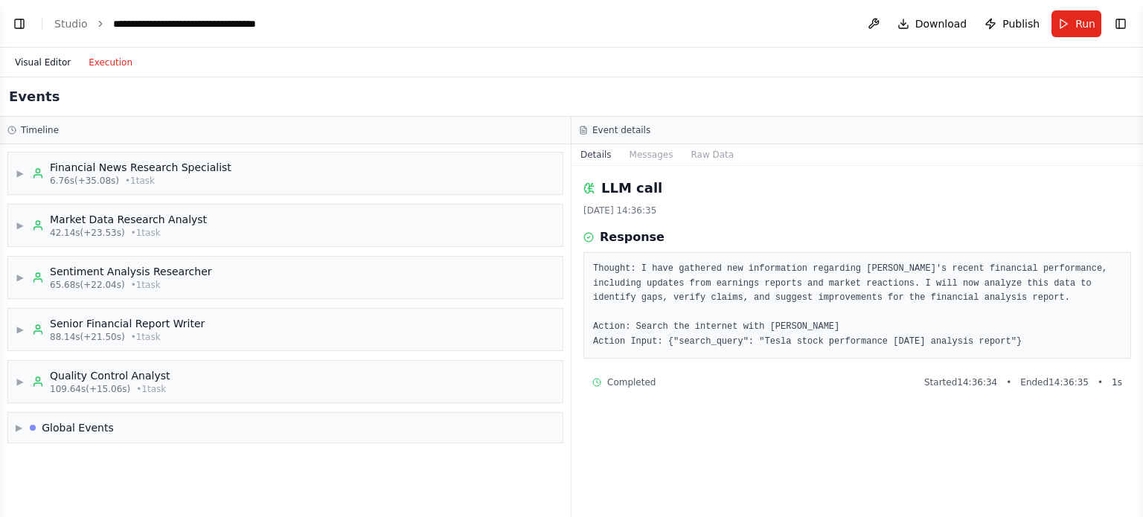
click at [45, 62] on button "Visual Editor" at bounding box center [43, 63] width 74 height 18
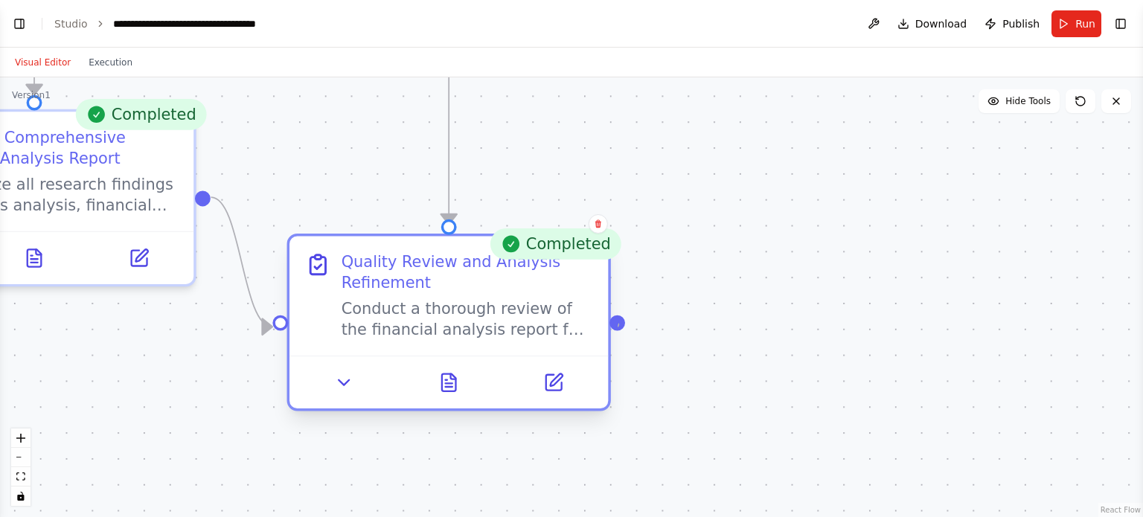
click at [619, 324] on div at bounding box center [617, 323] width 16 height 16
click at [617, 321] on div at bounding box center [617, 323] width 16 height 16
click at [616, 320] on div at bounding box center [617, 323] width 16 height 16
click at [617, 321] on div at bounding box center [617, 323] width 16 height 16
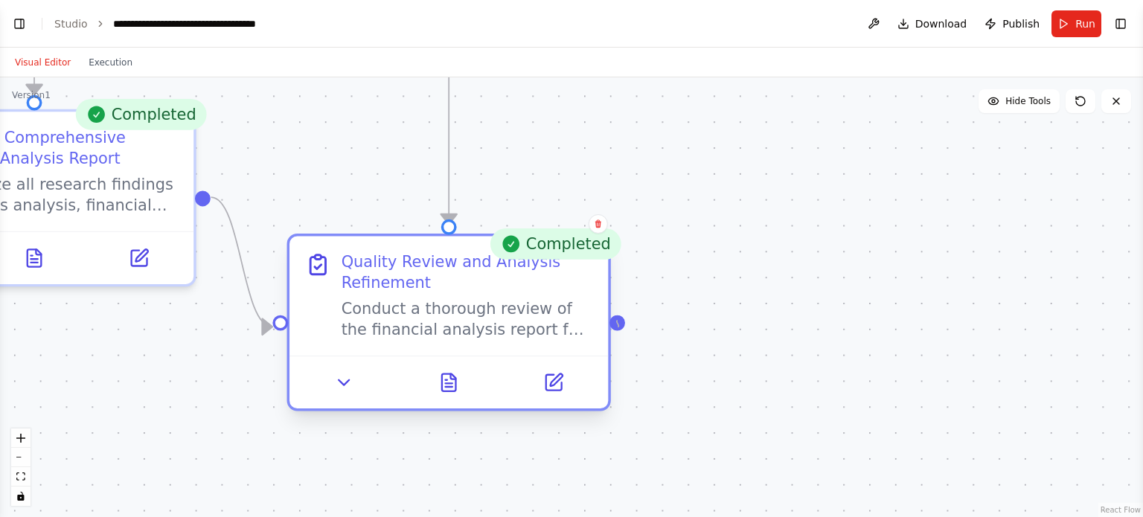
click at [617, 321] on div at bounding box center [617, 323] width 16 height 16
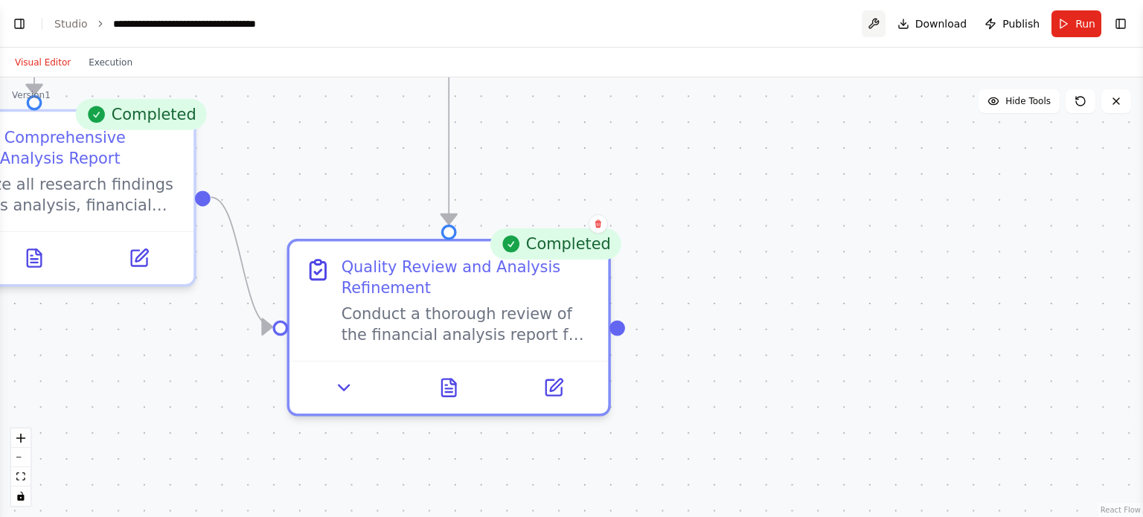
click at [879, 27] on button at bounding box center [873, 23] width 24 height 27
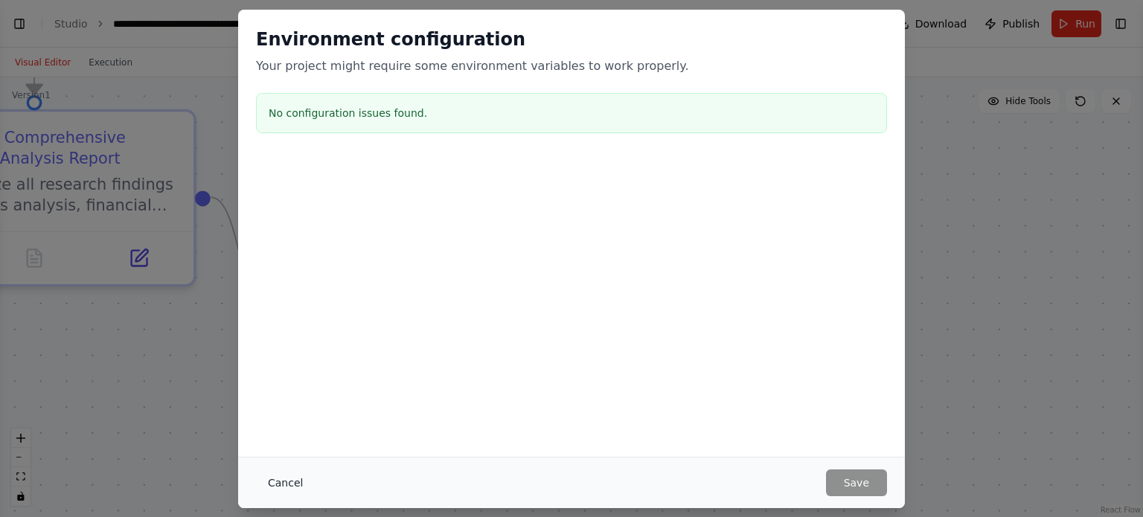
click at [286, 489] on button "Cancel" at bounding box center [285, 482] width 59 height 27
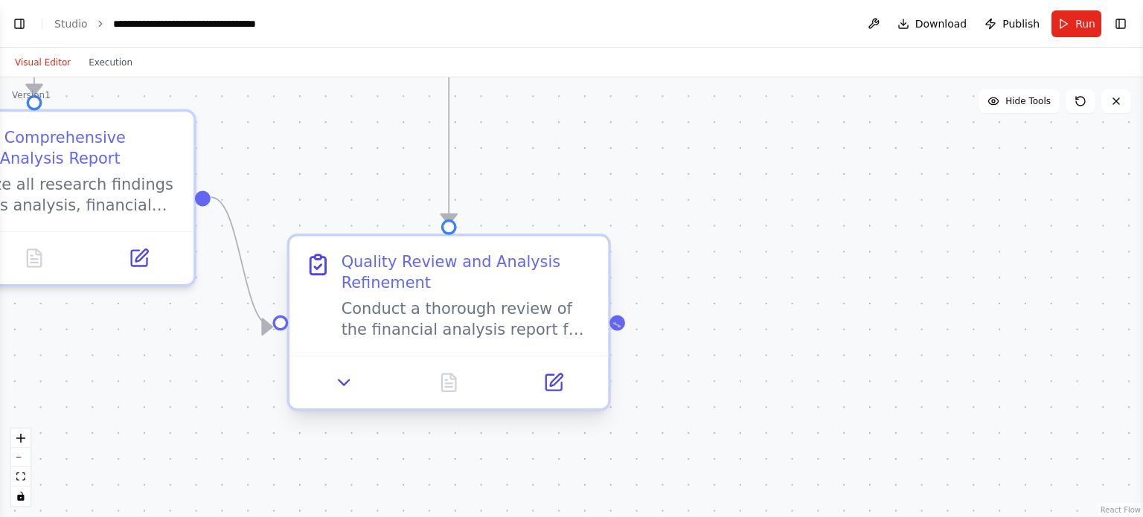
click at [616, 323] on div at bounding box center [617, 323] width 16 height 16
click at [617, 322] on div at bounding box center [617, 323] width 16 height 16
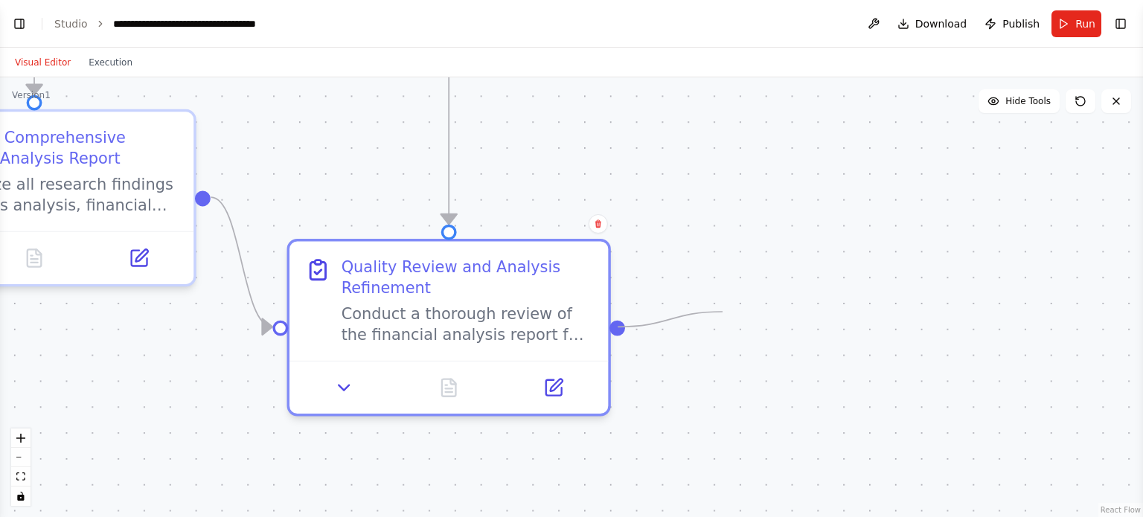
drag, startPoint x: 613, startPoint y: 322, endPoint x: 722, endPoint y: 312, distance: 109.8
click at [722, 312] on div ".deletable-edge-delete-btn { width: 20px; height: 20px; border: 0px solid #ffff…" at bounding box center [571, 297] width 1143 height 440
drag, startPoint x: 621, startPoint y: 321, endPoint x: 866, endPoint y: 309, distance: 245.0
click at [866, 309] on div ".deletable-edge-delete-btn { width: 20px; height: 20px; border: 0px solid #ffff…" at bounding box center [571, 297] width 1143 height 440
click at [11, 30] on button "Toggle Left Sidebar" at bounding box center [19, 23] width 21 height 21
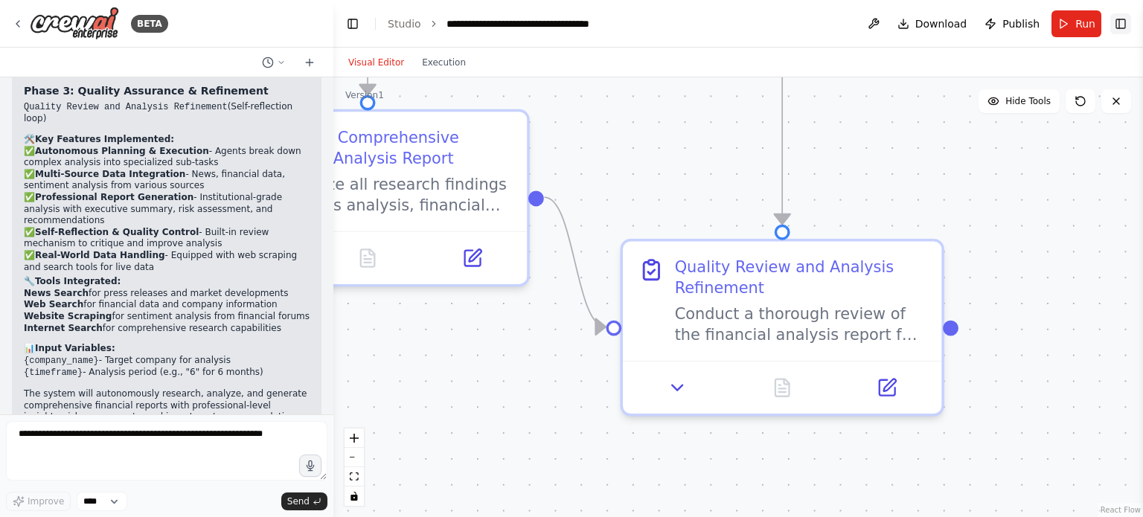
click at [1119, 19] on button "Toggle Right Sidebar" at bounding box center [1120, 23] width 21 height 21
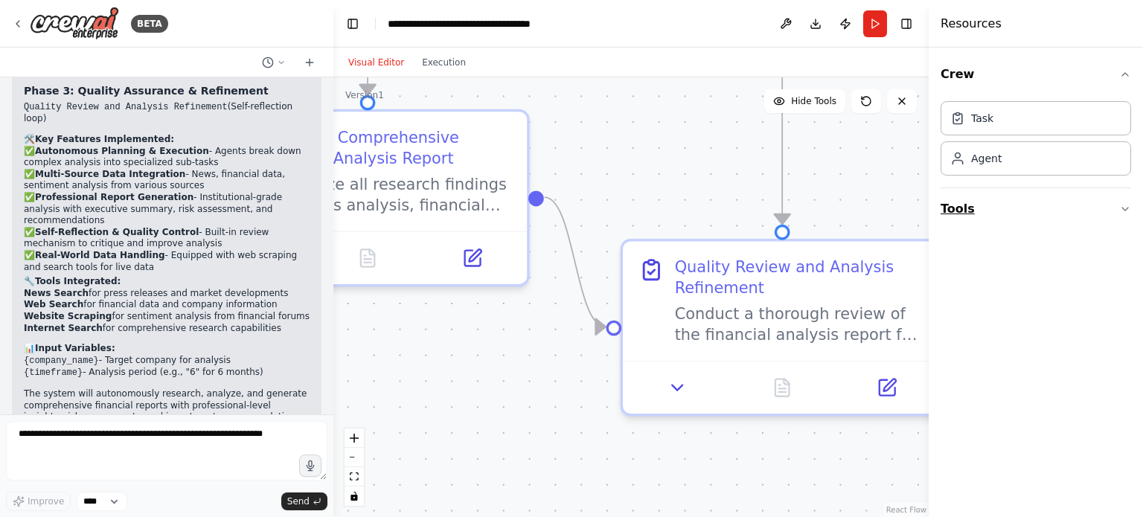
click at [1073, 198] on button "Tools" at bounding box center [1035, 209] width 190 height 42
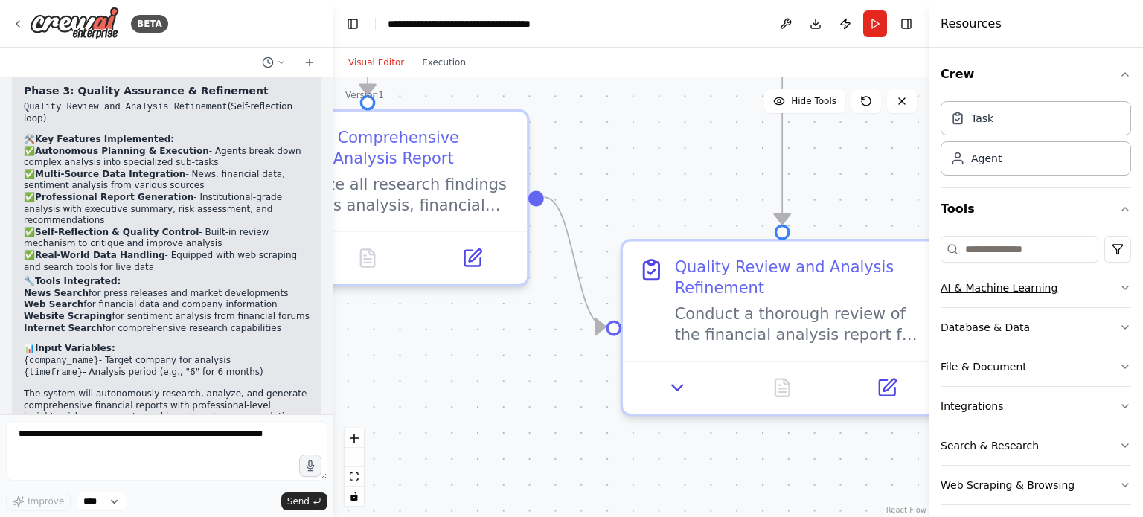
scroll to position [10, 0]
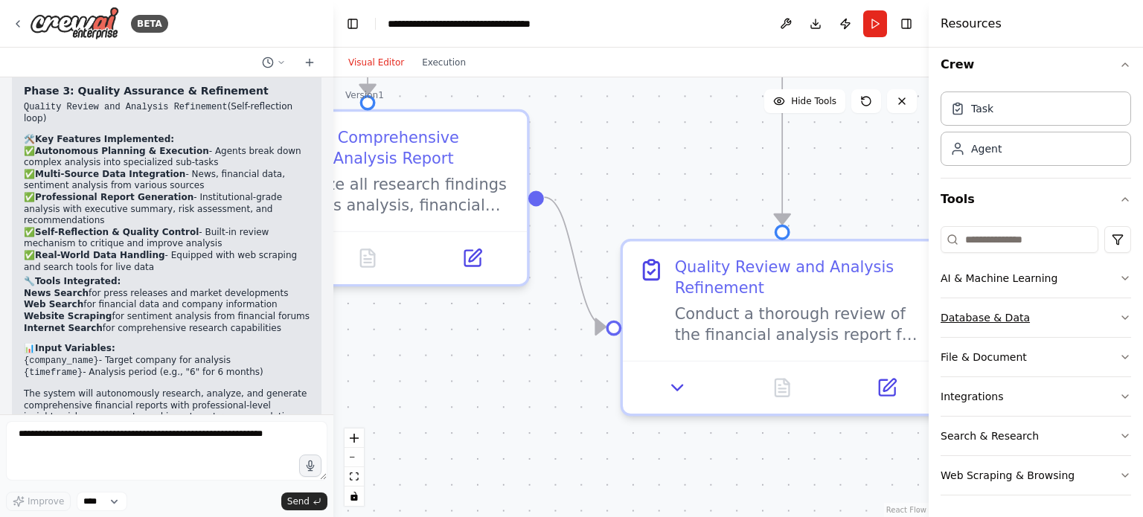
click at [1062, 323] on button "Database & Data" at bounding box center [1035, 317] width 190 height 39
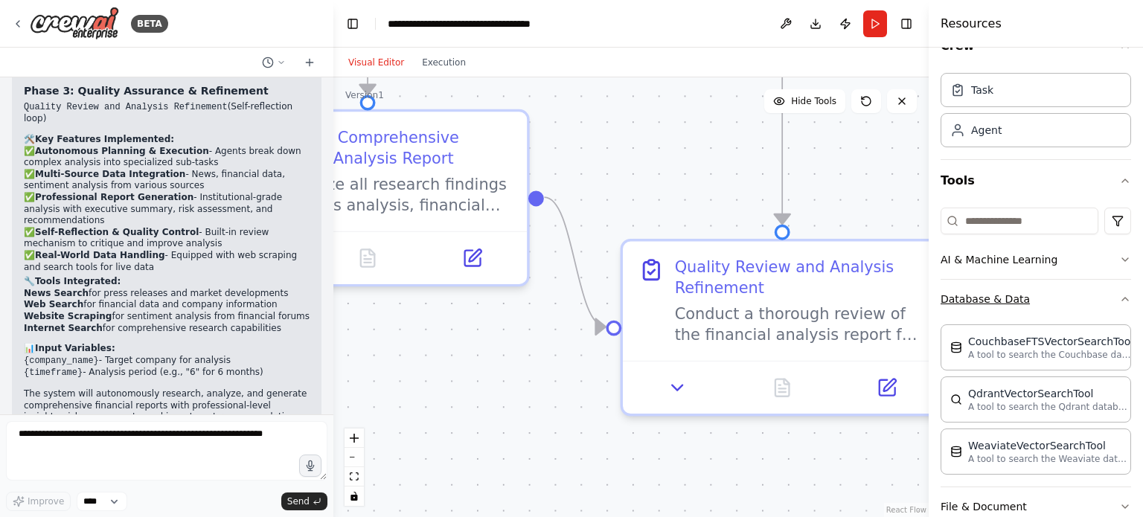
click at [1074, 297] on button "Database & Data" at bounding box center [1035, 299] width 190 height 39
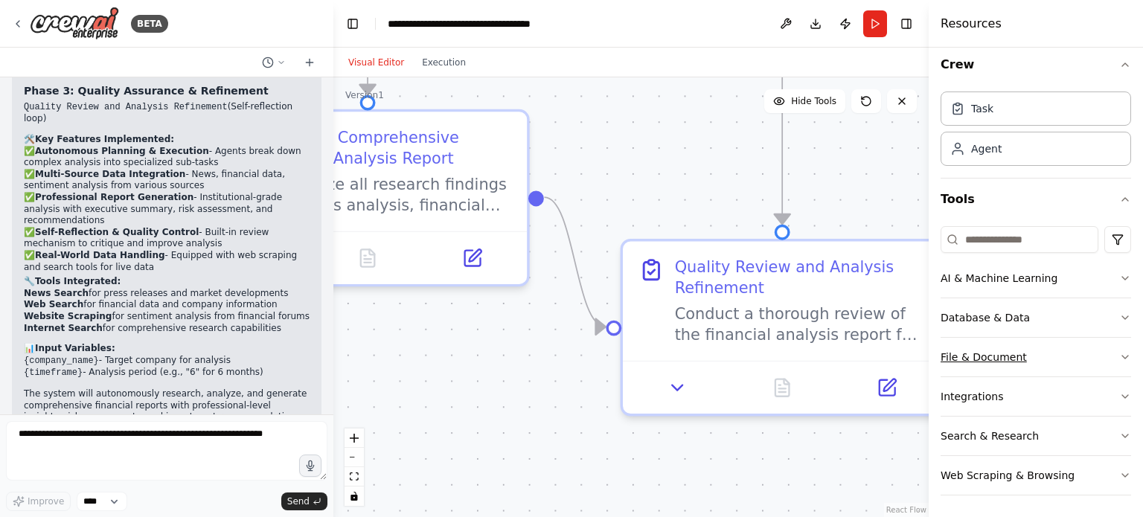
click at [1082, 353] on button "File & Document" at bounding box center [1035, 357] width 190 height 39
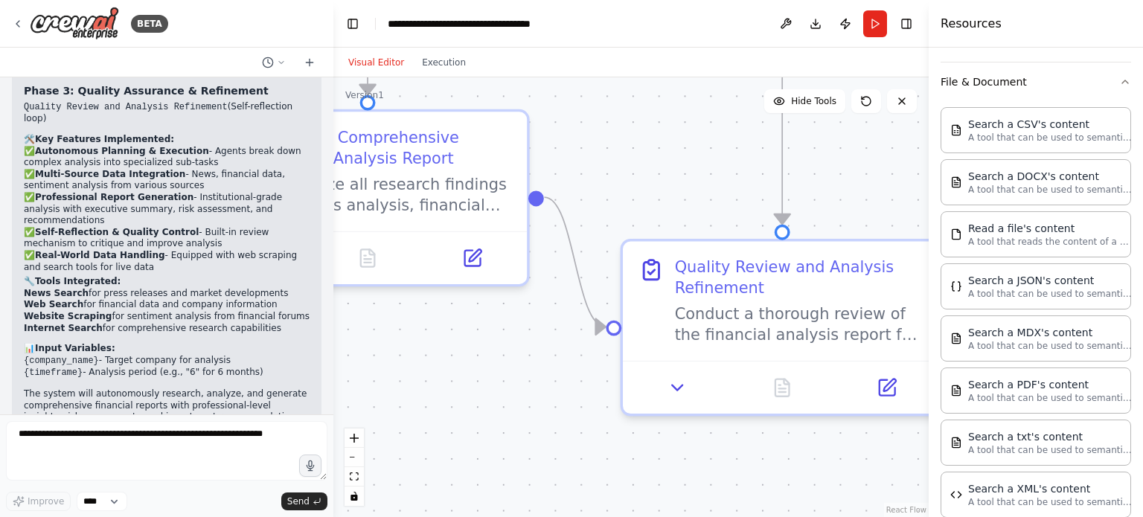
scroll to position [287, 0]
click at [1054, 74] on button "File & Document" at bounding box center [1035, 79] width 190 height 39
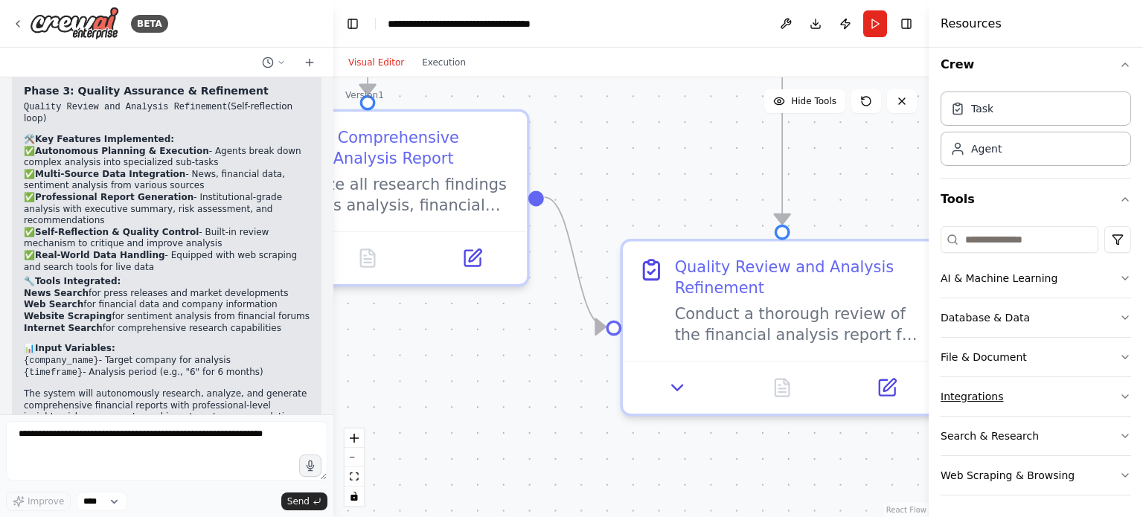
click at [1054, 398] on button "Integrations" at bounding box center [1035, 396] width 190 height 39
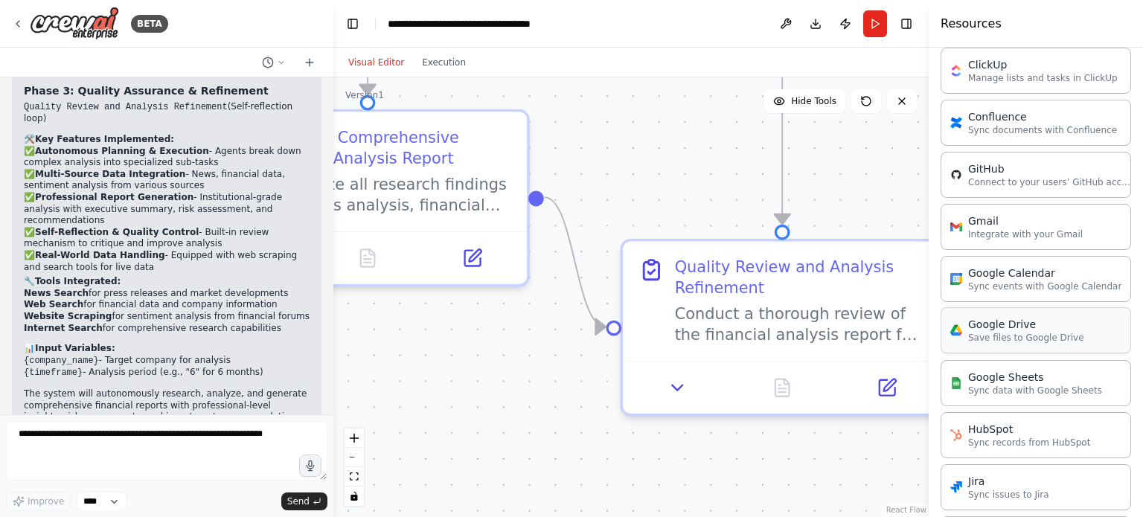
scroll to position [530, 0]
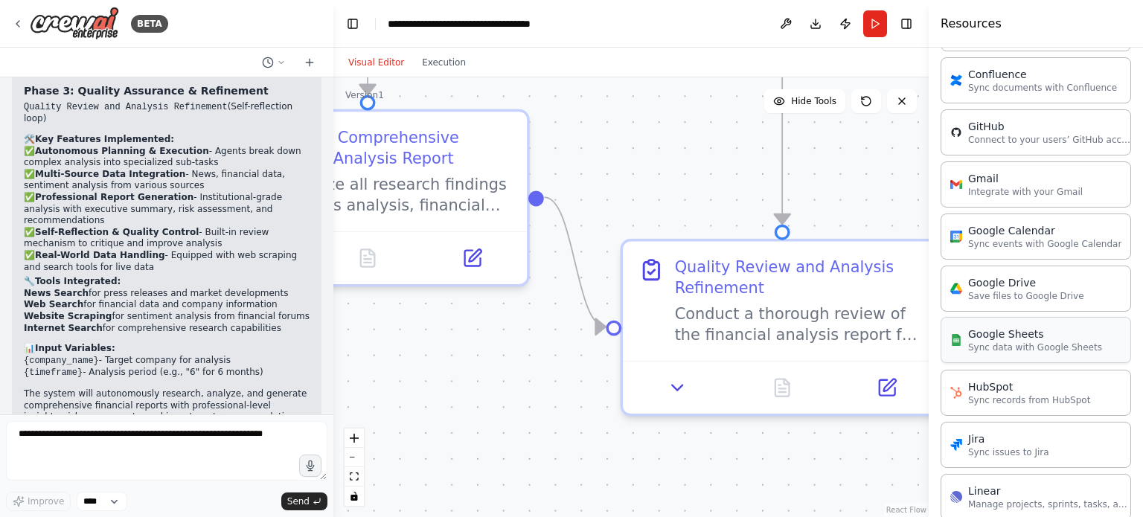
click at [1047, 341] on p "Sync data with Google Sheets" at bounding box center [1035, 347] width 134 height 12
click at [1032, 341] on p "Sync data with Google Sheets" at bounding box center [1035, 347] width 134 height 12
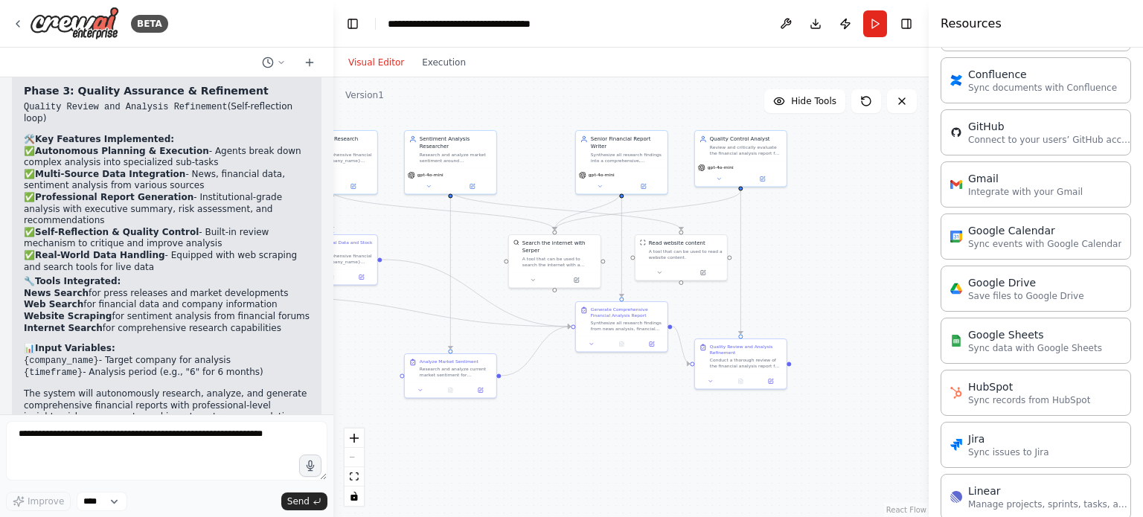
drag, startPoint x: 774, startPoint y: 354, endPoint x: 810, endPoint y: 295, distance: 69.4
click at [810, 295] on div ".deletable-edge-delete-btn { width: 20px; height: 20px; border: 0px solid #ffff…" at bounding box center [630, 297] width 595 height 440
click at [743, 370] on div "Quality Review and Analysis Refinement Conduct a thorough review of the financi…" at bounding box center [739, 355] width 91 height 34
click at [1056, 327] on div "Google Sheets" at bounding box center [1035, 334] width 134 height 15
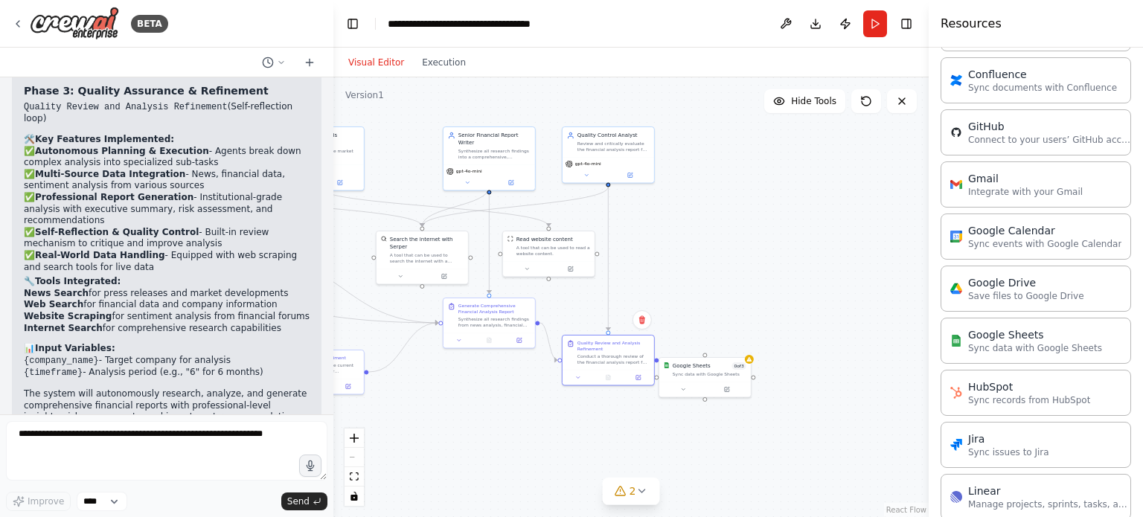
drag, startPoint x: 835, startPoint y: 439, endPoint x: 702, endPoint y: 437, distance: 132.4
click at [701, 436] on div ".deletable-edge-delete-btn { width: 20px; height: 20px; border: 0px solid #ffff…" at bounding box center [630, 297] width 595 height 440
click at [908, 25] on button "Toggle Right Sidebar" at bounding box center [906, 23] width 21 height 21
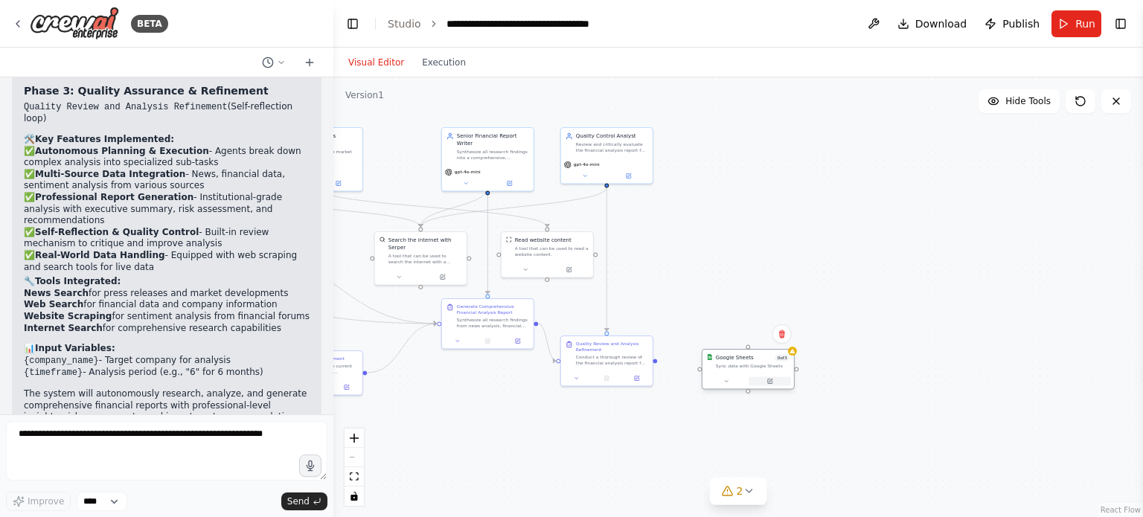
drag, startPoint x: 708, startPoint y: 382, endPoint x: 751, endPoint y: 370, distance: 43.8
click at [751, 370] on div "Google Sheets 0 of 3 Sync data with Google Sheets" at bounding box center [747, 369] width 93 height 41
drag, startPoint x: 655, startPoint y: 359, endPoint x: 707, endPoint y: 380, distance: 56.1
click at [399, 310] on div "Financial News Research Specialist Discover and analyze the latest news, press …" at bounding box center [197, 200] width 405 height 220
drag, startPoint x: 753, startPoint y: 362, endPoint x: 754, endPoint y: 349, distance: 13.4
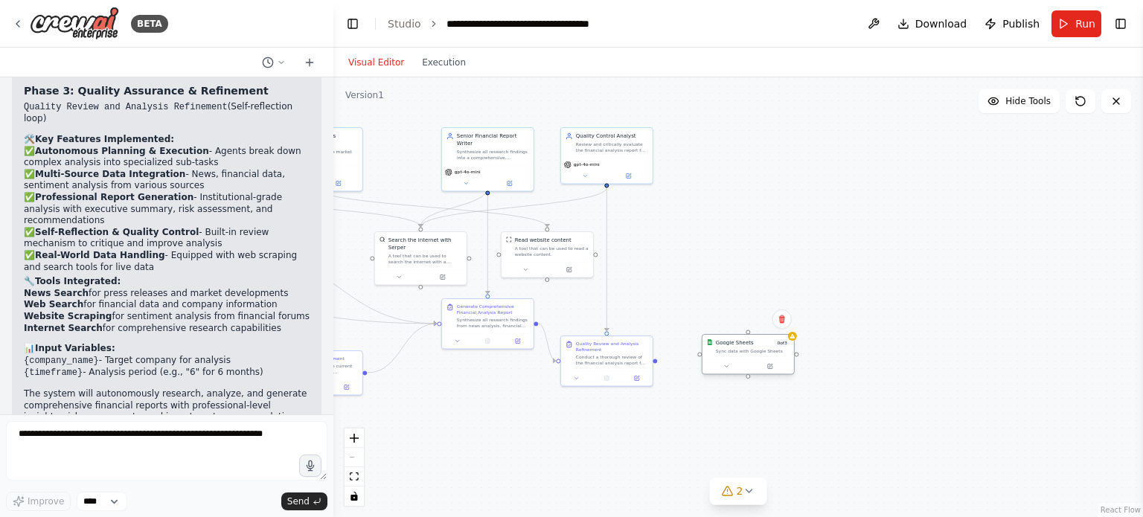
click at [754, 349] on div "Sync data with Google Sheets" at bounding box center [753, 351] width 74 height 6
drag, startPoint x: 657, startPoint y: 362, endPoint x: 699, endPoint y: 354, distance: 43.0
click at [399, 310] on div "Financial News Research Specialist Discover and analyze the latest news, press …" at bounding box center [197, 200] width 405 height 220
click at [747, 349] on div "Sync data with Google Sheets" at bounding box center [753, 351] width 74 height 6
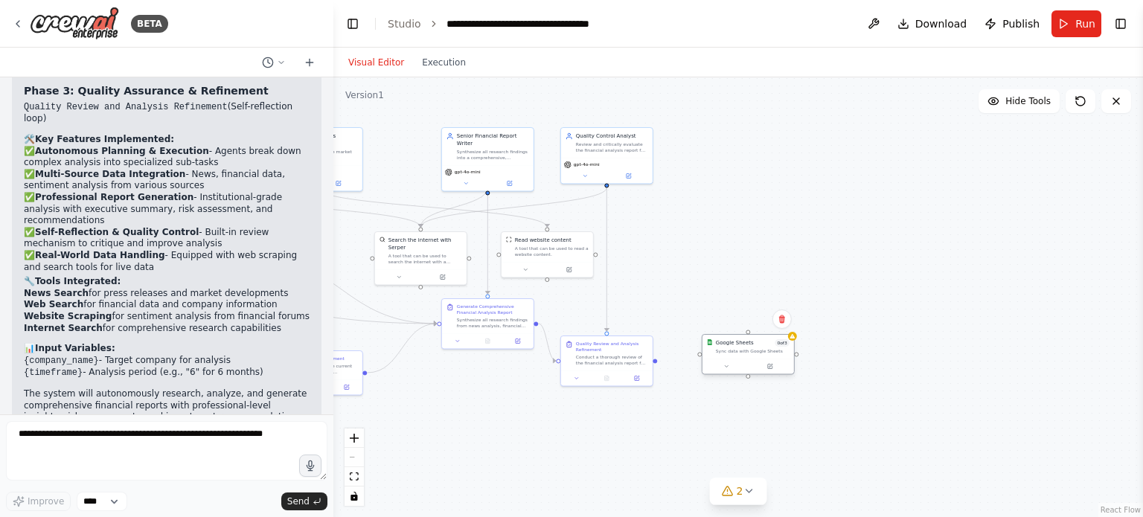
click at [750, 356] on div "Google Sheets 0 of 3 Sync data with Google Sheets" at bounding box center [747, 347] width 91 height 24
click at [726, 364] on icon at bounding box center [726, 366] width 6 height 6
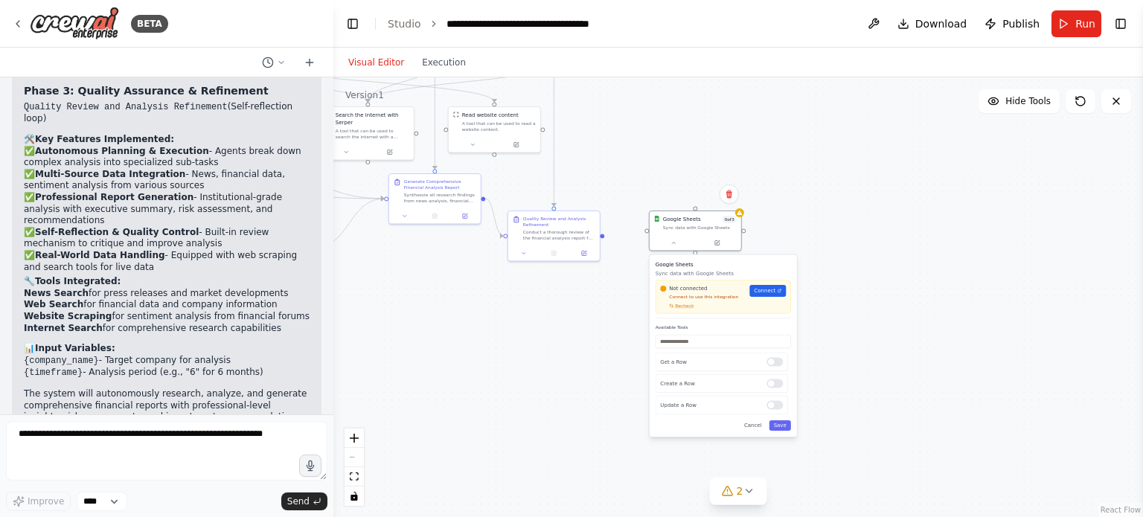
drag, startPoint x: 883, startPoint y: 435, endPoint x: 830, endPoint y: 310, distance: 135.7
click at [830, 310] on div ".deletable-edge-delete-btn { width: 20px; height: 20px; border: 0px solid #ffff…" at bounding box center [737, 297] width 809 height 440
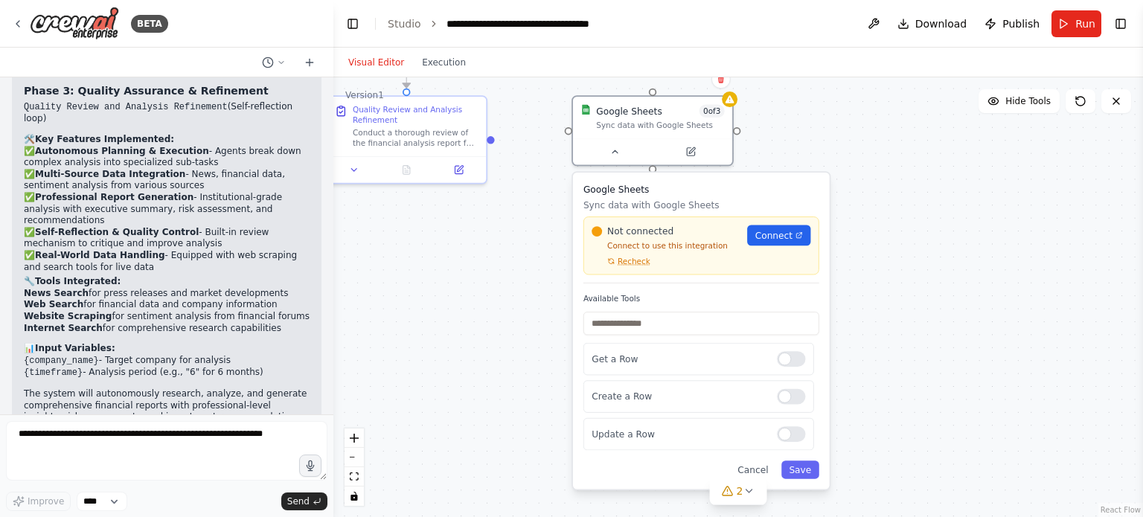
drag, startPoint x: 809, startPoint y: 330, endPoint x: 889, endPoint y: 296, distance: 86.3
click at [889, 296] on div ".deletable-edge-delete-btn { width: 20px; height: 20px; border: 0px solid #ffff…" at bounding box center [737, 297] width 809 height 440
click at [768, 235] on span "Connect" at bounding box center [773, 235] width 37 height 13
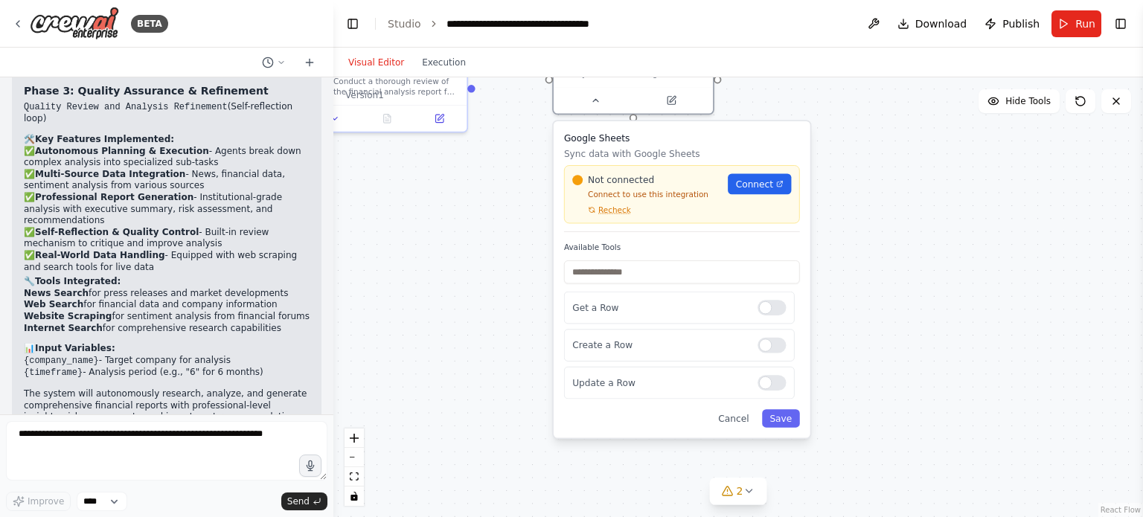
drag, startPoint x: 879, startPoint y: 333, endPoint x: 859, endPoint y: 282, distance: 54.9
click at [859, 282] on div ".deletable-edge-delete-btn { width: 20px; height: 20px; border: 0px solid #ffff…" at bounding box center [737, 297] width 809 height 440
click at [1126, 21] on button "Toggle Right Sidebar" at bounding box center [1120, 23] width 21 height 21
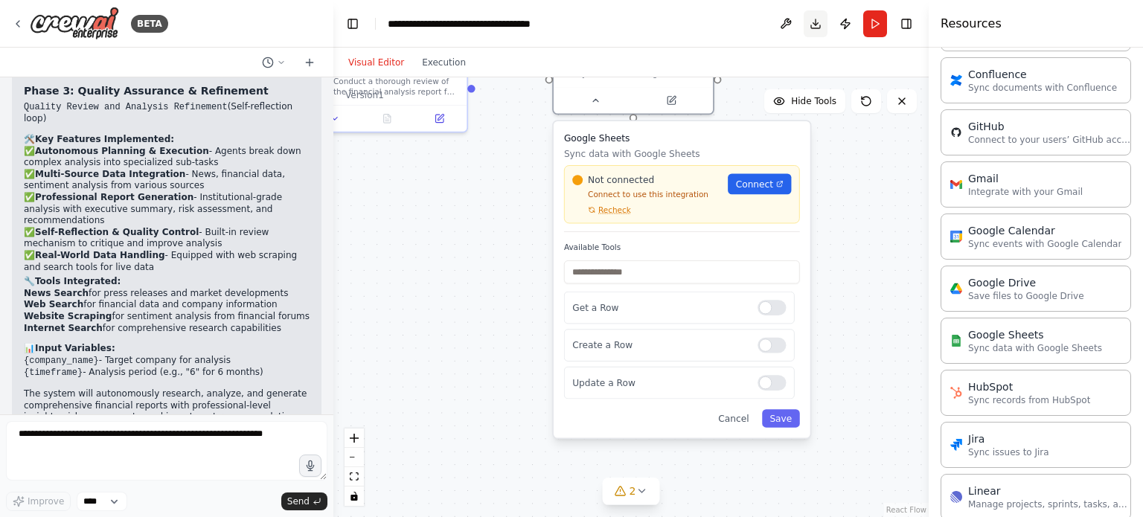
click at [909, 23] on button "Toggle Right Sidebar" at bounding box center [906, 23] width 21 height 21
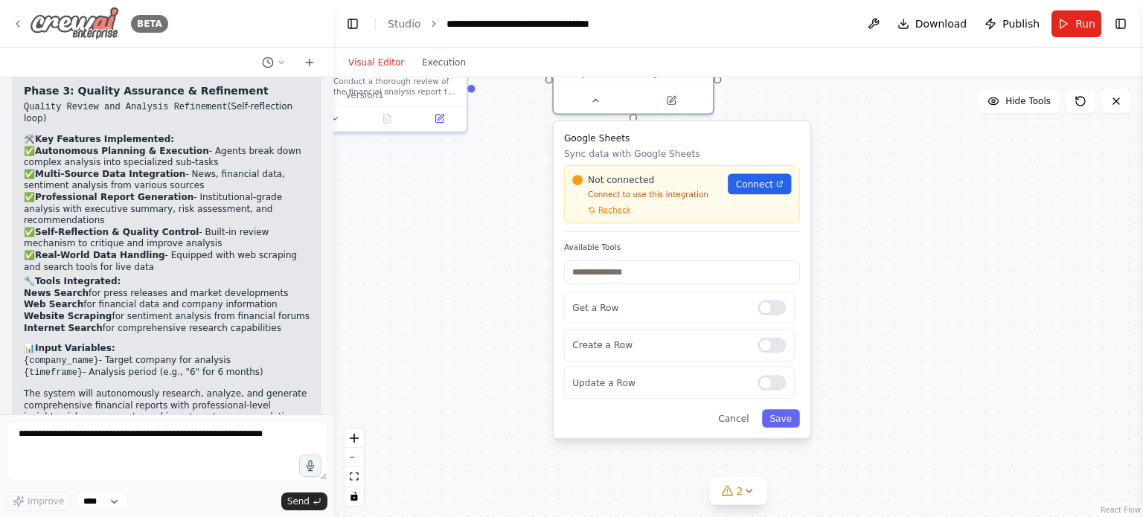
click at [25, 24] on div "BETA" at bounding box center [90, 23] width 156 height 33
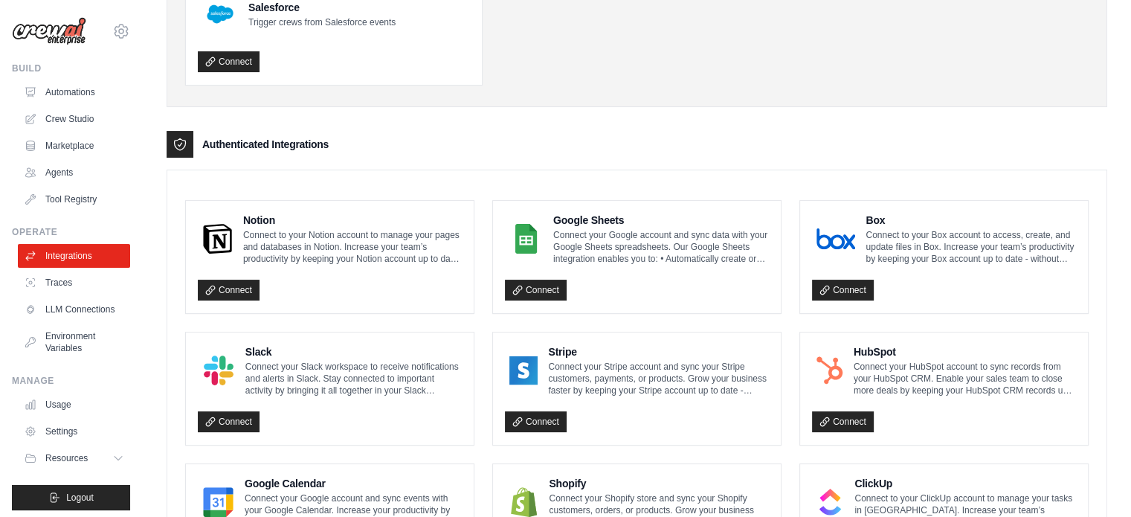
scroll to position [298, 0]
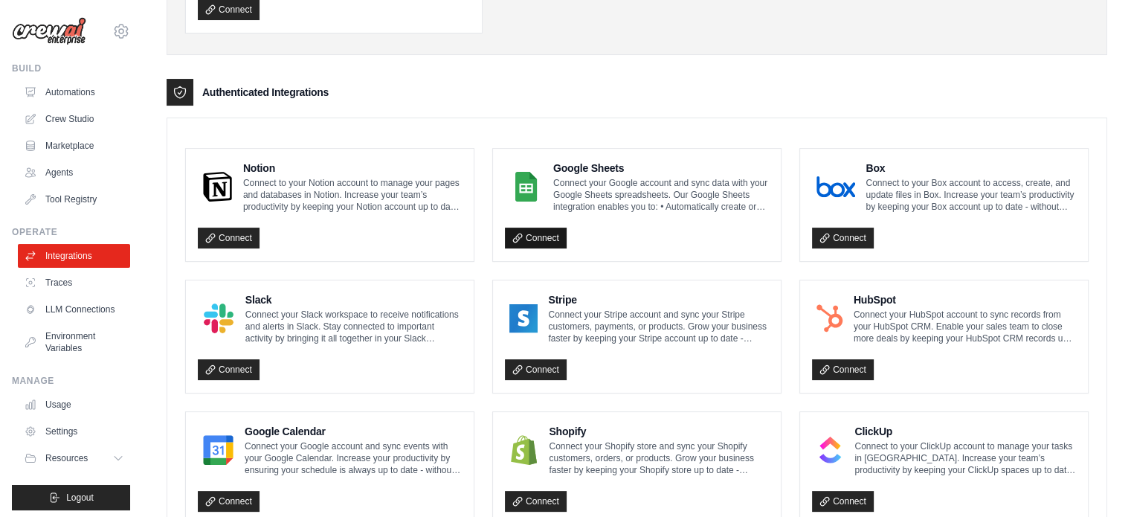
click at [547, 240] on link "Connect" at bounding box center [536, 238] width 62 height 21
click at [616, 174] on div "Google Sheets Connect your Google account and sync data with your Google Sheets…" at bounding box center [661, 187] width 216 height 52
click at [524, 193] on img at bounding box center [526, 187] width 33 height 30
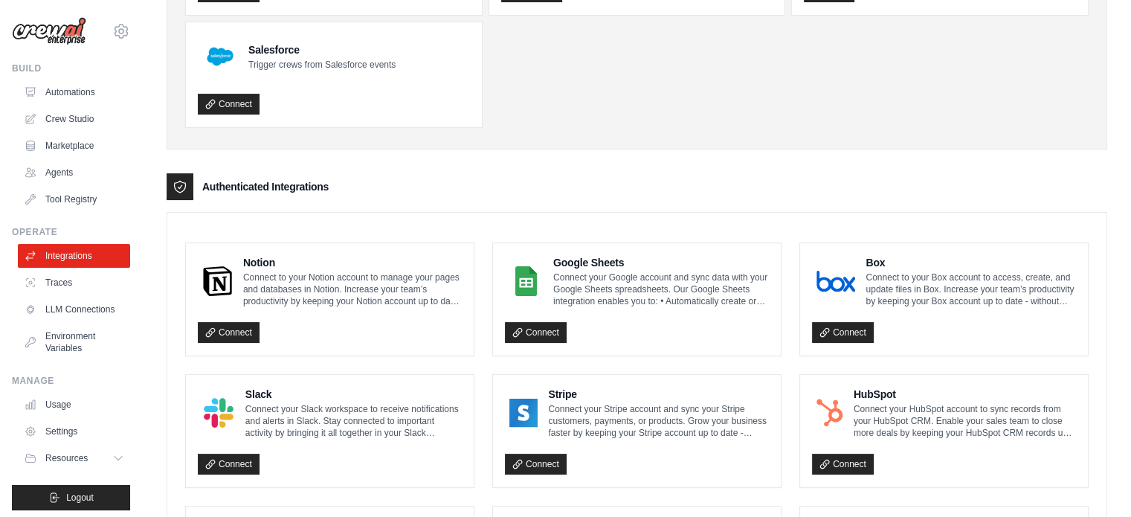
scroll to position [135, 0]
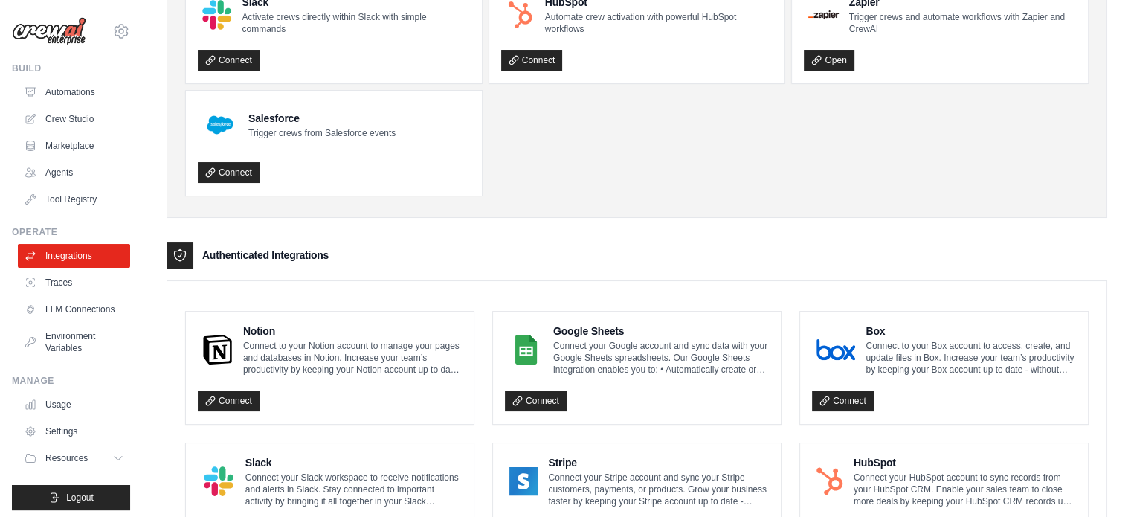
click at [641, 371] on p "Connect your Google account and sync data with your Google Sheets spreadsheets.…" at bounding box center [661, 358] width 216 height 36
click at [582, 341] on p "Connect your Google account and sync data with your Google Sheets spreadsheets.…" at bounding box center [661, 358] width 216 height 36
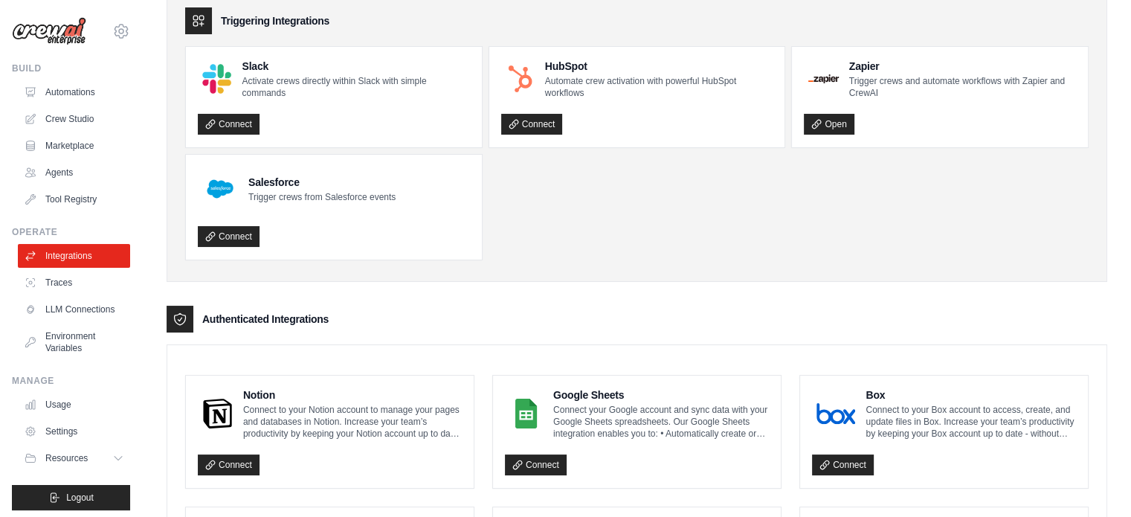
scroll to position [74, 0]
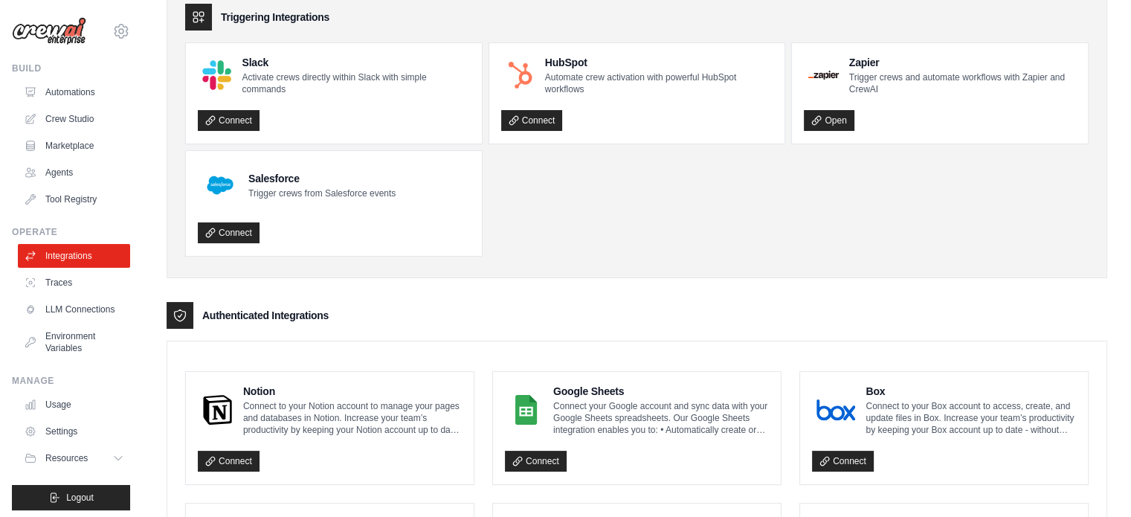
click at [306, 408] on p "Connect to your Notion account to manage your pages and databases in Notion. In…" at bounding box center [352, 418] width 219 height 36
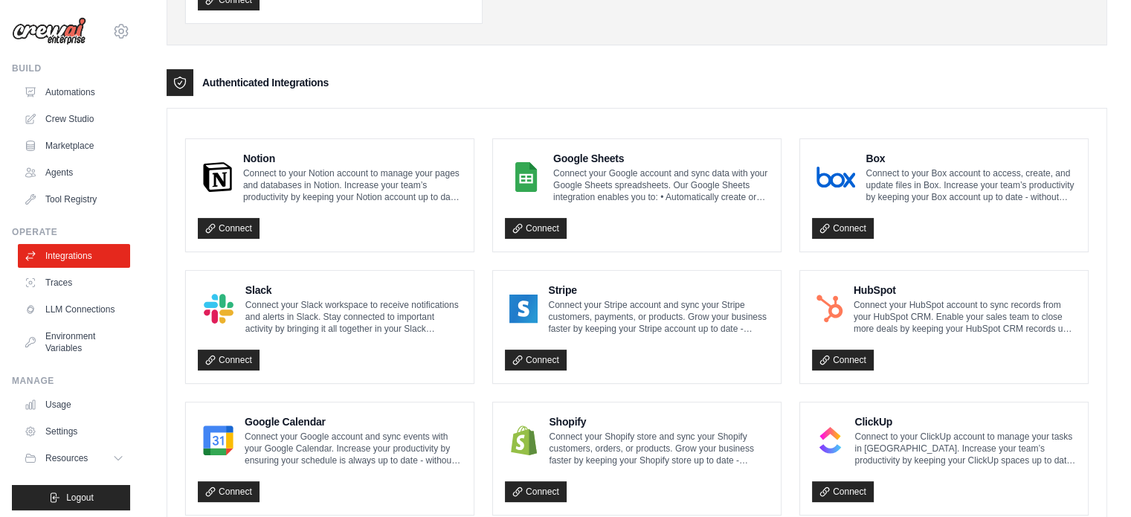
scroll to position [283, 0]
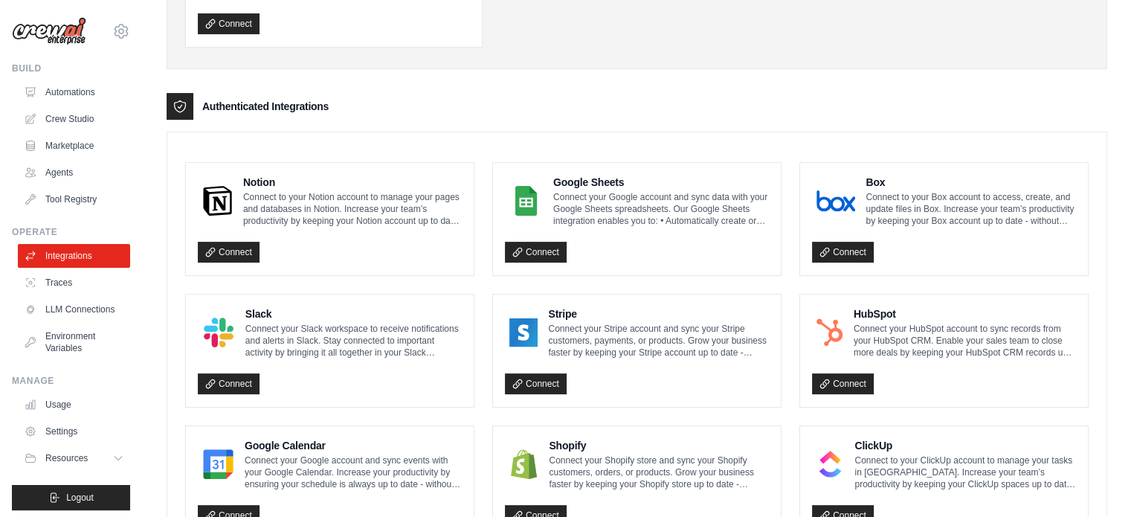
click at [624, 213] on p "Connect your Google account and sync data with your Google Sheets spreadsheets.…" at bounding box center [661, 209] width 216 height 36
click at [693, 219] on p "Connect your Google account and sync data with your Google Sheets spreadsheets.…" at bounding box center [661, 209] width 216 height 36
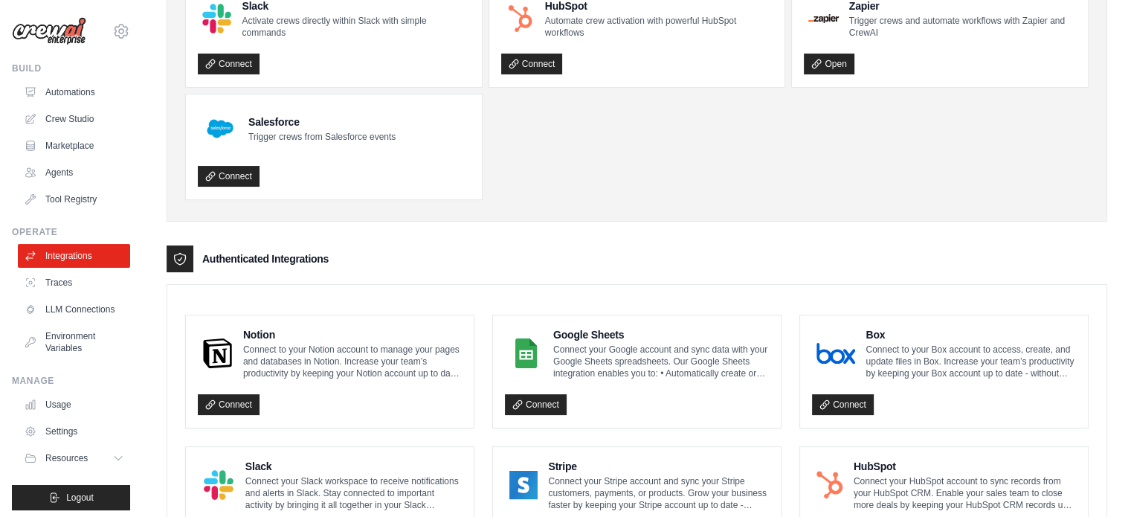
scroll to position [135, 0]
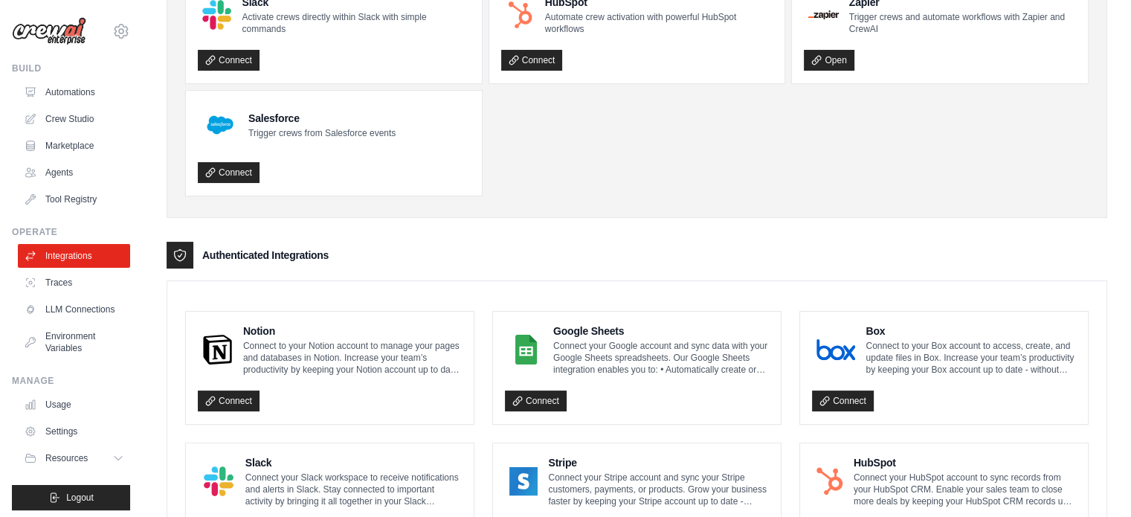
click at [542, 350] on img at bounding box center [526, 350] width 33 height 30
click at [606, 350] on p "Connect your Google account and sync data with your Google Sheets spreadsheets.…" at bounding box center [661, 358] width 216 height 36
click at [545, 396] on link "Connect" at bounding box center [536, 401] width 62 height 21
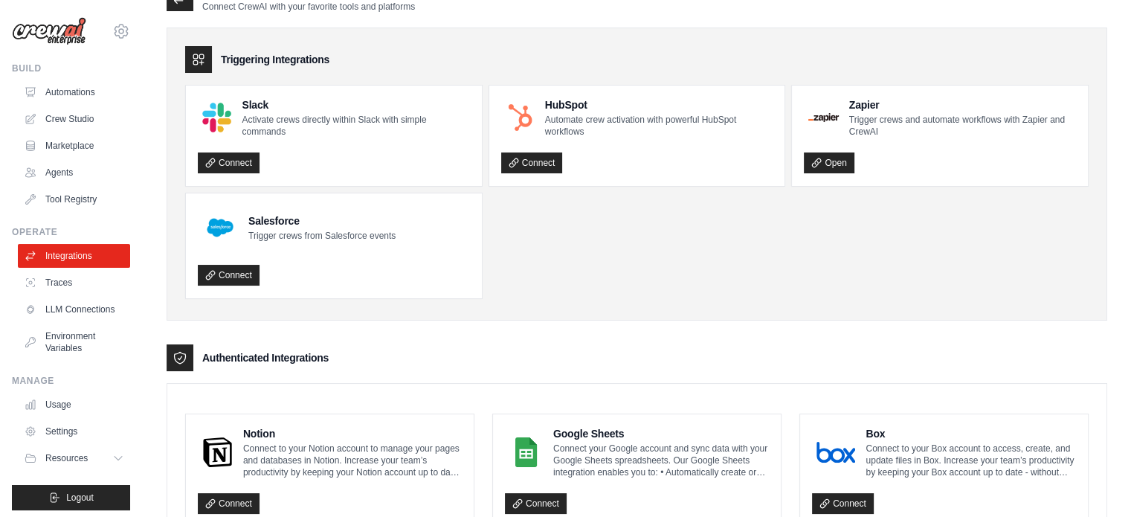
scroll to position [0, 0]
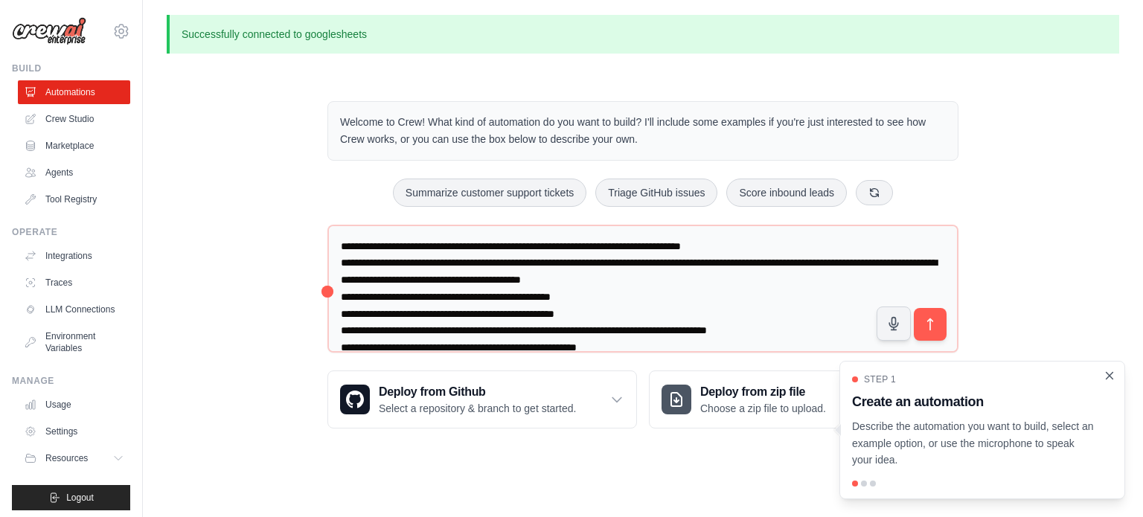
click at [1104, 379] on icon "Close walkthrough" at bounding box center [1108, 375] width 13 height 13
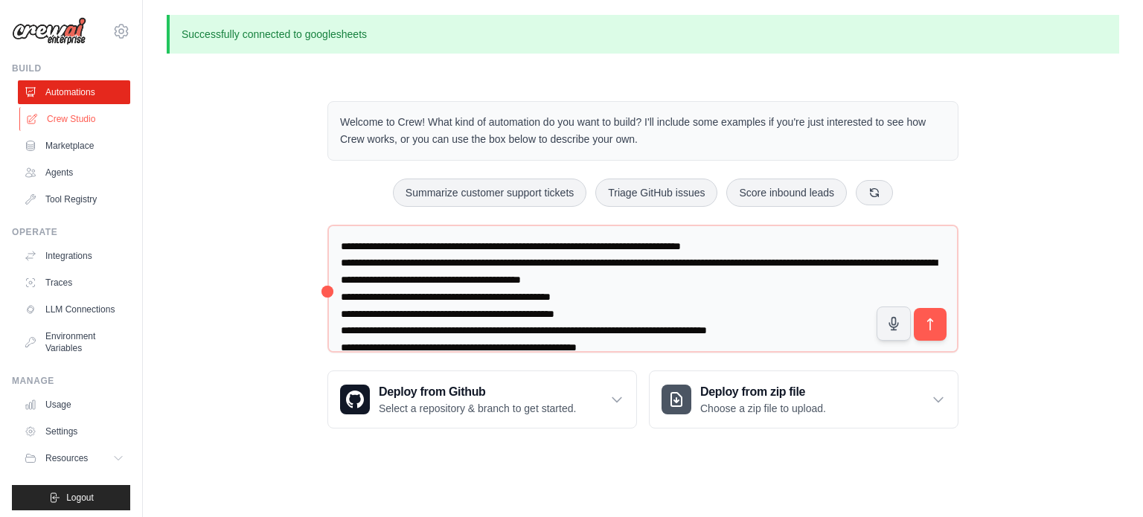
click at [68, 118] on link "Crew Studio" at bounding box center [75, 119] width 112 height 24
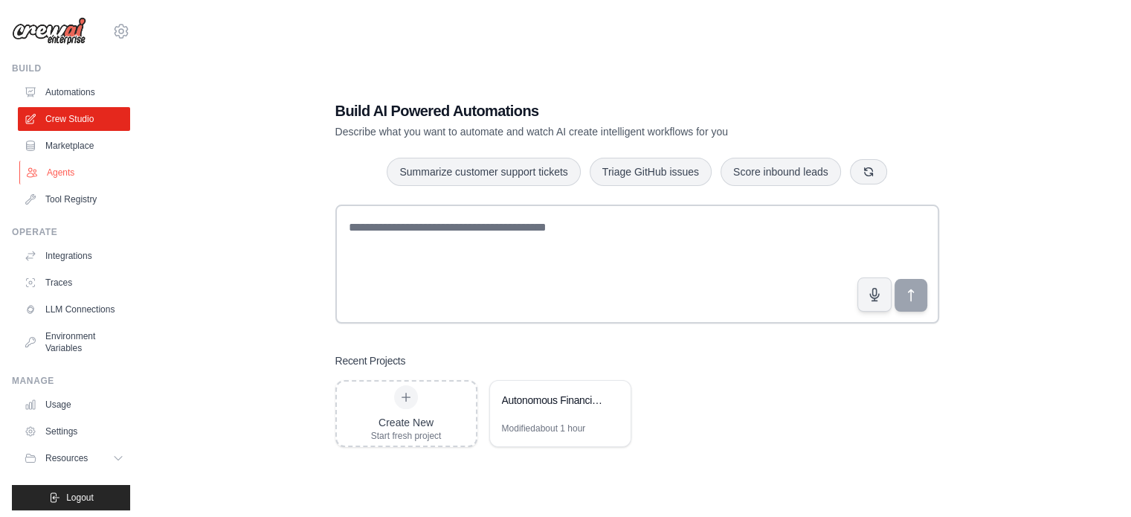
click at [71, 170] on link "Agents" at bounding box center [75, 173] width 112 height 24
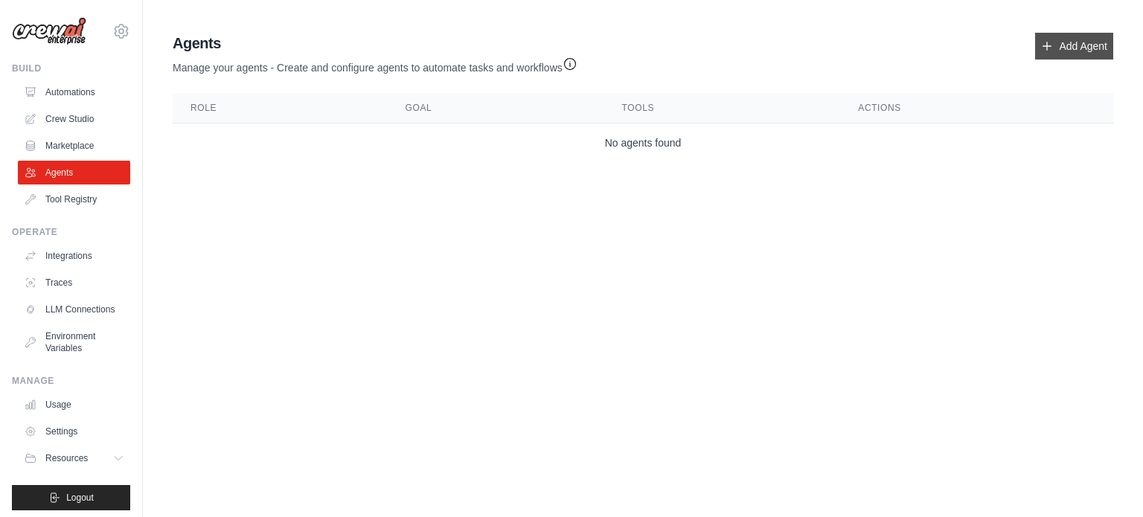
click at [1067, 41] on link "Add Agent" at bounding box center [1074, 46] width 78 height 27
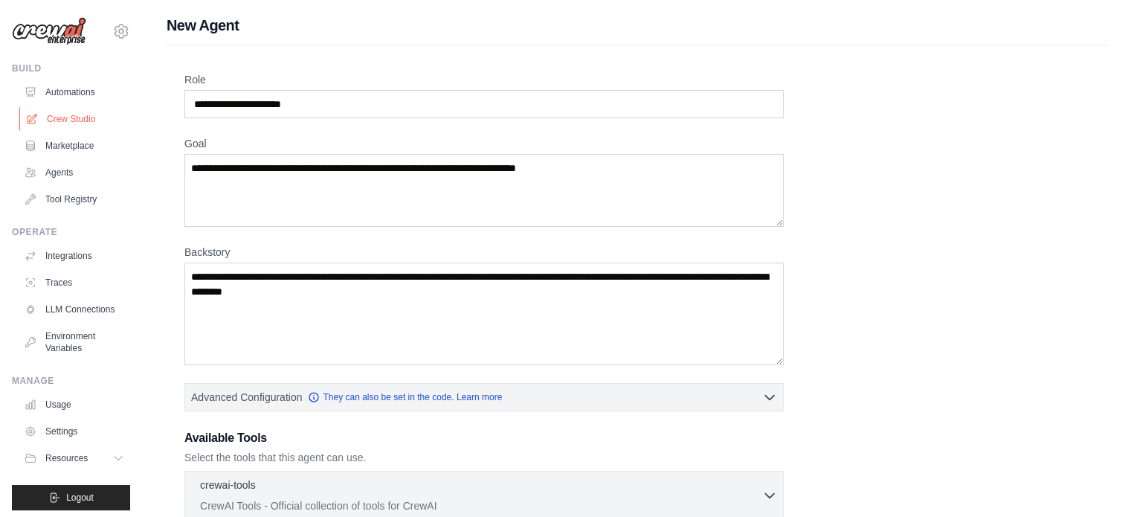
click at [72, 116] on link "Crew Studio" at bounding box center [75, 119] width 112 height 24
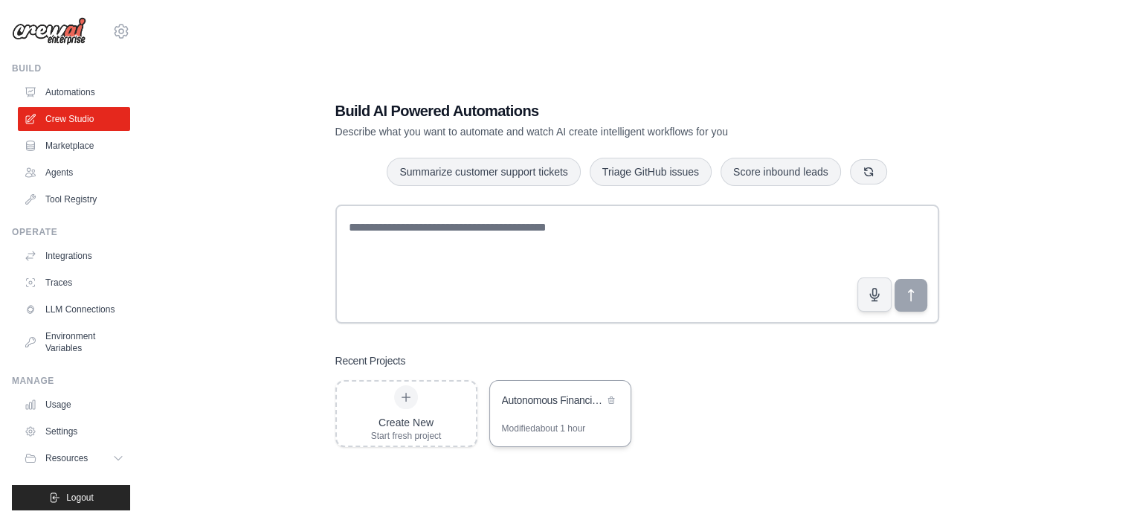
click at [546, 431] on div "Modified about 1 hour" at bounding box center [544, 429] width 84 height 12
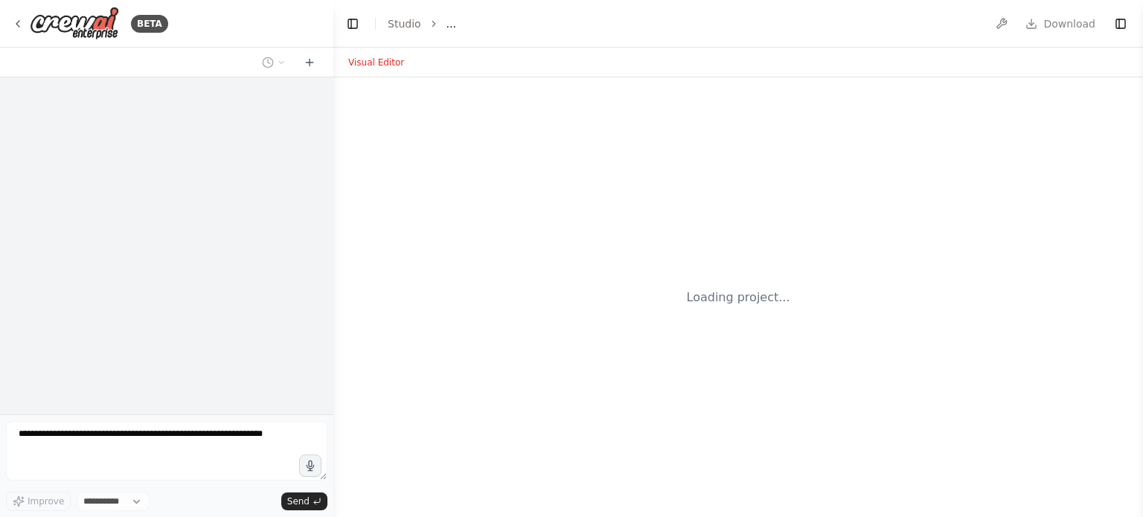
select select "****"
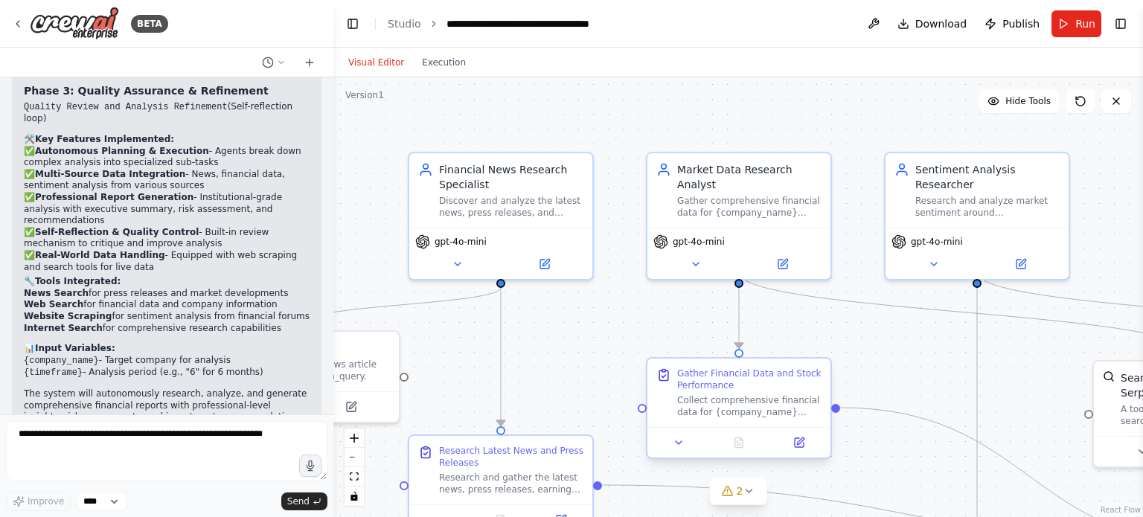
scroll to position [2229, 0]
click at [354, 23] on button "Toggle Left Sidebar" at bounding box center [352, 23] width 21 height 21
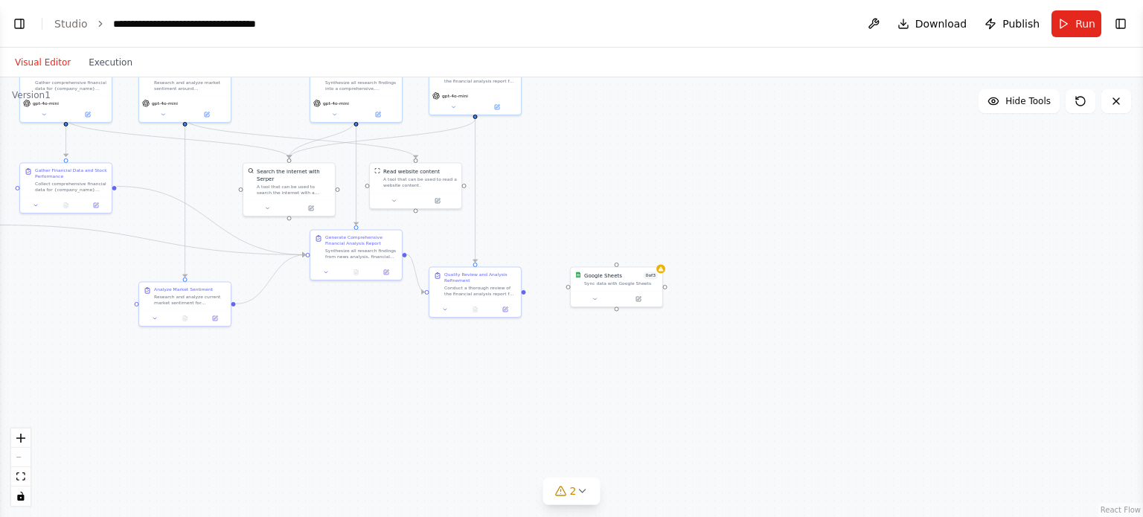
drag, startPoint x: 932, startPoint y: 424, endPoint x: 556, endPoint y: 334, distance: 386.3
click at [556, 334] on div ".deletable-edge-delete-btn { width: 20px; height: 20px; border: 0px solid #ffff…" at bounding box center [571, 297] width 1143 height 440
click at [595, 300] on button at bounding box center [595, 297] width 42 height 9
click at [609, 359] on span "Recheck" at bounding box center [606, 362] width 19 height 6
click at [694, 350] on link "Connect" at bounding box center [689, 347] width 36 height 12
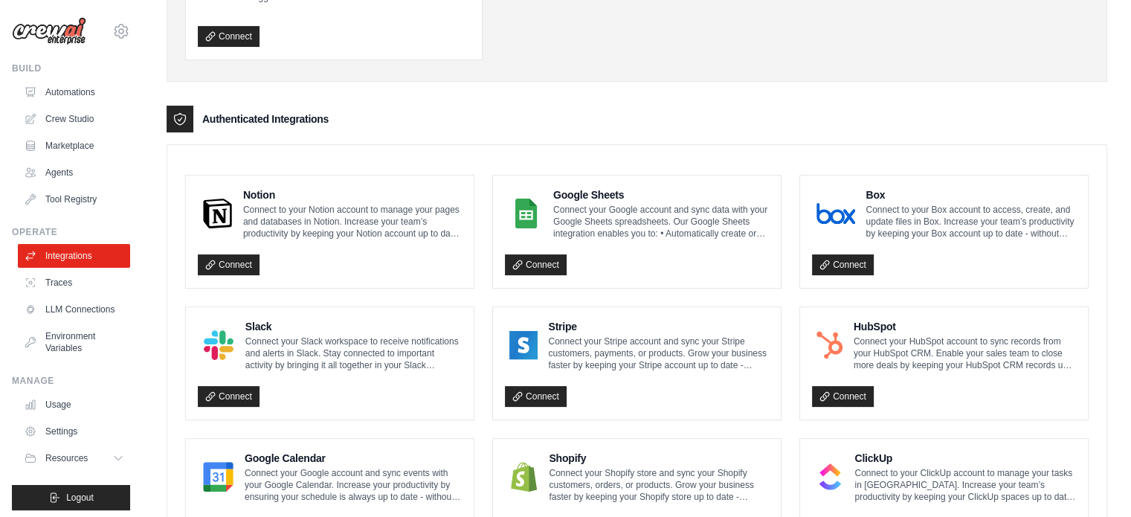
scroll to position [298, 0]
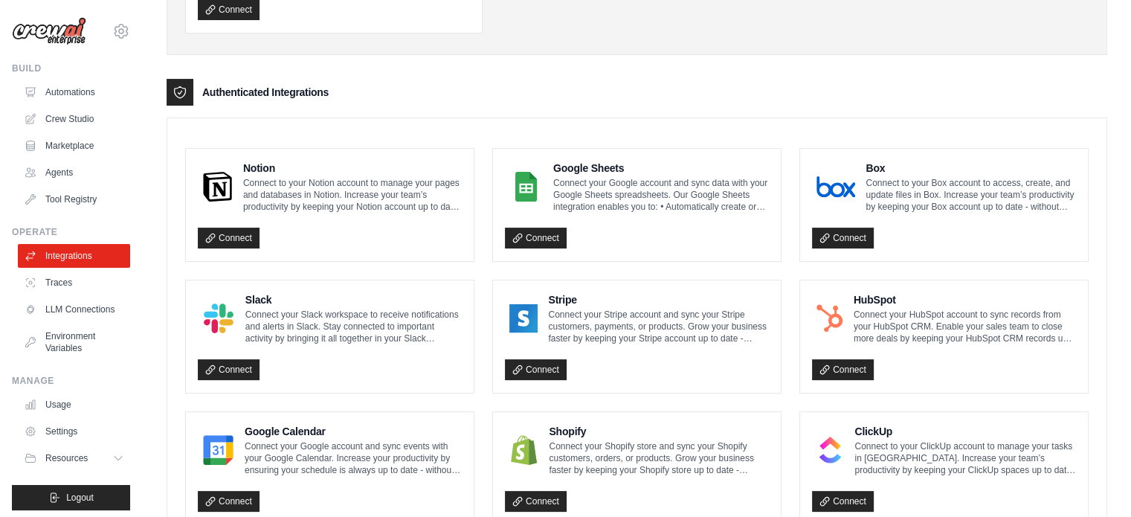
click at [525, 185] on img at bounding box center [526, 187] width 33 height 30
click at [48, 349] on link "Environment Variables" at bounding box center [75, 342] width 112 height 36
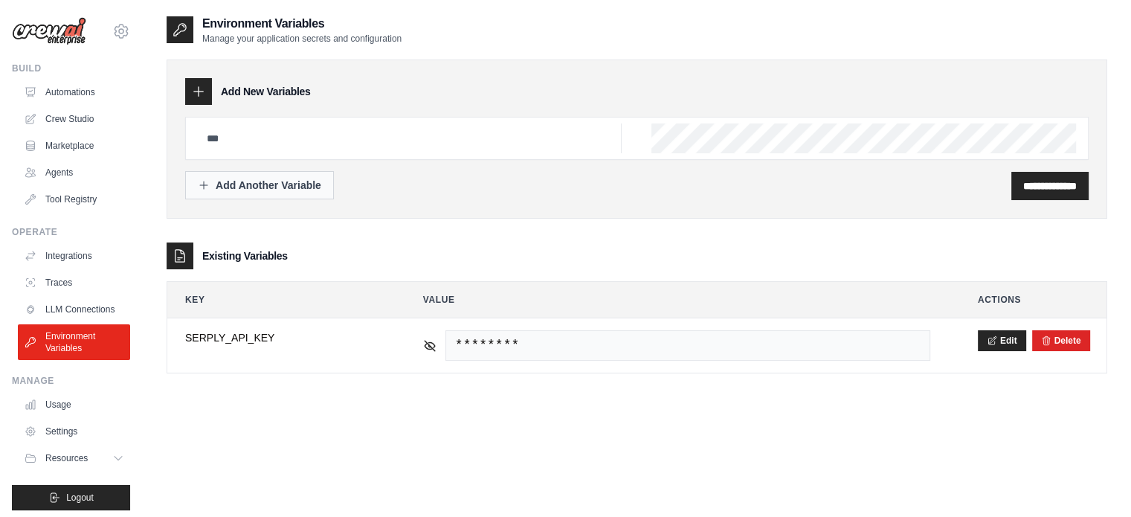
click at [282, 190] on div "Add Another Variable" at bounding box center [259, 185] width 123 height 15
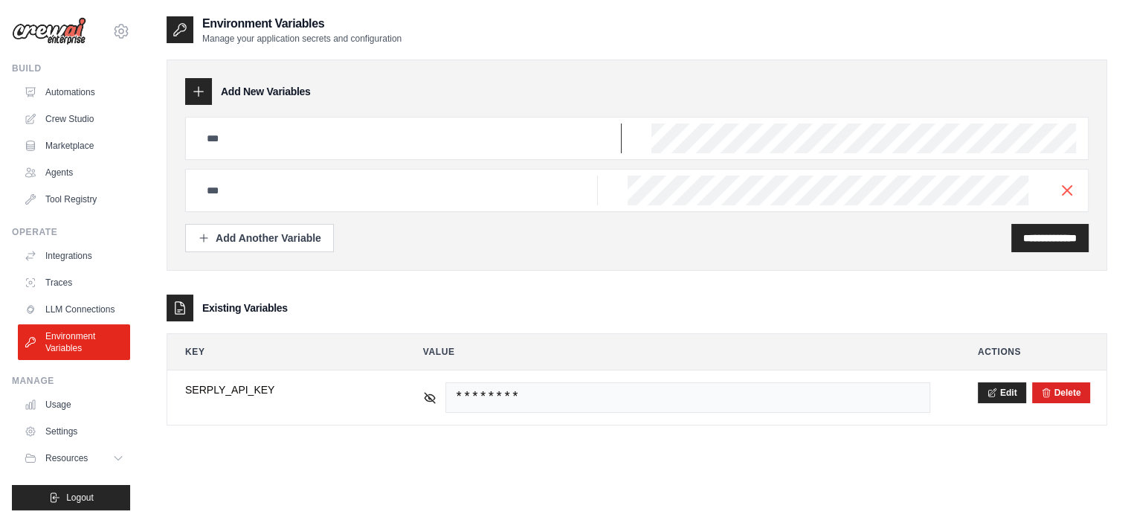
click at [303, 126] on input "text" at bounding box center [410, 138] width 424 height 30
drag, startPoint x: 1060, startPoint y: 183, endPoint x: 1073, endPoint y: 189, distance: 14.7
click at [1066, 187] on icon "button" at bounding box center [1068, 191] width 18 height 18
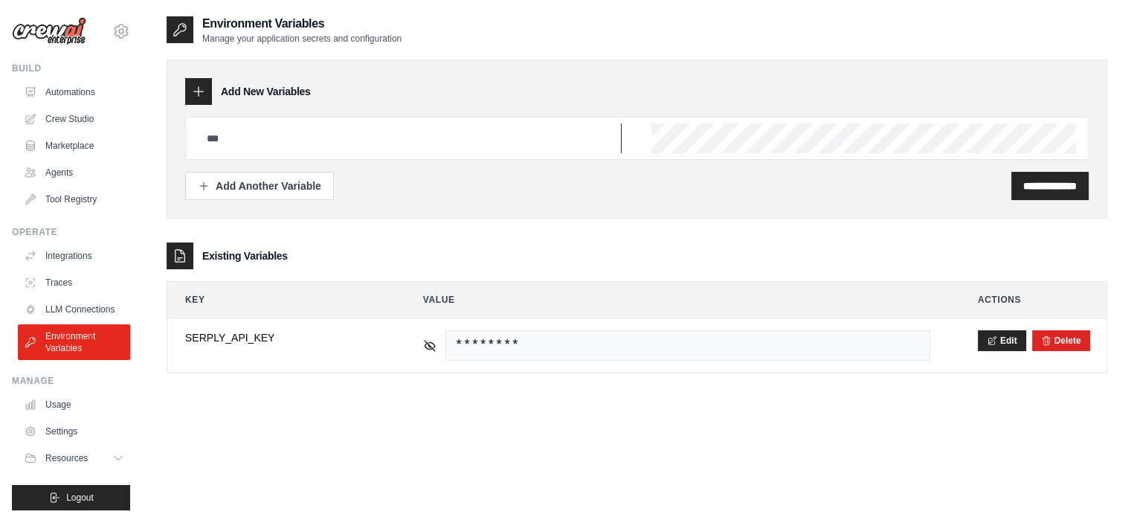
click at [353, 142] on input "text" at bounding box center [410, 138] width 424 height 30
type input "**********"
click at [73, 94] on link "Automations" at bounding box center [75, 92] width 112 height 24
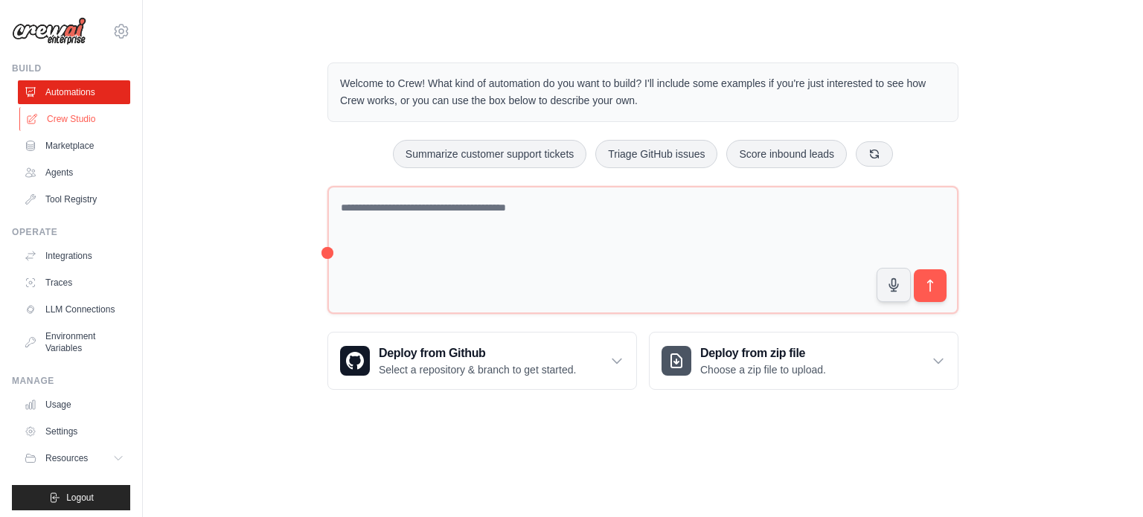
click at [71, 121] on link "Crew Studio" at bounding box center [75, 119] width 112 height 24
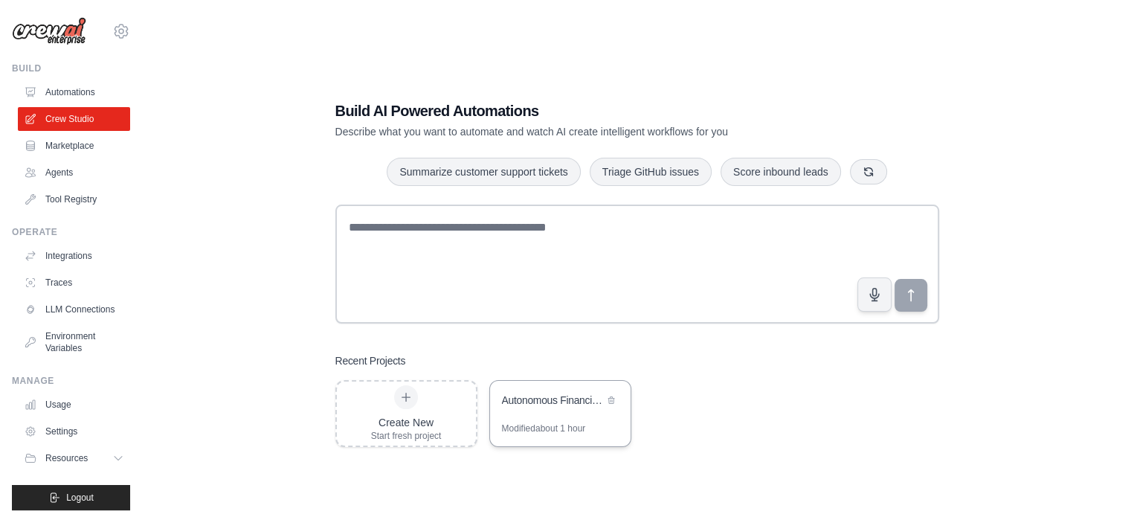
click at [568, 423] on div "Modified about 1 hour" at bounding box center [544, 429] width 84 height 12
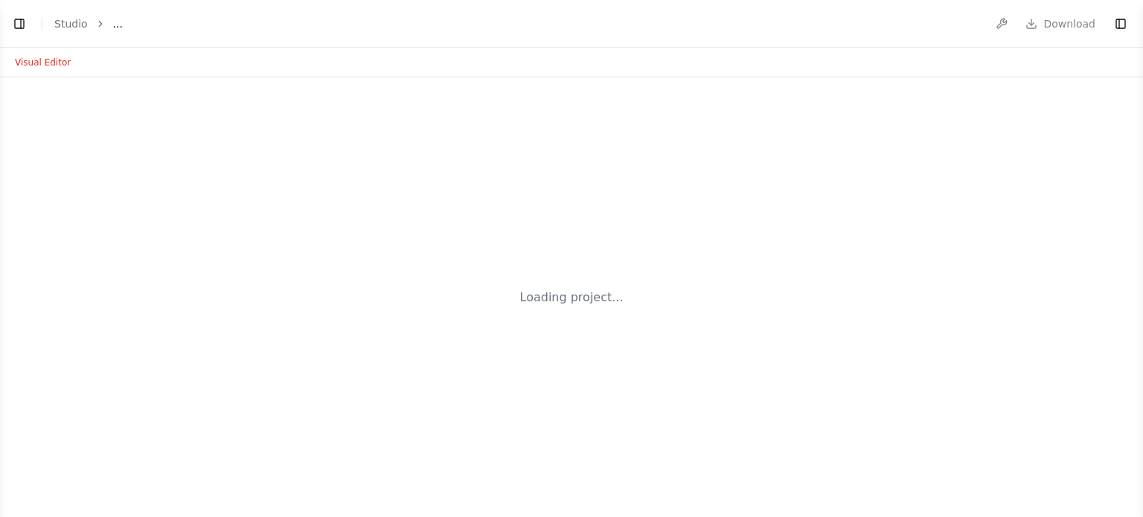
select select "****"
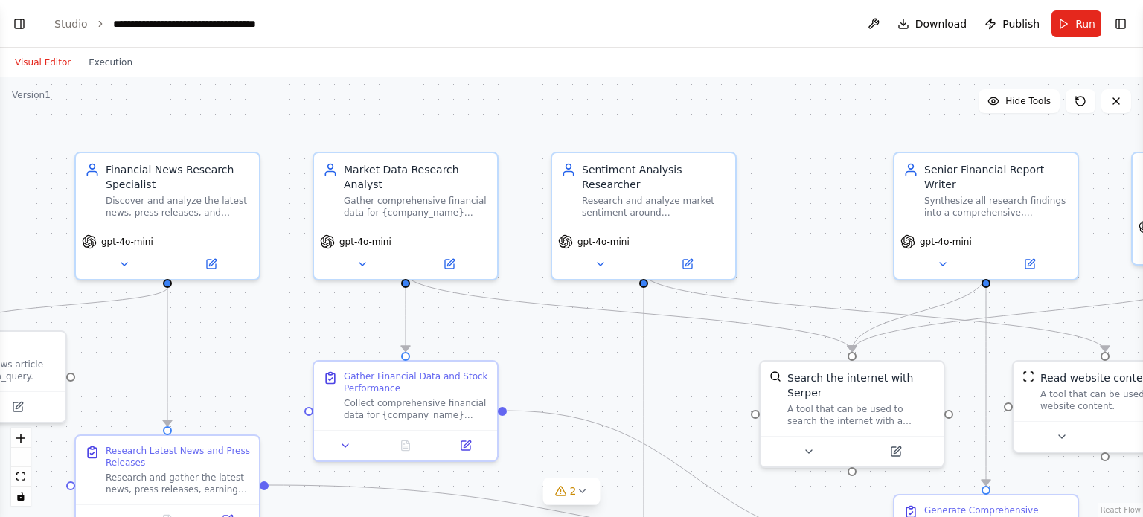
scroll to position [2229, 0]
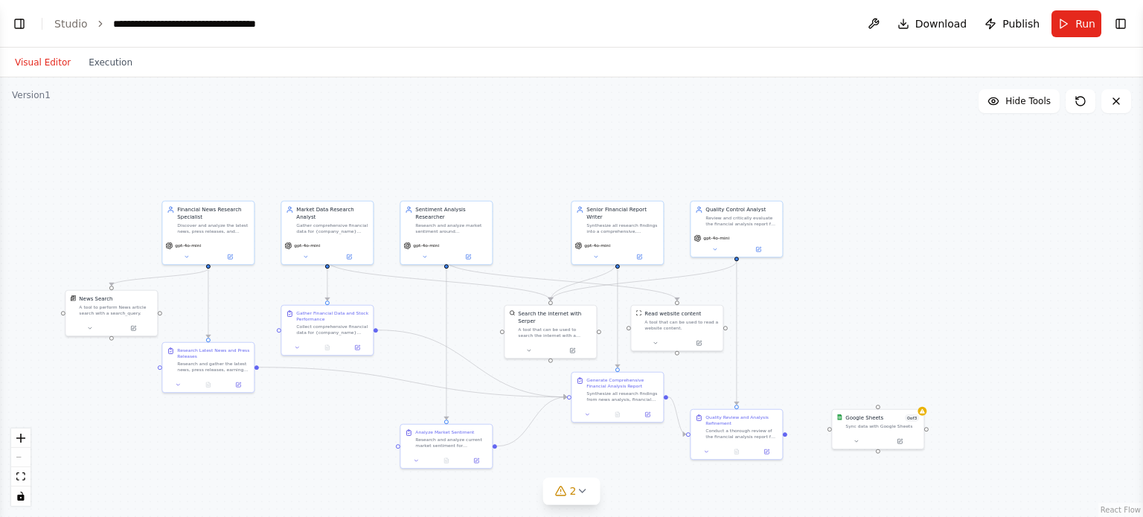
drag, startPoint x: 640, startPoint y: 207, endPoint x: 473, endPoint y: 139, distance: 179.9
click at [473, 139] on div ".deletable-edge-delete-btn { width: 20px; height: 20px; border: 0px solid #ffff…" at bounding box center [571, 297] width 1143 height 440
click at [888, 423] on div "Sync data with Google Sheets" at bounding box center [881, 425] width 74 height 6
click at [913, 391] on icon at bounding box center [911, 392] width 6 height 8
click at [911, 394] on icon at bounding box center [911, 392] width 9 height 9
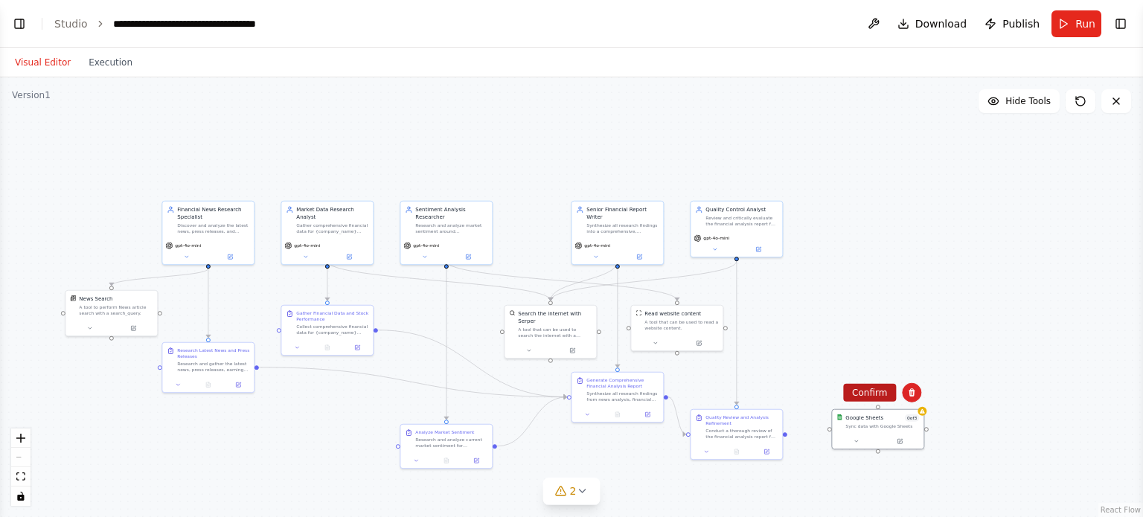
click at [878, 391] on button "Confirm" at bounding box center [869, 393] width 53 height 18
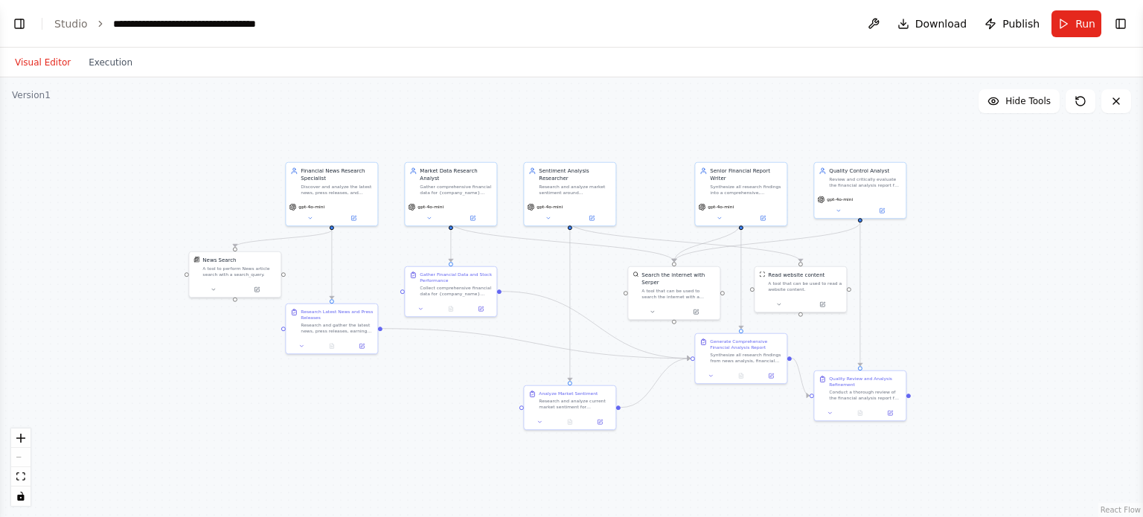
drag, startPoint x: 884, startPoint y: 388, endPoint x: 1007, endPoint y: 348, distance: 129.6
click at [1007, 348] on div ".deletable-edge-delete-btn { width: 20px; height: 20px; border: 0px solid #ffff…" at bounding box center [571, 297] width 1143 height 440
click at [25, 26] on button "Toggle Left Sidebar" at bounding box center [19, 23] width 21 height 21
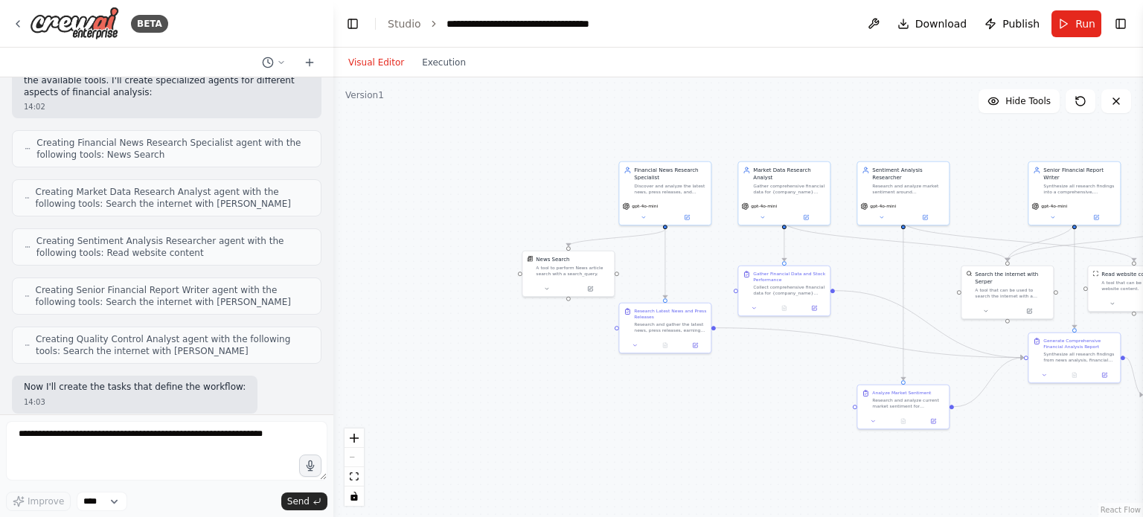
scroll to position [1188, 0]
